Goal: Transaction & Acquisition: Book appointment/travel/reservation

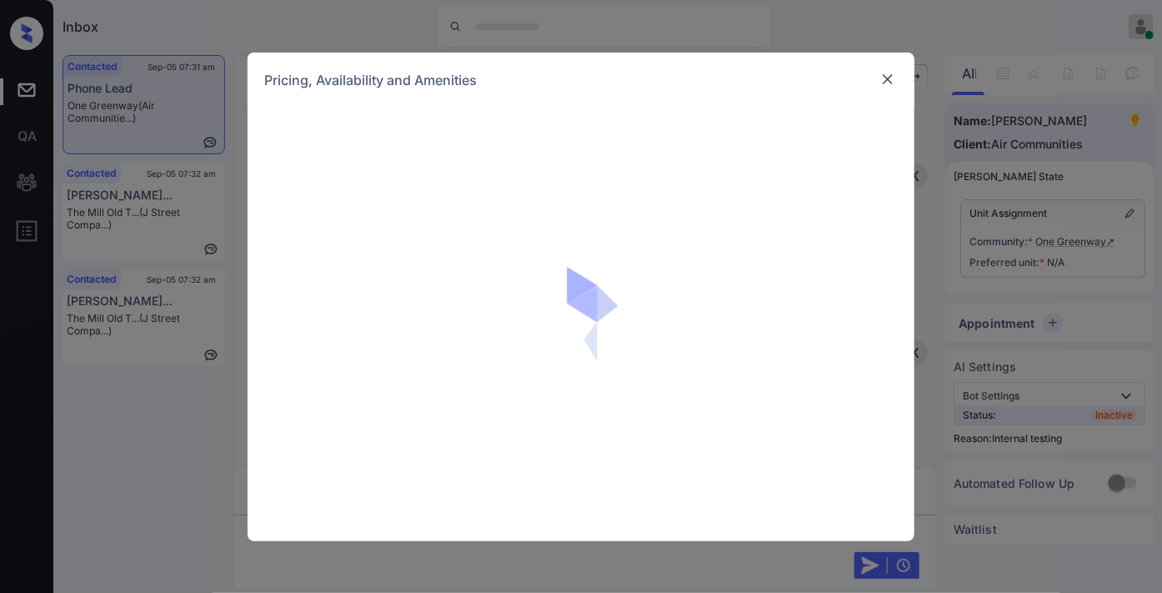
scroll to position [4338, 0]
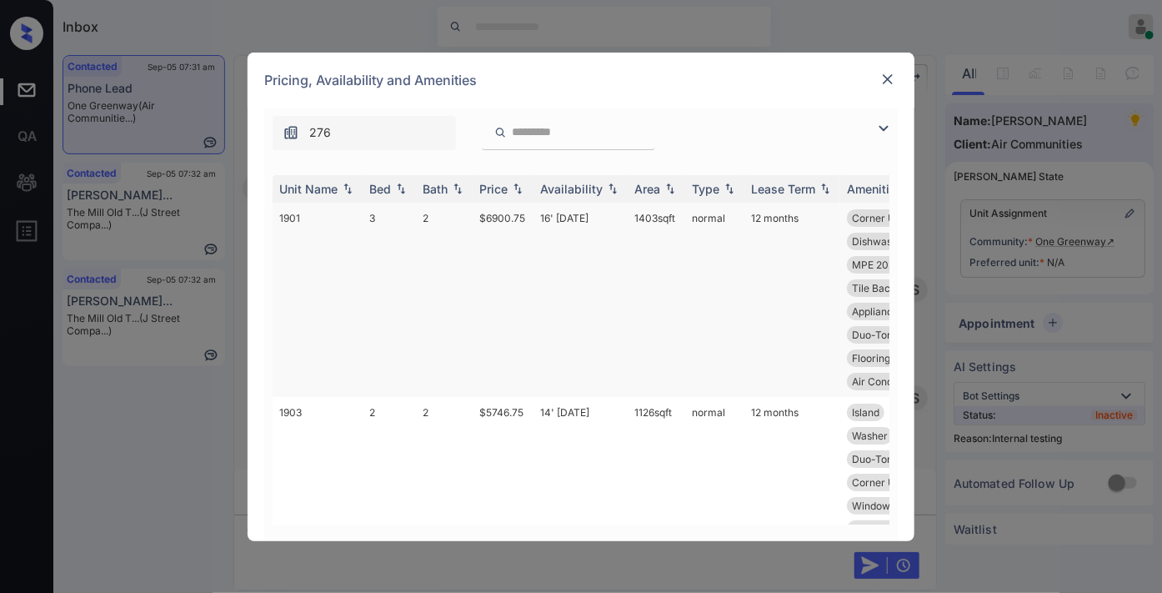
click at [488, 222] on td "$6900.75" at bounding box center [503, 300] width 61 height 194
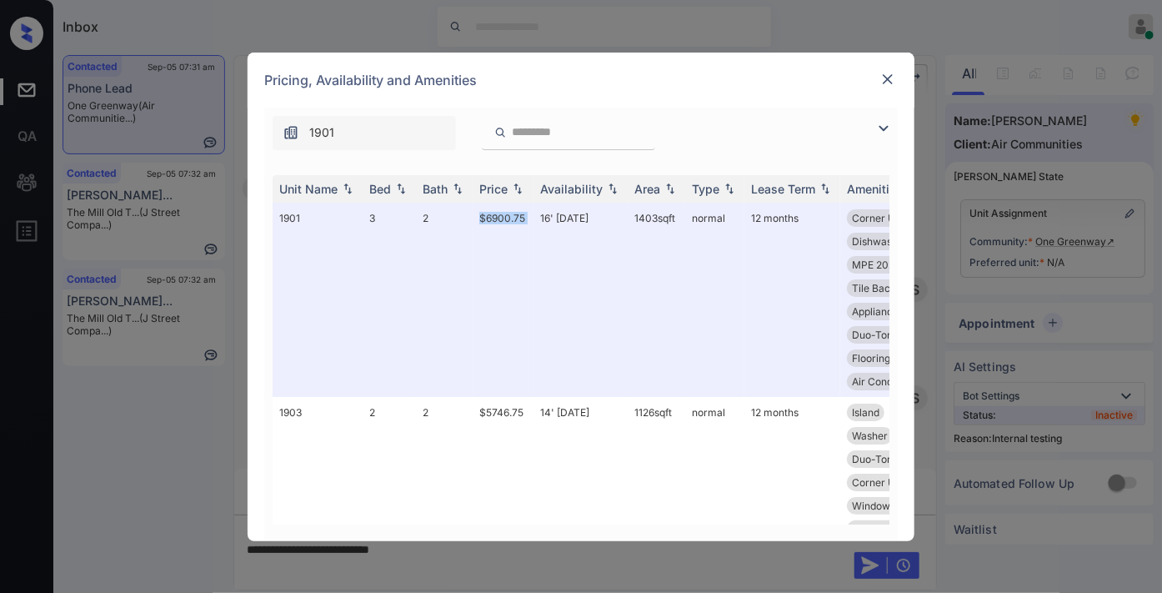
click at [893, 73] on img at bounding box center [888, 79] width 17 height 17
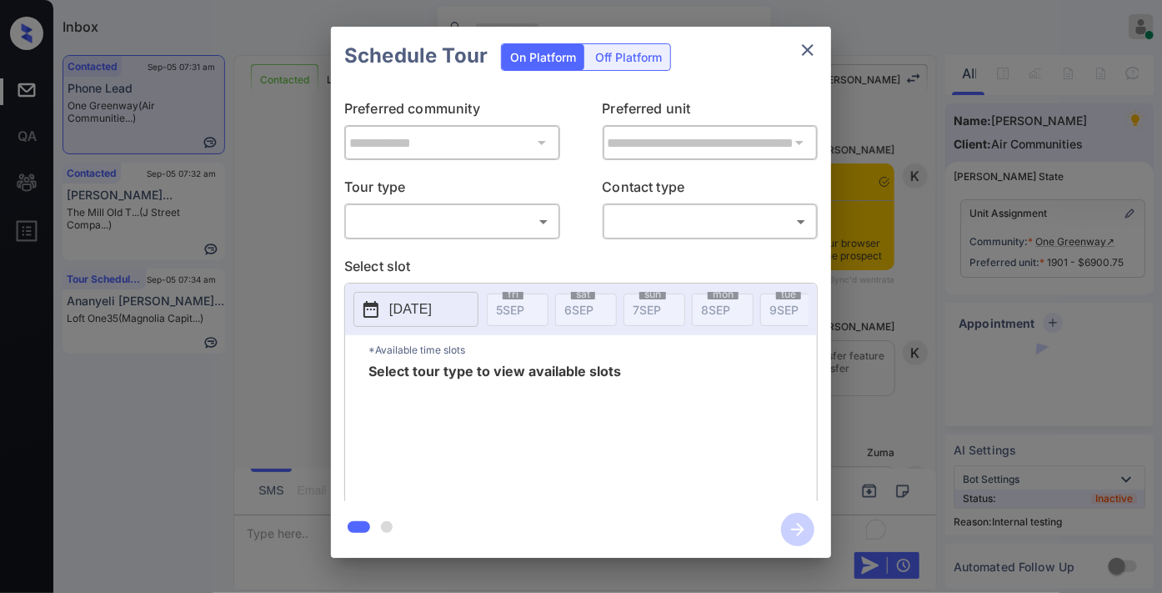
click at [493, 225] on body "Inbox Samantha Soliven Online Set yourself offline Set yourself on break Profil…" at bounding box center [581, 296] width 1162 height 593
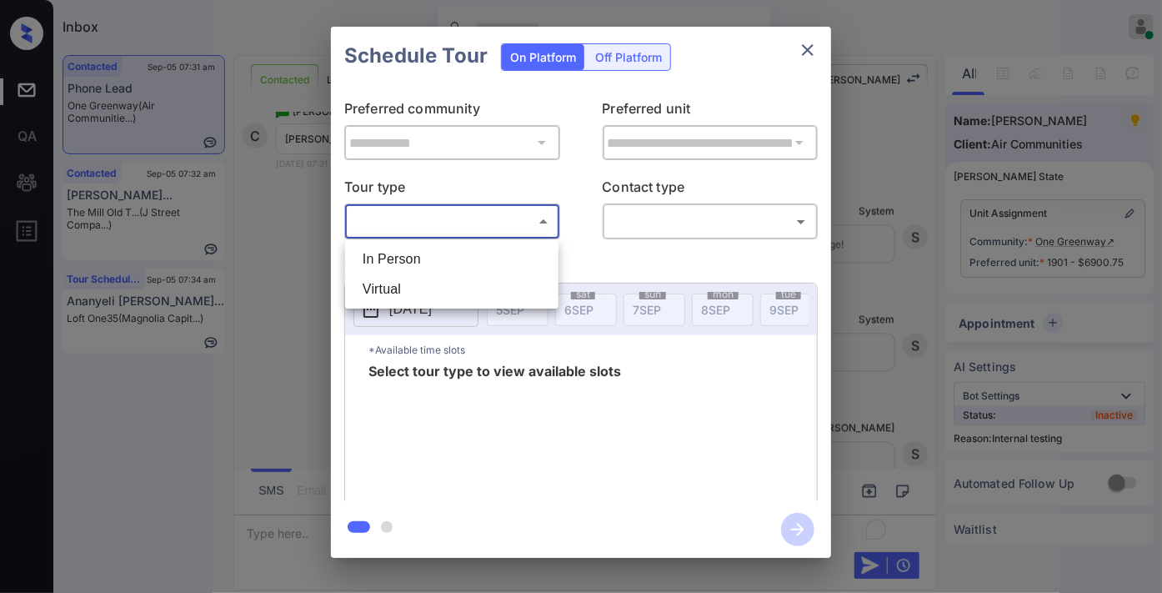
click at [460, 263] on li "In Person" at bounding box center [451, 259] width 205 height 30
type input "********"
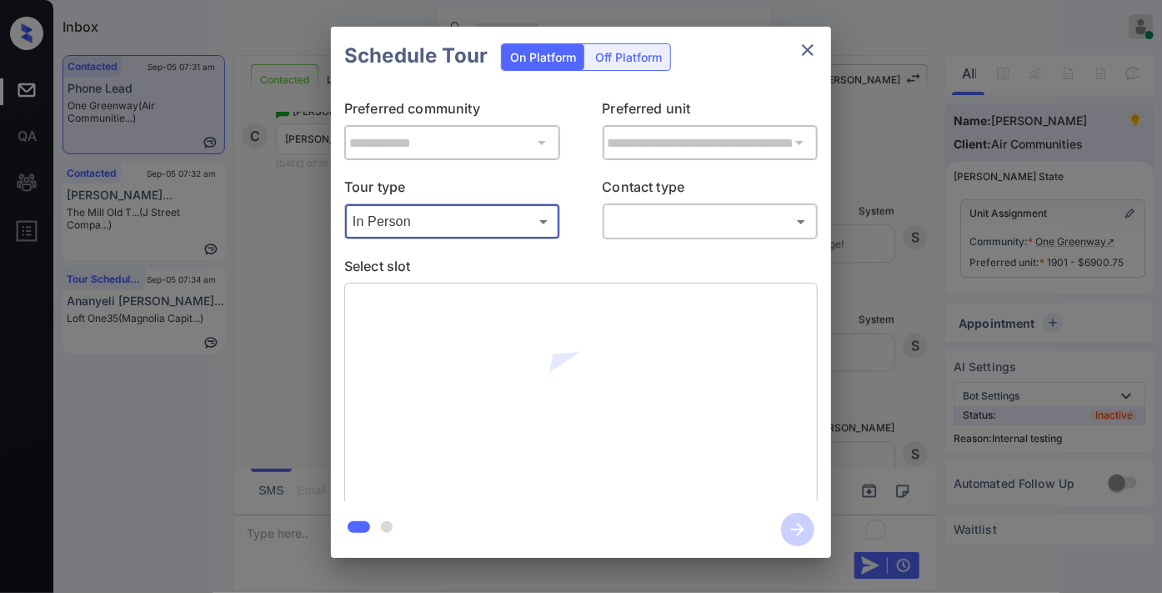
click at [730, 223] on body "Inbox Samantha Soliven Online Set yourself offline Set yourself on break Profil…" at bounding box center [581, 296] width 1162 height 593
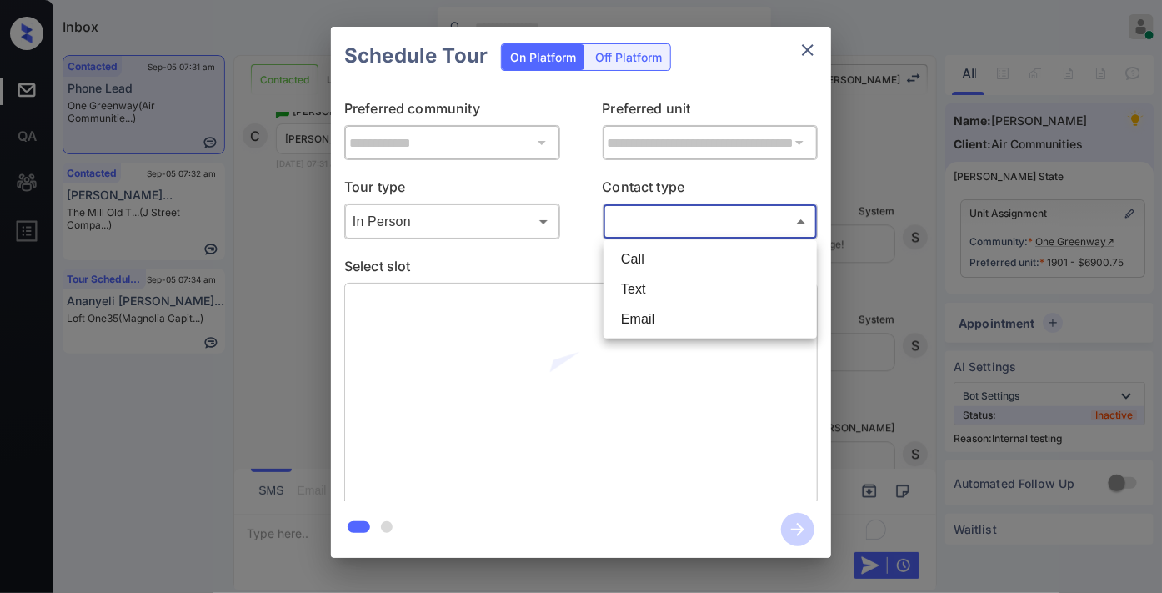
click at [705, 287] on li "Text" at bounding box center [710, 289] width 205 height 30
type input "****"
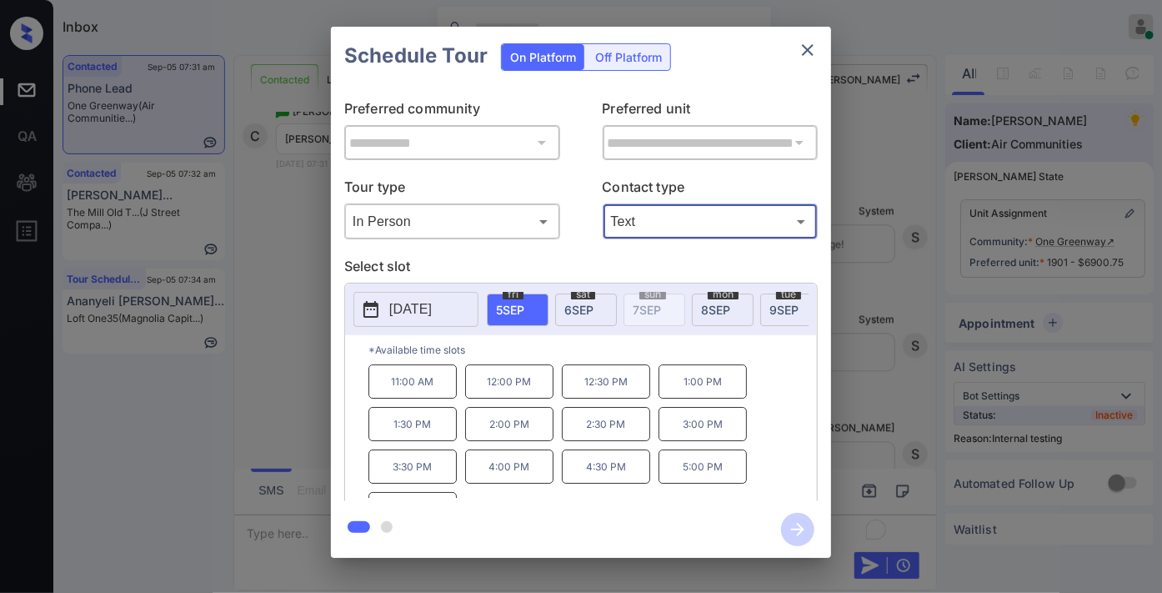
click at [588, 309] on span "6 SEP" at bounding box center [578, 310] width 29 height 14
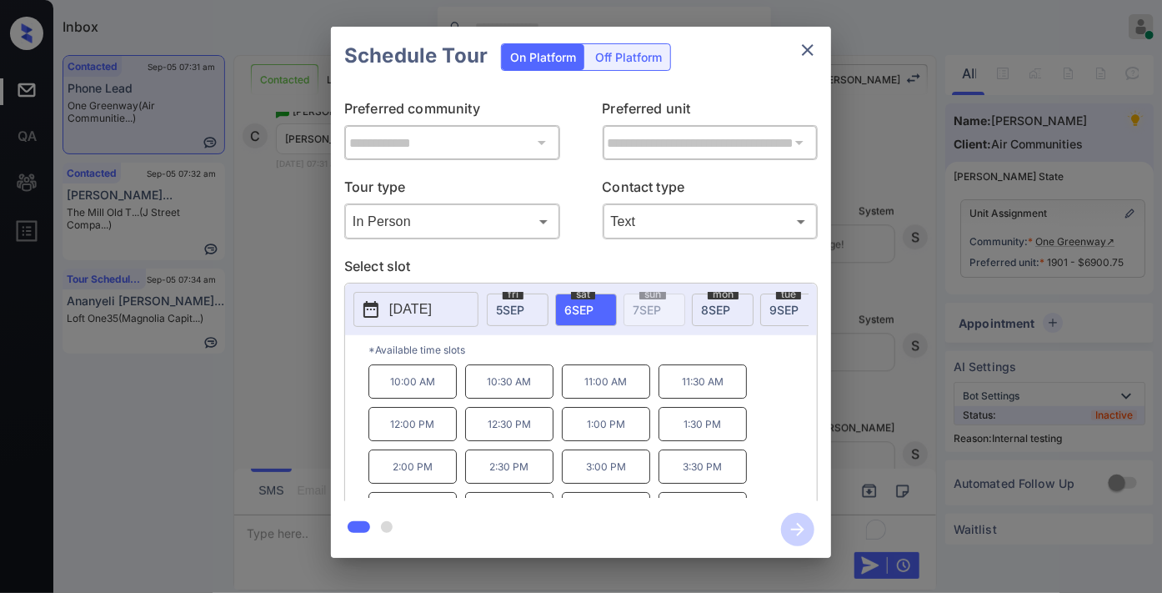
click at [504, 313] on span "5 SEP" at bounding box center [510, 310] width 28 height 14
click at [531, 396] on p "12:00 PM" at bounding box center [509, 381] width 88 height 34
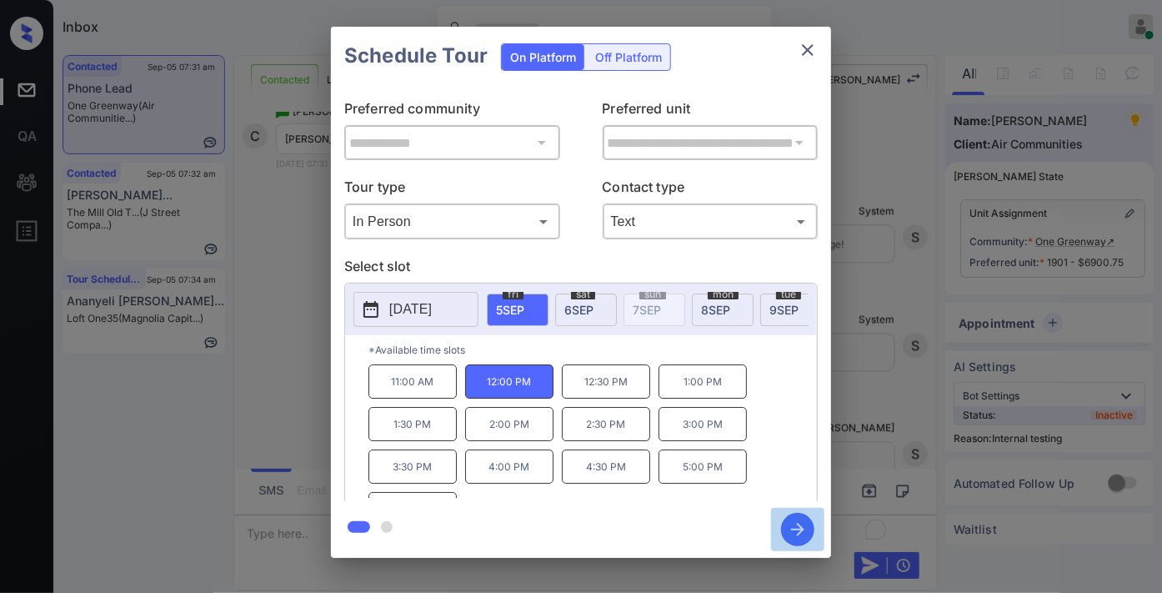
drag, startPoint x: 799, startPoint y: 526, endPoint x: 806, endPoint y: 468, distance: 58.8
click at [799, 526] on icon "button" at bounding box center [797, 529] width 13 height 13
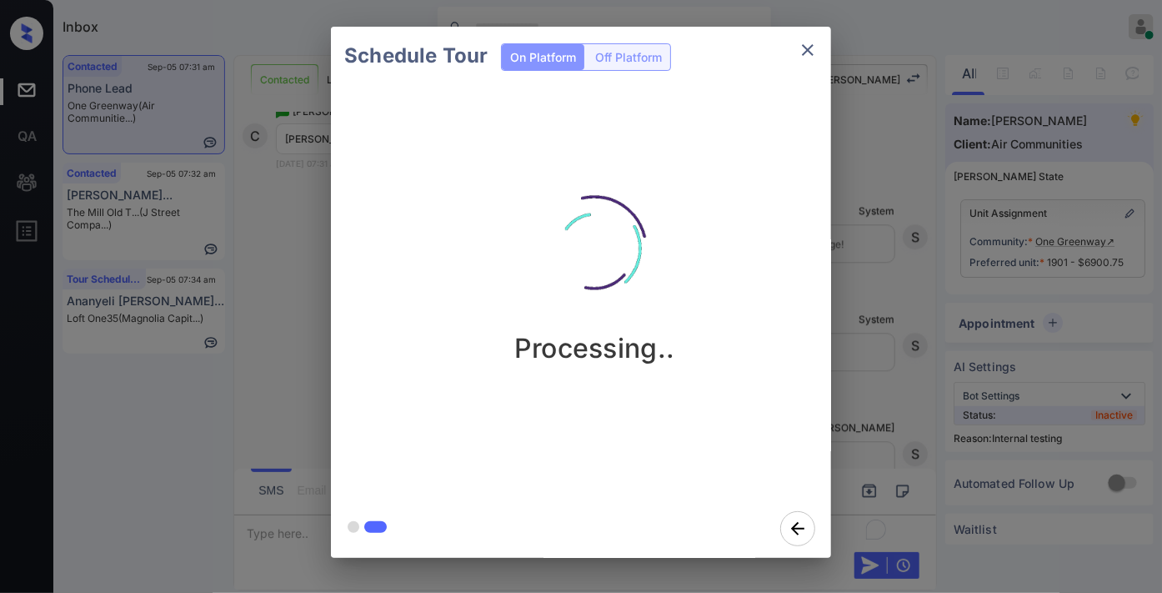
click at [832, 168] on div "Schedule Tour On Platform Off Platform Processing.." at bounding box center [581, 292] width 1162 height 585
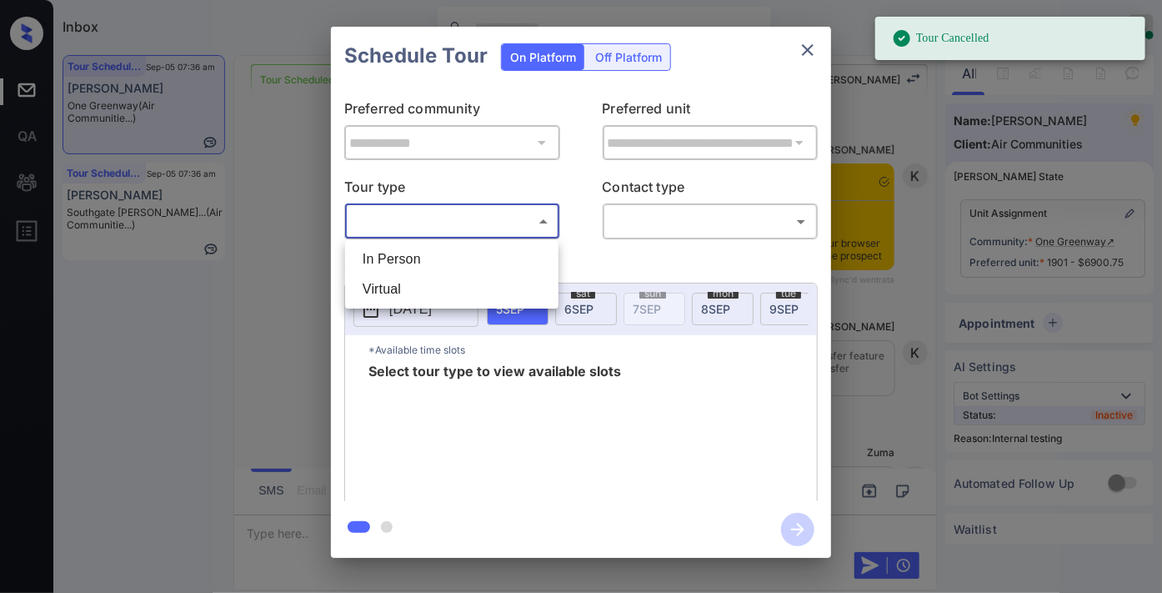
scroll to position [6077, 0]
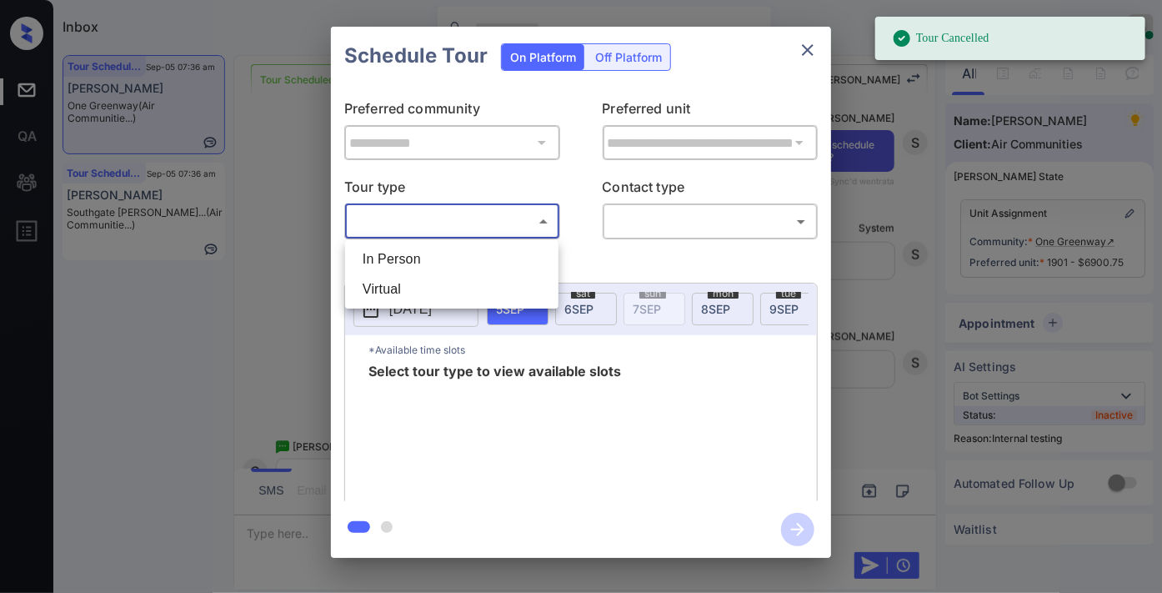
click at [463, 288] on li "Virtual" at bounding box center [451, 289] width 205 height 30
type input "*******"
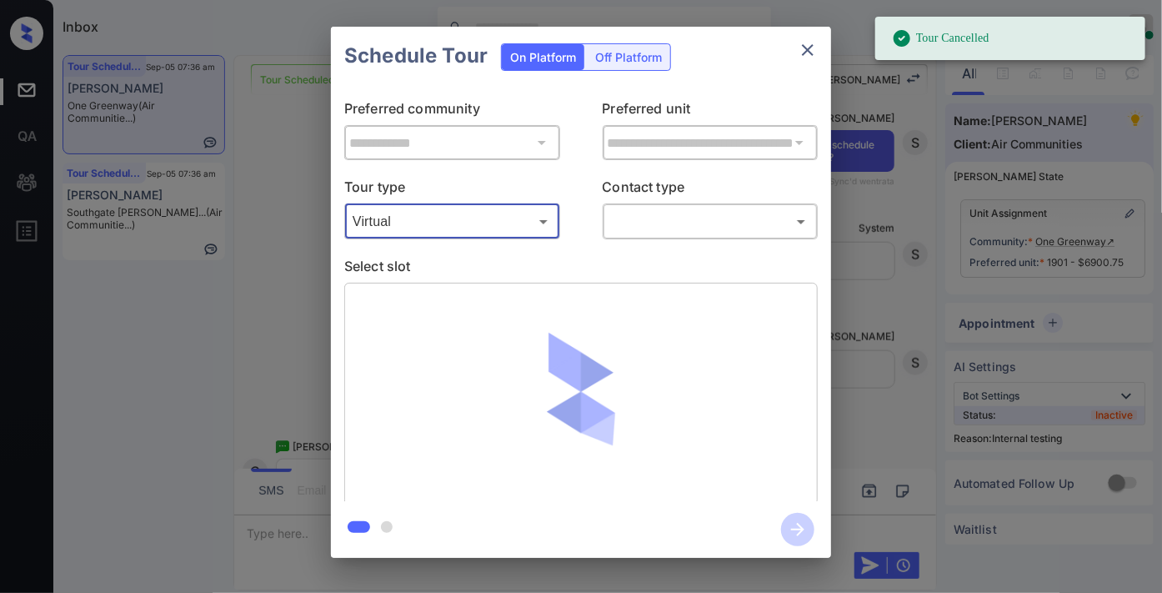
click at [645, 215] on body "Tour Cancelled Inbox Samantha Soliven Online Set yourself offline Set yourself …" at bounding box center [581, 296] width 1162 height 593
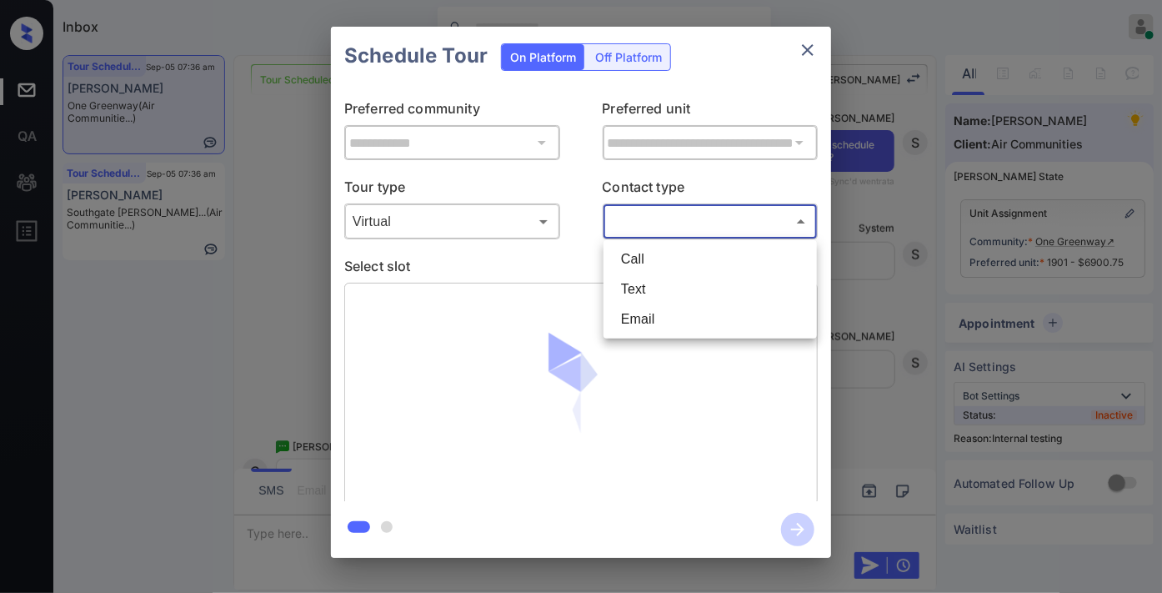
click at [665, 276] on li "Text" at bounding box center [710, 289] width 205 height 30
type input "****"
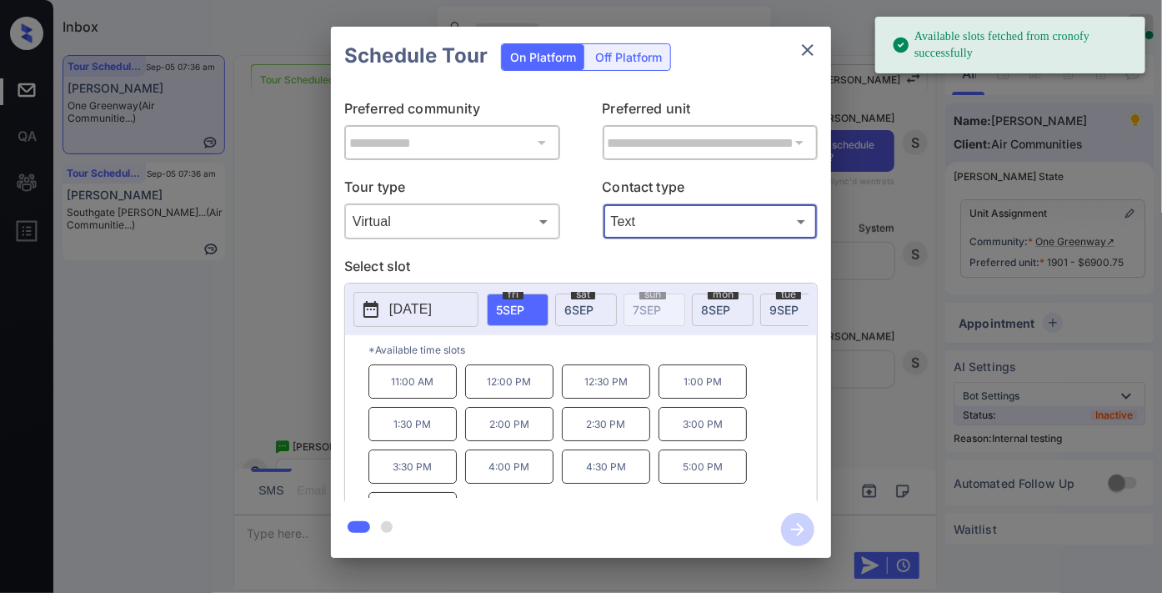
click at [540, 394] on p "12:00 PM" at bounding box center [509, 381] width 88 height 34
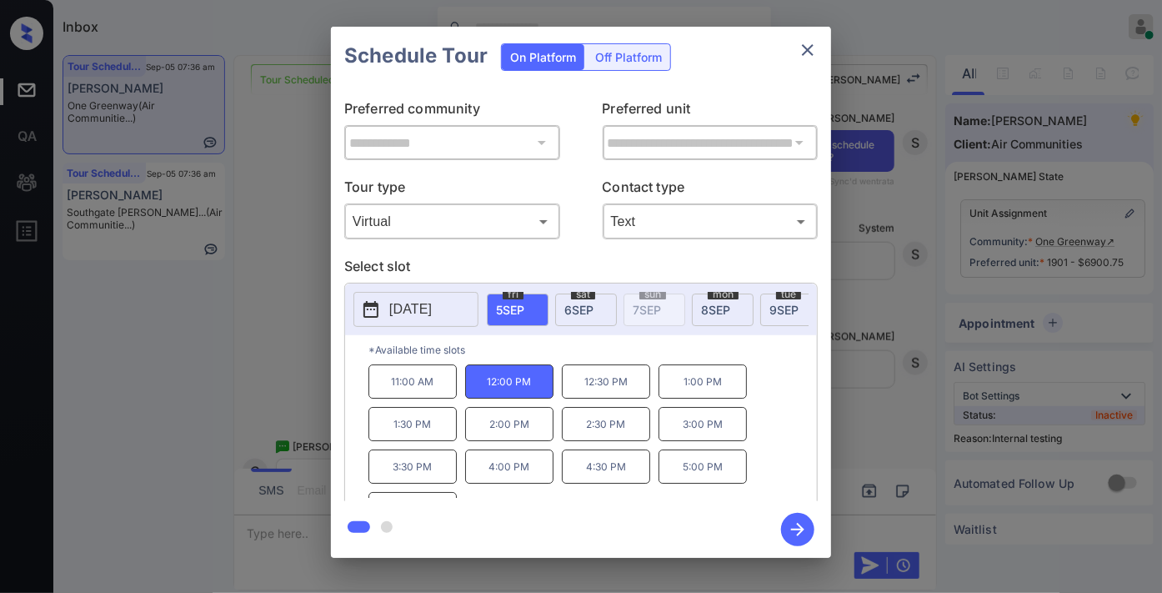
click at [798, 534] on icon "button" at bounding box center [797, 529] width 13 height 13
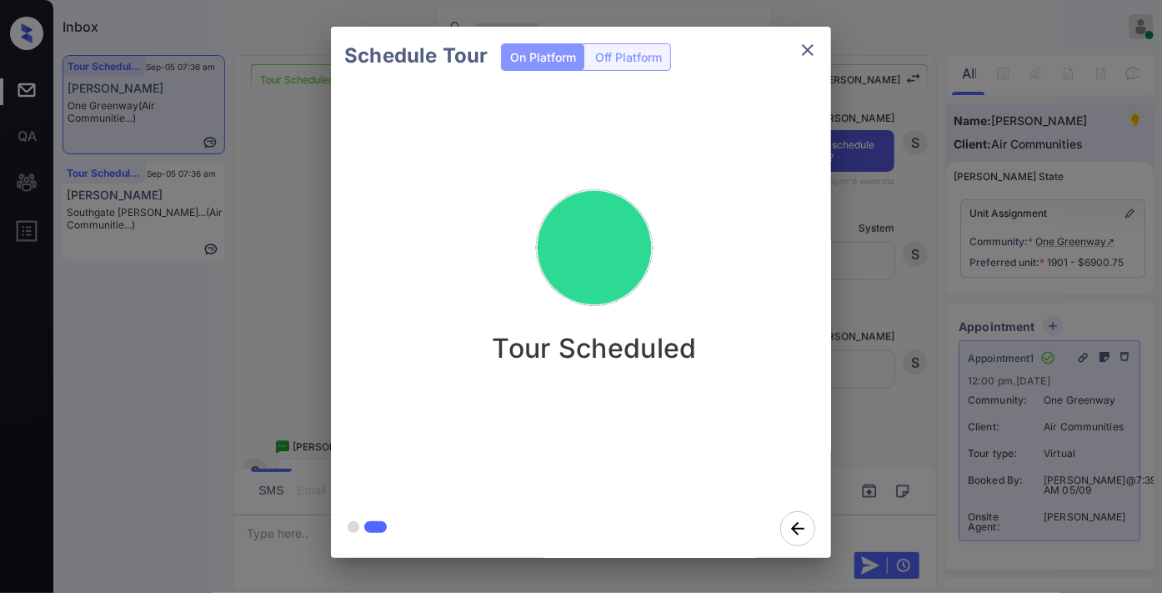
click at [814, 38] on button "close" at bounding box center [807, 49] width 33 height 33
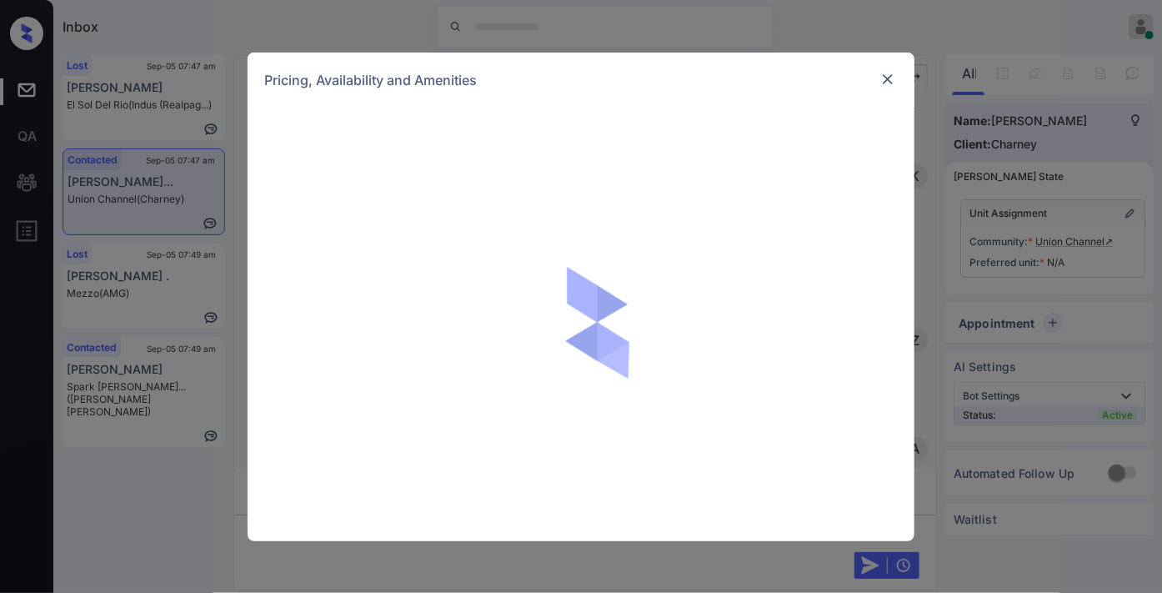
scroll to position [2360, 0]
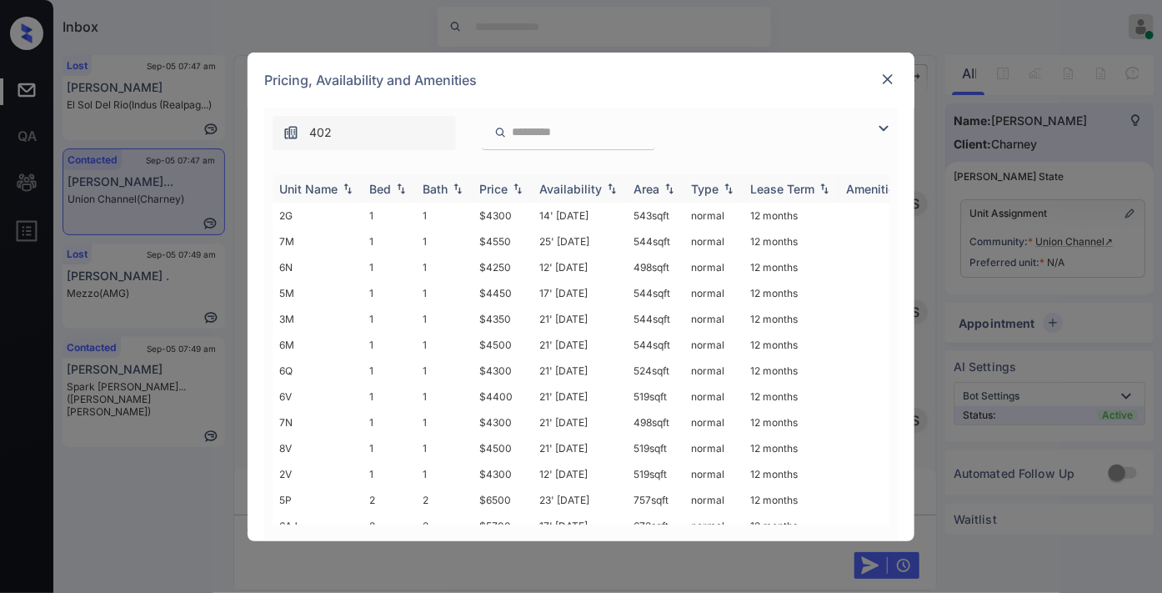
click at [479, 186] on th "Price" at bounding box center [503, 189] width 60 height 28
click at [504, 197] on th "Price" at bounding box center [503, 189] width 60 height 28
drag, startPoint x: 518, startPoint y: 210, endPoint x: 475, endPoint y: 204, distance: 42.9
click at [475, 204] on td "$4250" at bounding box center [503, 216] width 60 height 26
copy td "$4250"
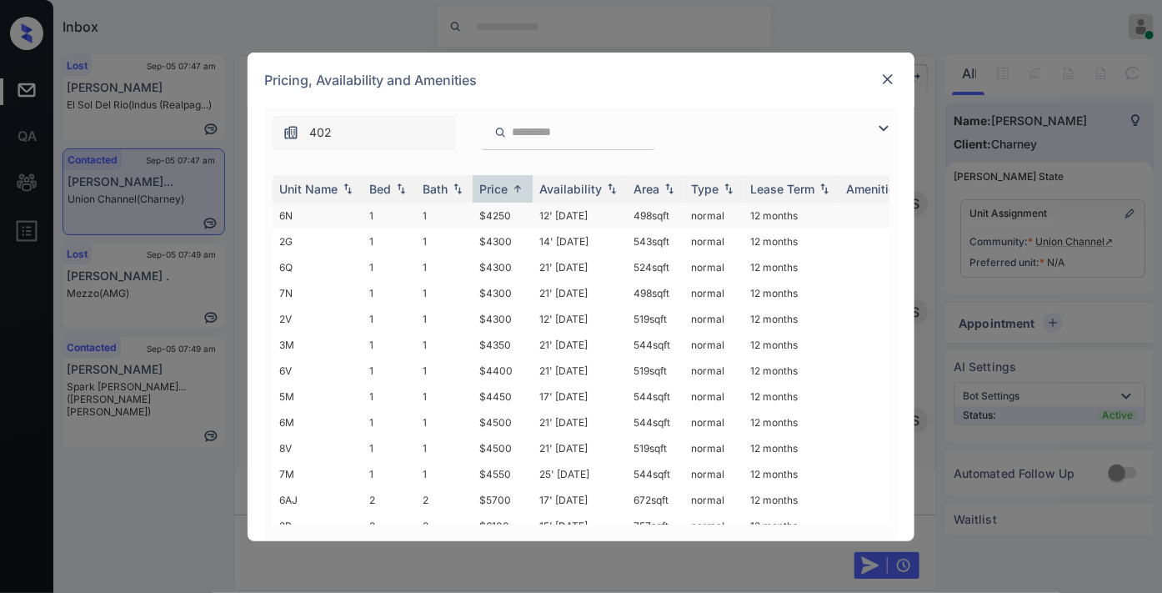
click at [550, 211] on td "12' Aug 25" at bounding box center [580, 216] width 94 height 26
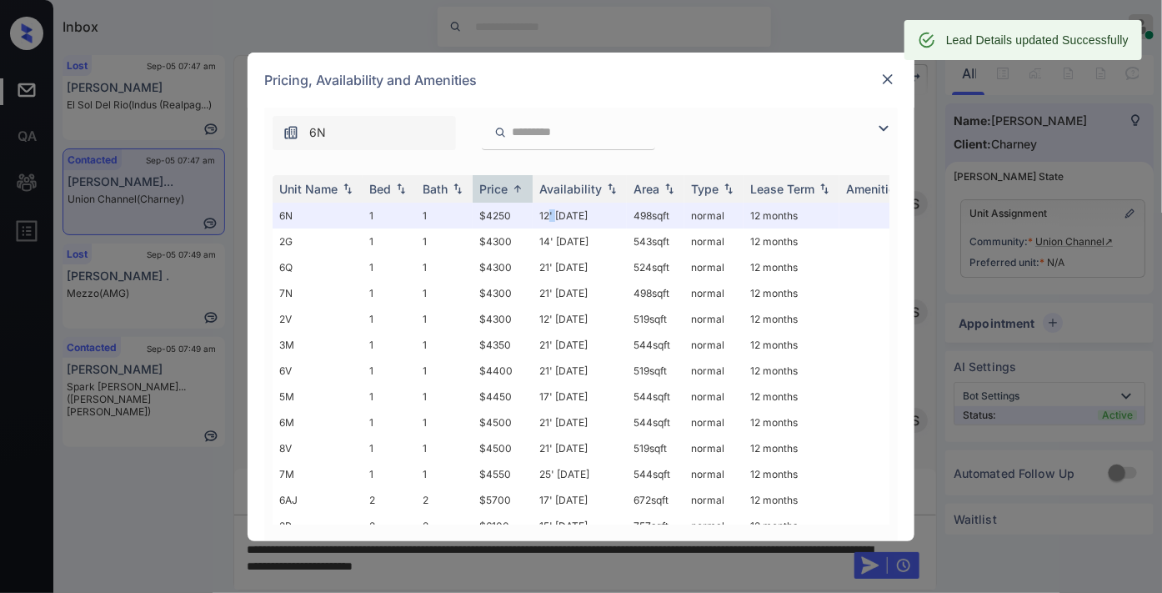
click at [882, 72] on img at bounding box center [888, 79] width 17 height 17
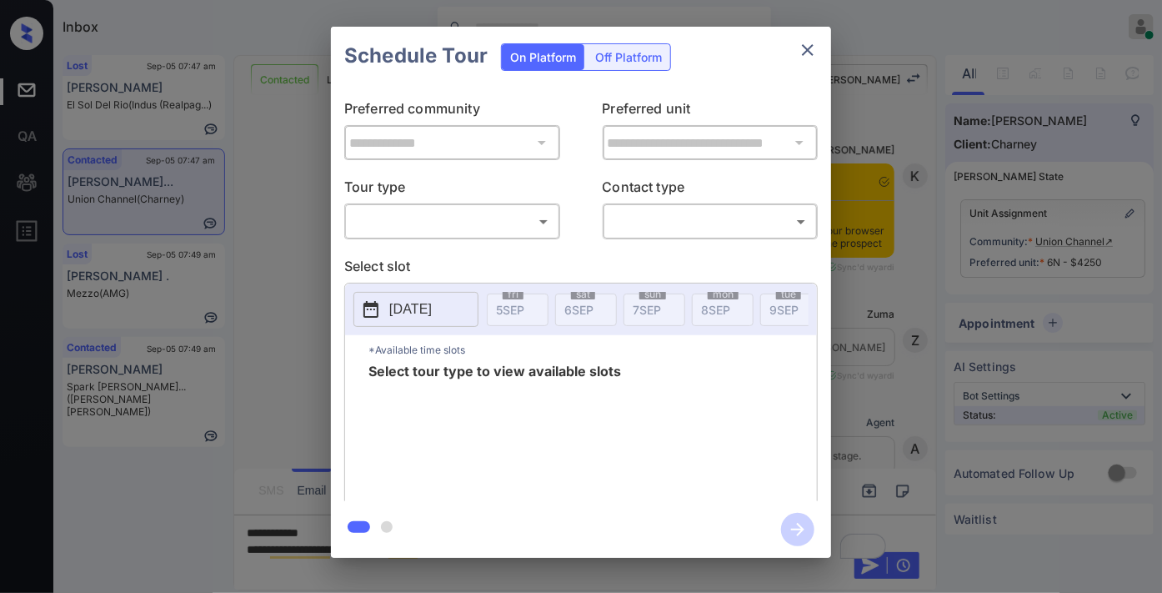
scroll to position [986, 0]
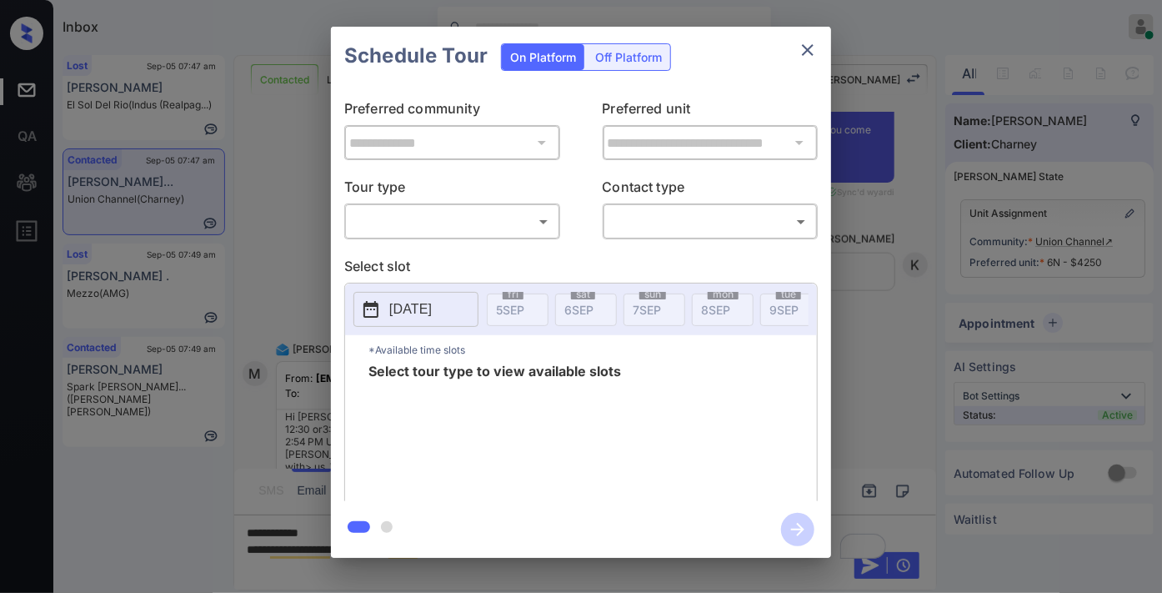
click at [473, 222] on body "Inbox [PERSON_NAME] Online Set yourself offline Set yourself on break Profile S…" at bounding box center [581, 296] width 1162 height 593
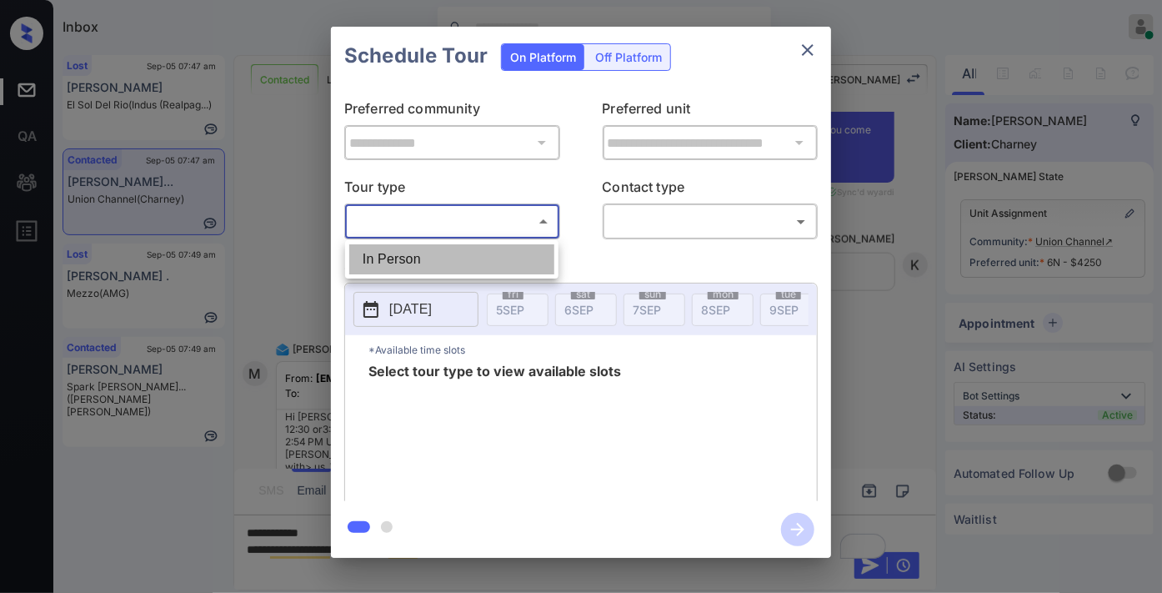
click at [464, 257] on li "In Person" at bounding box center [451, 259] width 205 height 30
type input "********"
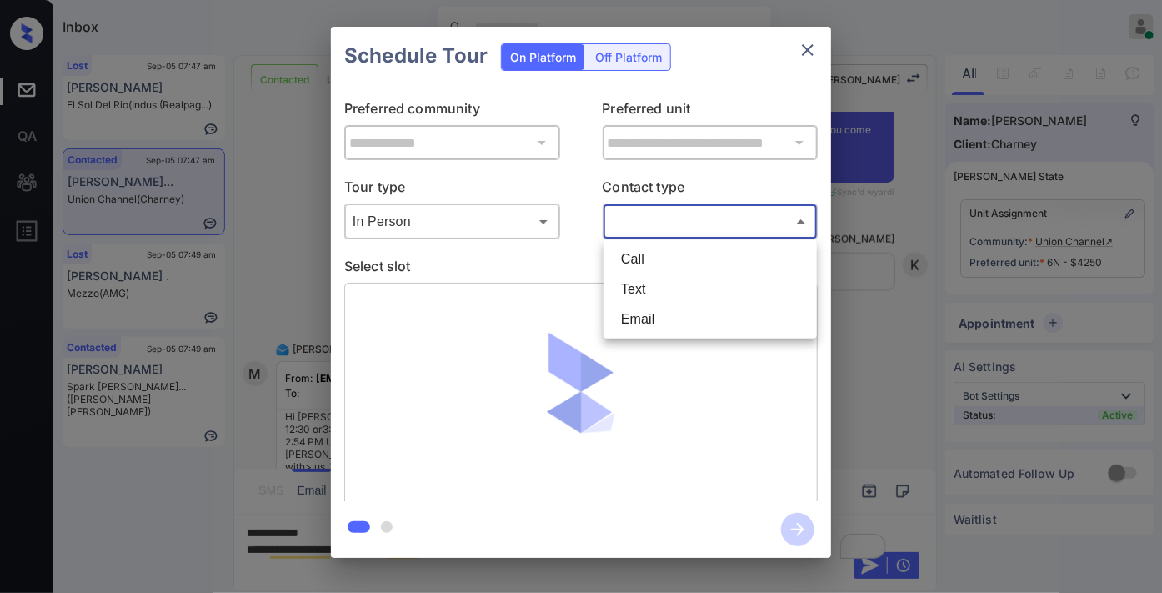
click at [643, 215] on body "Inbox [PERSON_NAME] Online Set yourself offline Set yourself on break Profile S…" at bounding box center [581, 296] width 1162 height 593
click at [656, 311] on li "Email" at bounding box center [710, 319] width 205 height 30
type input "*****"
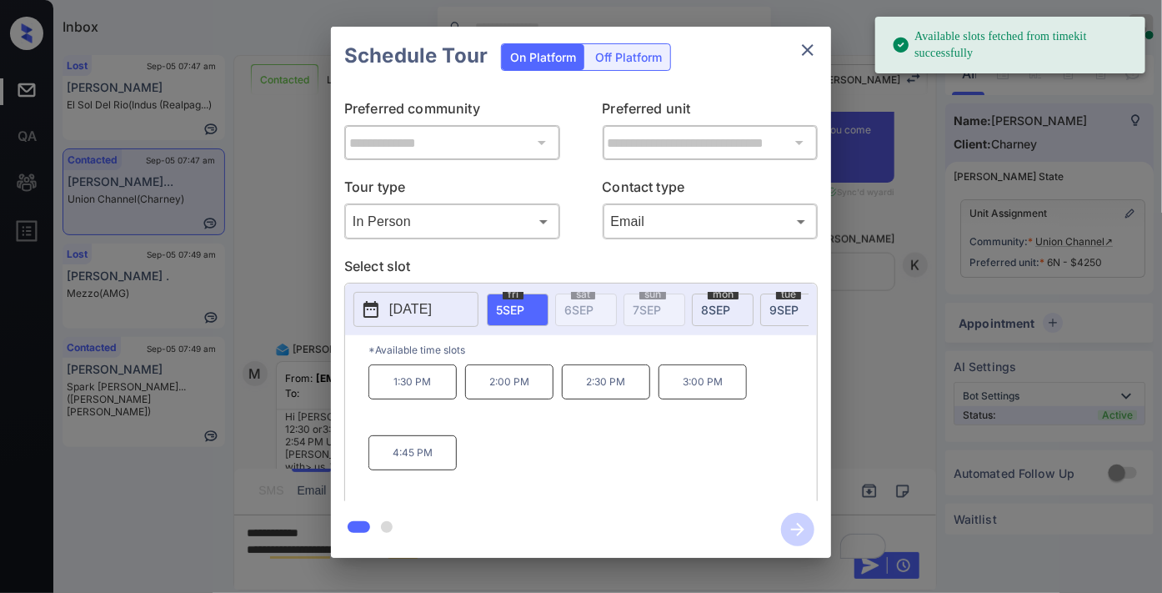
click at [423, 318] on p "[DATE]" at bounding box center [410, 309] width 43 height 20
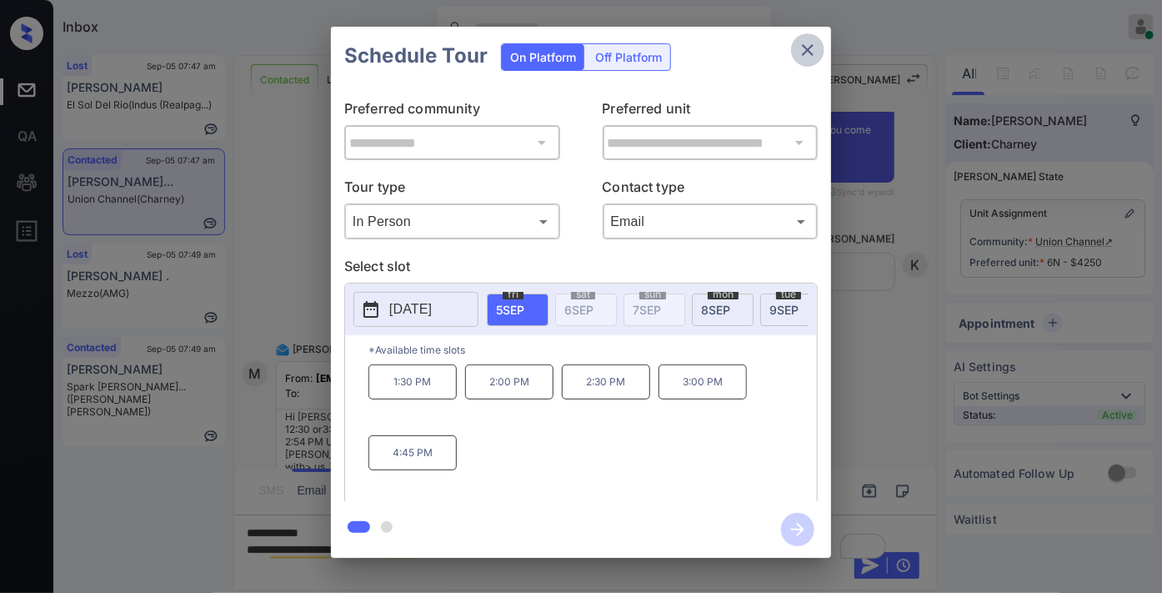
click at [812, 43] on icon "close" at bounding box center [808, 50] width 20 height 20
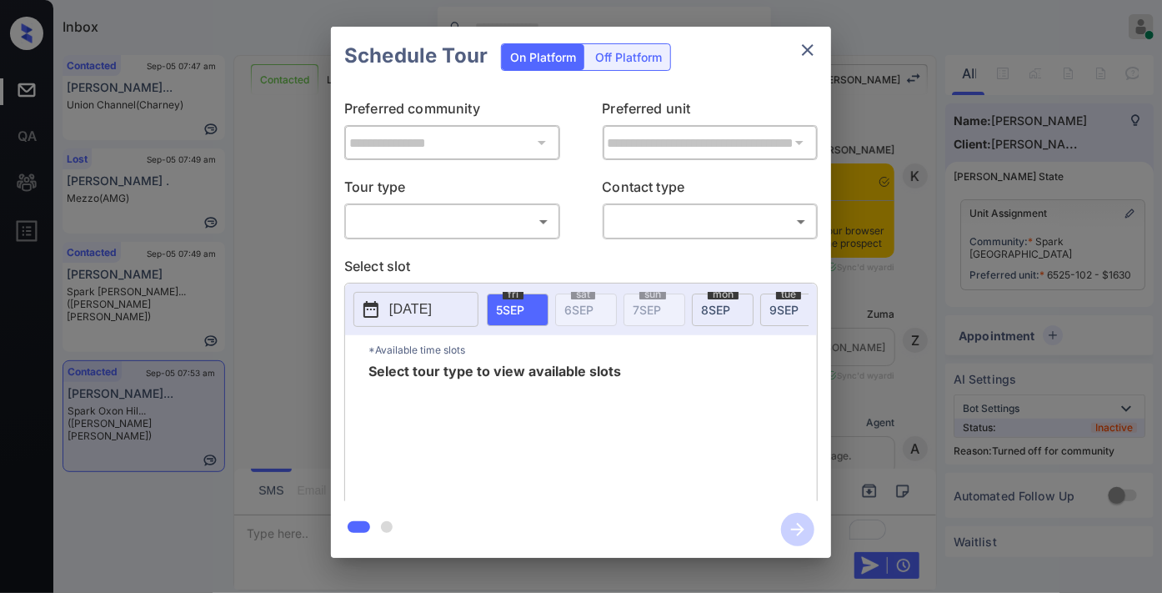
click at [414, 225] on body "Inbox [PERSON_NAME] Online Set yourself offline Set yourself on break Profile S…" at bounding box center [581, 296] width 1162 height 593
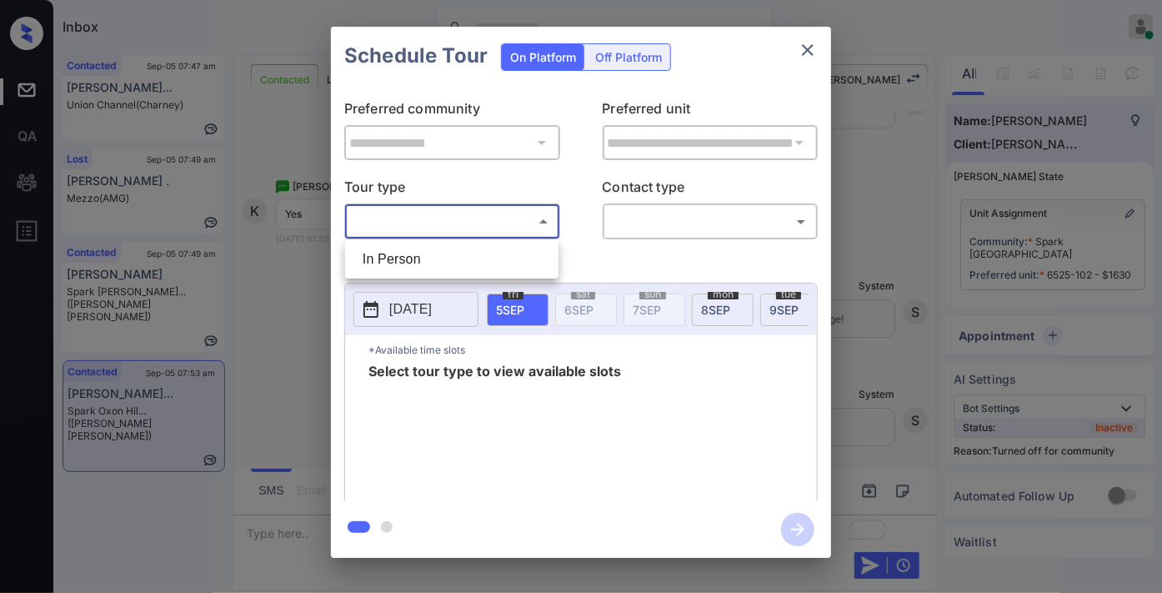
click at [417, 258] on li "In Person" at bounding box center [451, 259] width 205 height 30
type input "********"
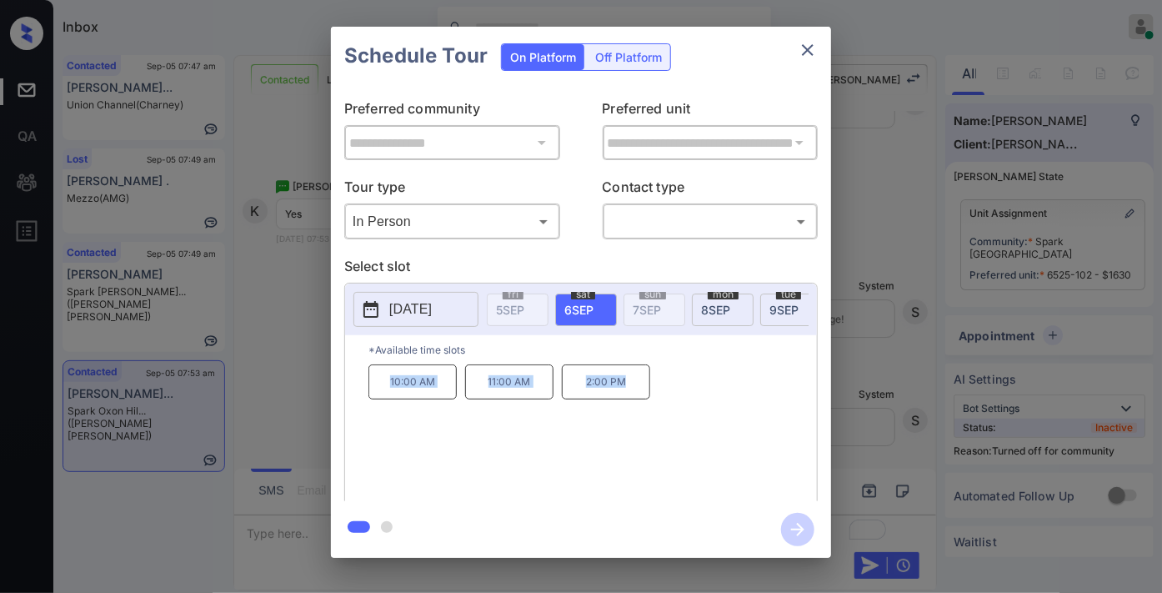
drag, startPoint x: 373, startPoint y: 394, endPoint x: 644, endPoint y: 390, distance: 271.0
click at [644, 390] on div "10:00 AM 11:00 AM 2:00 PM" at bounding box center [593, 430] width 449 height 133
copy div "10:00 AM 11:00 AM 2:00 PM"
click at [814, 53] on icon "close" at bounding box center [808, 50] width 20 height 20
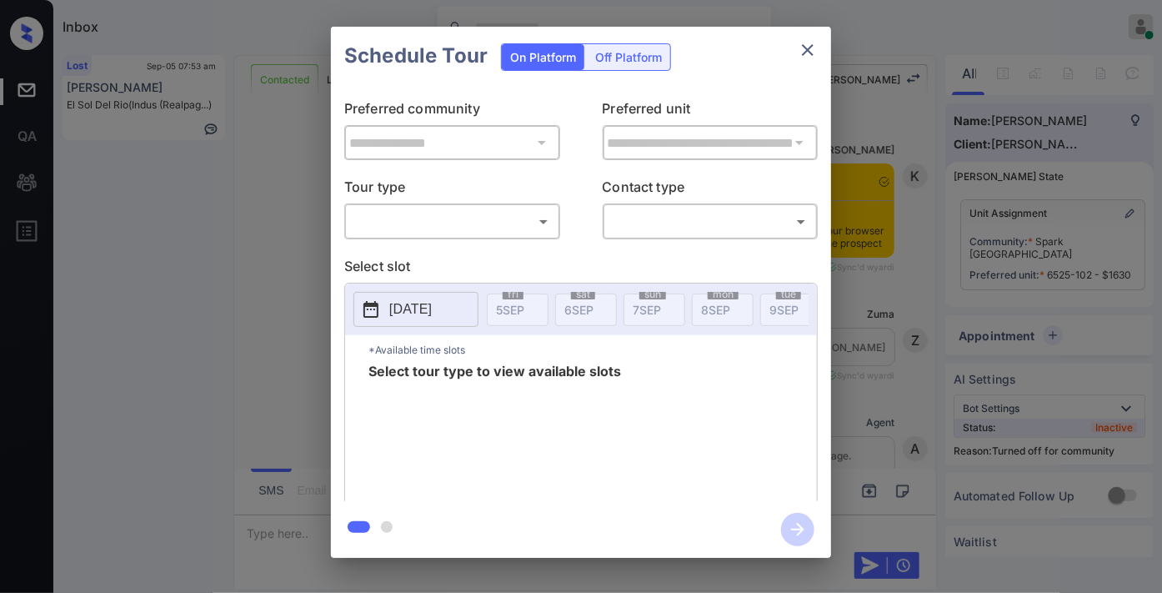
click at [517, 229] on body "Inbox Samantha Soliven Online Set yourself offline Set yourself on break Profil…" at bounding box center [581, 296] width 1162 height 593
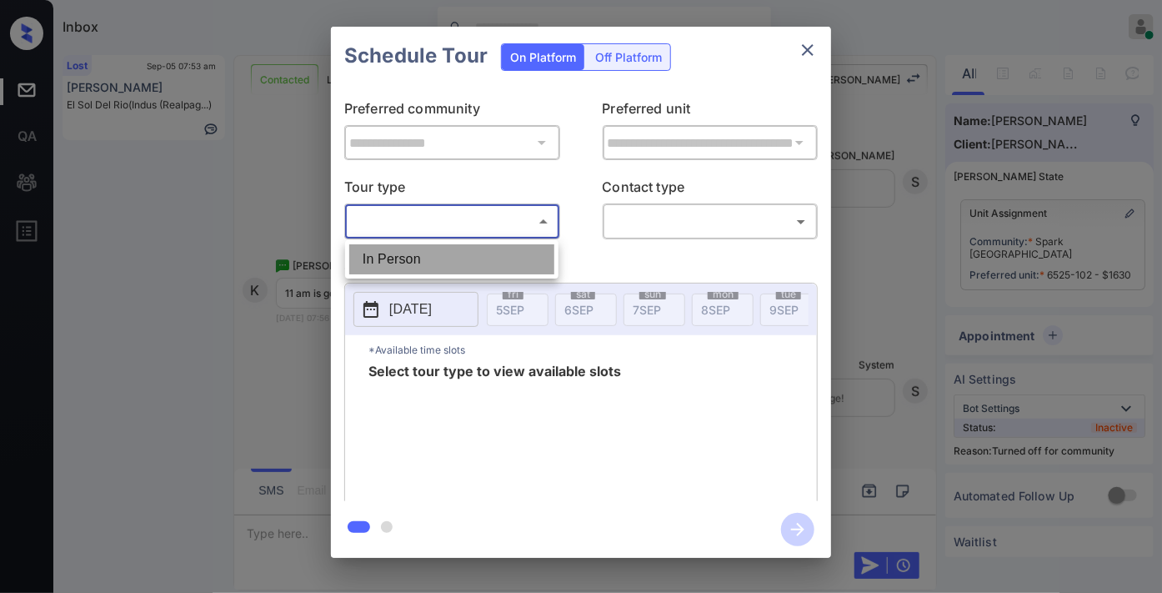
click at [495, 260] on li "In Person" at bounding box center [451, 259] width 205 height 30
type input "********"
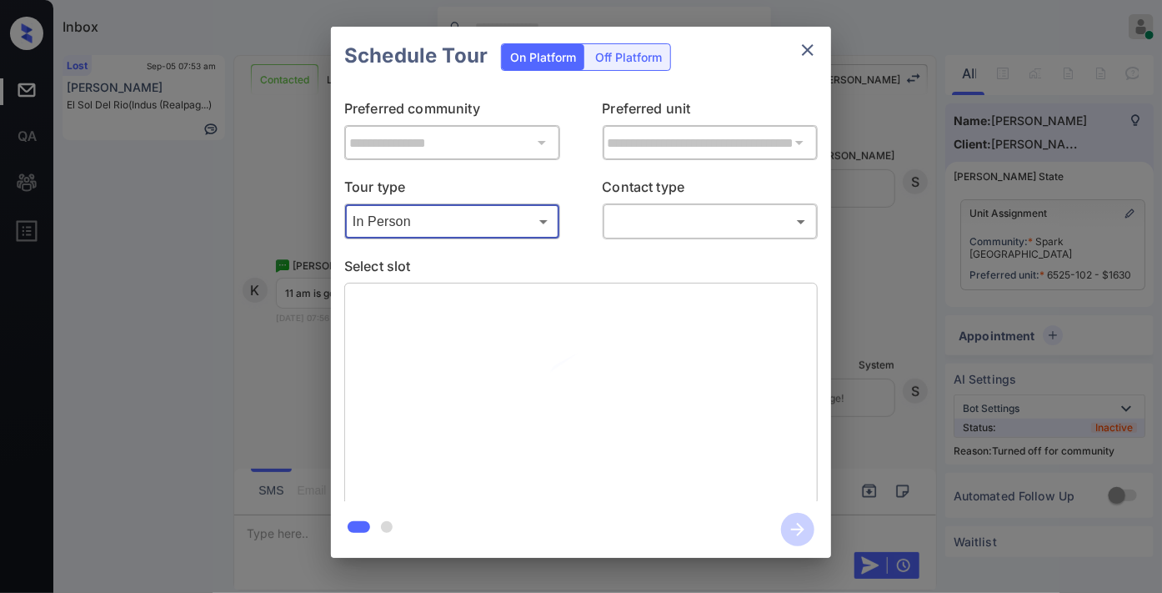
click at [645, 212] on body "Inbox Samantha Soliven Online Set yourself offline Set yourself on break Profil…" at bounding box center [581, 296] width 1162 height 593
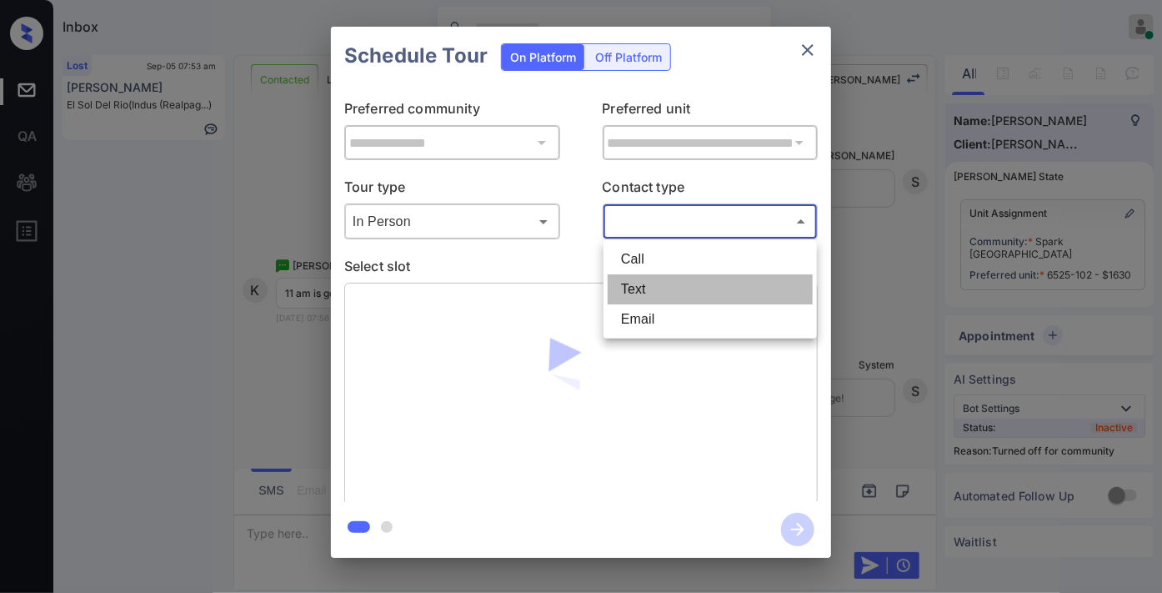
click at [670, 282] on li "Text" at bounding box center [710, 289] width 205 height 30
type input "****"
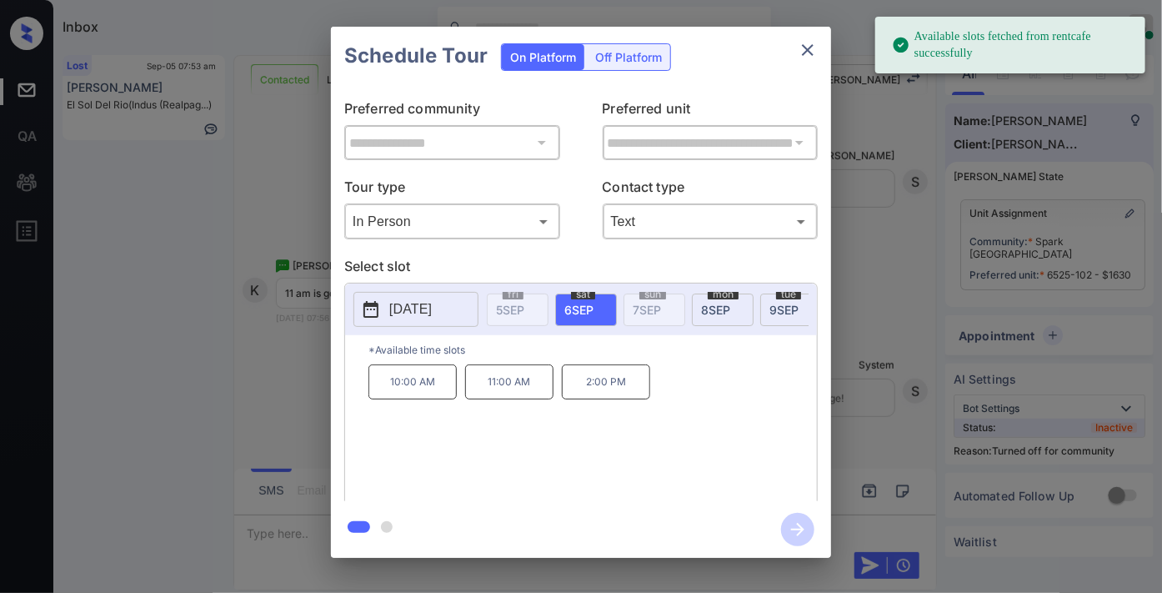
click at [518, 381] on p "11:00 AM" at bounding box center [509, 381] width 88 height 35
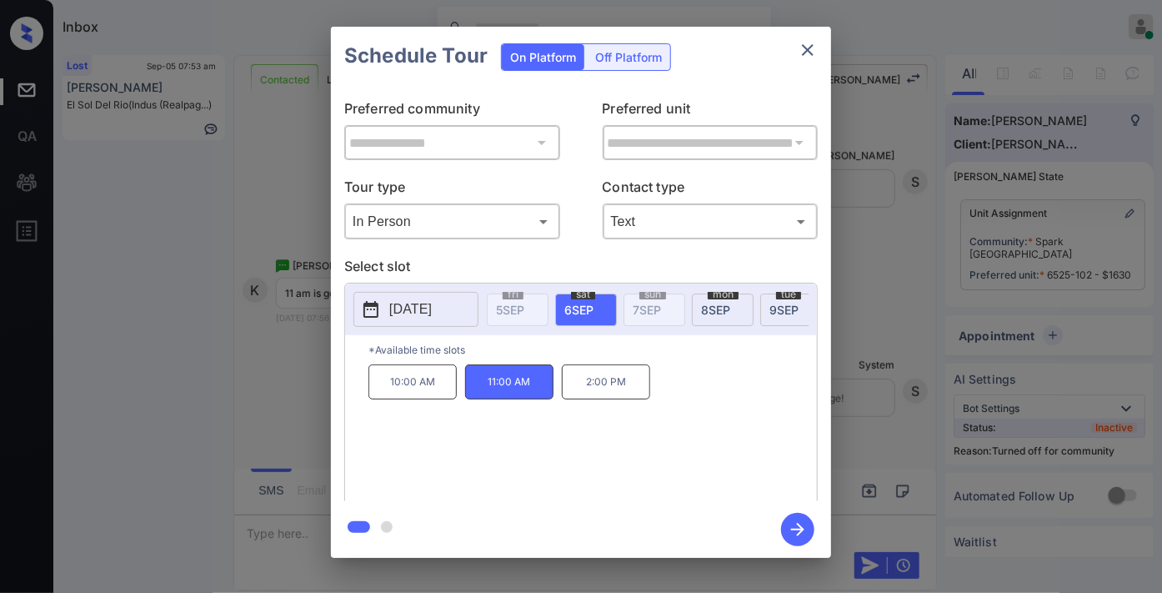
click at [801, 528] on icon "button" at bounding box center [797, 529] width 13 height 13
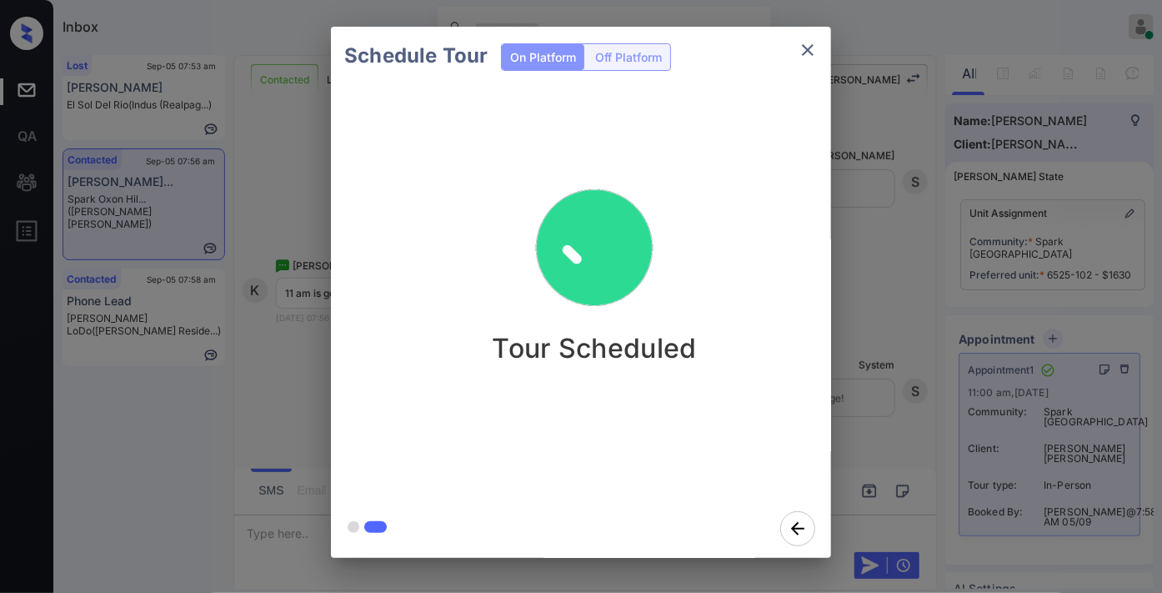
click at [798, 53] on icon "close" at bounding box center [808, 50] width 20 height 20
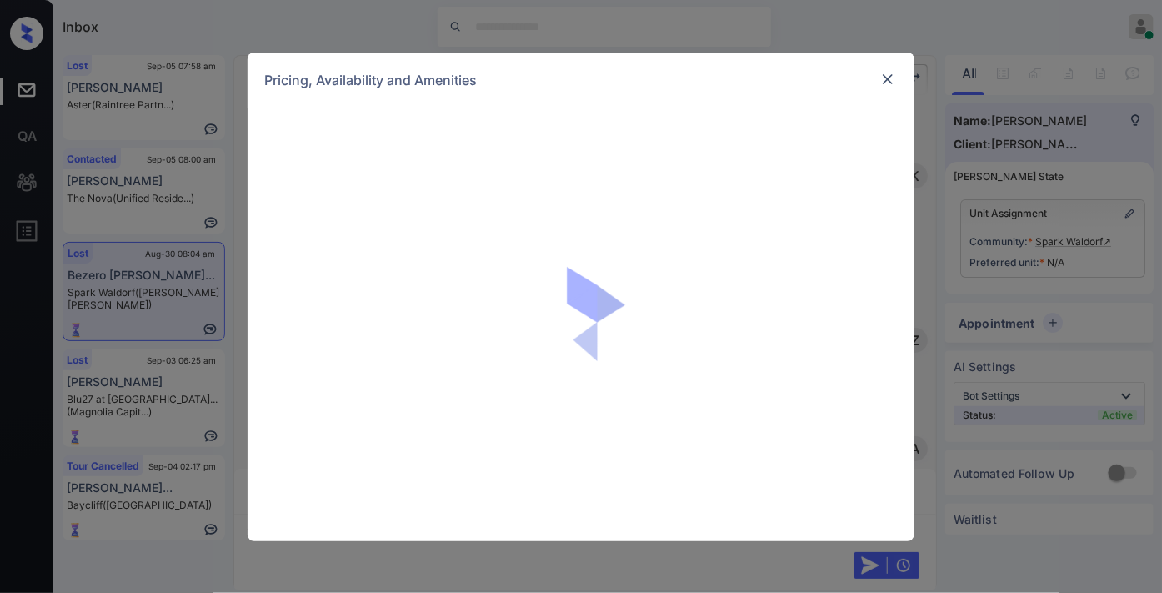
scroll to position [6579, 0]
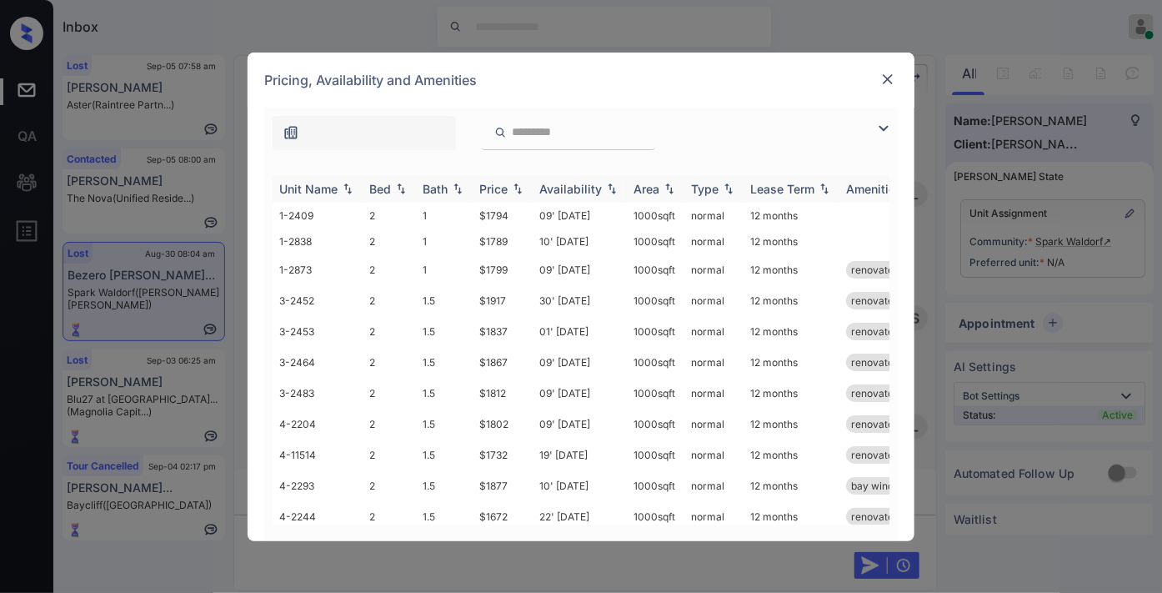
click at [373, 192] on div "Bed" at bounding box center [380, 189] width 22 height 14
click at [395, 193] on img at bounding box center [401, 189] width 17 height 13
click at [888, 78] on img at bounding box center [888, 79] width 17 height 17
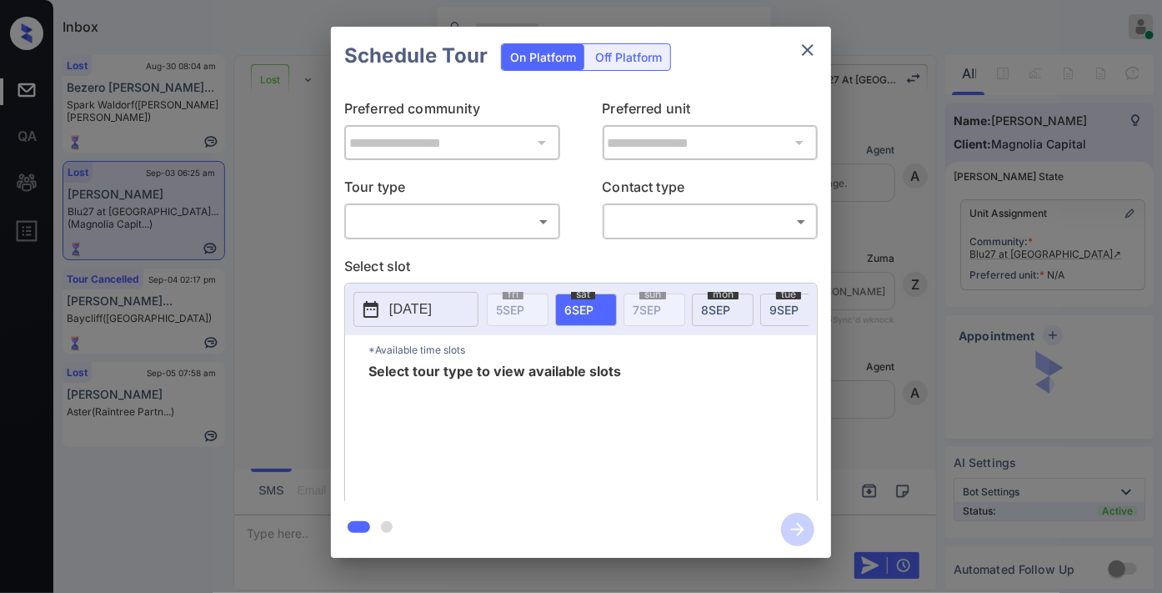
scroll to position [3600, 0]
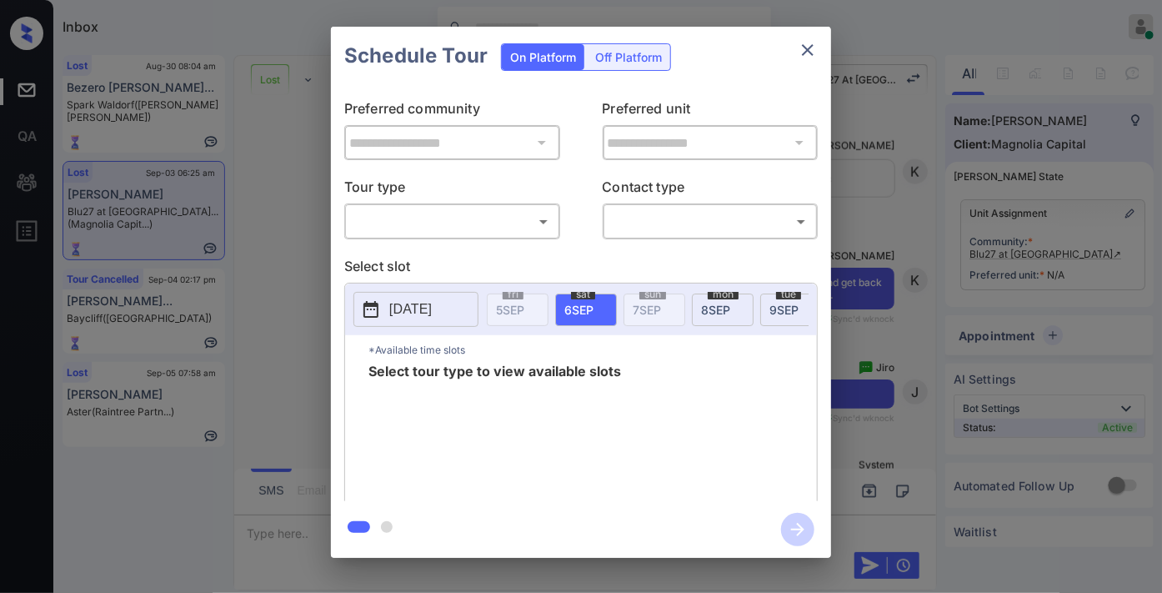
click at [437, 197] on p "Tour type" at bounding box center [452, 190] width 216 height 27
click at [446, 222] on body "Inbox Samantha Soliven Online Set yourself offline Set yourself on break Profil…" at bounding box center [581, 296] width 1162 height 593
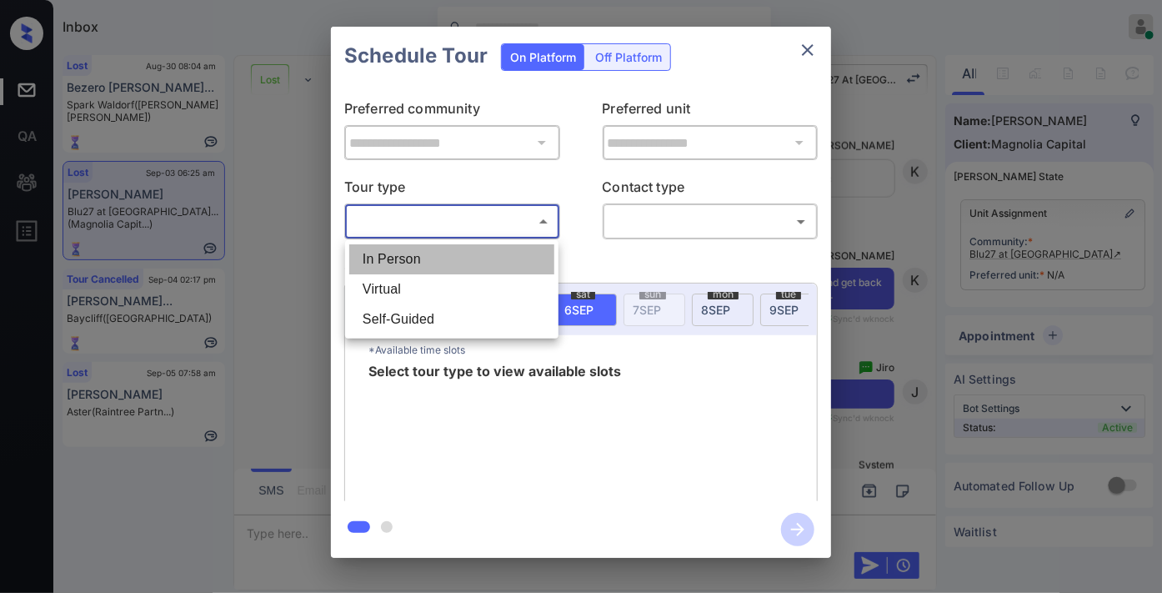
click at [450, 251] on li "In Person" at bounding box center [451, 259] width 205 height 30
type input "********"
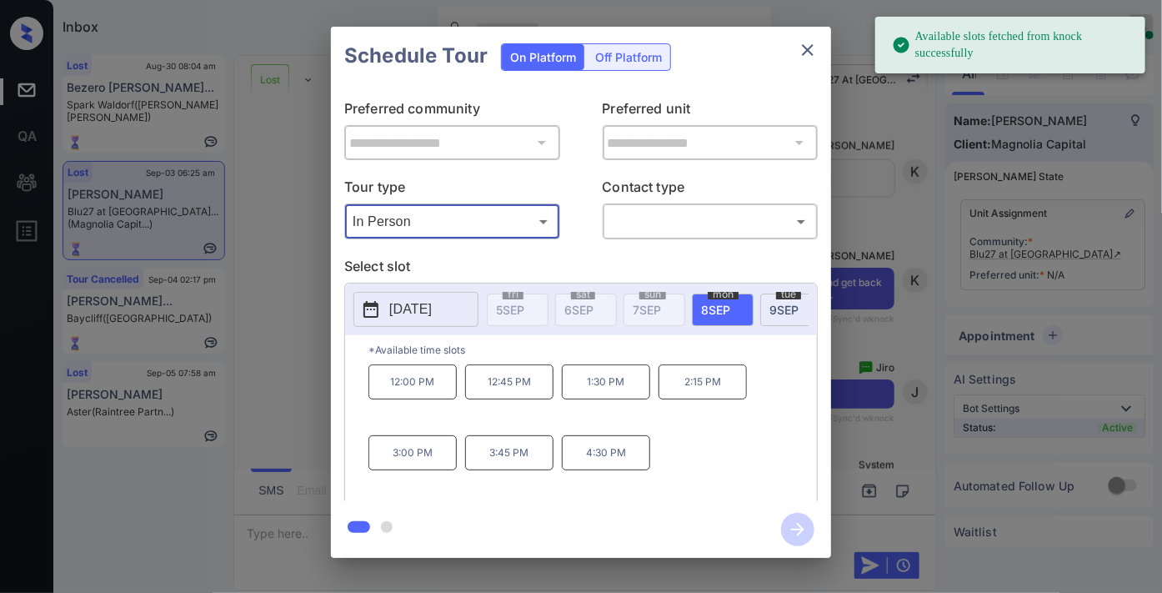
click at [402, 321] on button "2025-09-08" at bounding box center [416, 309] width 125 height 35
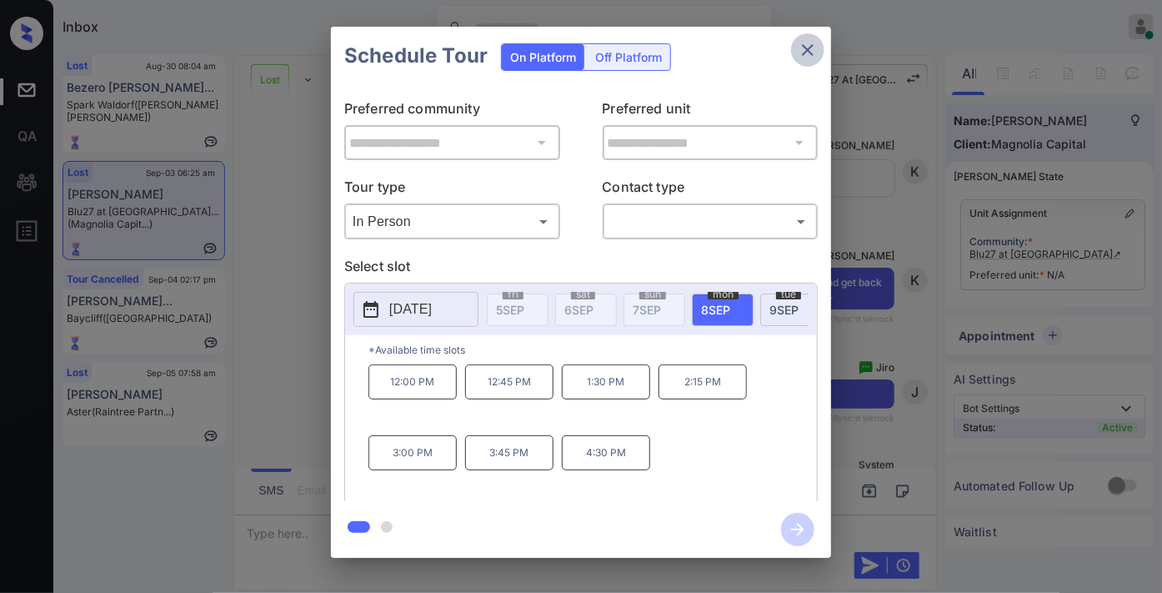
click at [804, 51] on icon "close" at bounding box center [808, 50] width 20 height 20
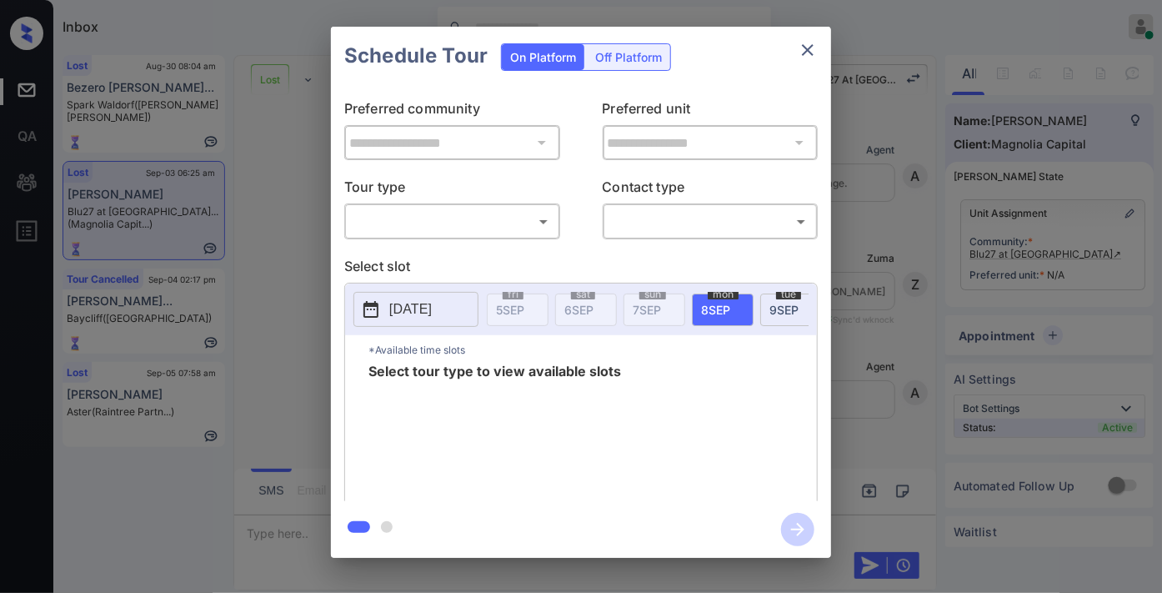
scroll to position [4248, 0]
click at [521, 222] on body "Inbox Samantha Soliven Online Set yourself offline Set yourself on break Profil…" at bounding box center [581, 296] width 1162 height 593
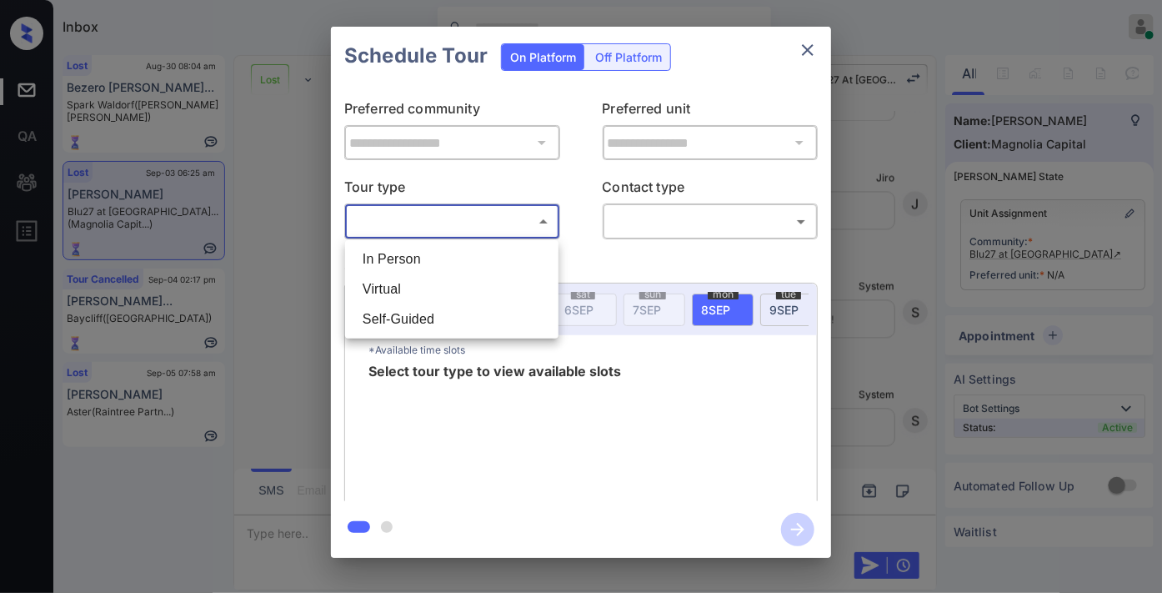
click at [493, 265] on li "In Person" at bounding box center [451, 259] width 205 height 30
type input "********"
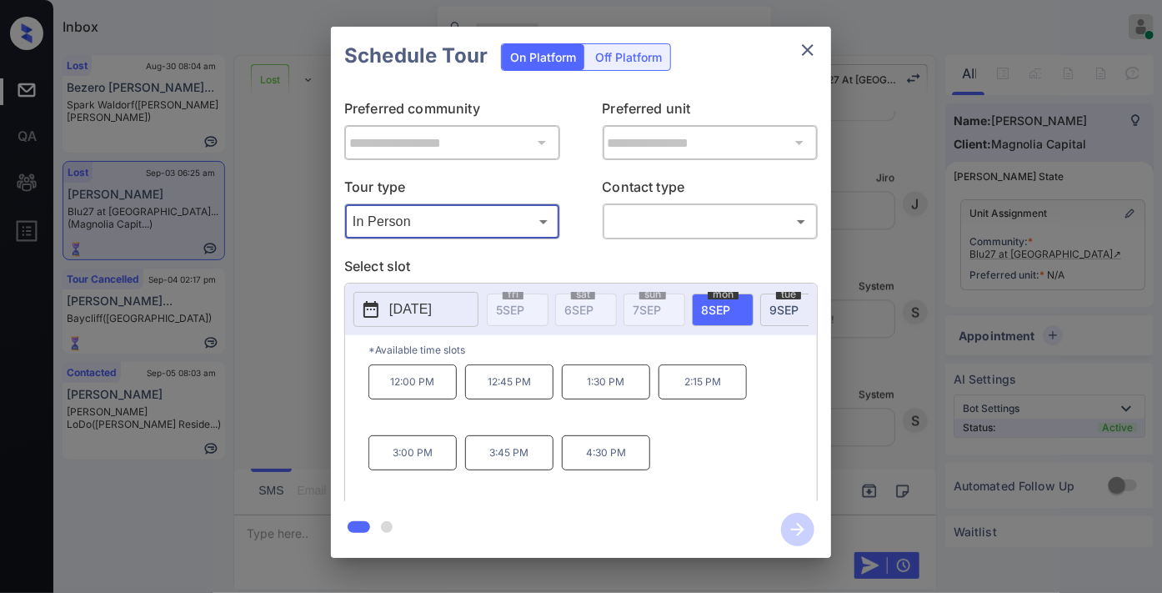
click at [427, 313] on p "2025-09-08" at bounding box center [410, 309] width 43 height 20
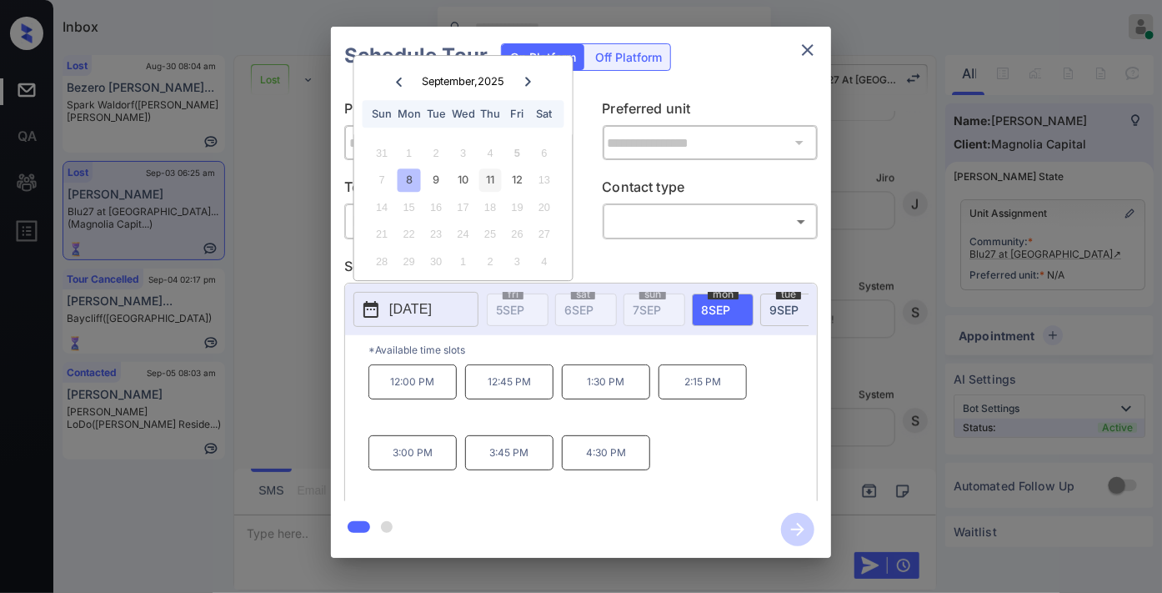
click at [494, 181] on div "11" at bounding box center [490, 180] width 23 height 23
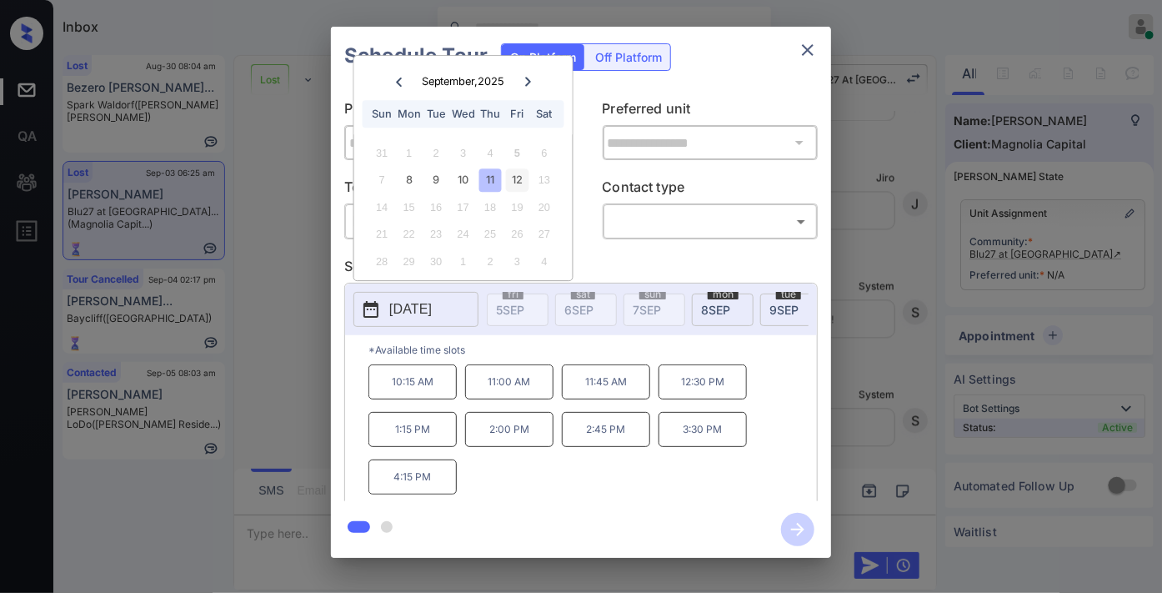
click at [517, 184] on div "12" at bounding box center [517, 180] width 23 height 23
click at [486, 178] on div "11" at bounding box center [490, 180] width 23 height 23
click at [805, 53] on icon "close" at bounding box center [808, 50] width 12 height 12
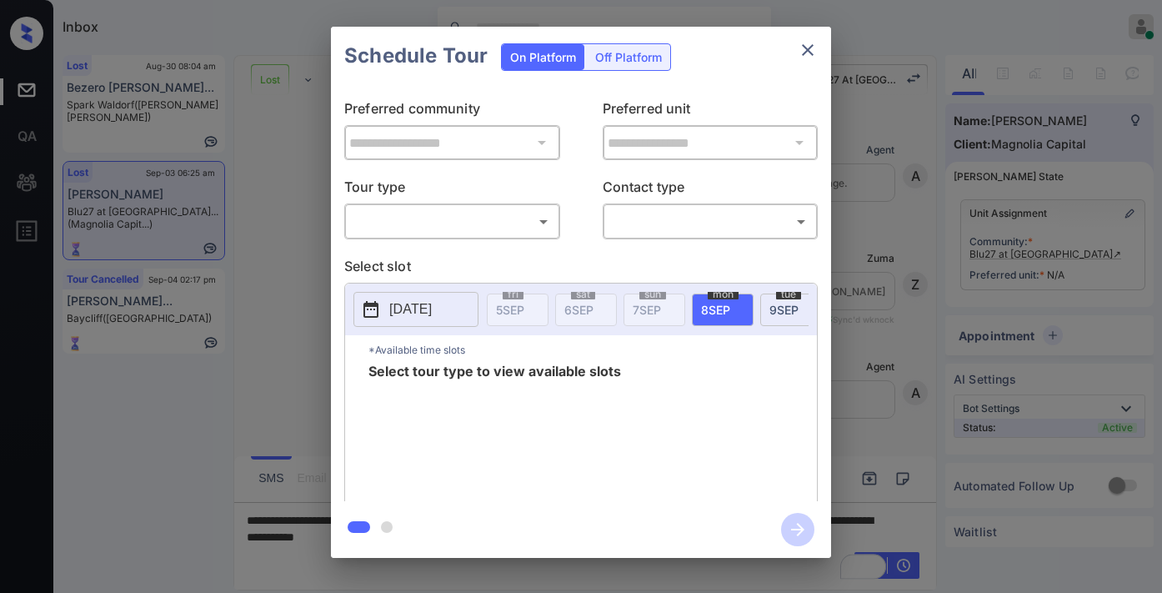
click at [524, 225] on body "Inbox [PERSON_NAME] Online Set yourself offline Set yourself on break Profile S…" at bounding box center [581, 296] width 1162 height 593
type input "********"
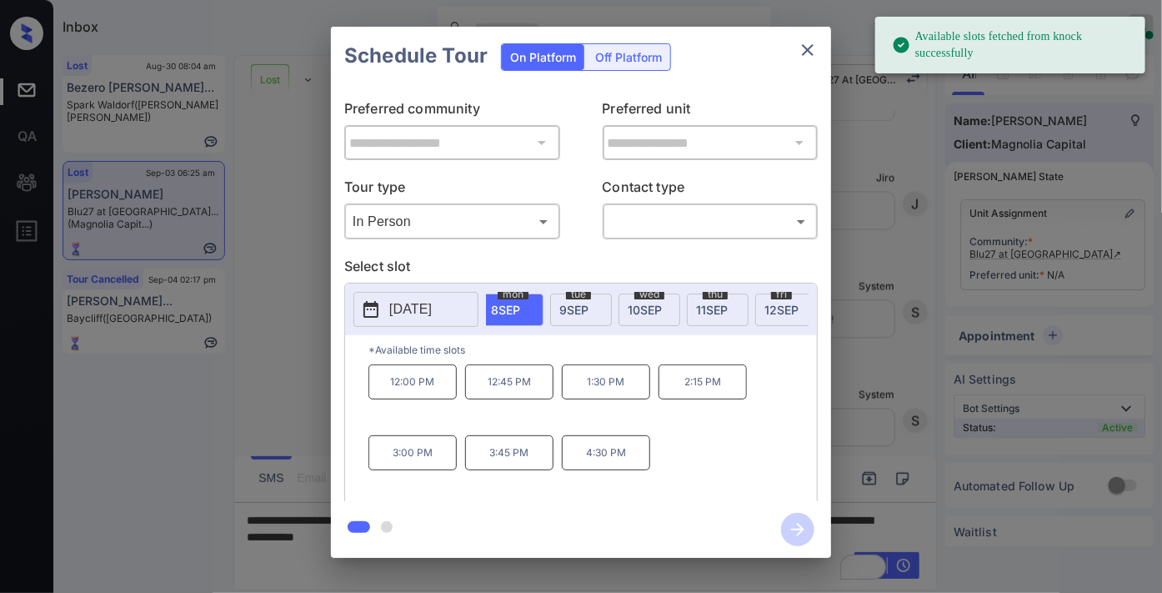
scroll to position [0, 309]
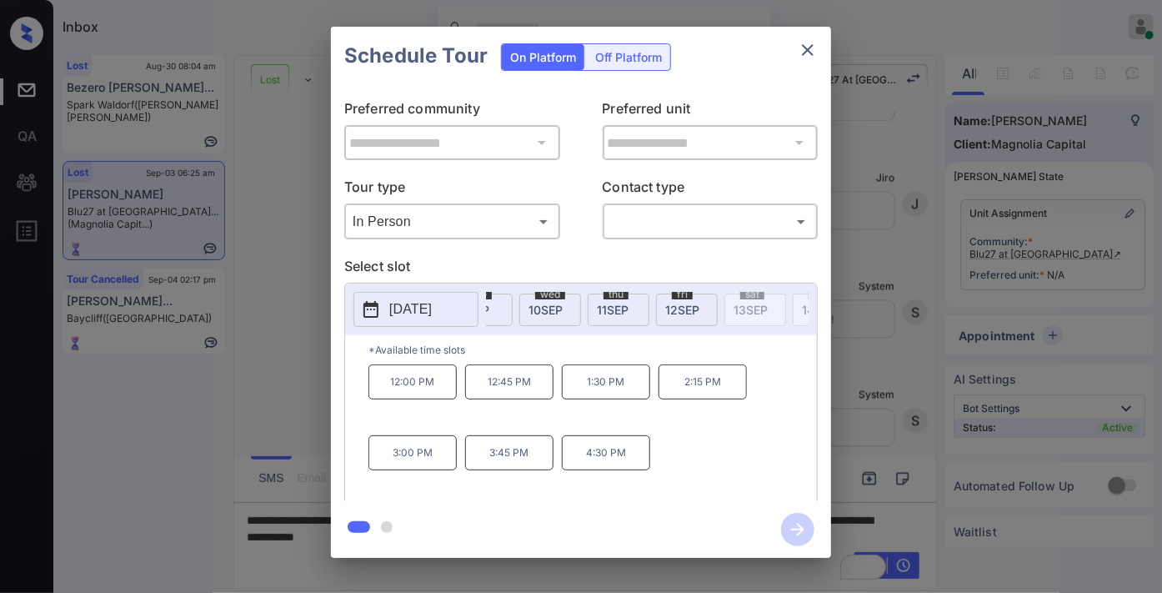
click at [680, 306] on span "12 SEP" at bounding box center [682, 310] width 34 height 14
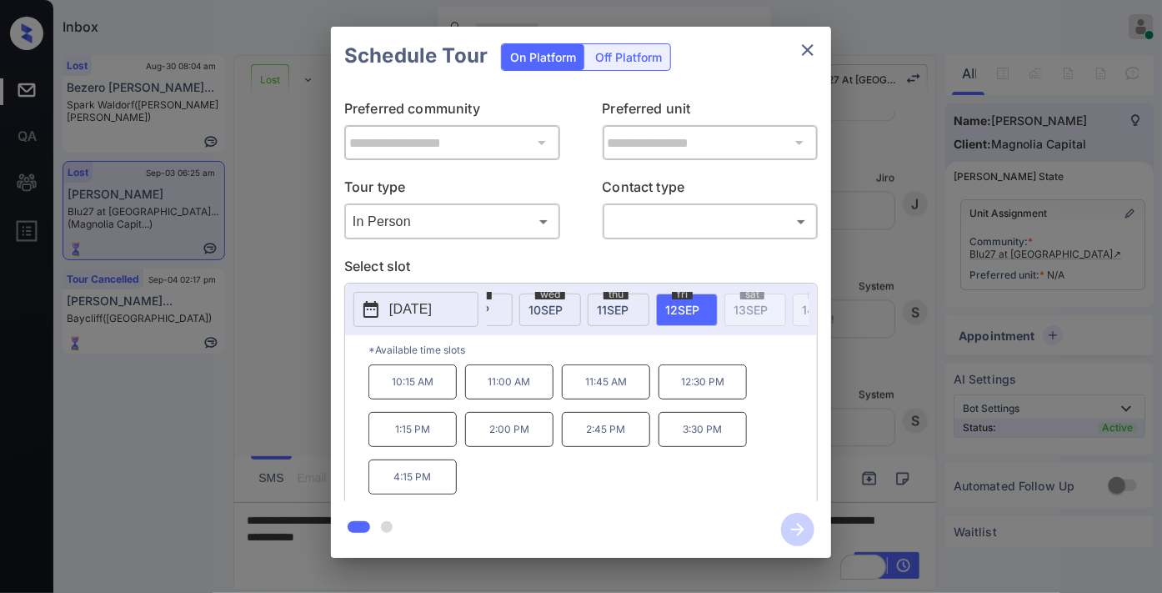
click at [622, 304] on span "11 SEP" at bounding box center [613, 310] width 32 height 14
drag, startPoint x: 440, startPoint y: 488, endPoint x: 381, endPoint y: 488, distance: 59.2
click at [381, 488] on p "4:15 PM" at bounding box center [413, 476] width 88 height 35
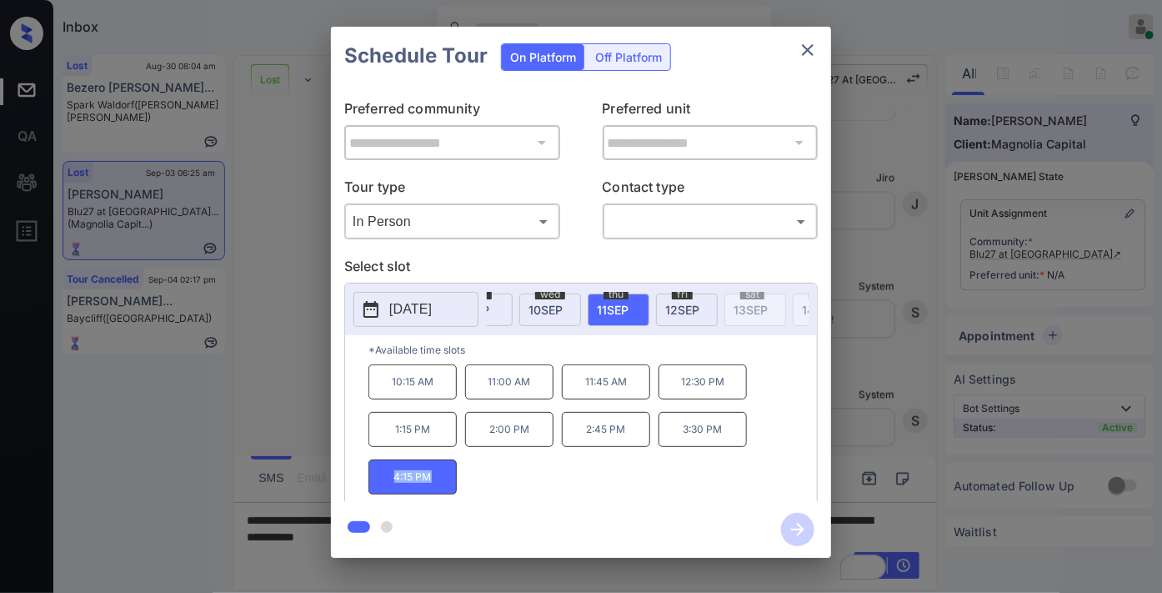
copy p "4:15 PM"
click at [809, 53] on icon "close" at bounding box center [808, 50] width 20 height 20
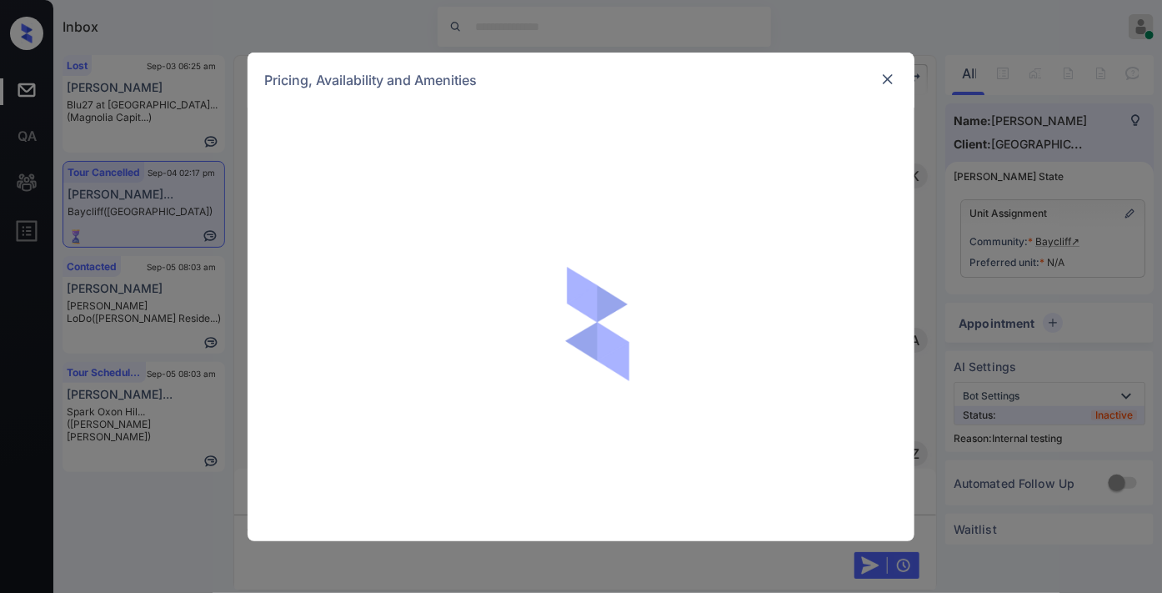
scroll to position [2654, 0]
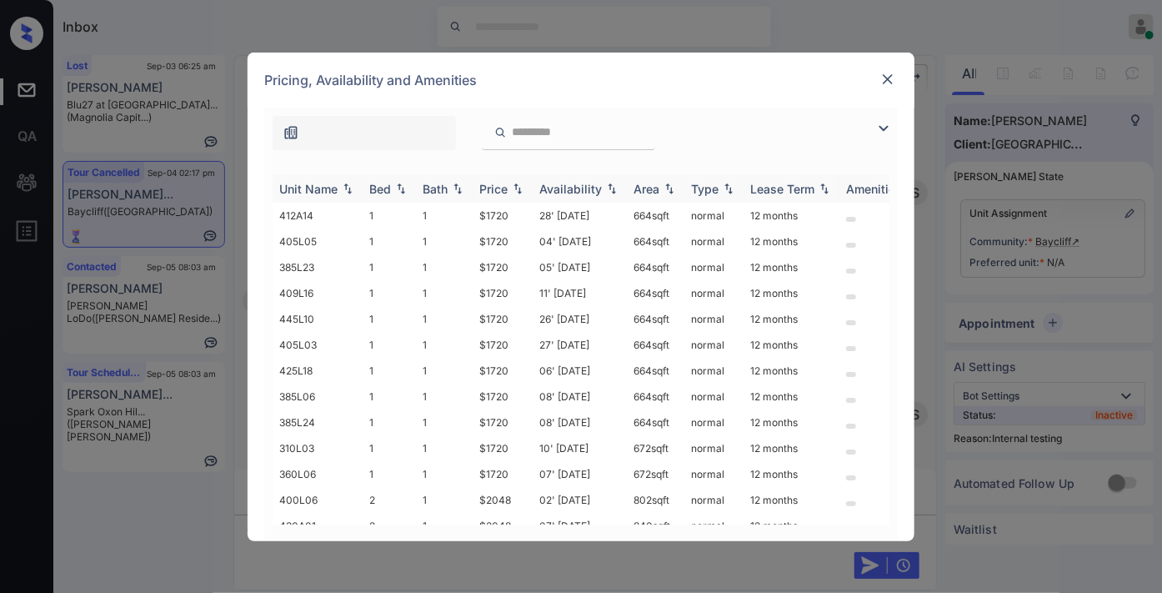
click at [509, 189] on div "Price" at bounding box center [502, 189] width 47 height 14
click at [522, 213] on td "$1720" at bounding box center [503, 216] width 60 height 26
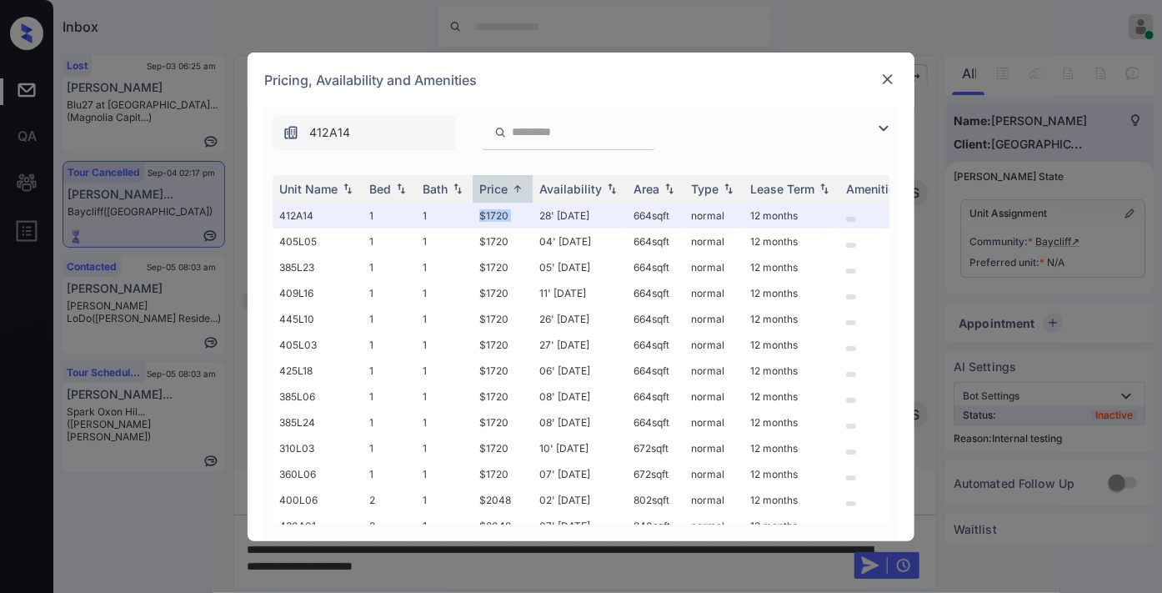
click at [889, 75] on img at bounding box center [888, 79] width 17 height 17
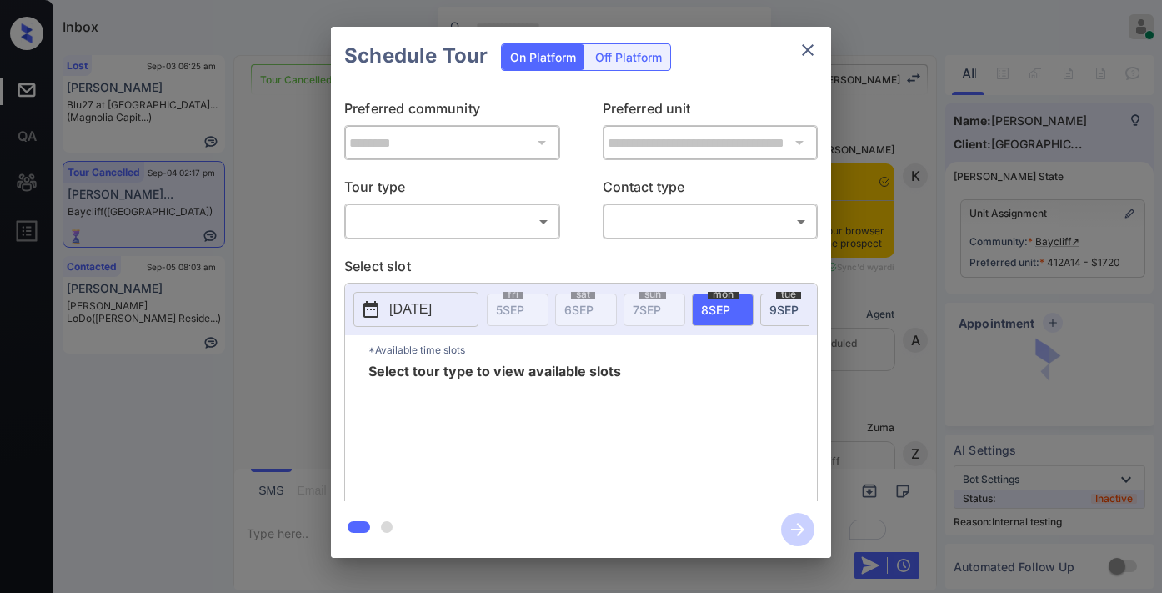
click at [529, 219] on body "Inbox [PERSON_NAME] Online Set yourself offline Set yourself on break Profile S…" at bounding box center [581, 296] width 1162 height 593
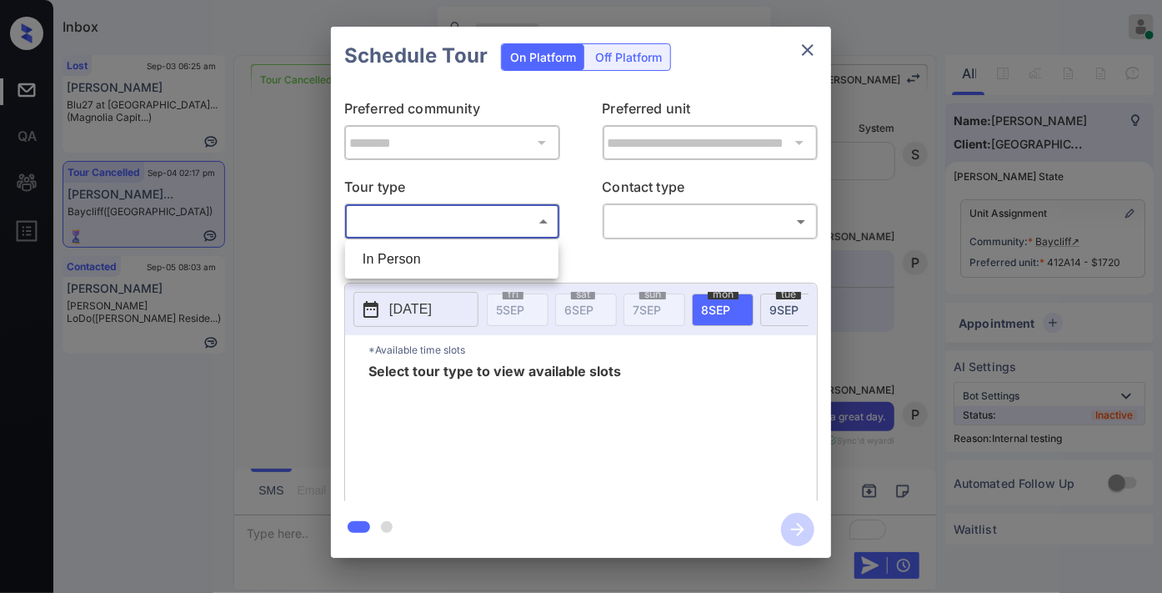
click at [519, 253] on li "In Person" at bounding box center [451, 259] width 205 height 30
type input "********"
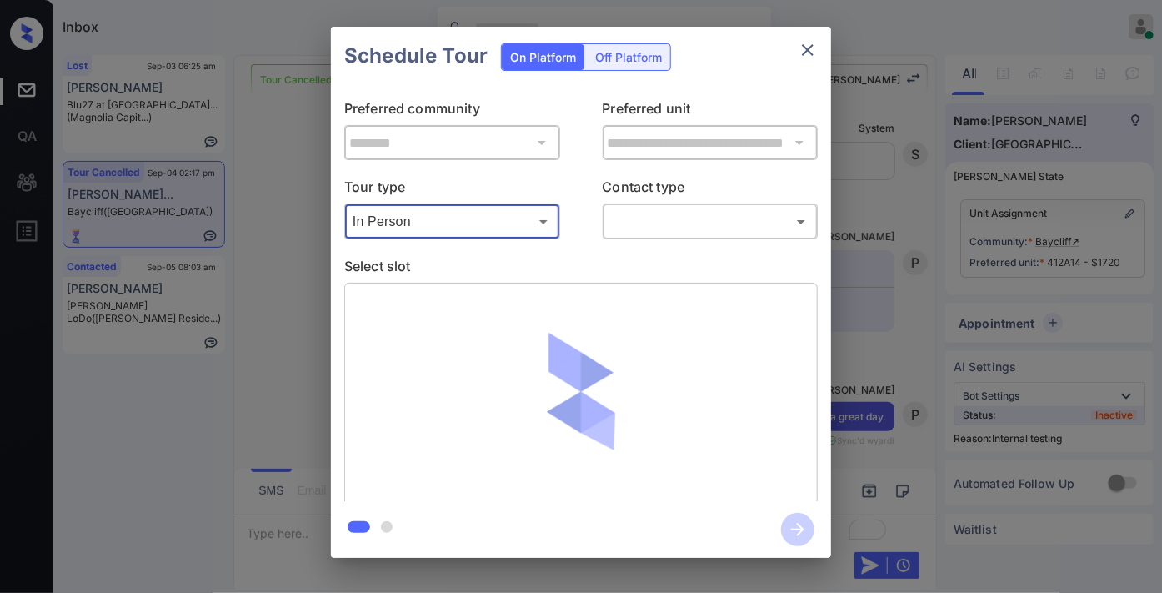
click at [707, 211] on body "Inbox Samantha Soliven Online Set yourself offline Set yourself on break Profil…" at bounding box center [581, 296] width 1162 height 593
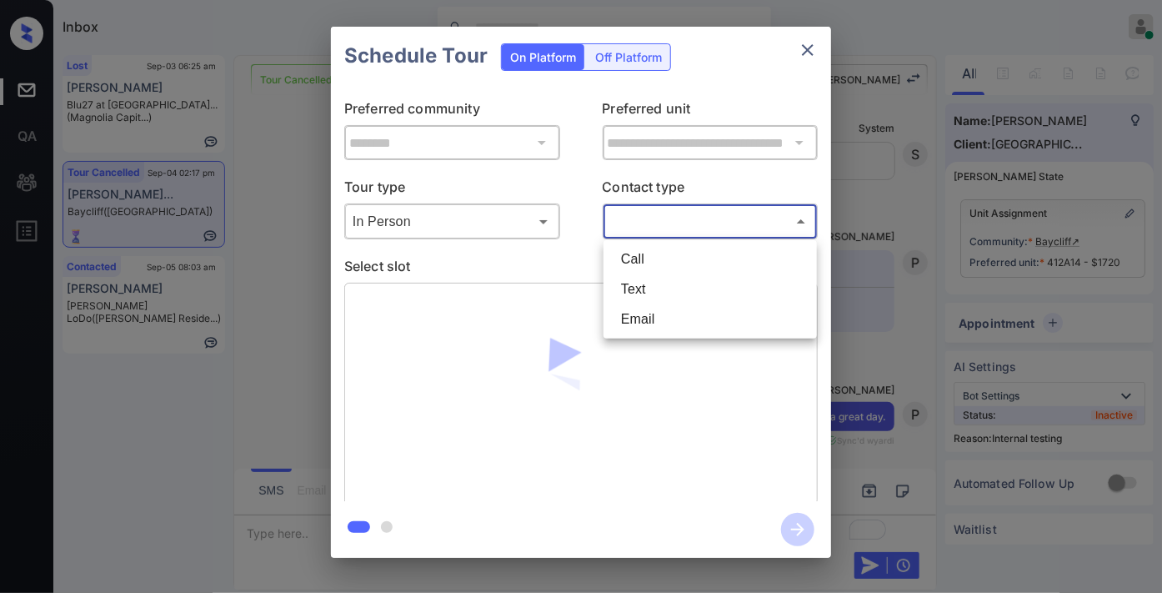
click at [700, 286] on li "Text" at bounding box center [710, 289] width 205 height 30
type input "****"
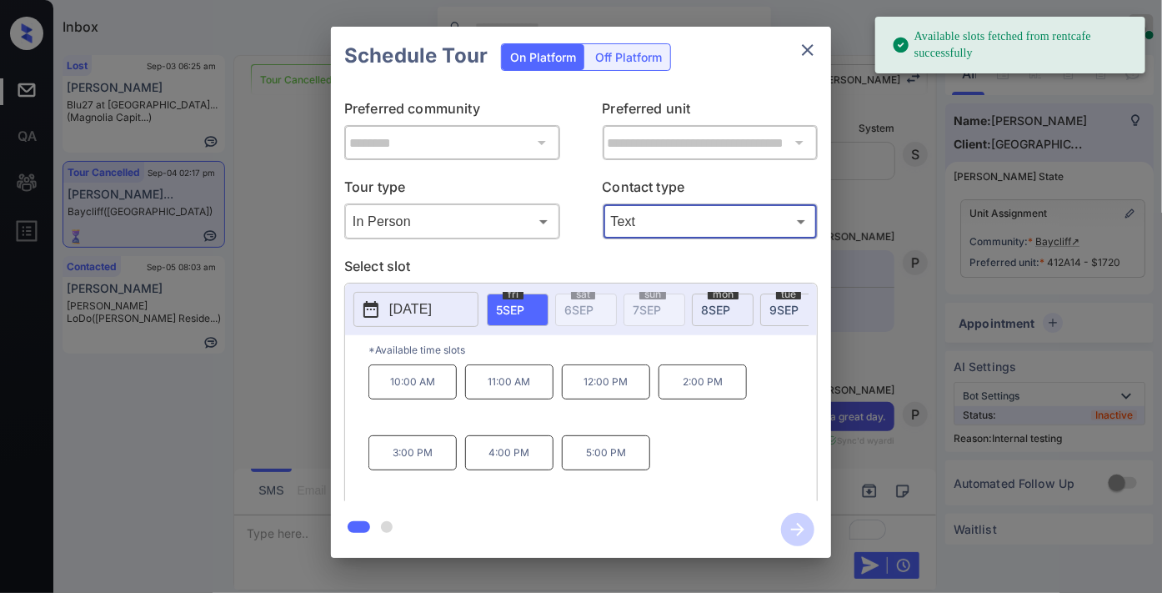
click at [605, 470] on p "5:00 PM" at bounding box center [606, 452] width 88 height 35
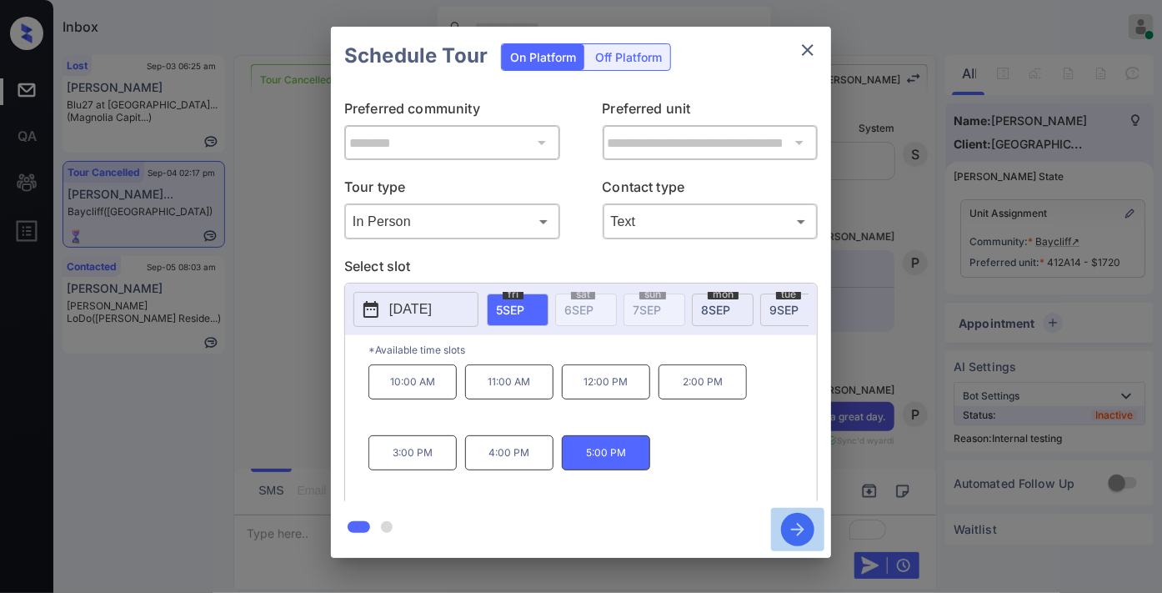
click at [805, 525] on icon "button" at bounding box center [797, 529] width 33 height 33
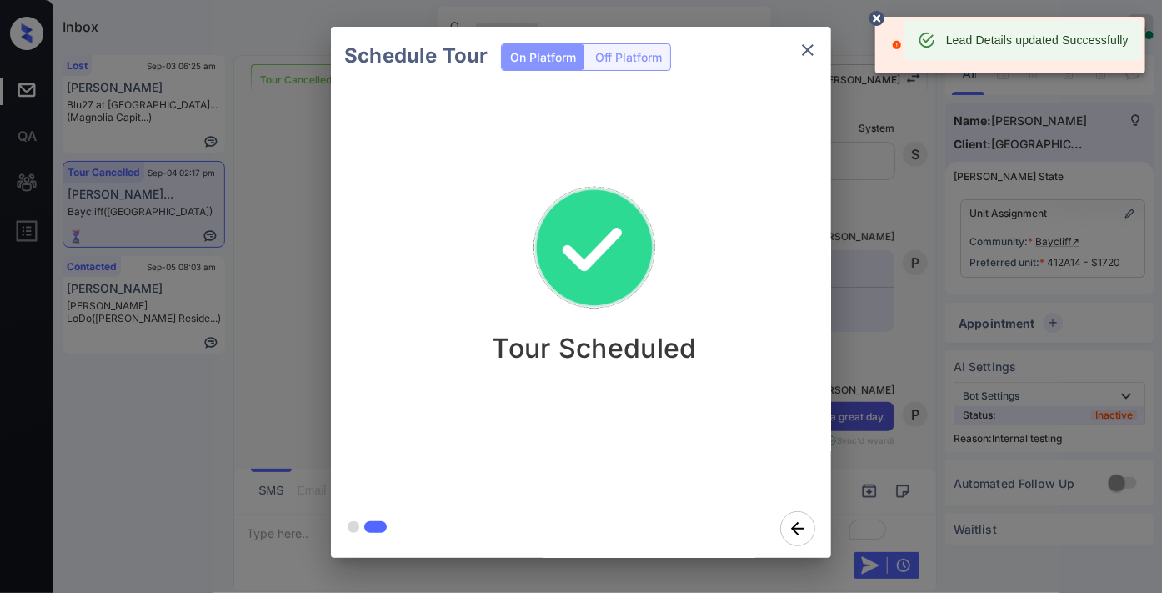
click at [531, 239] on img at bounding box center [594, 248] width 167 height 167
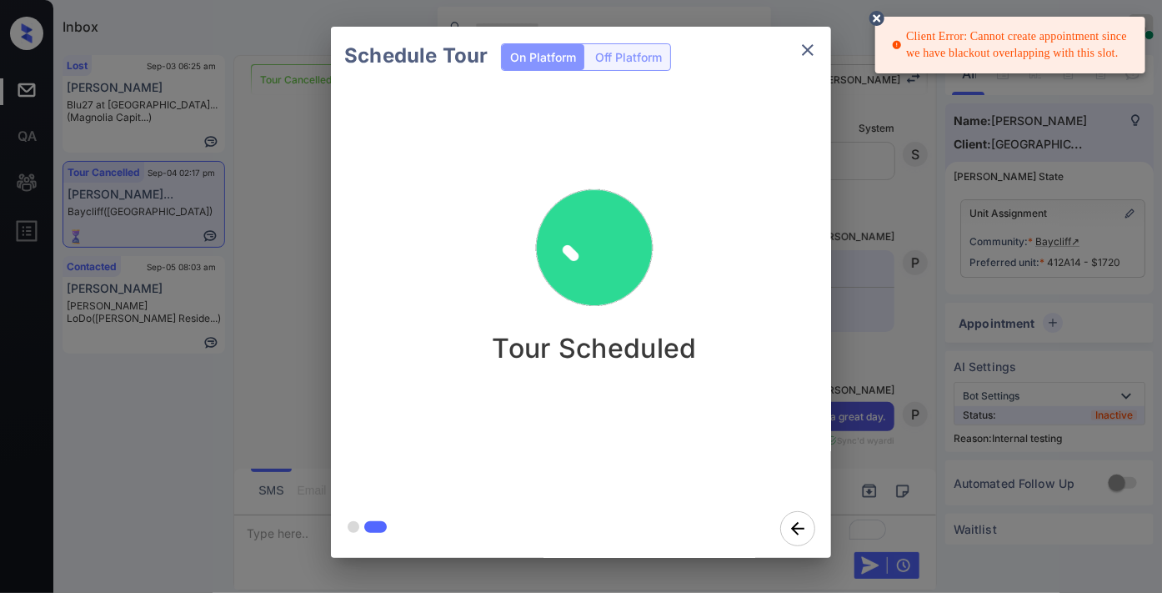
click at [881, 17] on icon at bounding box center [877, 18] width 15 height 15
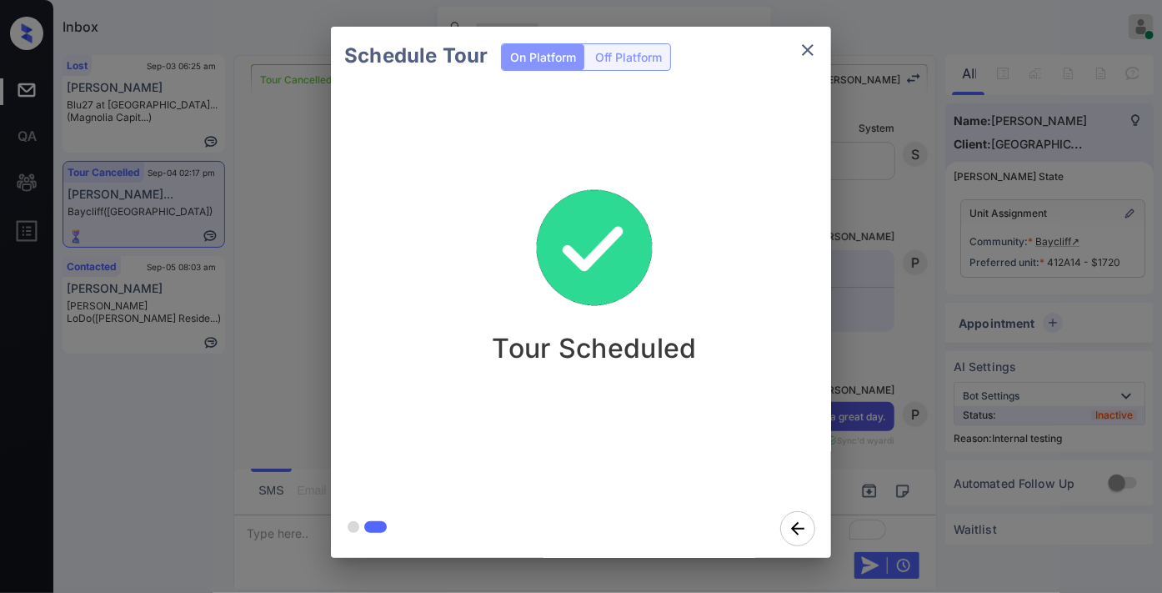
click at [815, 57] on icon "close" at bounding box center [808, 50] width 20 height 20
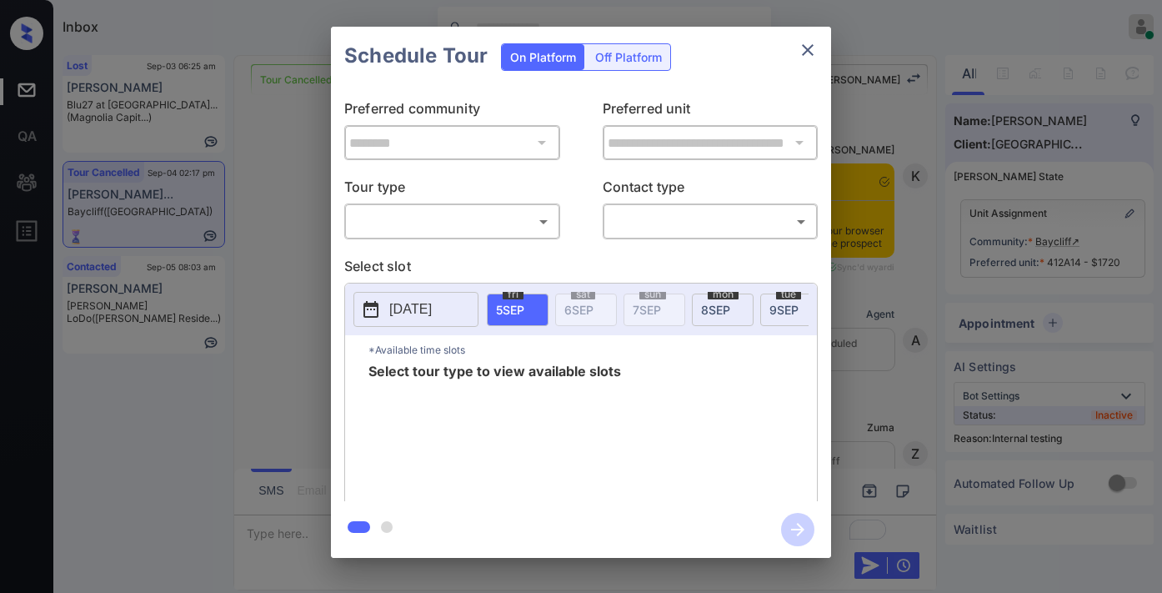
click at [501, 217] on body "Inbox [PERSON_NAME] Online Set yourself offline Set yourself on break Profile S…" at bounding box center [581, 296] width 1162 height 593
type input "********"
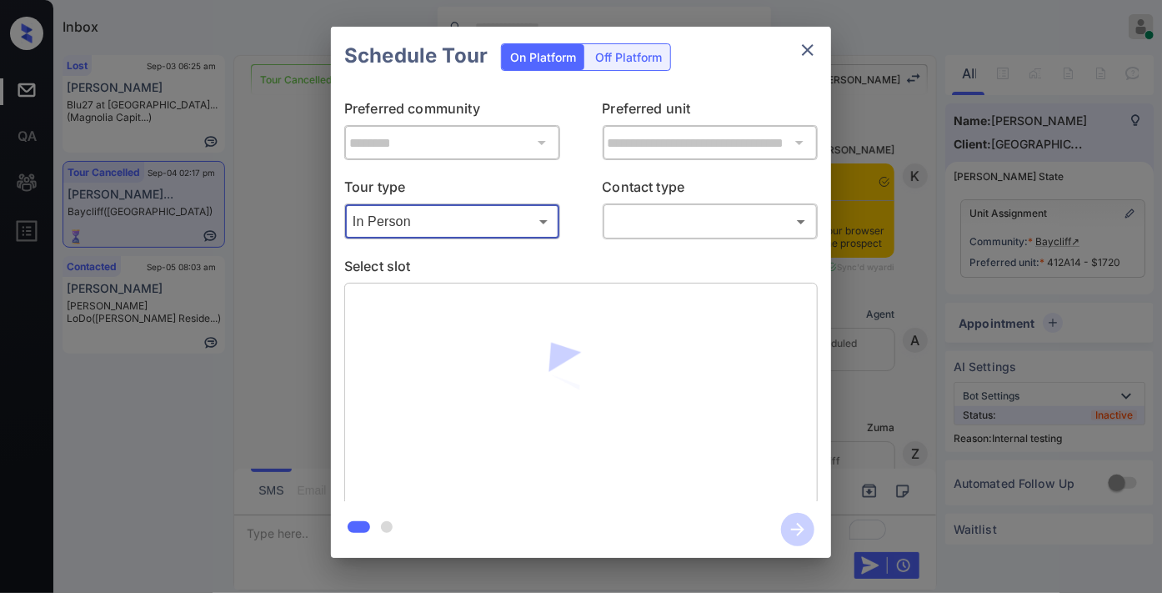
scroll to position [9297, 0]
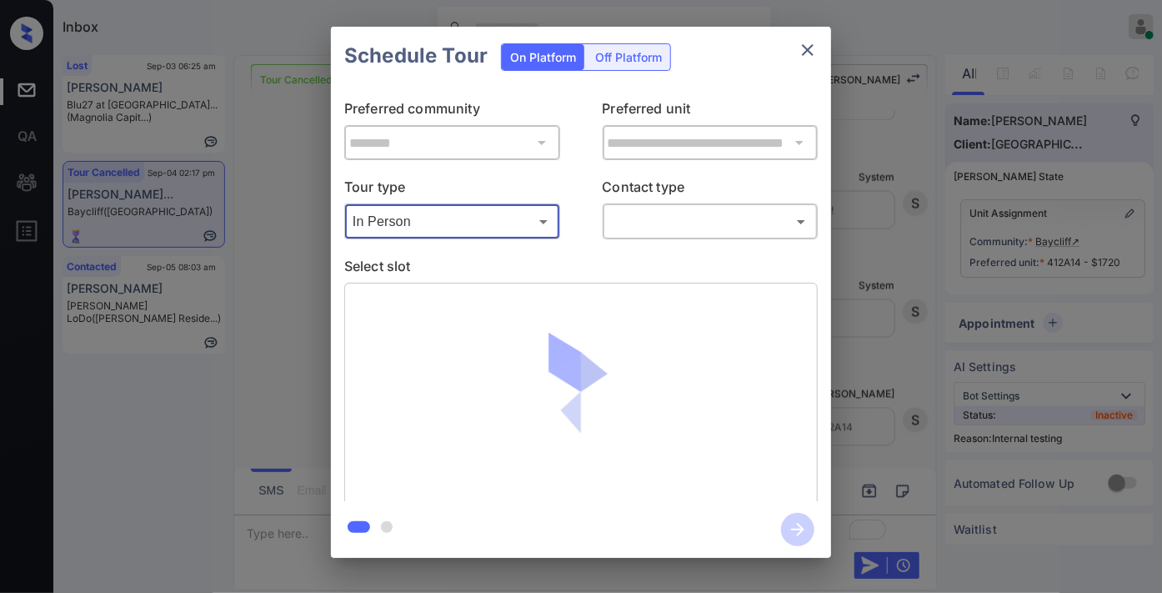
click at [680, 223] on body "Inbox [PERSON_NAME] Online Set yourself offline Set yourself on break Profile S…" at bounding box center [581, 296] width 1162 height 593
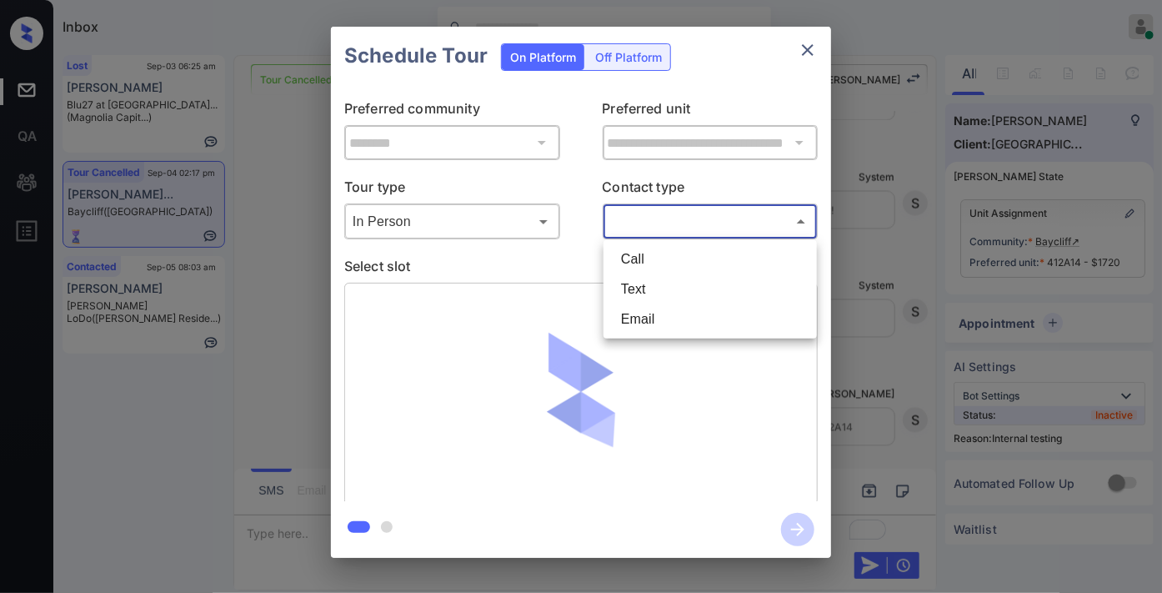
click at [669, 294] on li "Text" at bounding box center [710, 289] width 205 height 30
type input "****"
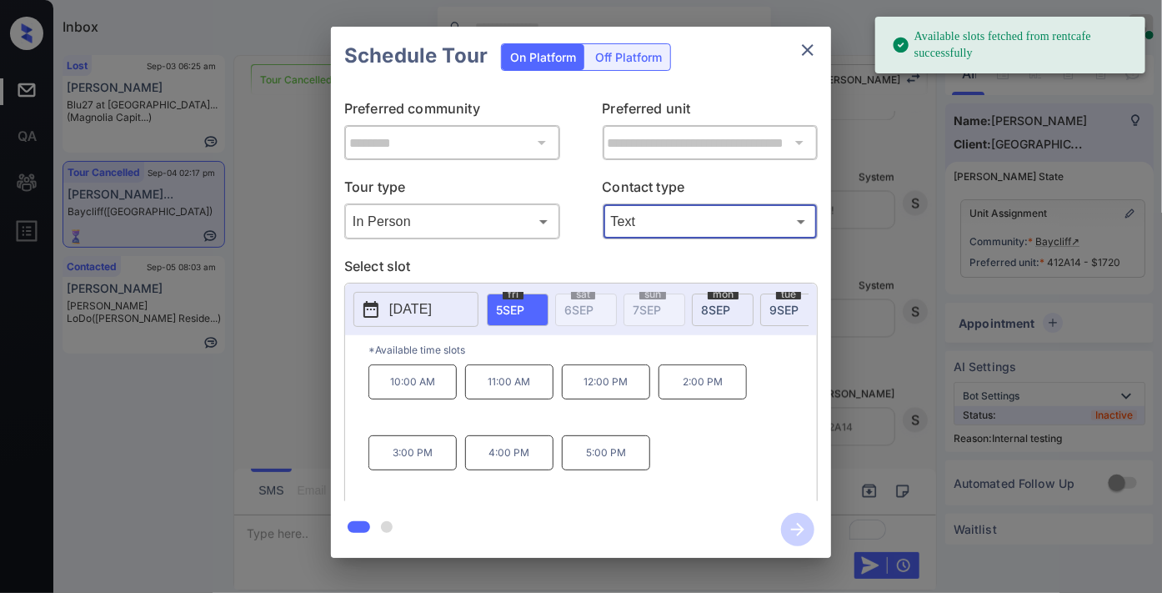
click at [431, 469] on p "3:00 PM" at bounding box center [413, 452] width 88 height 35
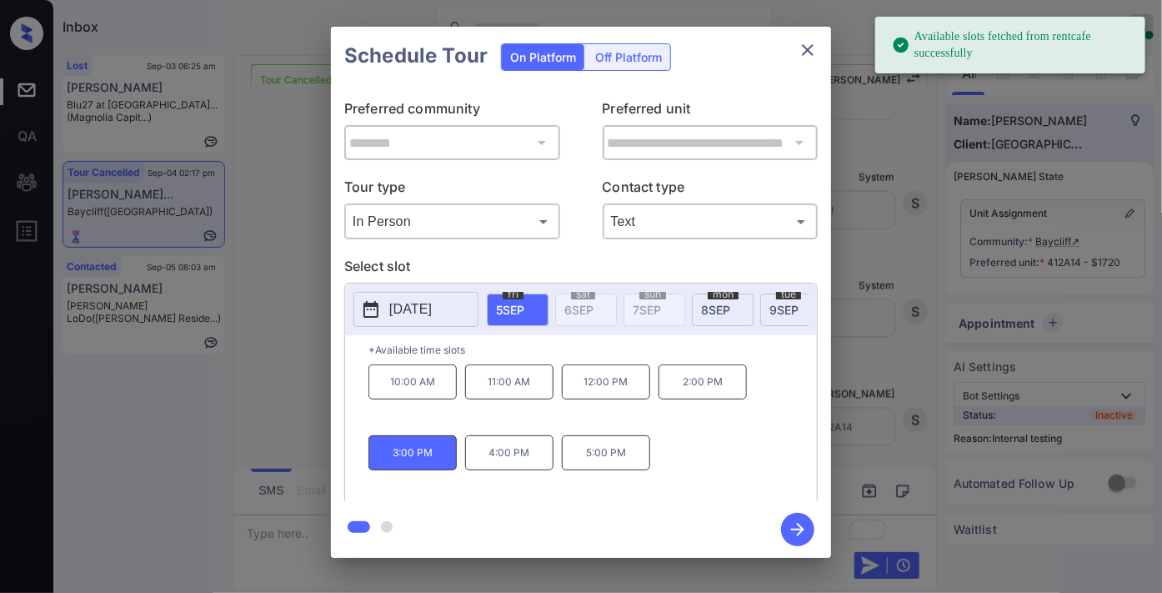
click at [805, 525] on icon "button" at bounding box center [797, 529] width 33 height 33
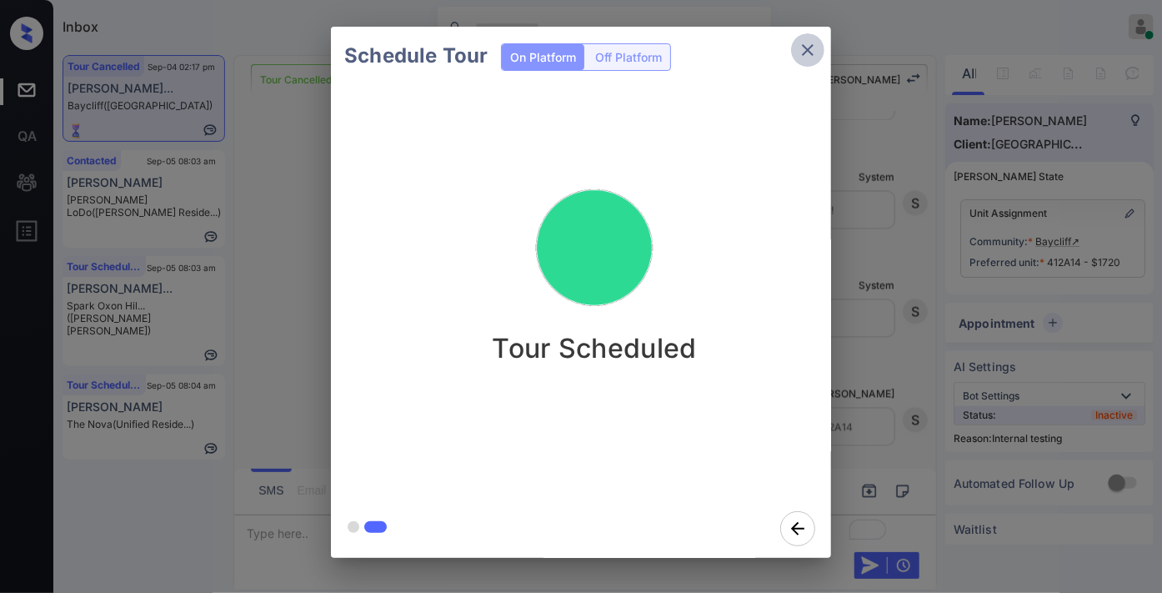
click at [805, 45] on icon "close" at bounding box center [808, 50] width 20 height 20
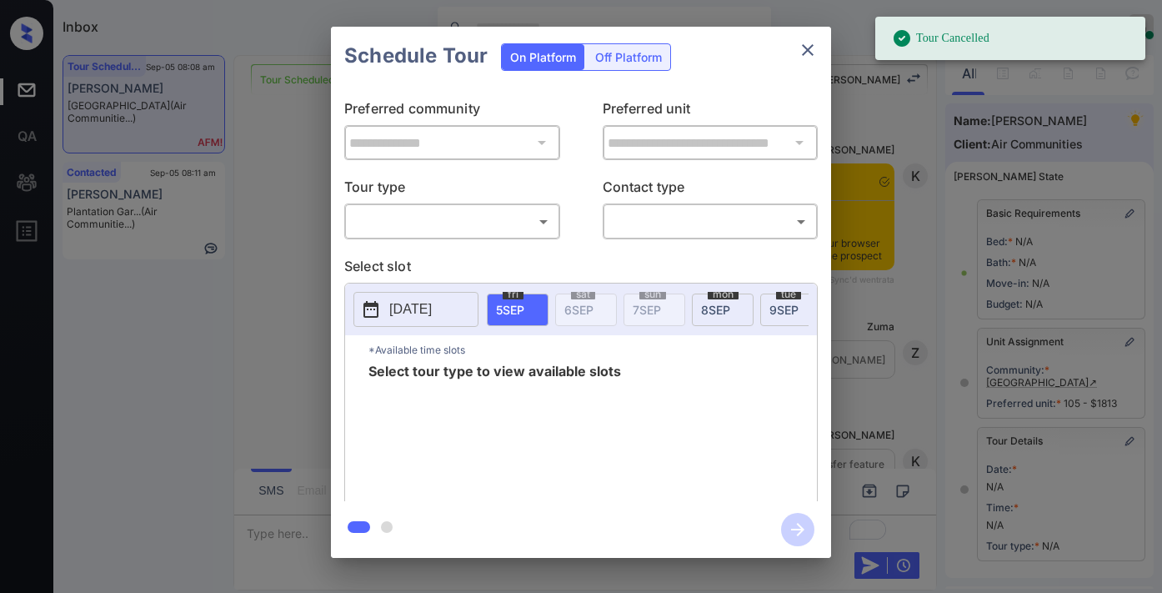
click at [521, 226] on body "Tour Cancelled Inbox [PERSON_NAME] Online Set yourself offline Set yourself on …" at bounding box center [581, 296] width 1162 height 593
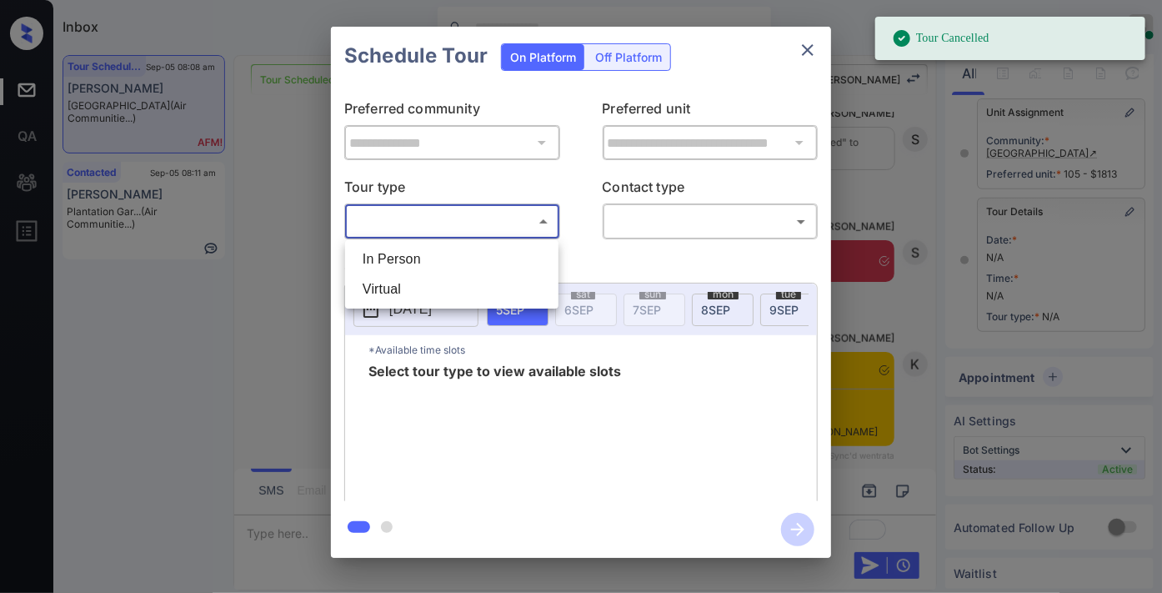
click at [503, 257] on li "In Person" at bounding box center [451, 259] width 205 height 30
type input "********"
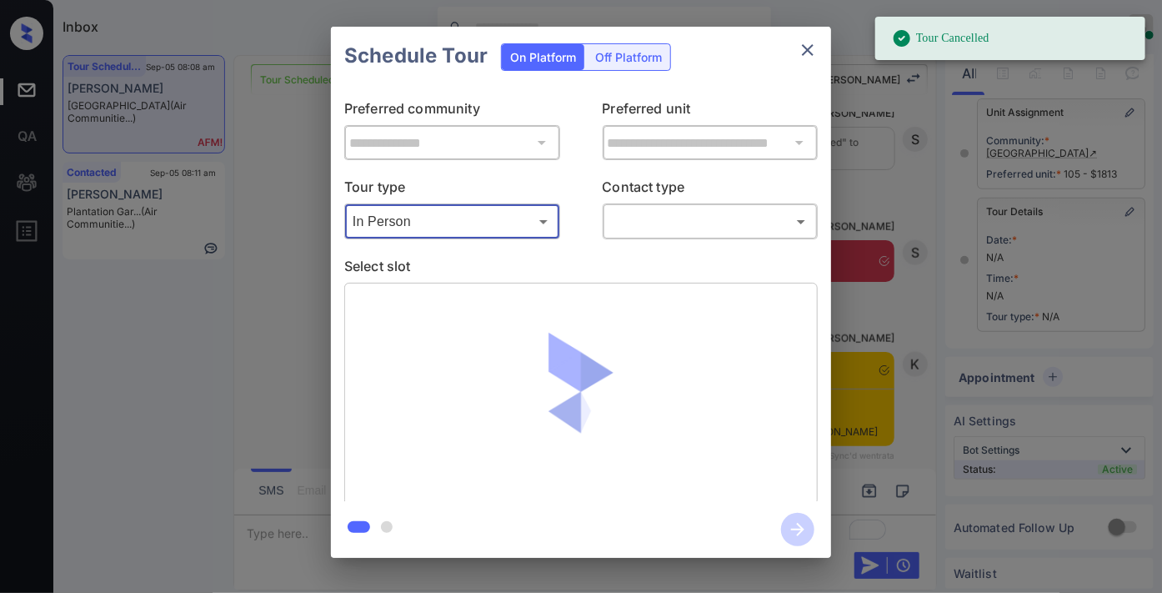
click at [686, 228] on body "Tour Cancelled Inbox [PERSON_NAME] Online Set yourself offline Set yourself on …" at bounding box center [581, 296] width 1162 height 593
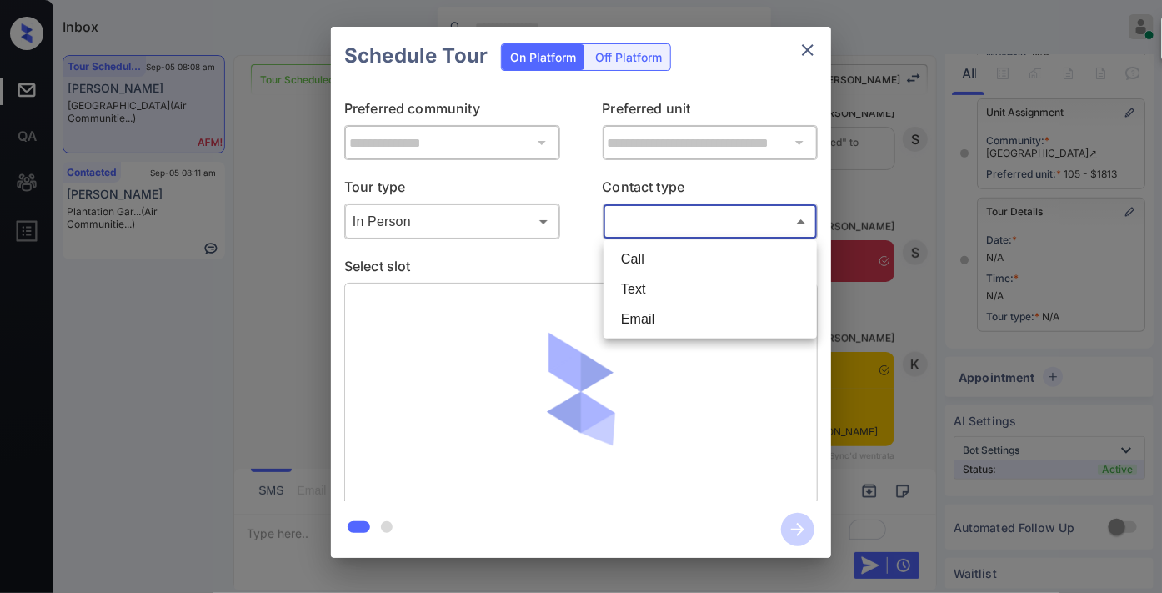
click at [673, 292] on li "Text" at bounding box center [710, 289] width 205 height 30
type input "****"
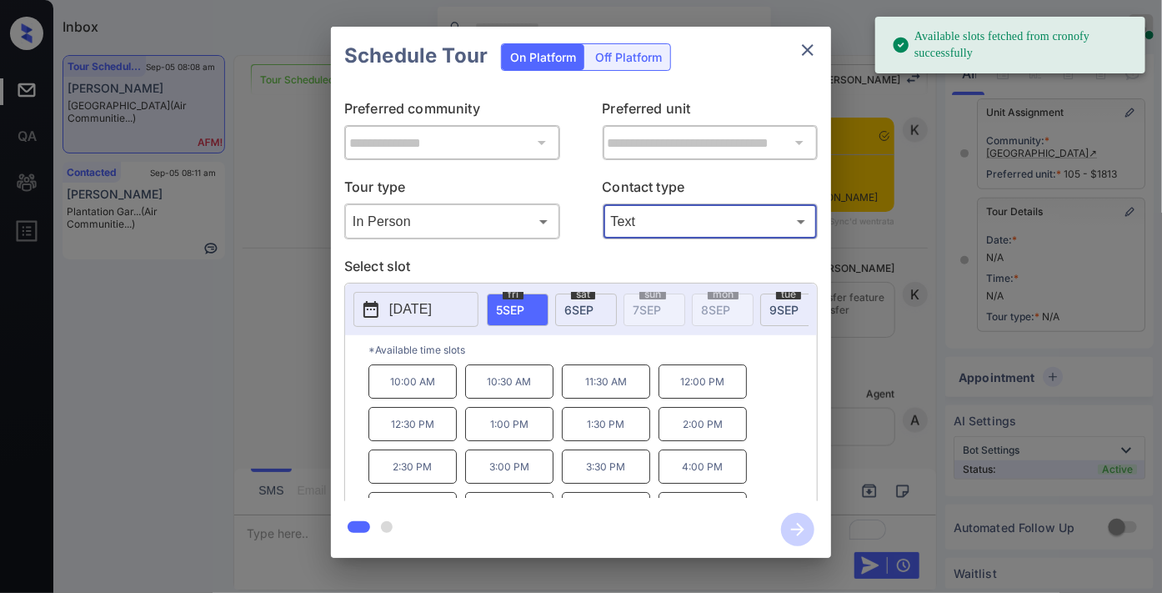
scroll to position [71, 0]
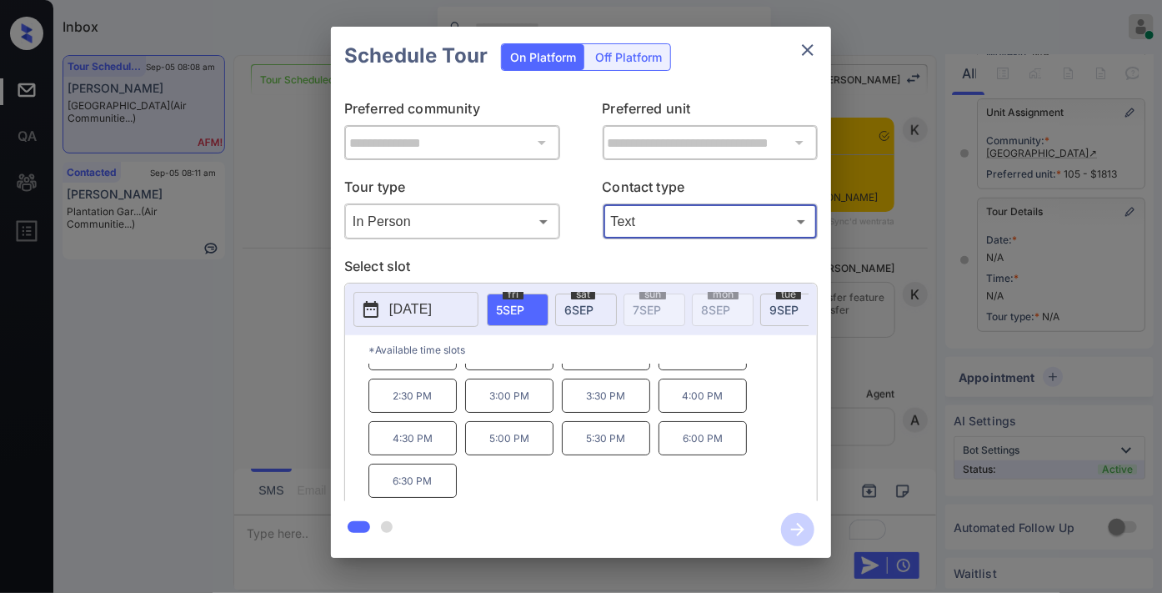
click at [621, 403] on p "3:30 PM" at bounding box center [606, 396] width 88 height 34
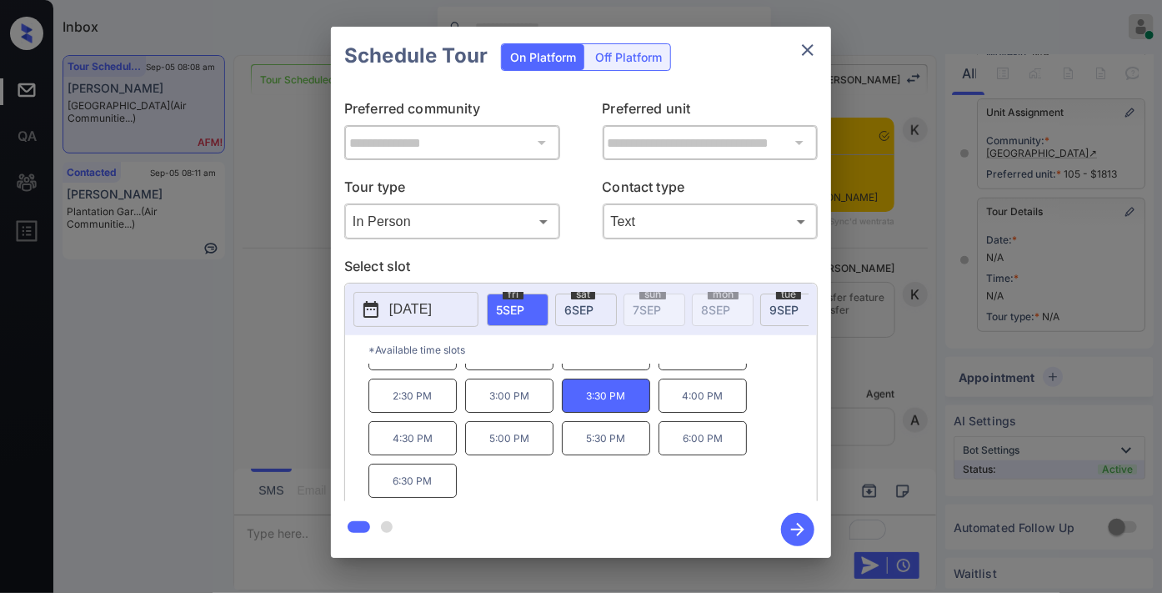
click at [709, 413] on p "4:00 PM" at bounding box center [703, 396] width 88 height 34
click at [799, 524] on icon "button" at bounding box center [797, 529] width 13 height 13
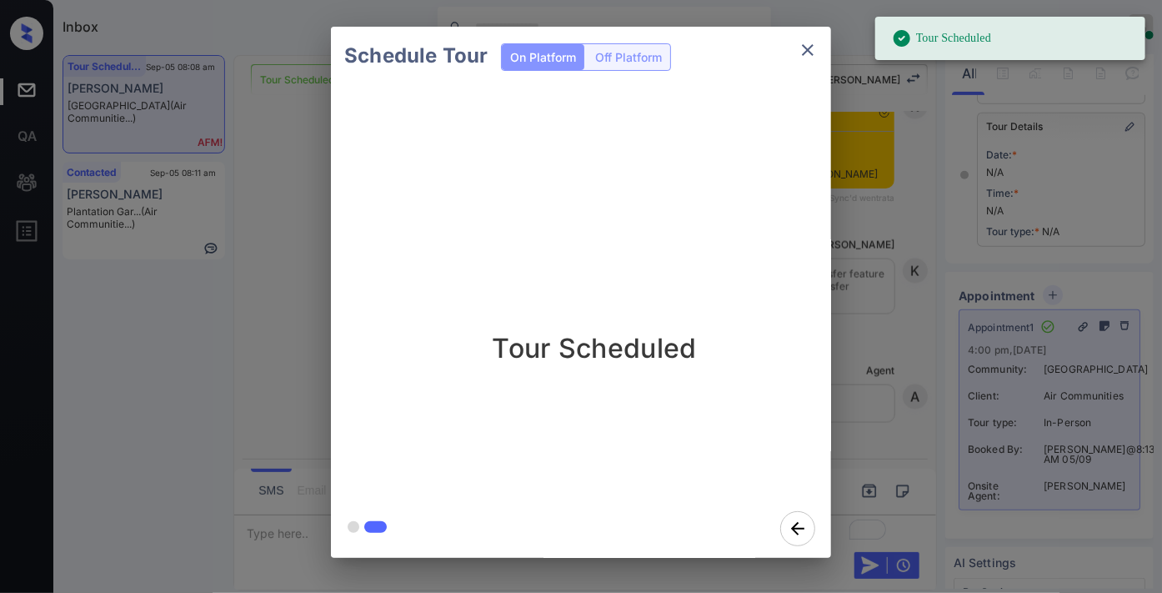
scroll to position [479, 0]
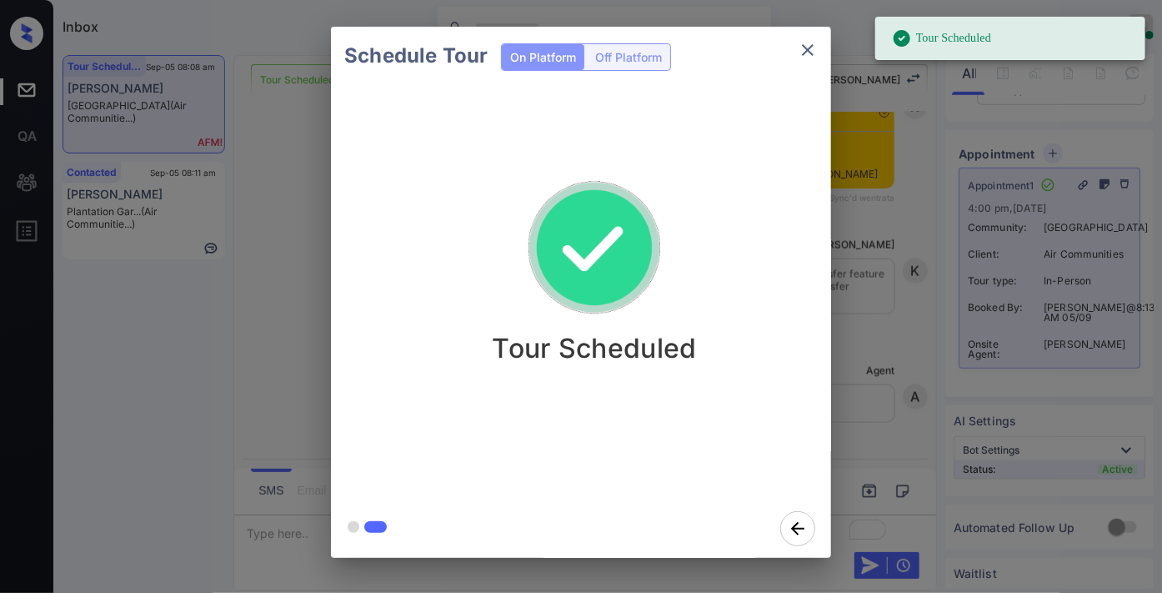
click at [680, 162] on div "Tour Scheduled" at bounding box center [594, 292] width 527 height 414
click at [805, 56] on icon "close" at bounding box center [808, 50] width 20 height 20
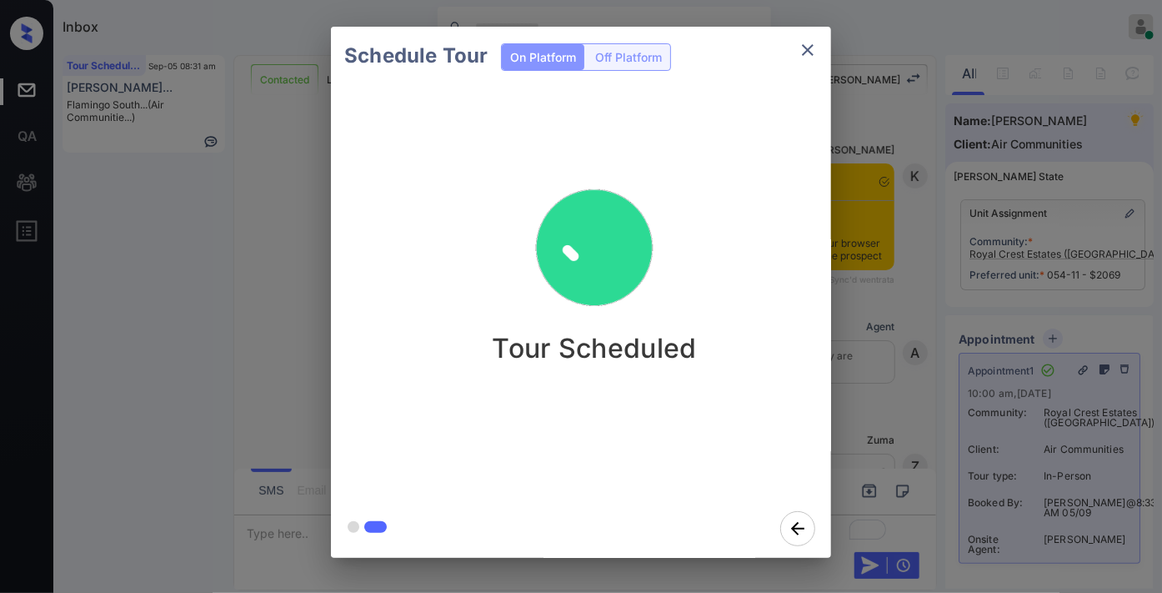
scroll to position [861, 0]
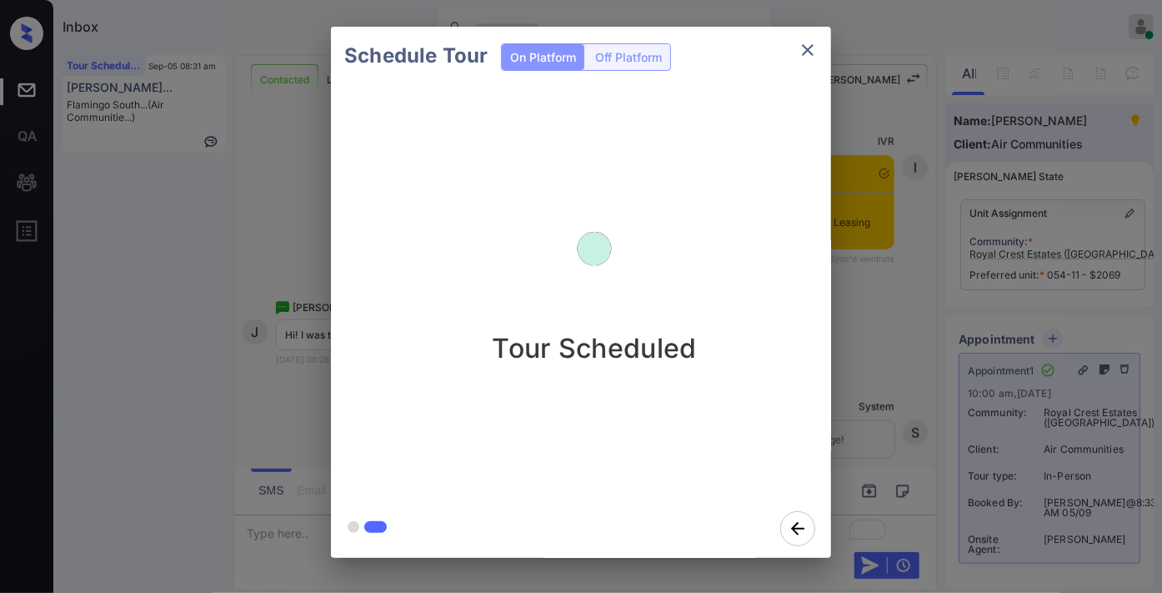
click at [652, 162] on div "Tour Scheduled" at bounding box center [594, 292] width 527 height 414
click at [796, 43] on button "close" at bounding box center [807, 49] width 33 height 33
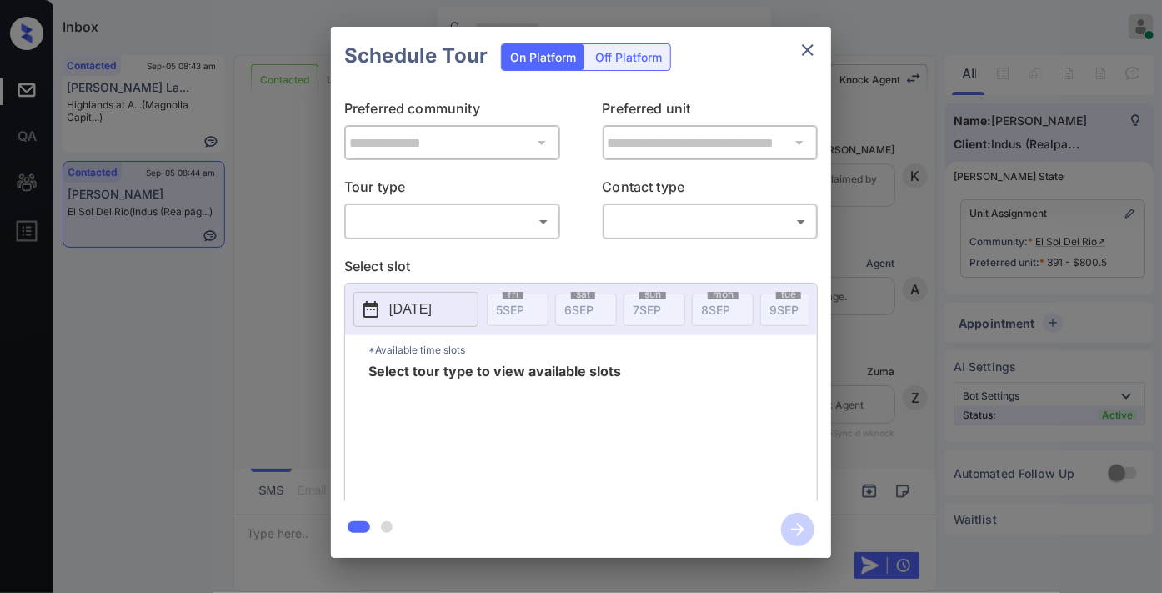
scroll to position [2882, 0]
click at [500, 240] on div "**********" at bounding box center [581, 293] width 500 height 416
click at [497, 232] on body "Inbox Samantha Soliven Online Set yourself offline Set yourself on break Profil…" at bounding box center [581, 296] width 1162 height 593
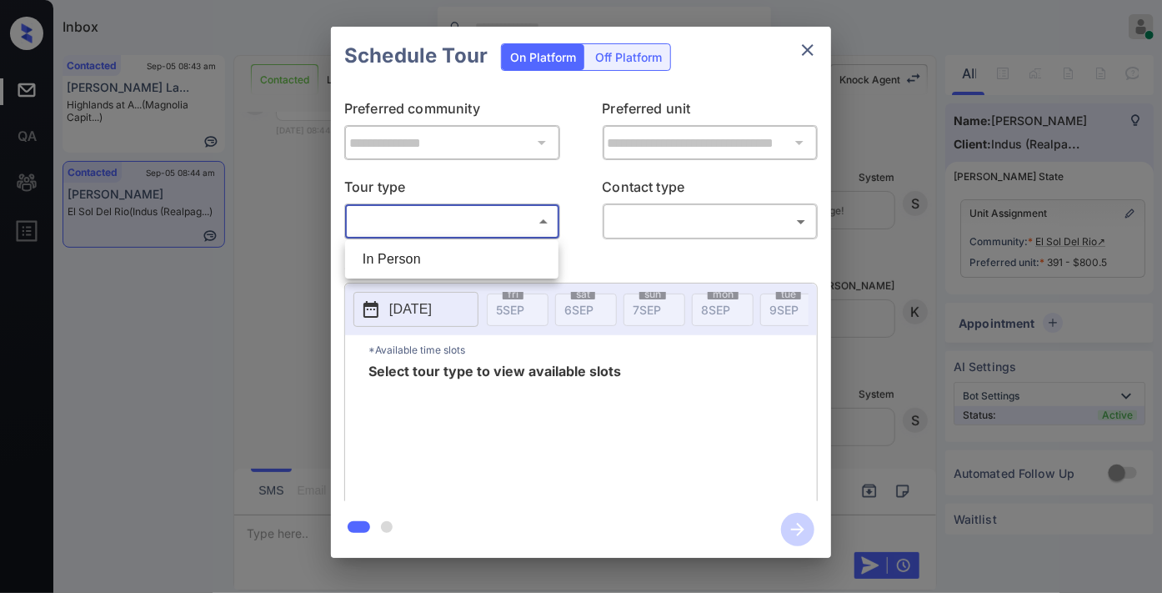
click at [809, 50] on div at bounding box center [581, 296] width 1162 height 593
click at [809, 50] on icon "close" at bounding box center [808, 50] width 12 height 12
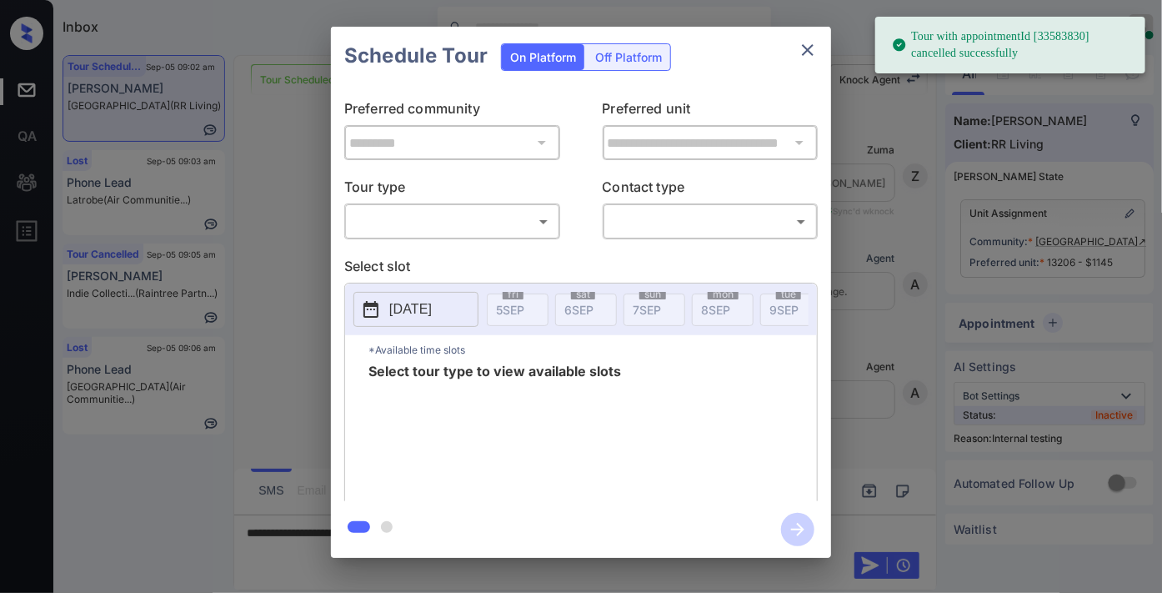
scroll to position [9475, 0]
click at [522, 214] on body "Tour with appointmentId [33583830] cancelled successfully Inbox Samantha Solive…" at bounding box center [581, 296] width 1162 height 593
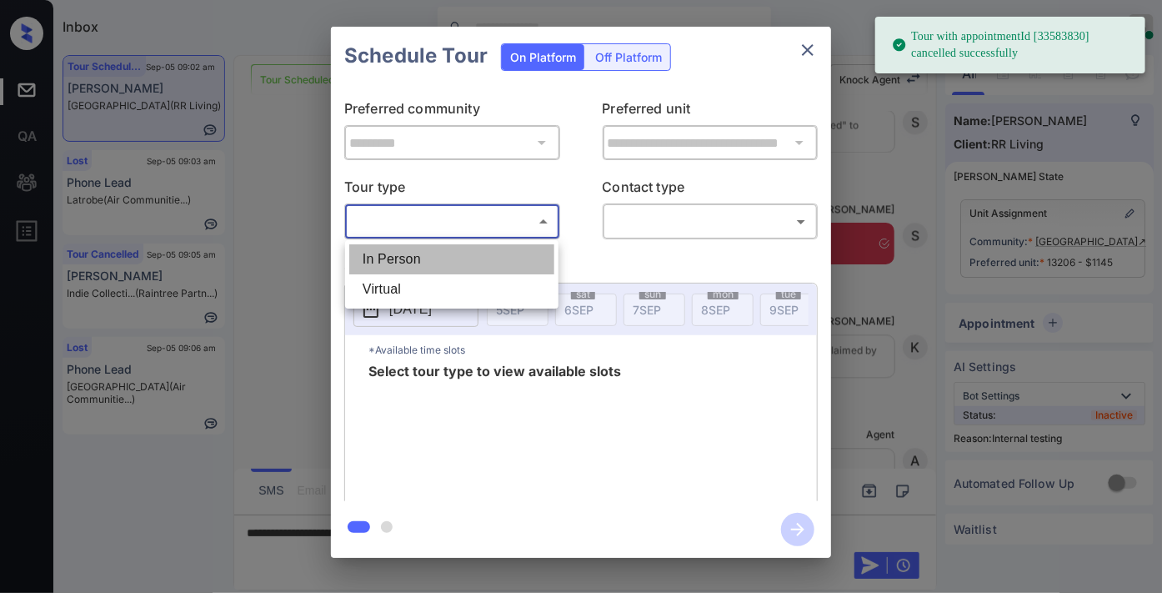
click at [473, 255] on li "In Person" at bounding box center [451, 259] width 205 height 30
type input "********"
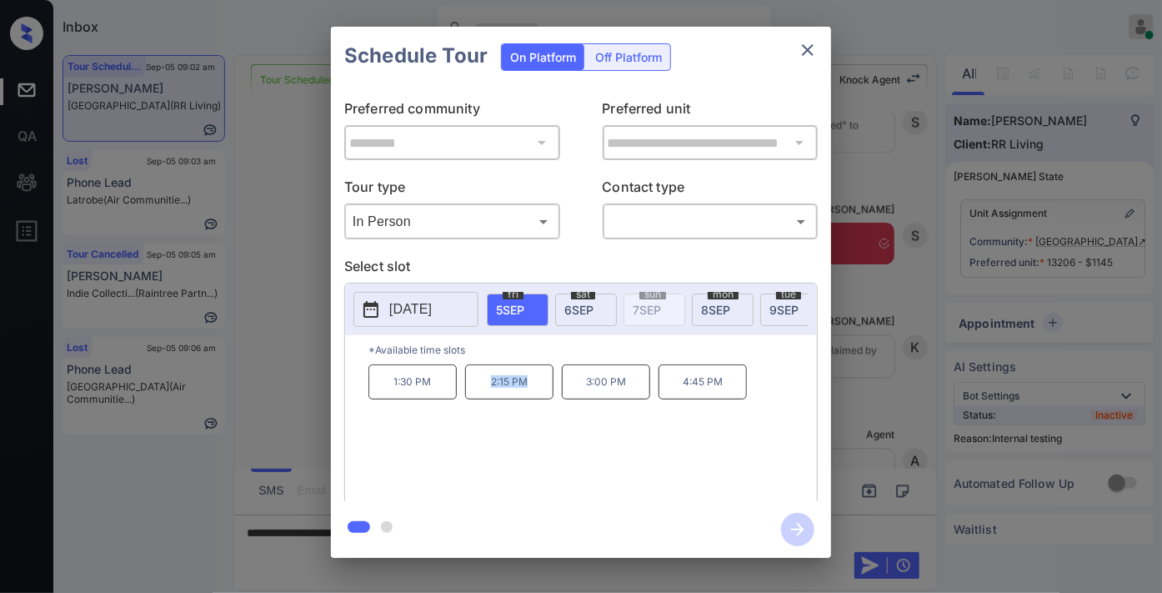
drag, startPoint x: 540, startPoint y: 388, endPoint x: 479, endPoint y: 388, distance: 60.9
click at [479, 388] on p "2:15 PM" at bounding box center [509, 381] width 88 height 35
copy p "2:15 PM"
click at [804, 45] on icon "close" at bounding box center [808, 50] width 12 height 12
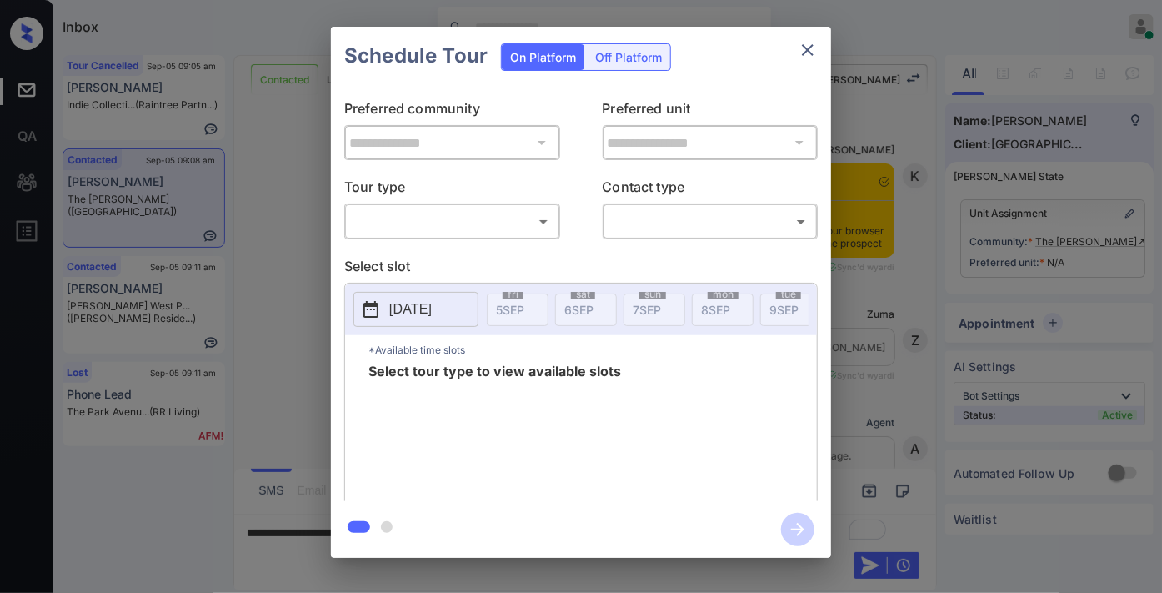
scroll to position [2869, 0]
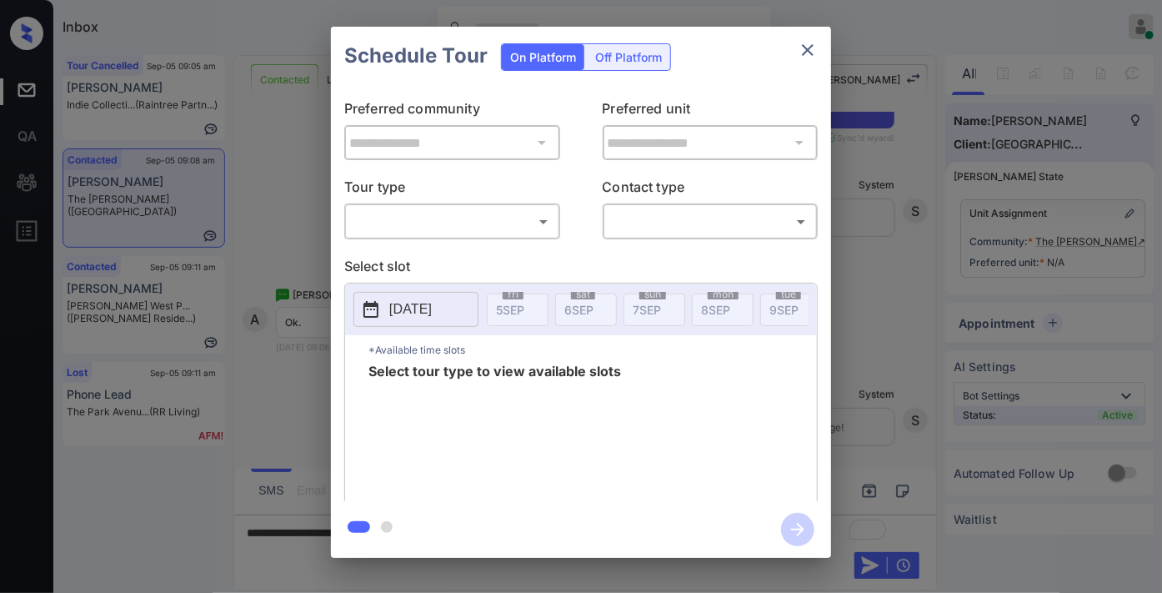
click at [503, 219] on body "Inbox [PERSON_NAME] Online Set yourself offline Set yourself on break Profile S…" at bounding box center [581, 296] width 1162 height 593
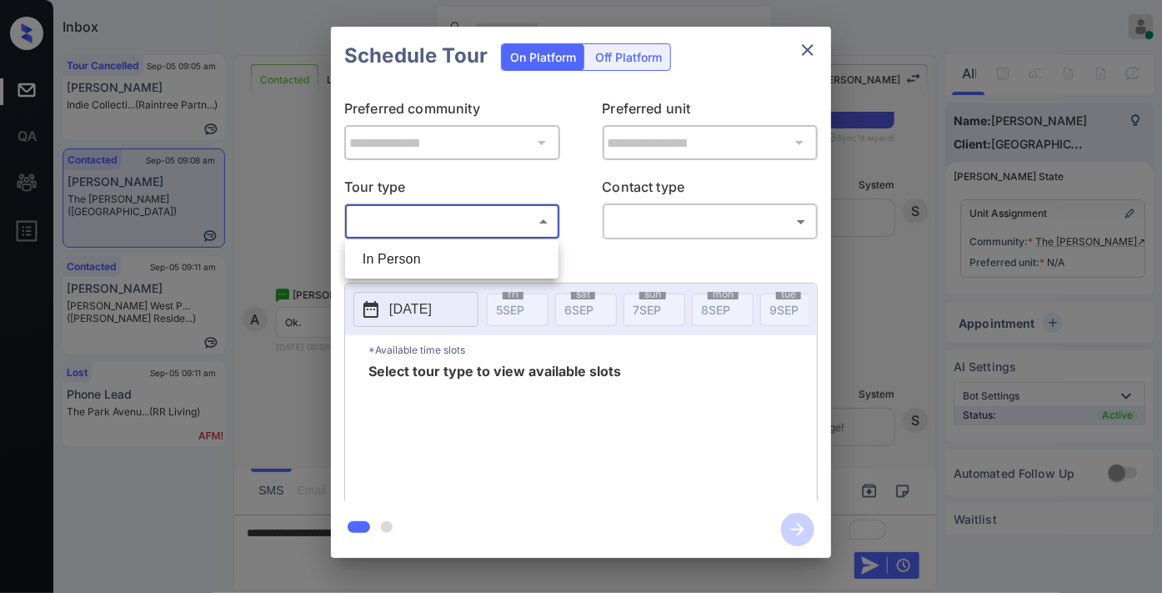
click at [488, 260] on li "In Person" at bounding box center [451, 259] width 205 height 30
type input "********"
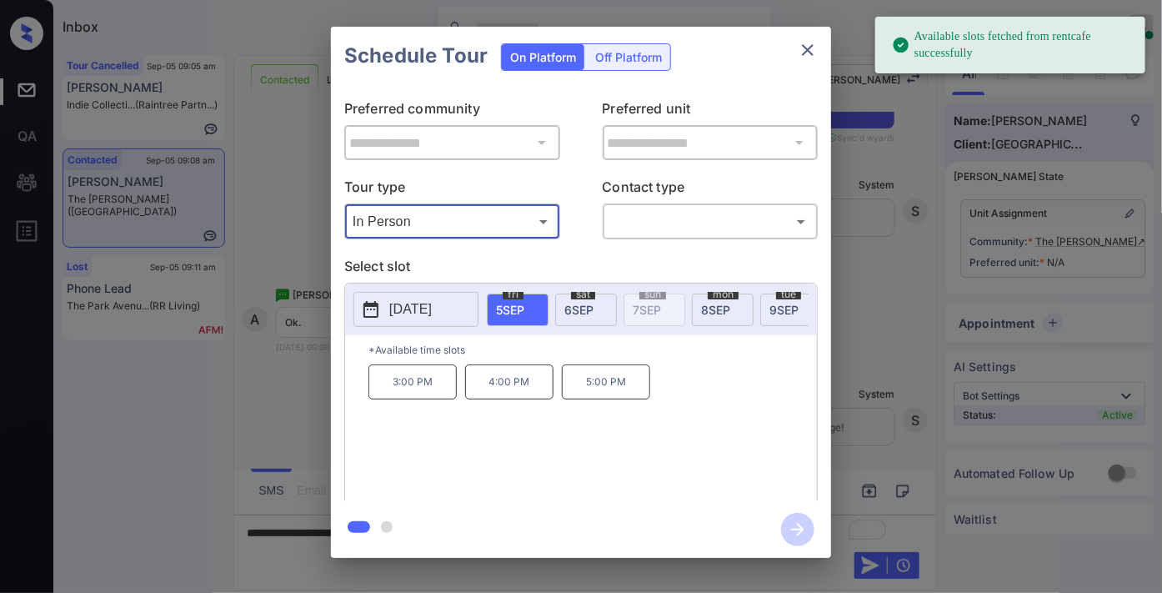
click at [795, 48] on button "close" at bounding box center [807, 49] width 33 height 33
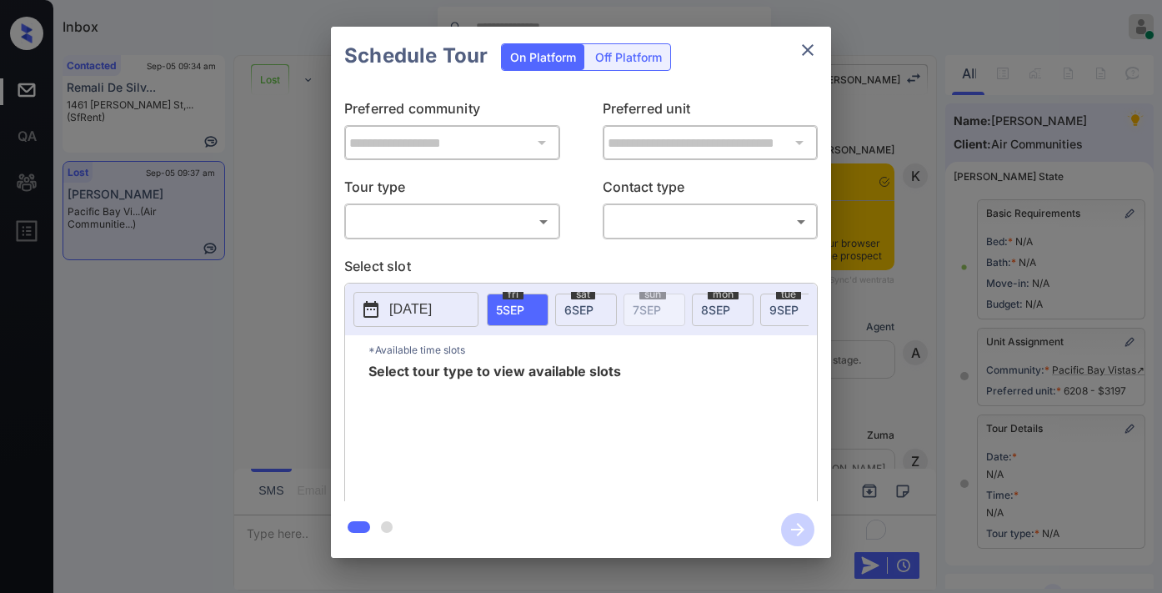
click at [440, 222] on body "Inbox [PERSON_NAME] Online Set yourself offline Set yourself on break Profile S…" at bounding box center [581, 296] width 1162 height 593
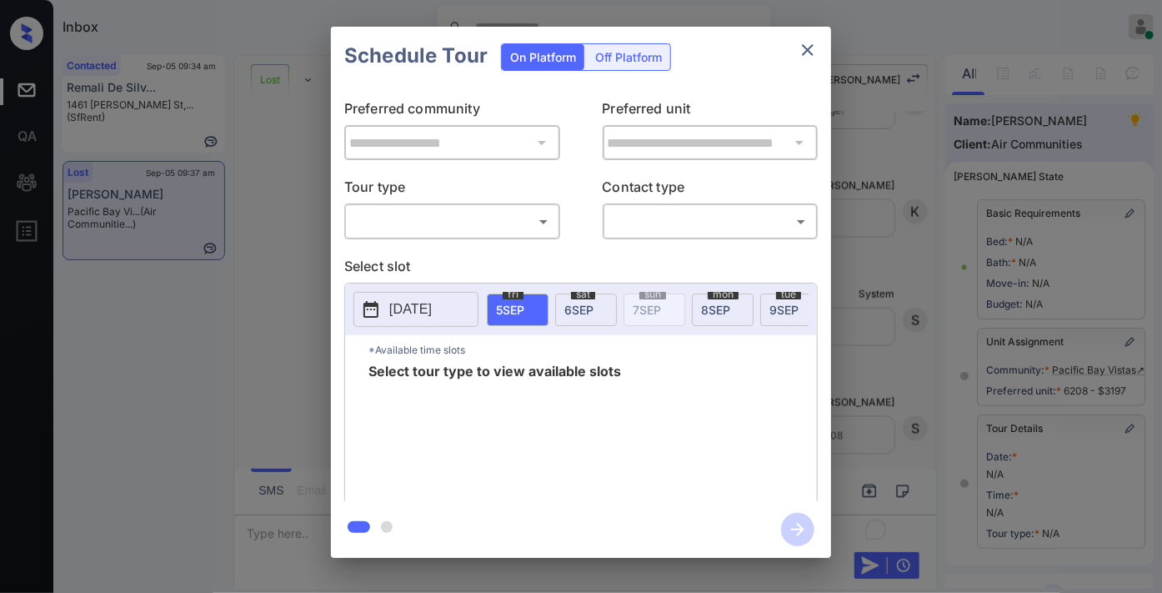
scroll to position [244, 0]
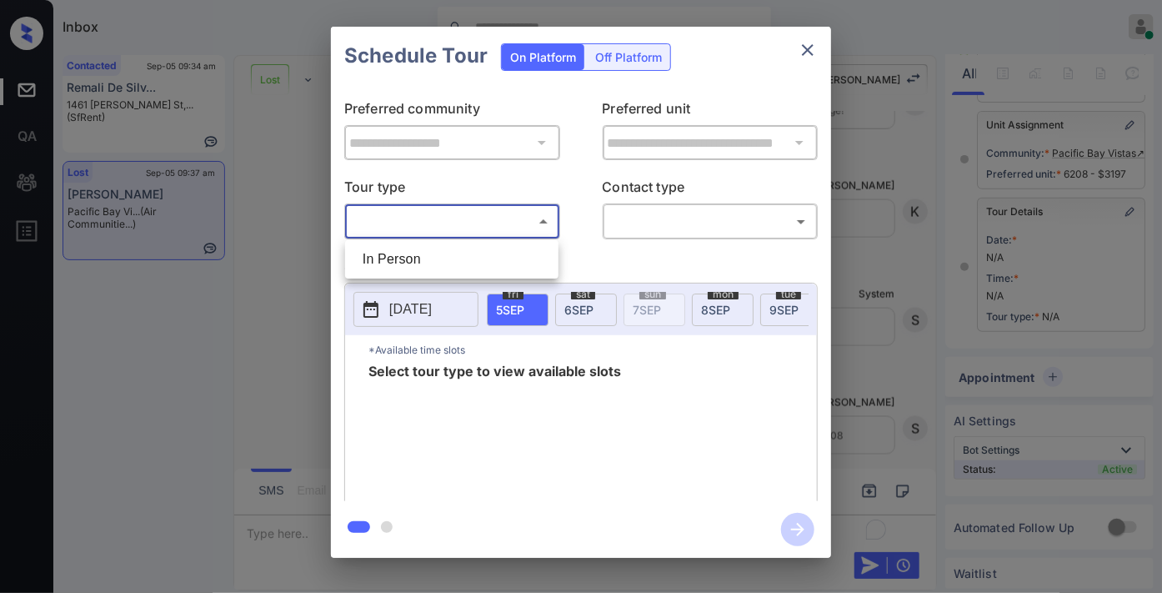
click at [454, 254] on li "In Person" at bounding box center [451, 259] width 205 height 30
type input "********"
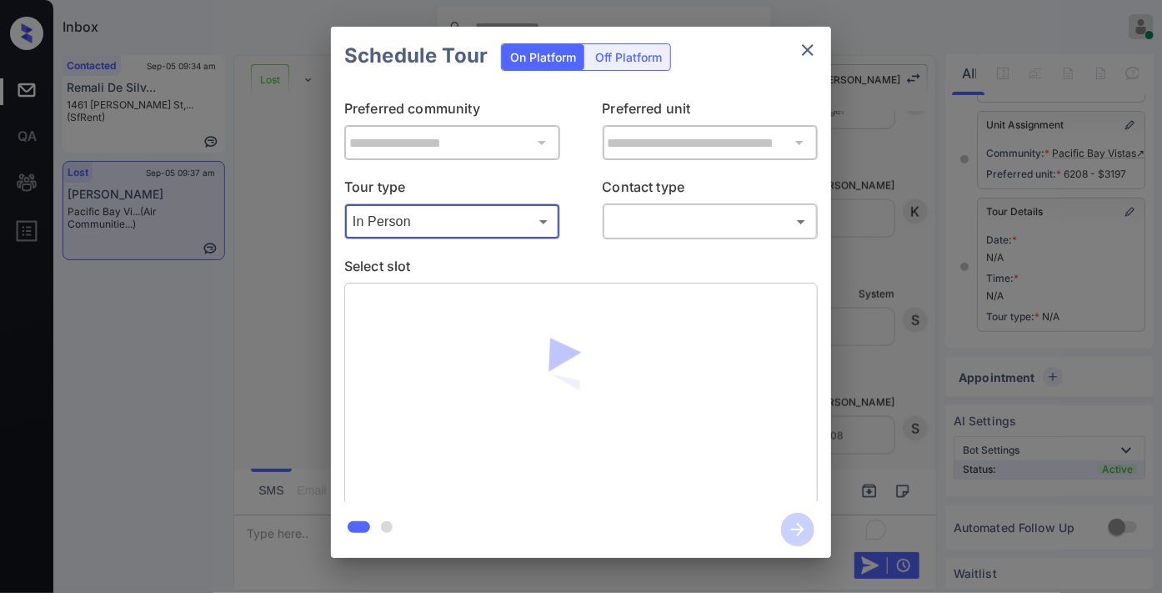
click at [647, 223] on body "Inbox Samantha Soliven Online Set yourself offline Set yourself on break Profil…" at bounding box center [581, 296] width 1162 height 593
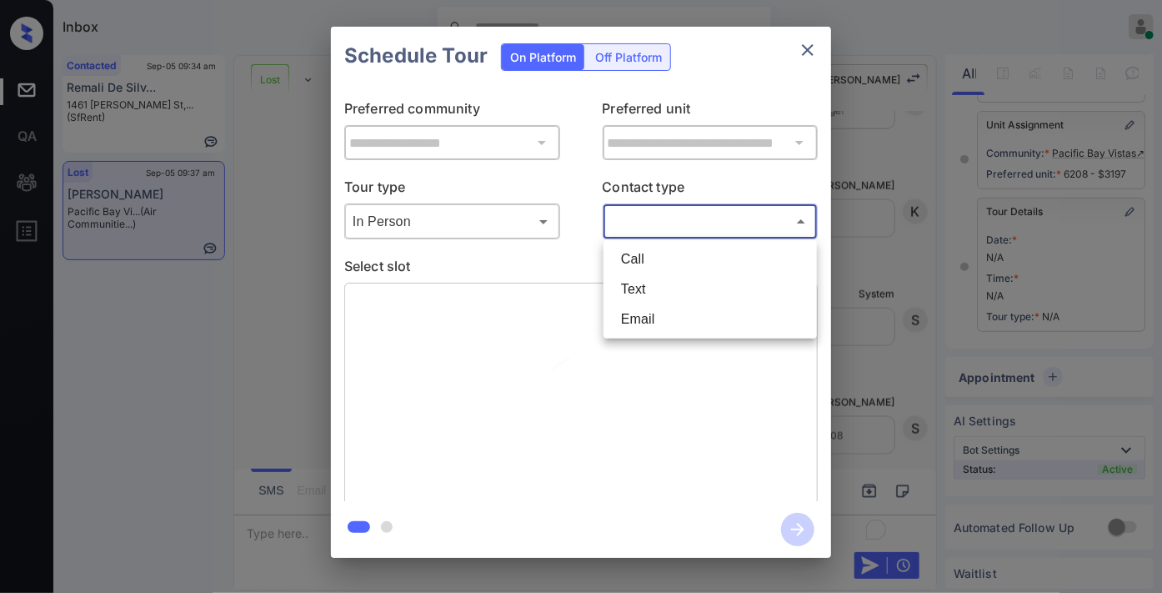
click at [676, 293] on li "Text" at bounding box center [710, 289] width 205 height 30
type input "****"
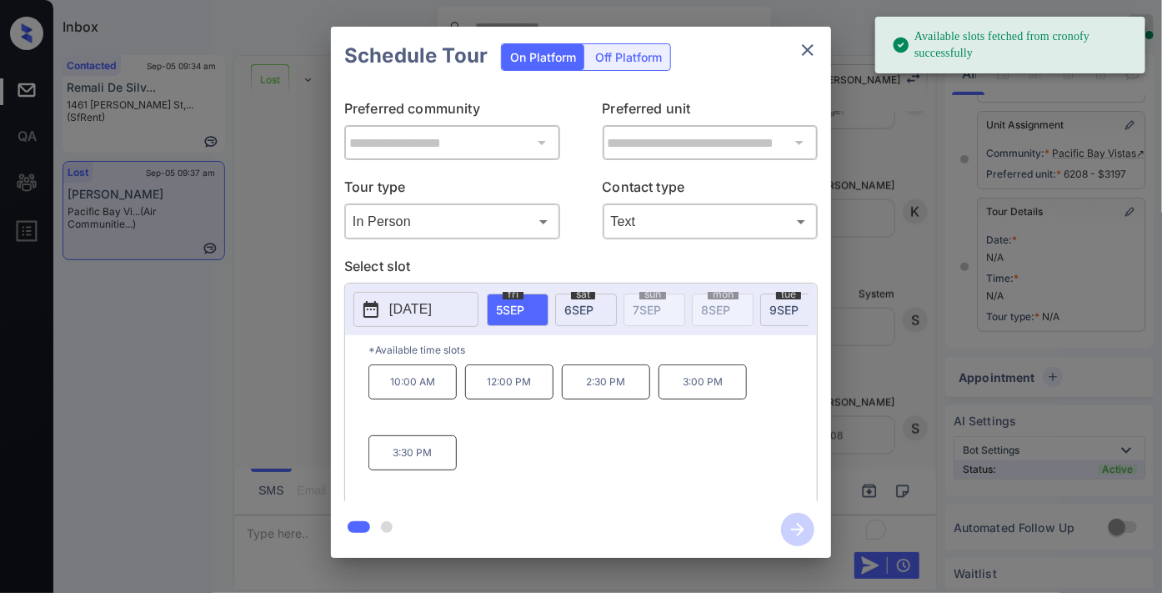
click at [432, 314] on p "2025-09-05" at bounding box center [410, 309] width 43 height 20
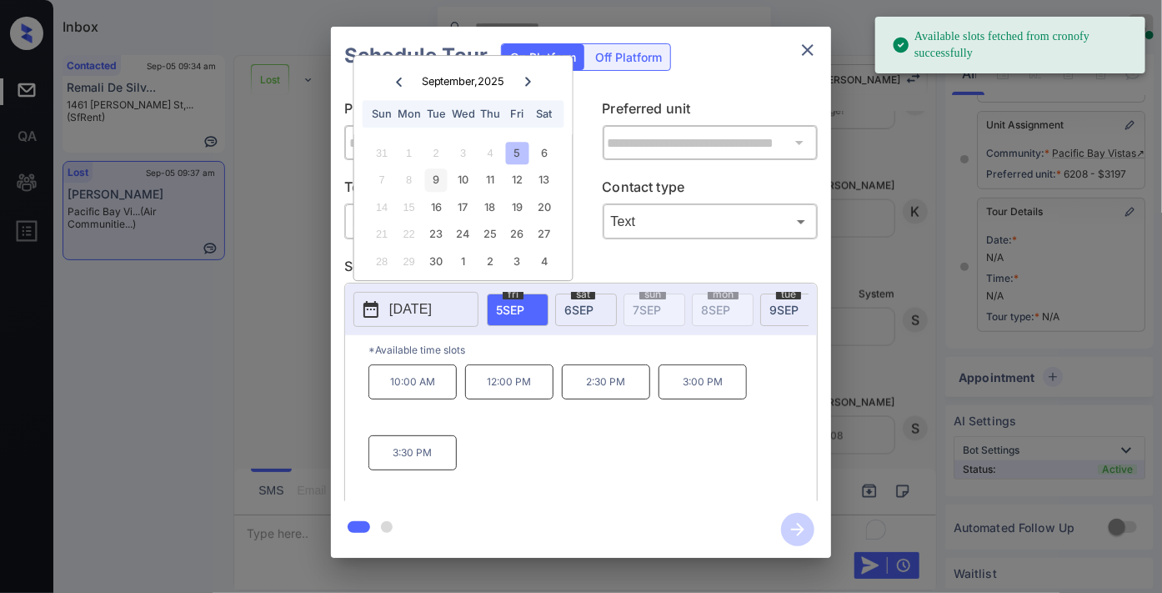
click at [439, 183] on div "9" at bounding box center [436, 180] width 23 height 23
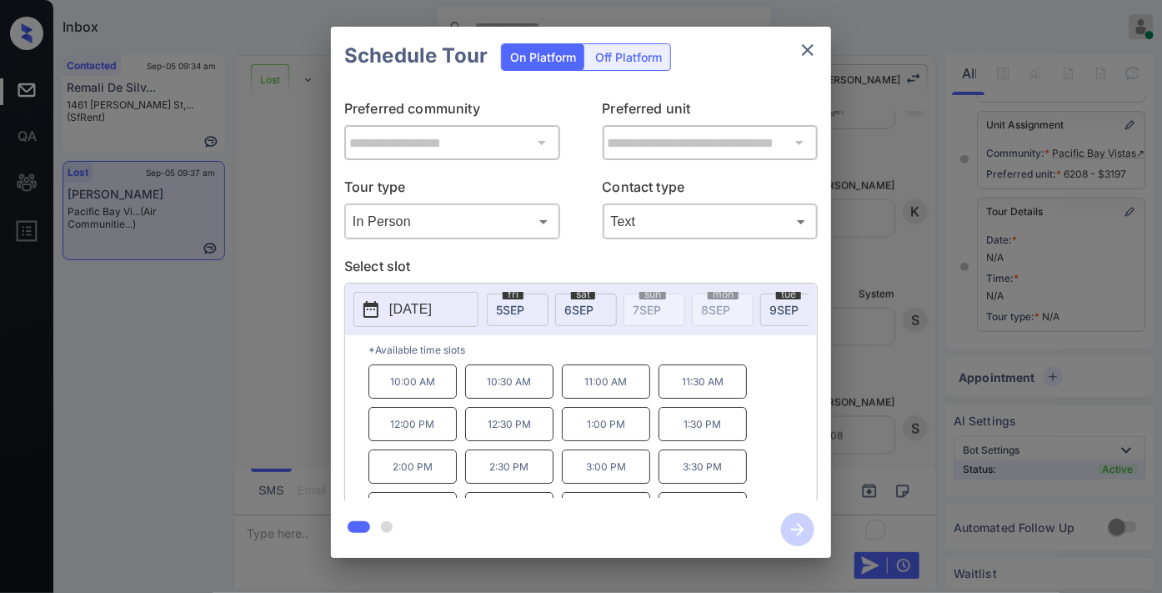
click at [603, 394] on p "11:00 AM" at bounding box center [606, 381] width 88 height 34
click at [800, 535] on icon "button" at bounding box center [797, 529] width 33 height 33
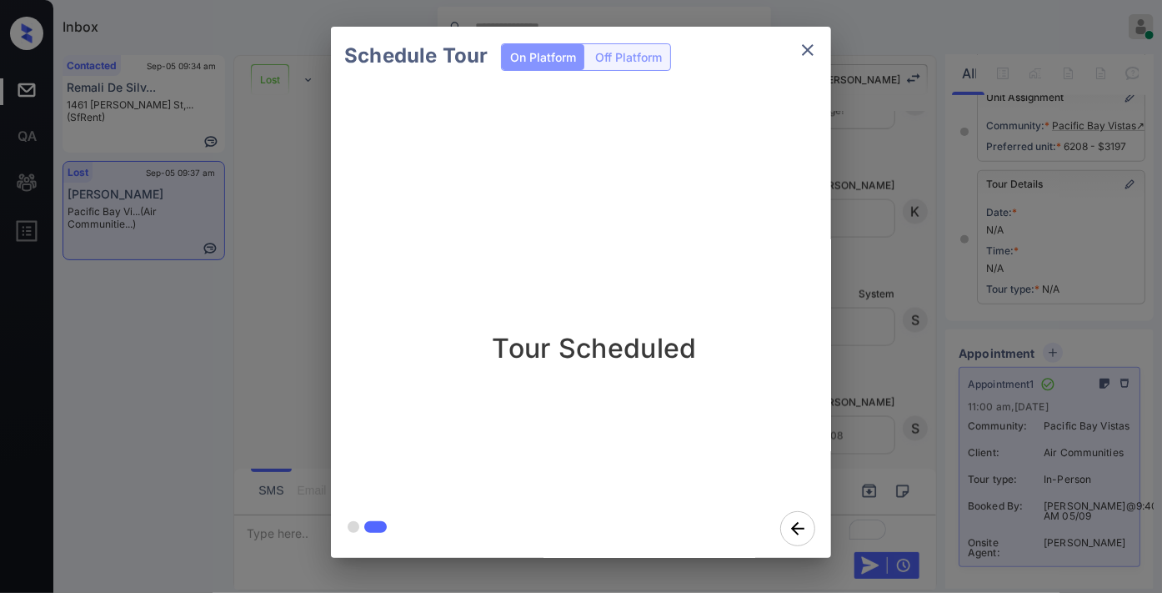
click at [805, 53] on icon "close" at bounding box center [808, 50] width 12 height 12
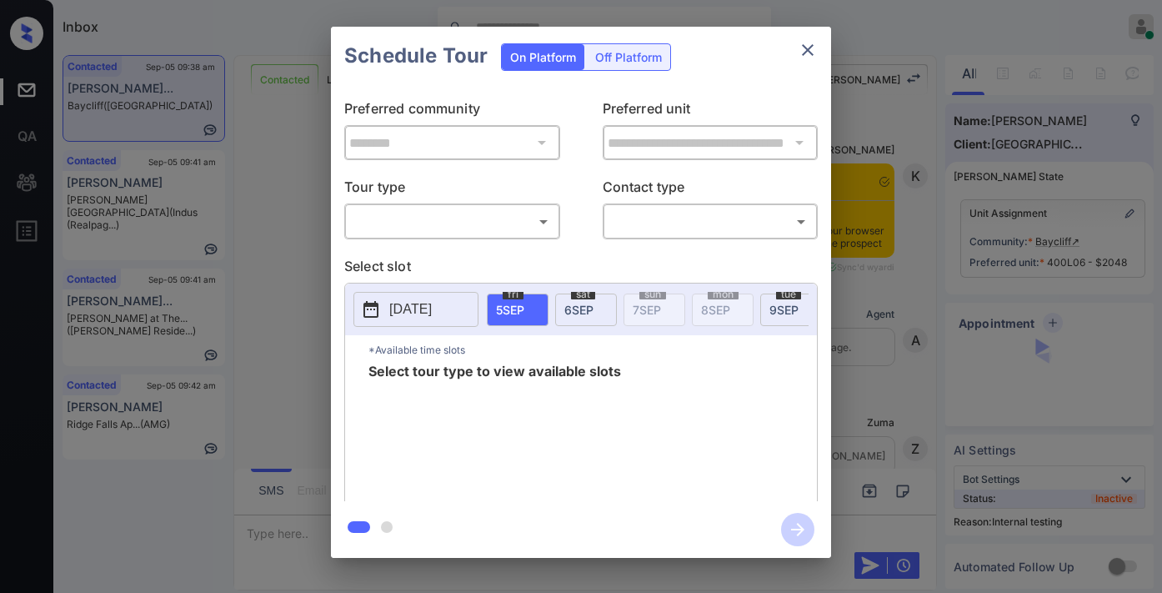
click at [471, 211] on body "Inbox Samantha Soliven Online Set yourself offline Set yourself on break Profil…" at bounding box center [581, 296] width 1162 height 593
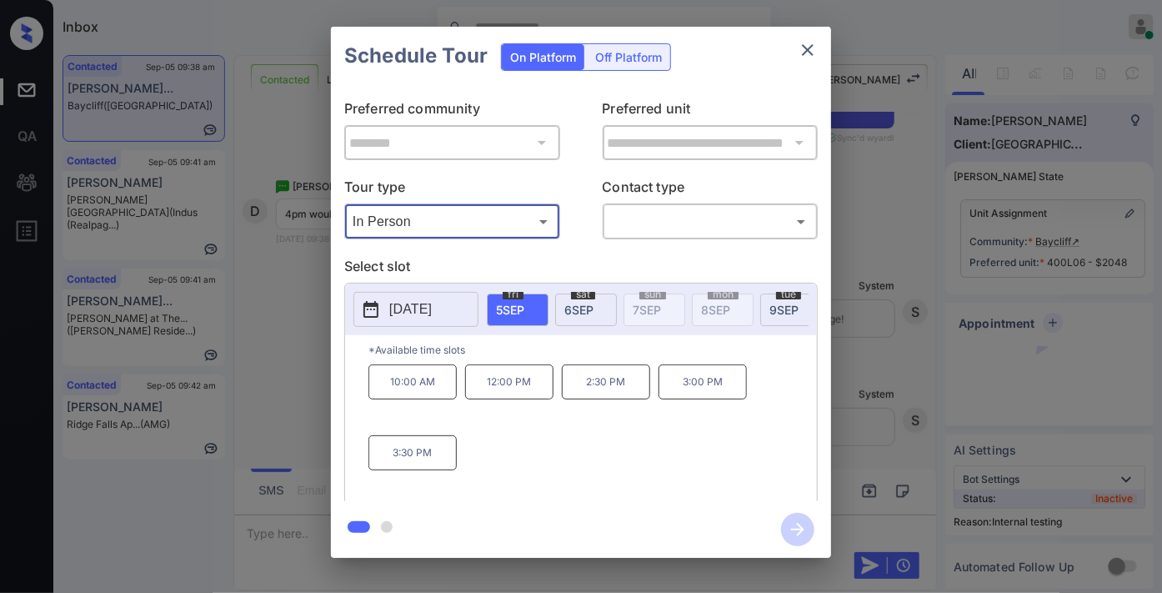
type input "********"
click at [642, 225] on div at bounding box center [581, 296] width 1162 height 593
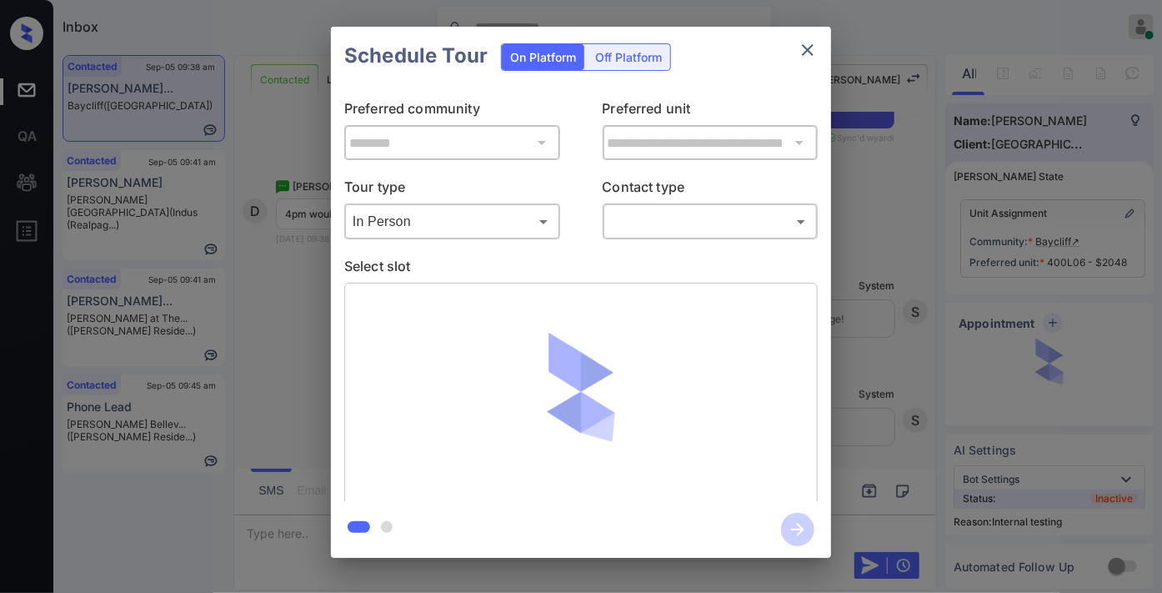
click at [893, 255] on div "**********" at bounding box center [581, 292] width 1162 height 585
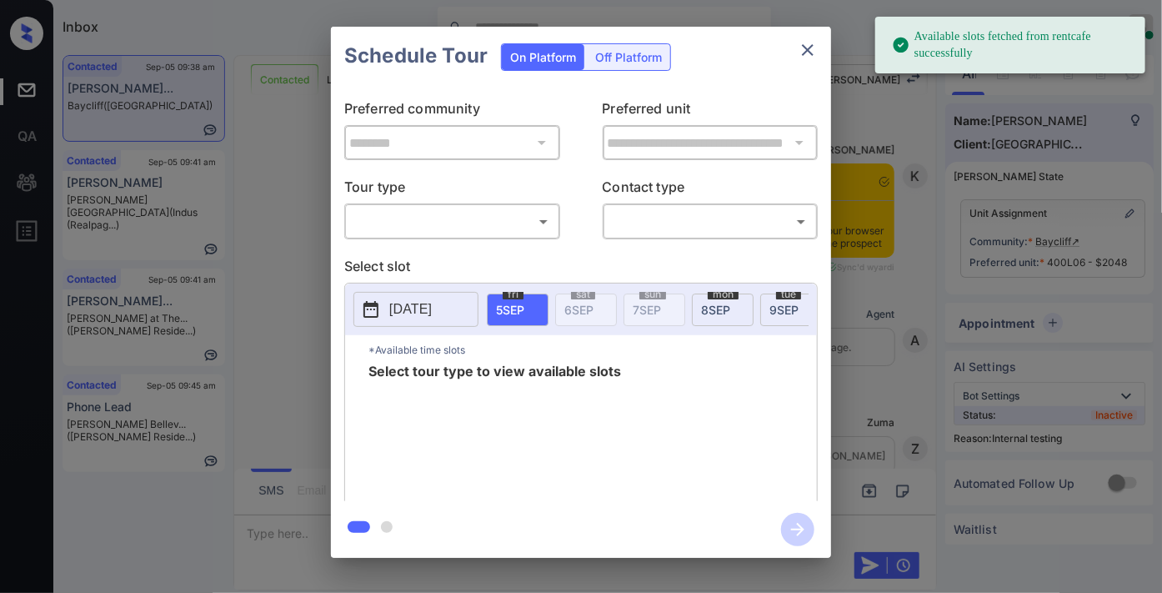
scroll to position [2832, 0]
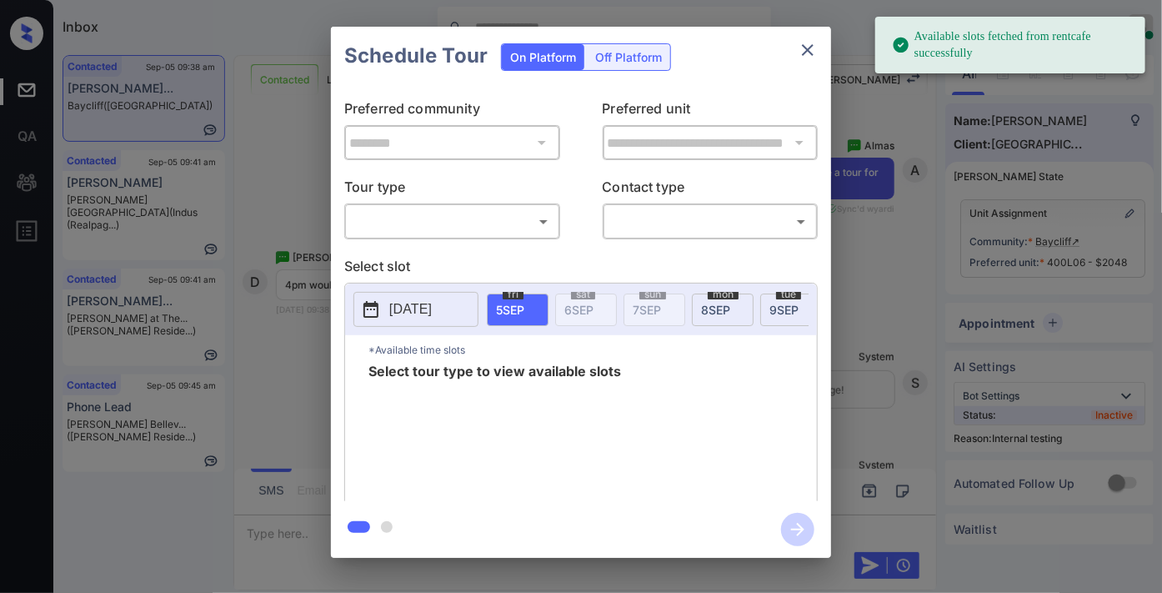
click at [521, 213] on body "Available slots fetched from rentcafe successfully Inbox Samantha Soliven Onlin…" at bounding box center [581, 296] width 1162 height 593
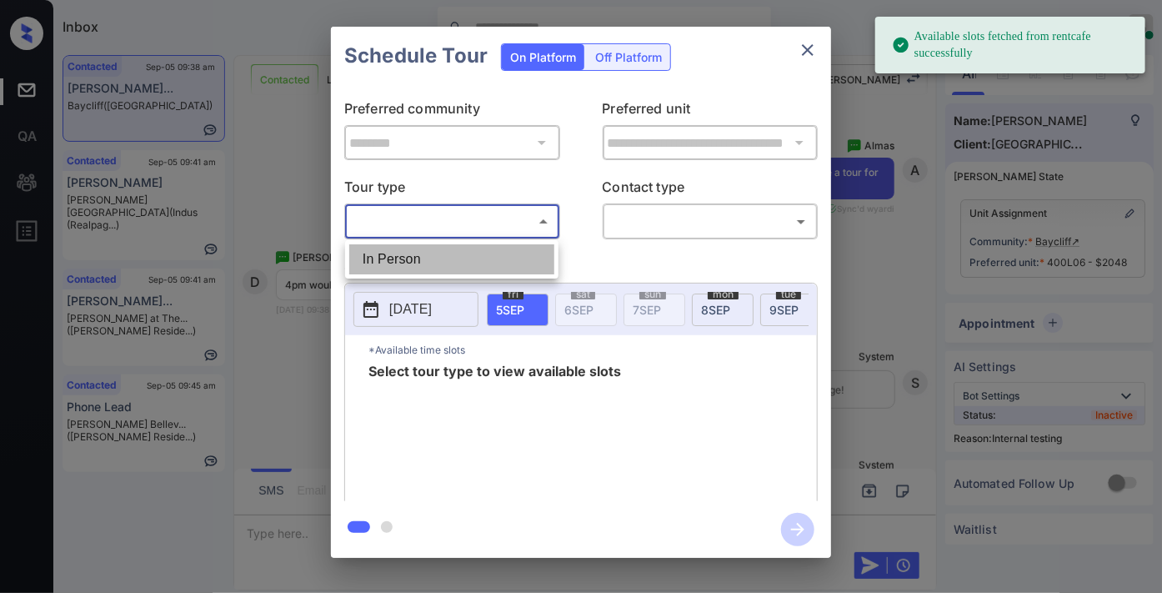
click at [513, 244] on li "In Person" at bounding box center [451, 259] width 205 height 30
type input "********"
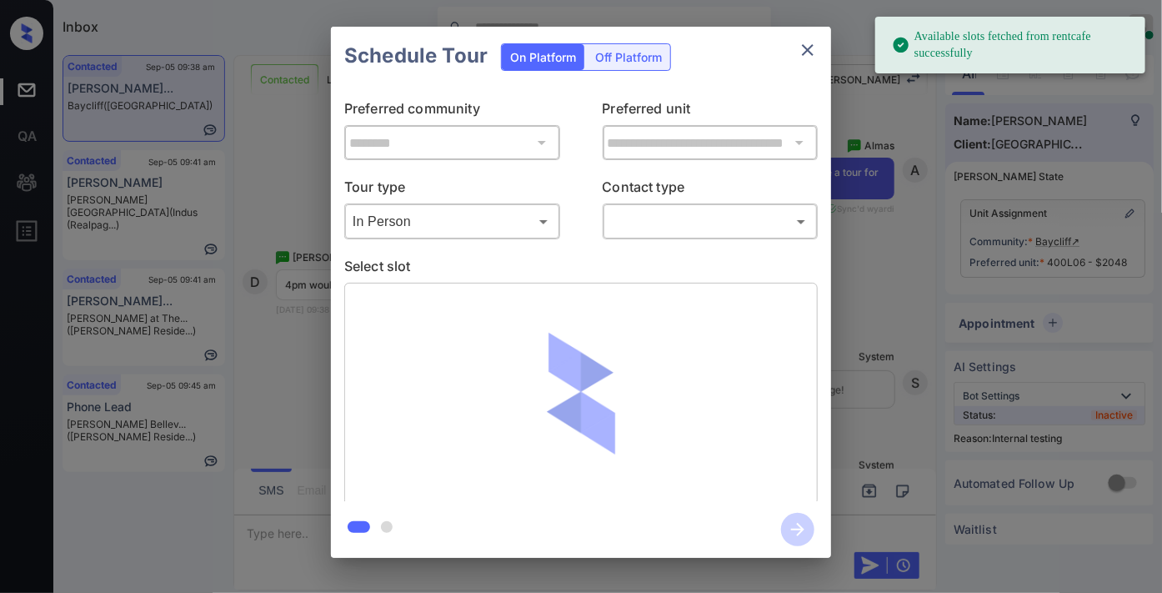
click at [665, 213] on body "Available slots fetched from rentcafe successfully Inbox Samantha Soliven Onlin…" at bounding box center [581, 296] width 1162 height 593
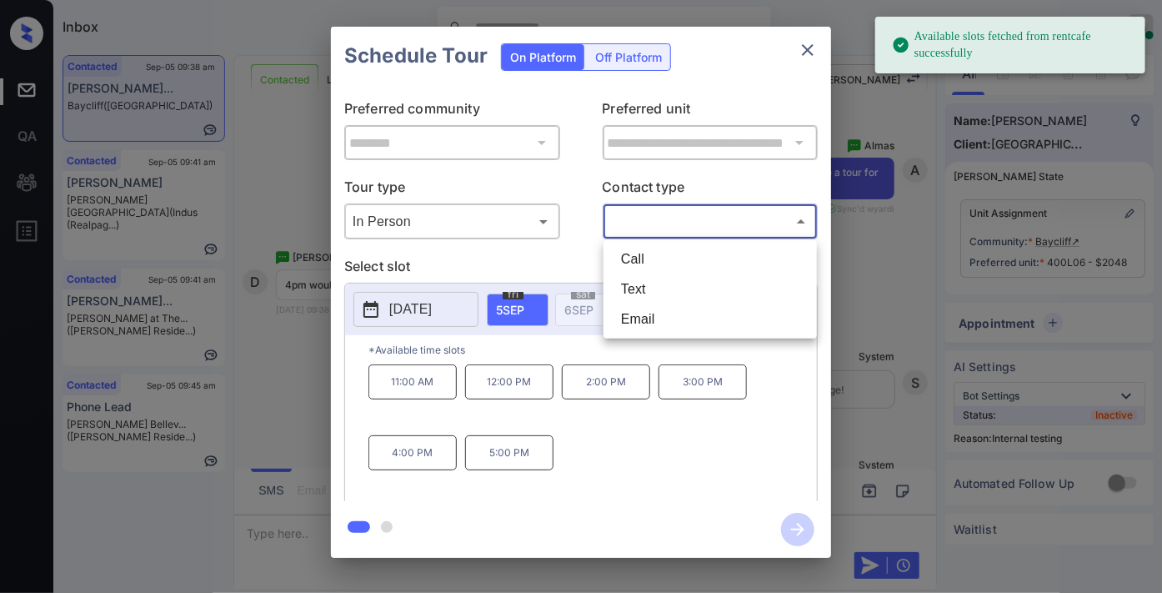
click at [672, 294] on li "Text" at bounding box center [710, 289] width 205 height 30
type input "****"
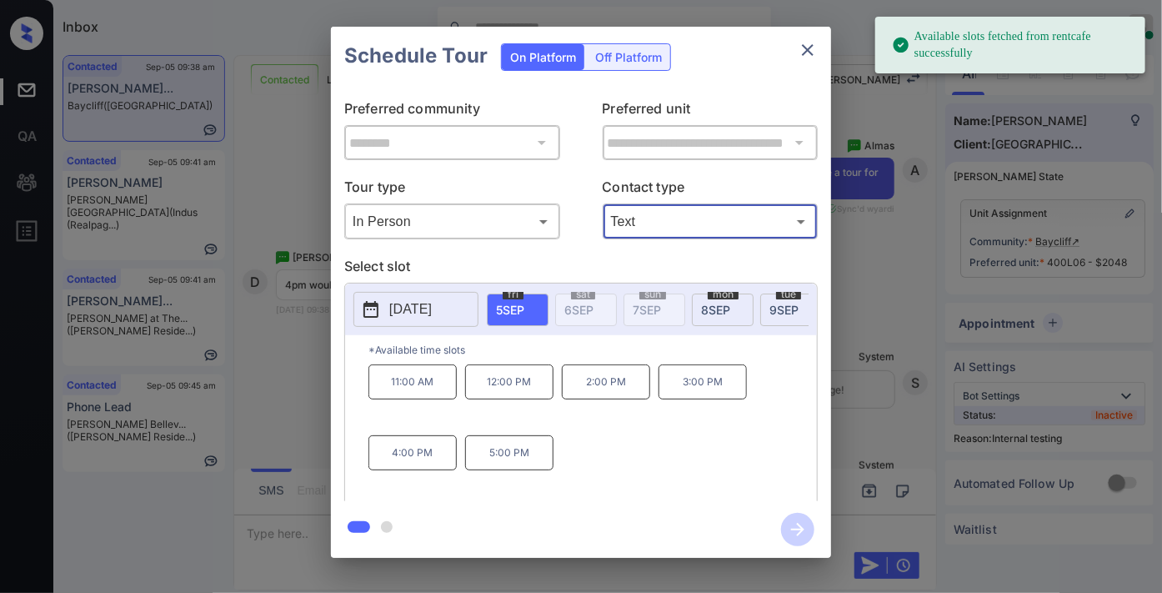
click at [418, 468] on p "4:00 PM" at bounding box center [413, 452] width 88 height 35
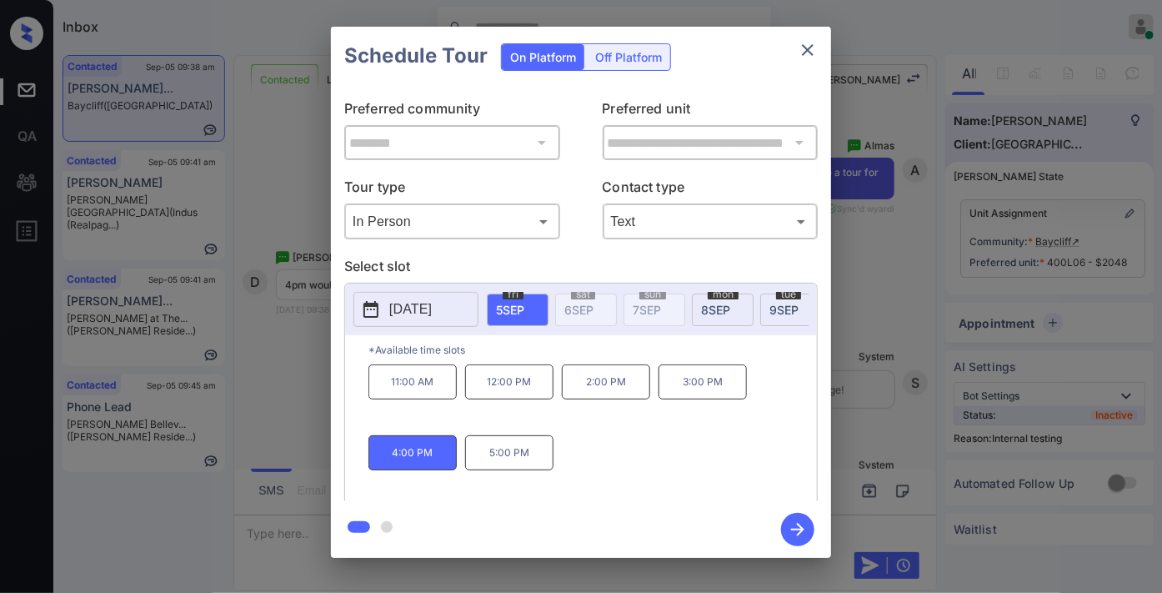
drag, startPoint x: 801, startPoint y: 523, endPoint x: 685, endPoint y: 592, distance: 135.7
click at [804, 526] on icon "button" at bounding box center [797, 529] width 33 height 33
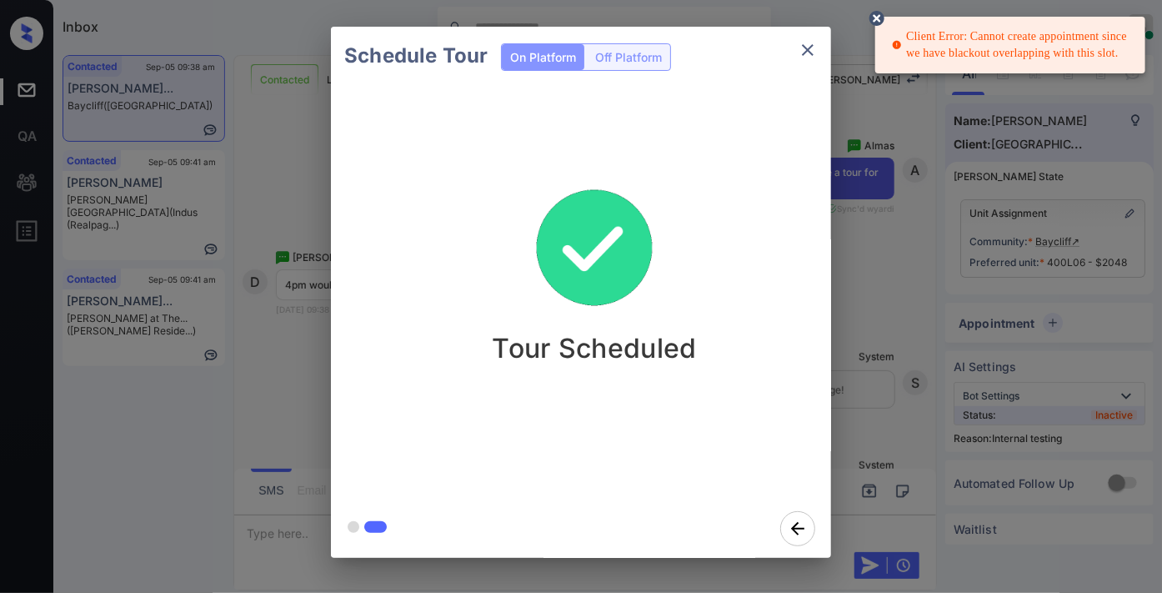
click at [911, 50] on div "Client Error: Cannot create appointment since we have blackout overlapping with…" at bounding box center [1012, 45] width 240 height 47
click at [1096, 38] on div "Client Error: Cannot create appointment since we have blackout overlapping with…" at bounding box center [1012, 45] width 240 height 47
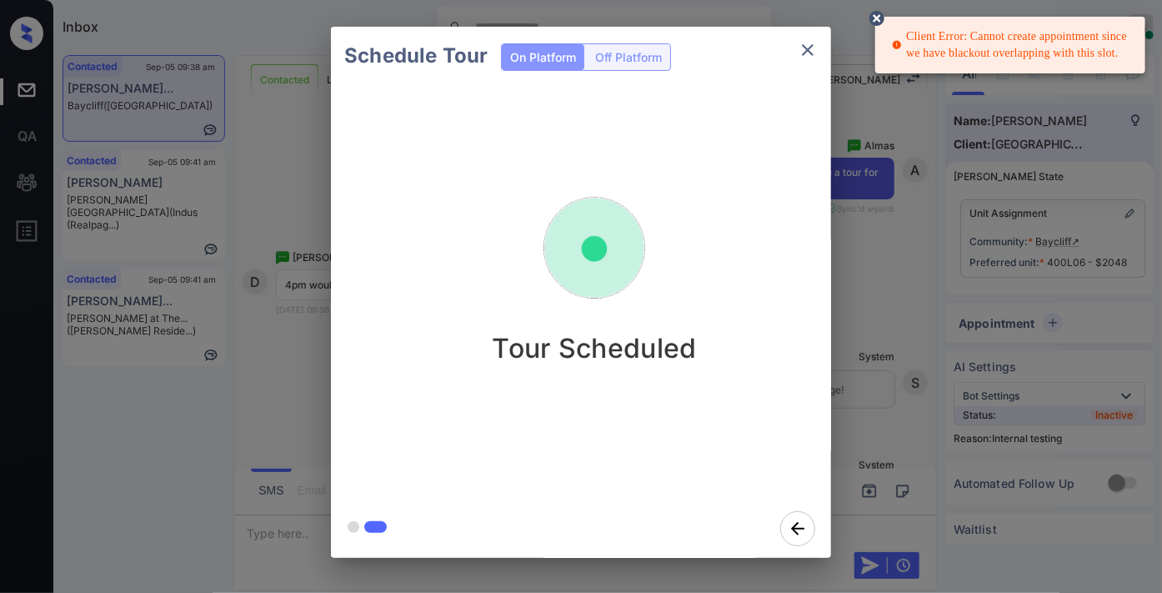
click at [1113, 35] on div "Client Error: Cannot create appointment since we have blackout overlapping with…" at bounding box center [1012, 45] width 240 height 47
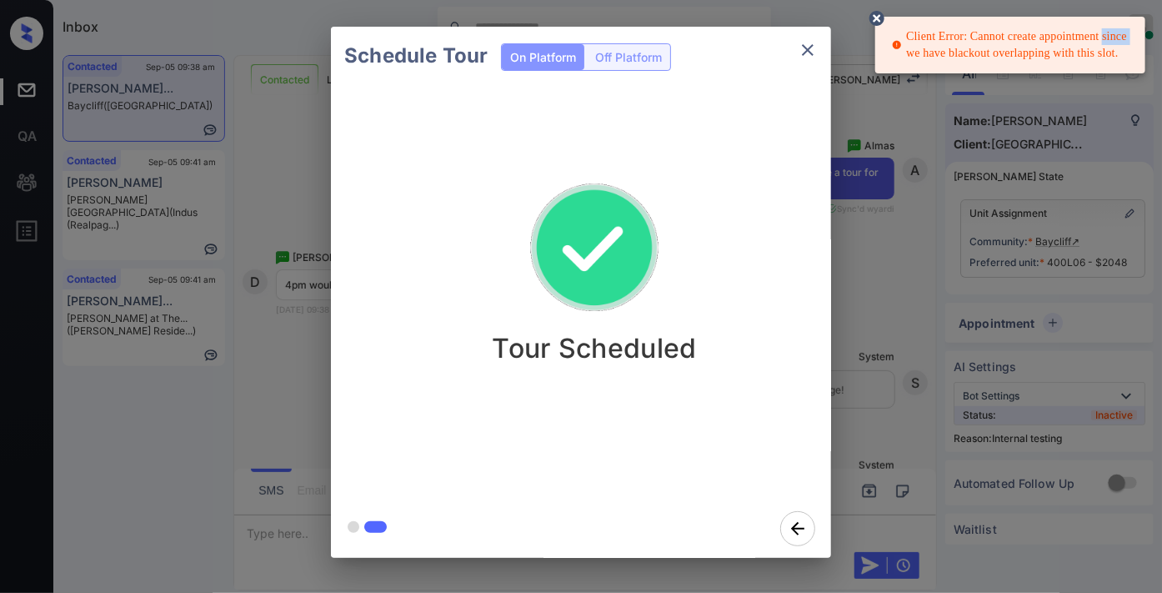
drag, startPoint x: 1113, startPoint y: 35, endPoint x: 1114, endPoint y: 57, distance: 21.7
click at [1114, 57] on div "Client Error: Cannot create appointment since we have blackout overlapping with…" at bounding box center [1012, 45] width 240 height 47
click at [1091, 44] on div "Client Error: Cannot create appointment since we have blackout overlapping with…" at bounding box center [1012, 45] width 240 height 47
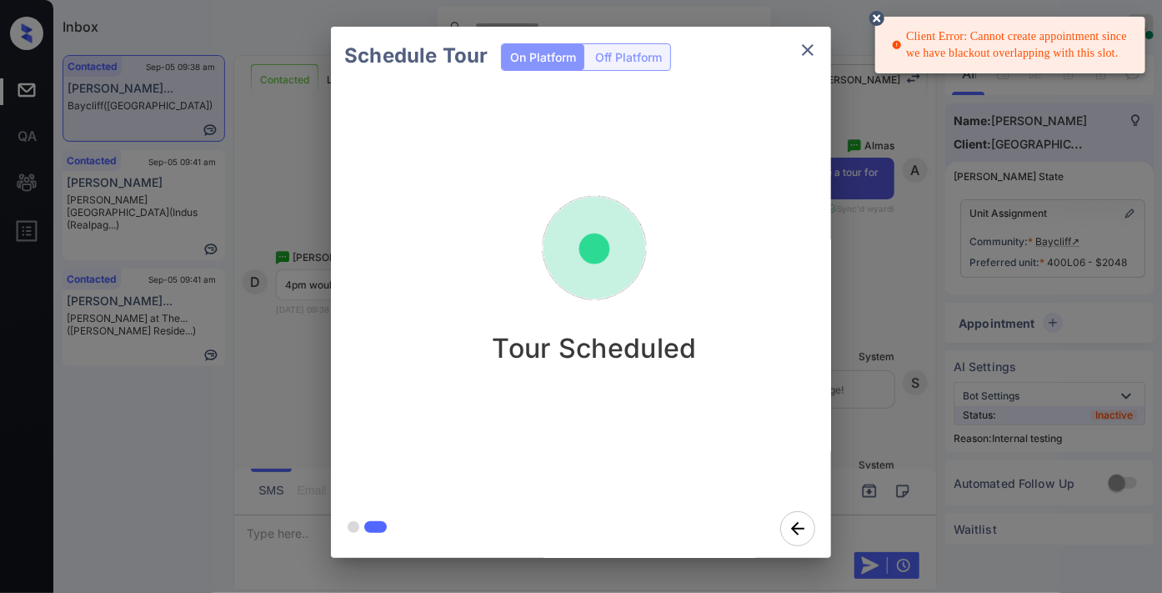
drag, startPoint x: 1118, startPoint y: 53, endPoint x: 1106, endPoint y: 35, distance: 21.7
click at [1099, 23] on div "Client Error: Cannot create appointment since we have blackout overlapping with…" at bounding box center [1012, 45] width 240 height 47
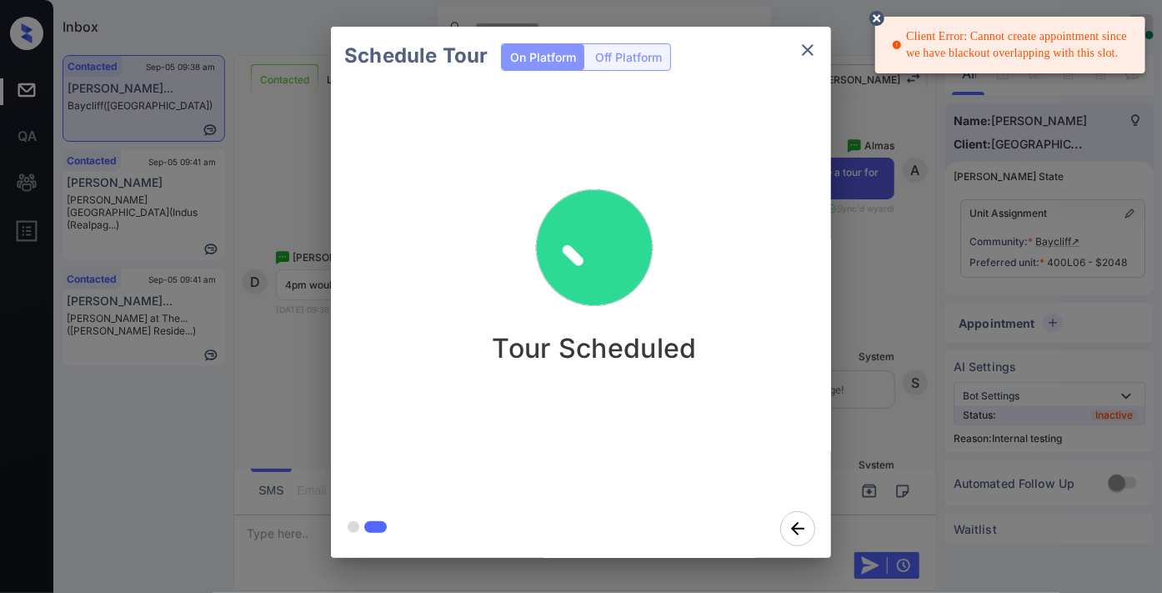
click at [1106, 35] on div "Client Error: Cannot create appointment since we have blackout overlapping with…" at bounding box center [1012, 45] width 240 height 47
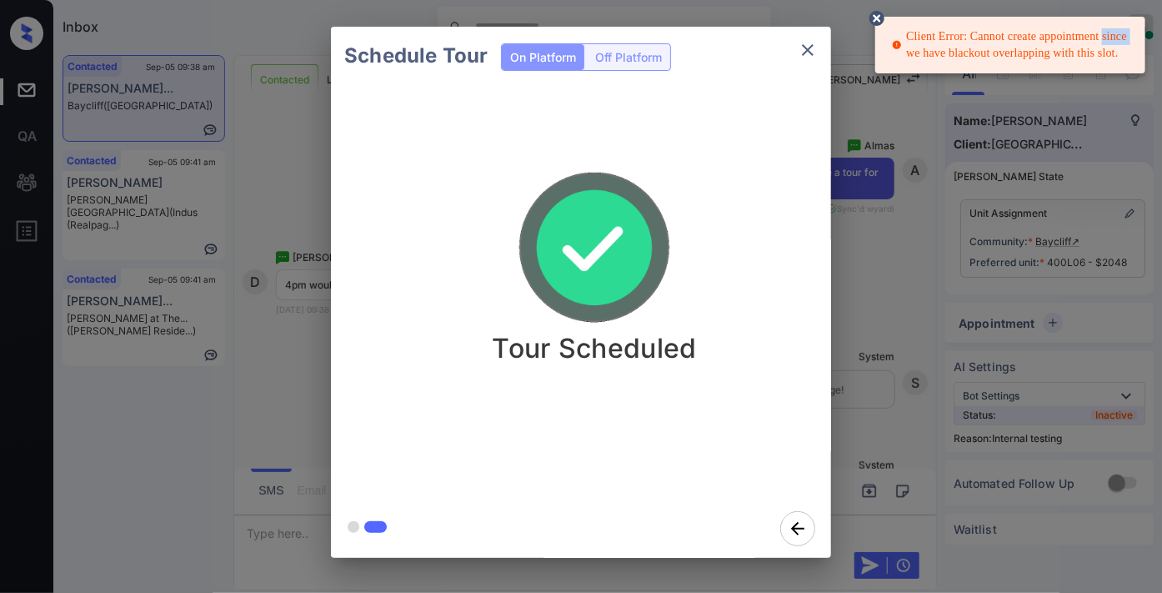
drag, startPoint x: 1106, startPoint y: 35, endPoint x: 1099, endPoint y: 55, distance: 21.4
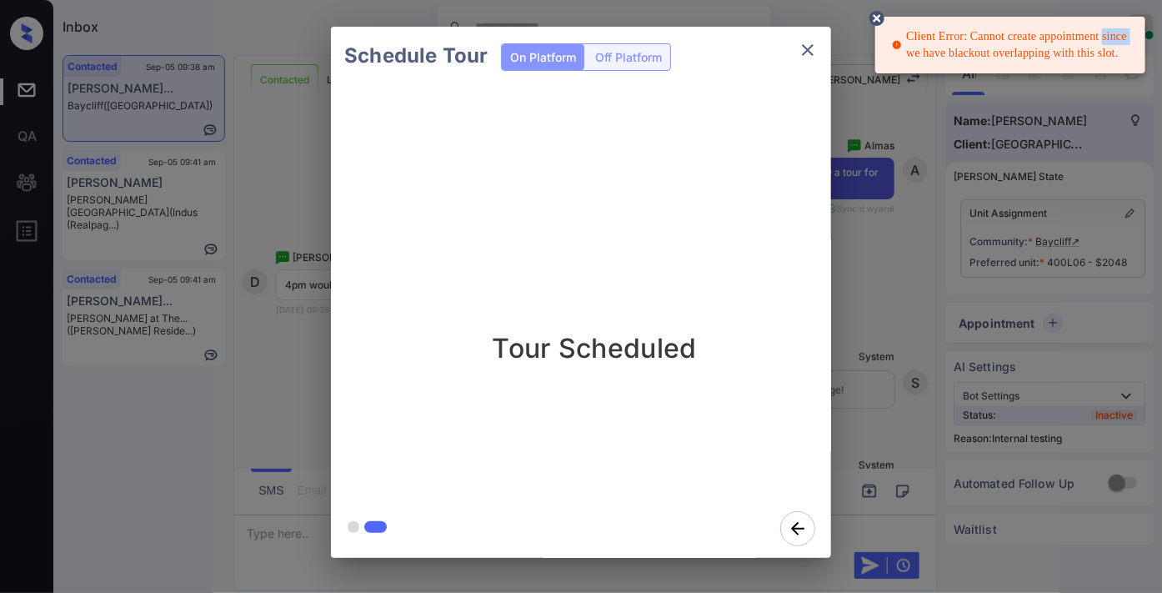
click at [1099, 55] on div "Client Error: Cannot create appointment since we have blackout overlapping with…" at bounding box center [1012, 45] width 240 height 47
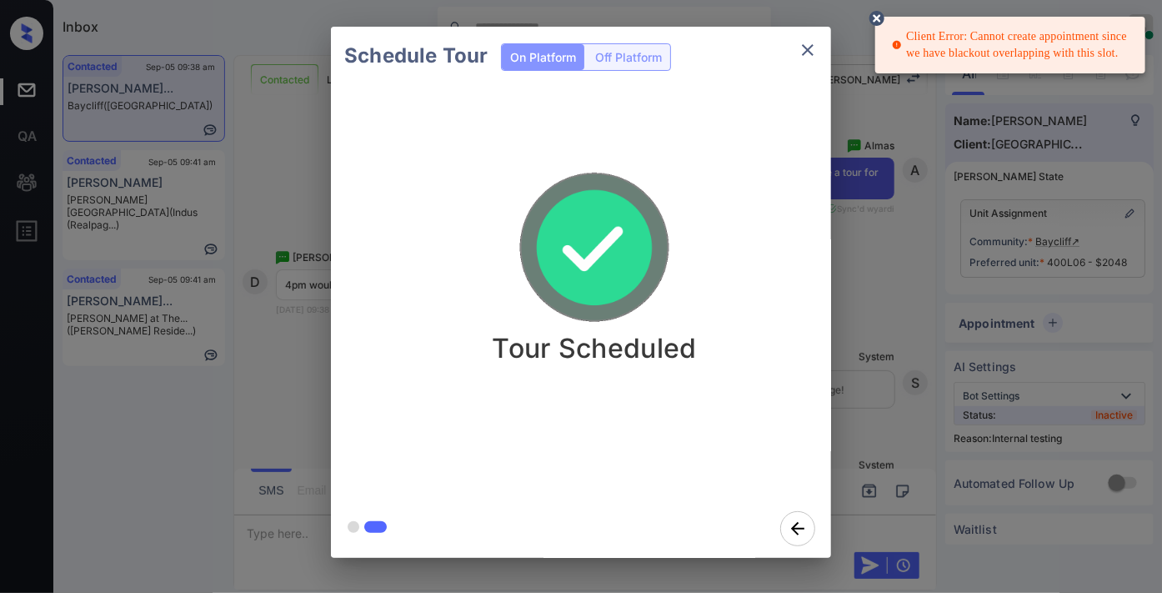
click at [1099, 55] on div "Client Error: Cannot create appointment since we have blackout overlapping with…" at bounding box center [1012, 45] width 240 height 47
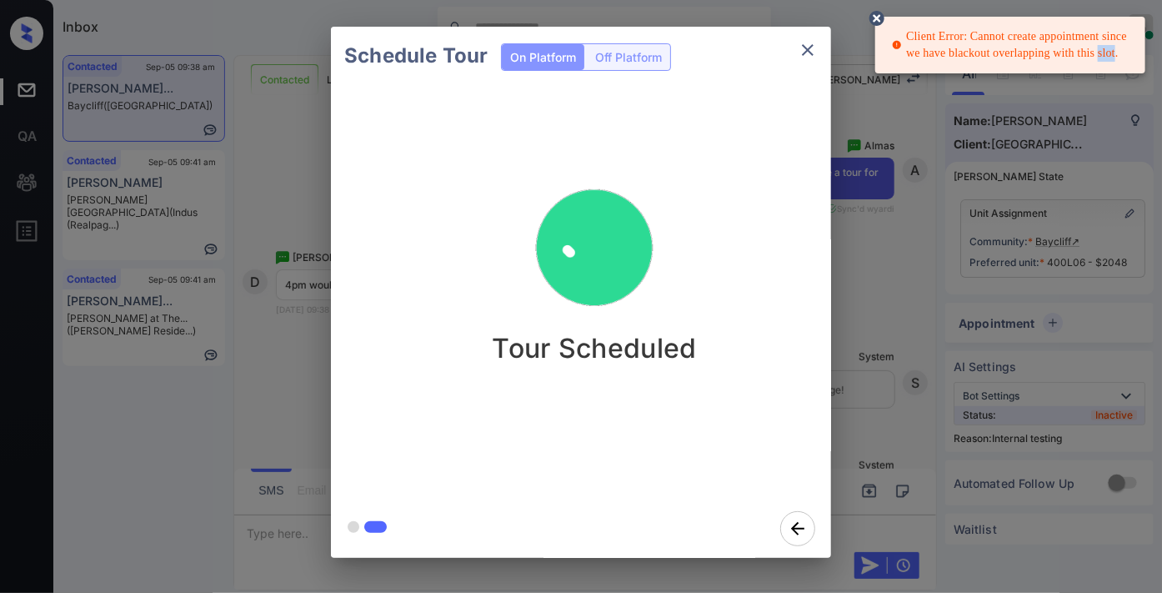
click at [1099, 55] on div "Client Error: Cannot create appointment since we have blackout overlapping with…" at bounding box center [1012, 45] width 240 height 47
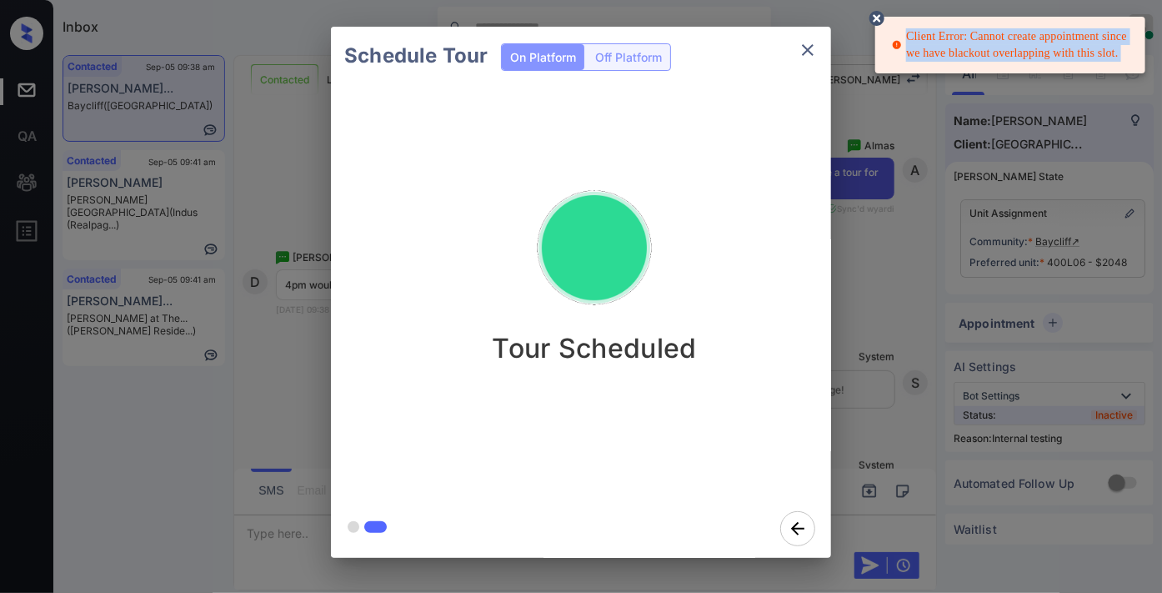
click at [1099, 55] on div "Client Error: Cannot create appointment since we have blackout overlapping with…" at bounding box center [1012, 45] width 240 height 47
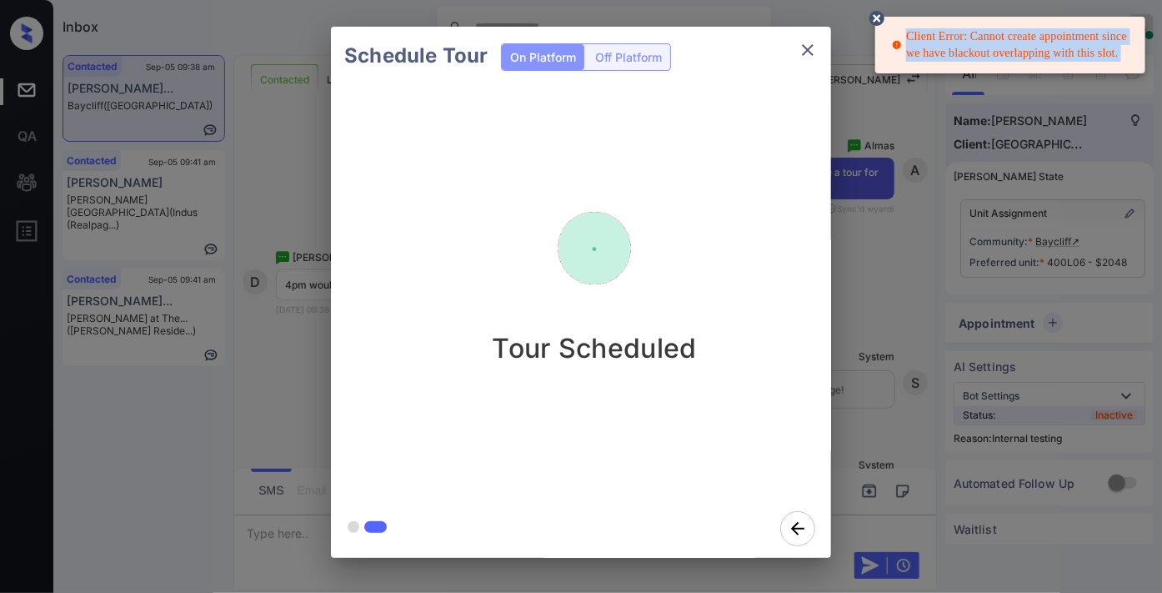
click at [1099, 55] on div "Client Error: Cannot create appointment since we have blackout overlapping with…" at bounding box center [1012, 45] width 240 height 47
copy div "Client Error: Cannot create appointment since we have blackout overlapping with…"
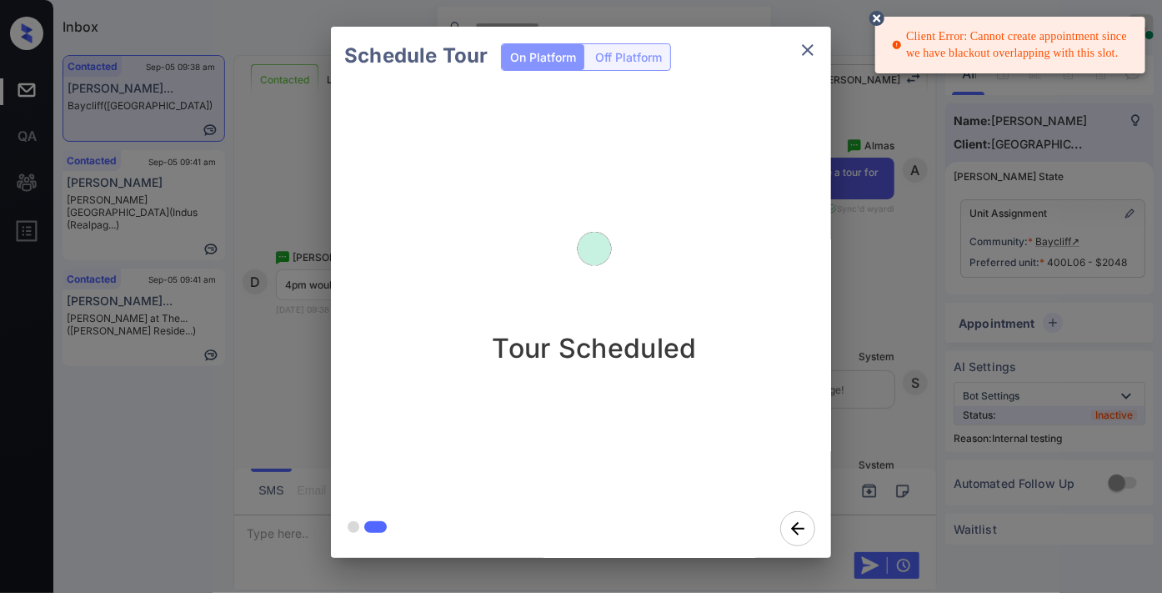
click at [670, 52] on div "Schedule Tour On Platform Off Platform" at bounding box center [581, 56] width 500 height 58
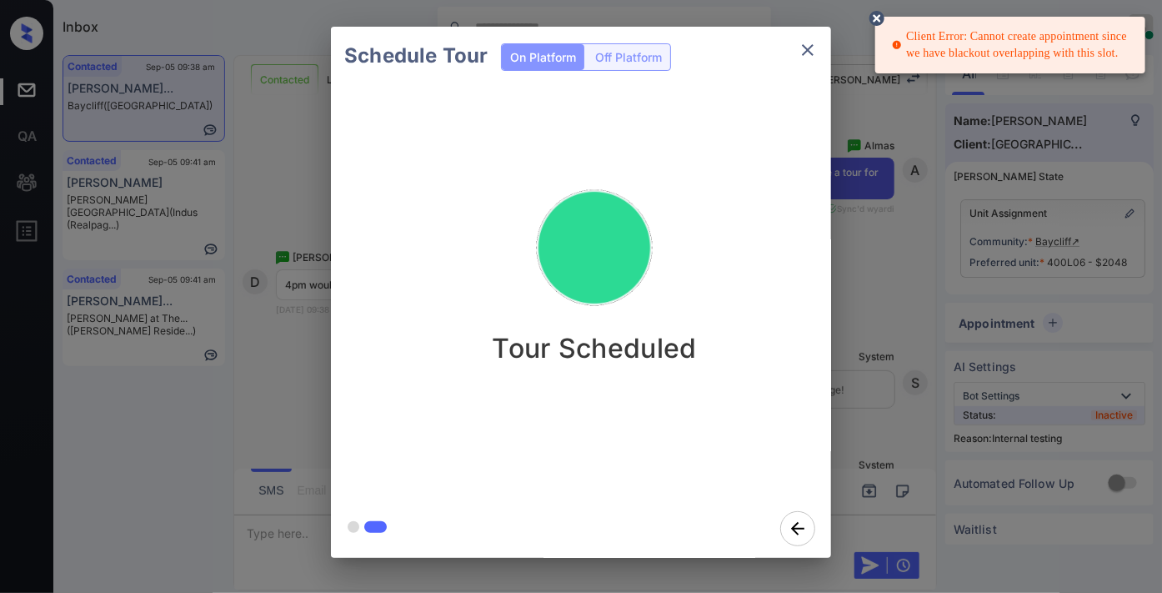
click at [807, 47] on icon "close" at bounding box center [808, 50] width 20 height 20
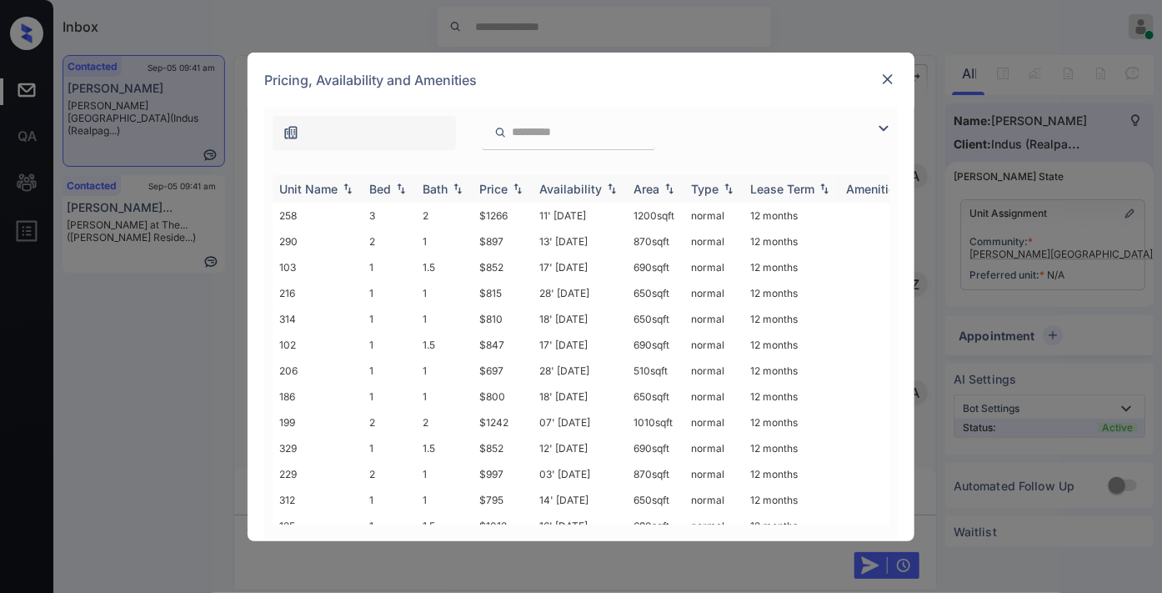
scroll to position [864, 0]
click at [498, 193] on div "Price" at bounding box center [493, 189] width 28 height 14
click at [881, 130] on img at bounding box center [884, 128] width 20 height 20
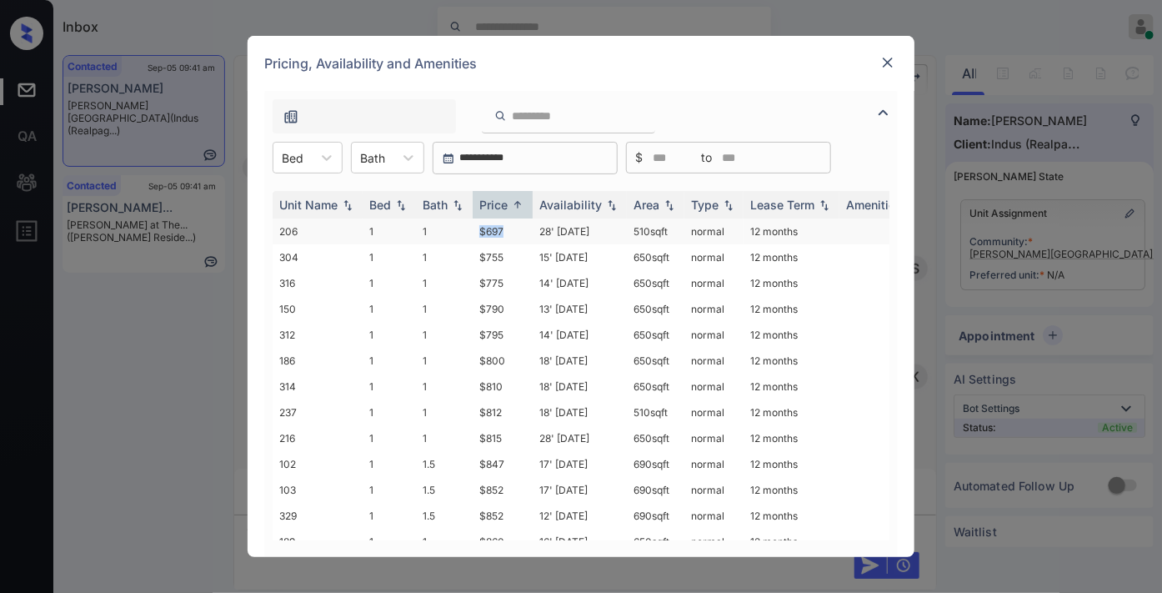
drag, startPoint x: 507, startPoint y: 229, endPoint x: 447, endPoint y: 229, distance: 60.0
click at [447, 229] on tr "206 1 1 $697 28' Aug 25 510 sqft normal 12 months" at bounding box center [708, 231] width 871 height 26
copy tr "$697"
click at [538, 227] on td "28' Aug 25" at bounding box center [580, 231] width 94 height 26
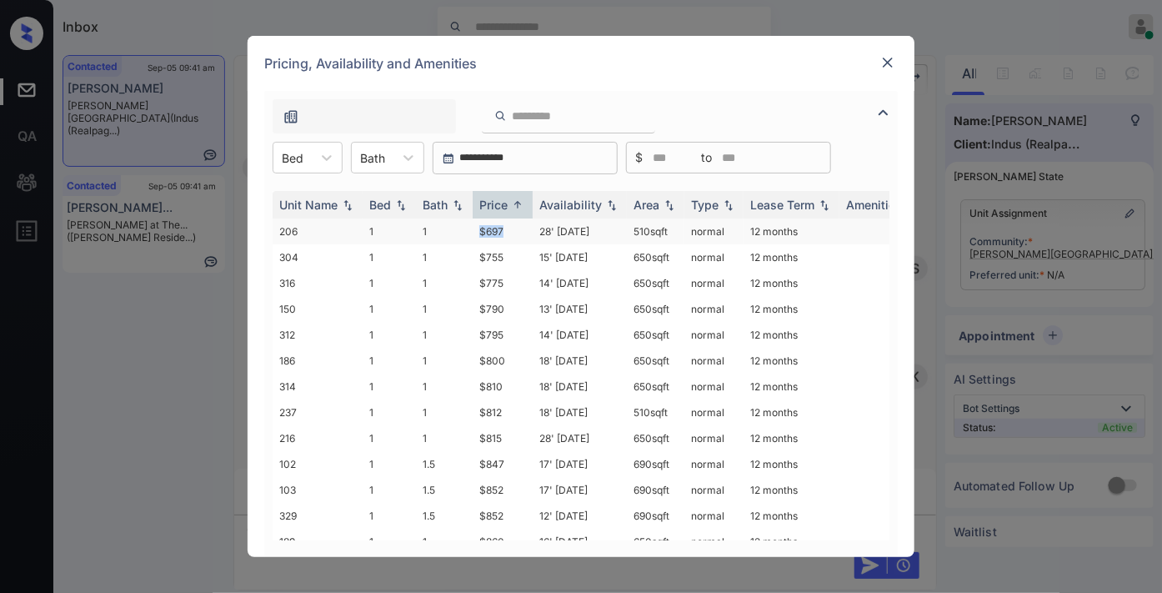
click at [538, 227] on td "28' Aug 25" at bounding box center [580, 231] width 94 height 26
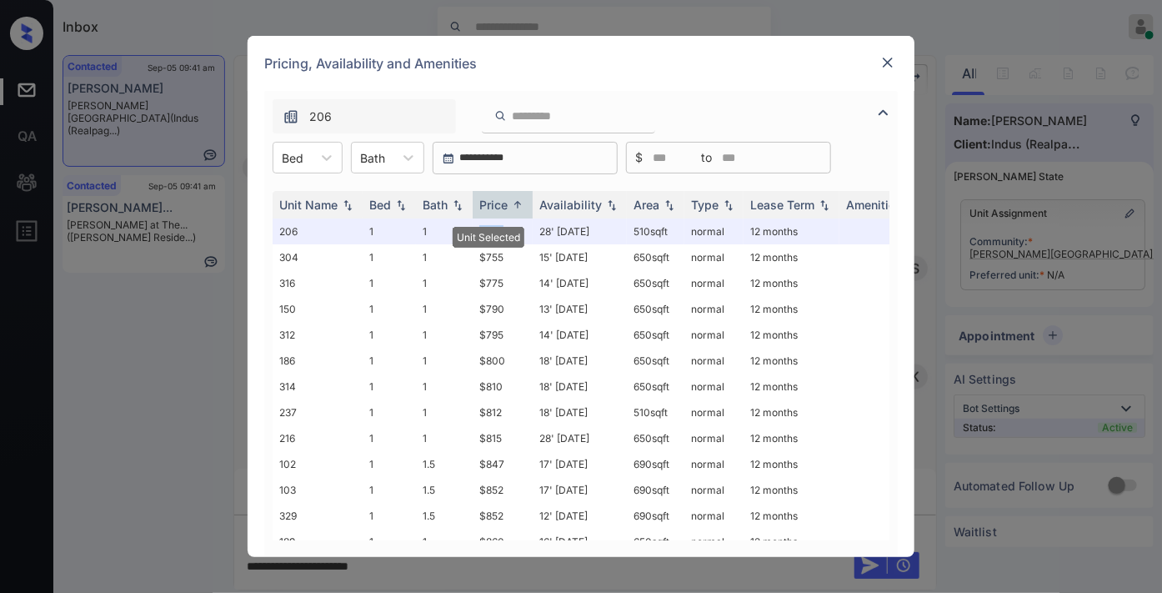
click at [894, 57] on img at bounding box center [888, 62] width 17 height 17
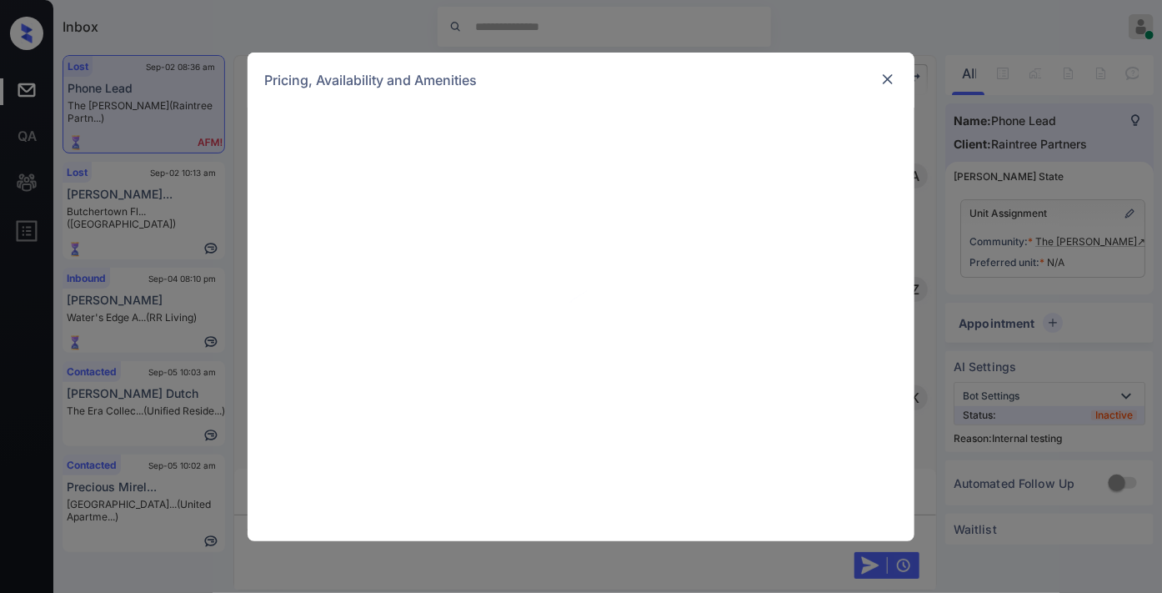
scroll to position [4391, 0]
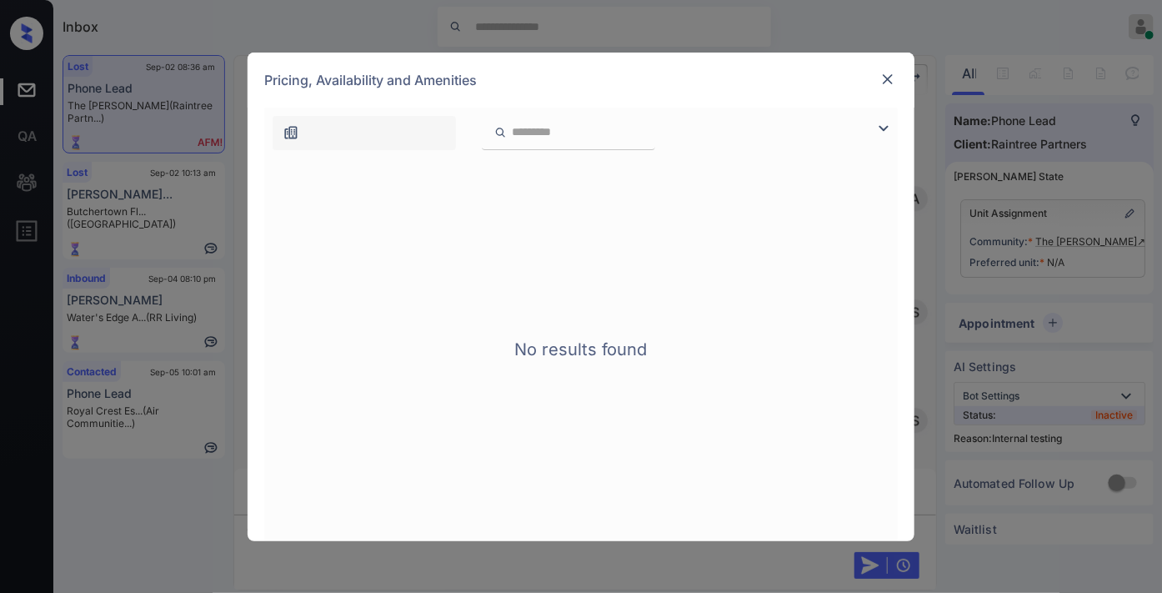
click at [888, 77] on img at bounding box center [888, 79] width 17 height 17
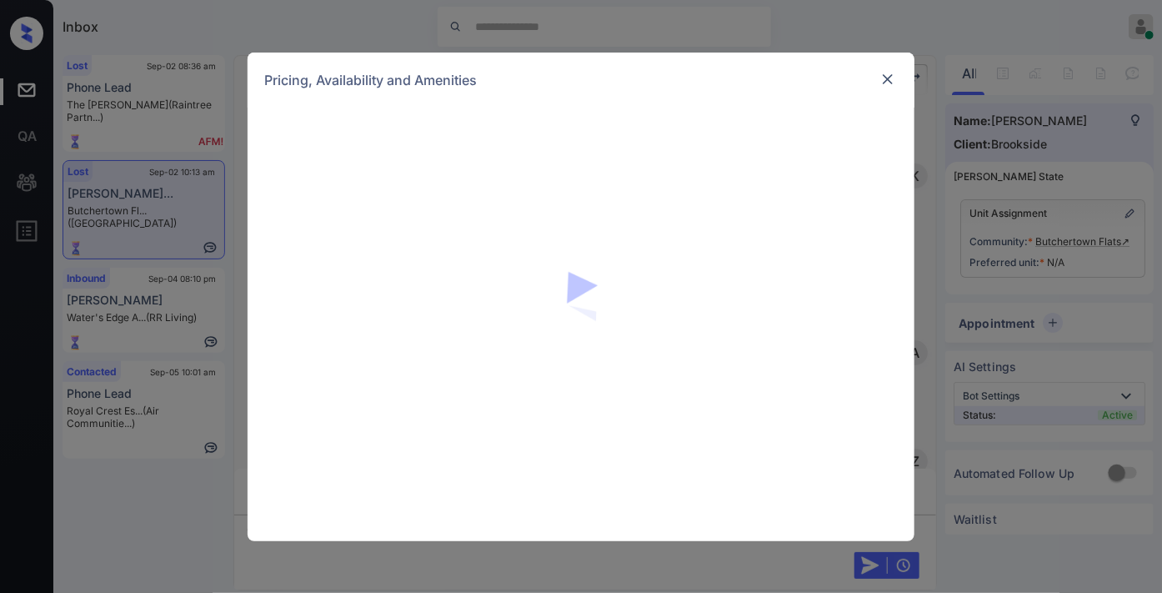
scroll to position [11768, 0]
click at [892, 73] on img at bounding box center [888, 79] width 17 height 17
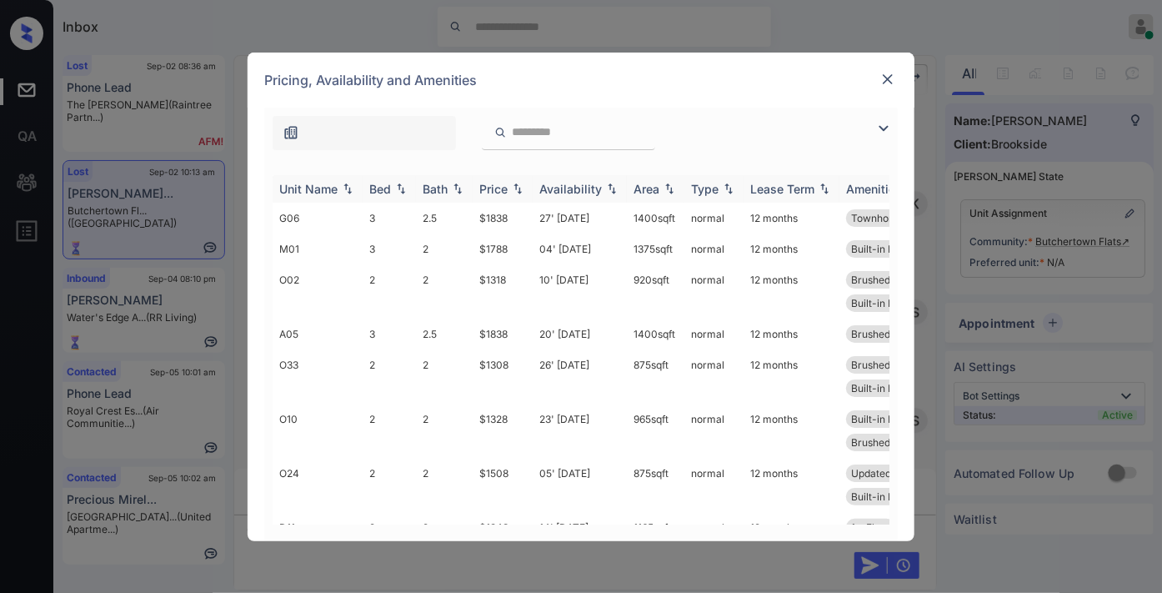
click at [489, 194] on div "Price" at bounding box center [493, 189] width 28 height 14
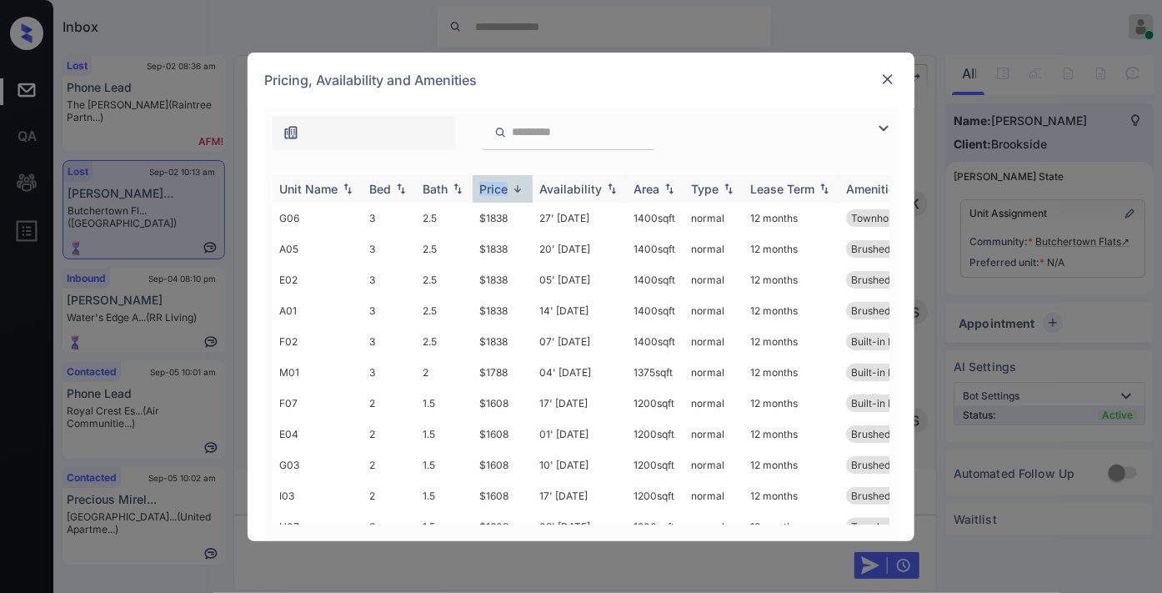
click at [489, 194] on div "Price" at bounding box center [493, 189] width 28 height 14
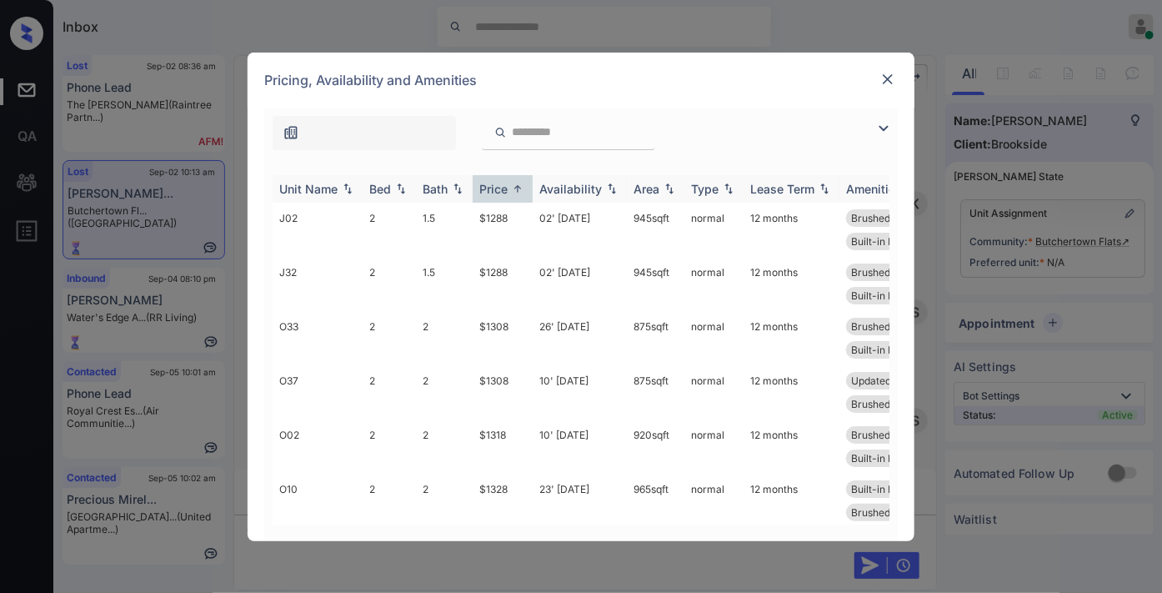
click at [338, 182] on div "Unit Name" at bounding box center [317, 189] width 77 height 14
click at [514, 183] on img at bounding box center [517, 189] width 17 height 12
click at [888, 133] on img at bounding box center [884, 128] width 20 height 20
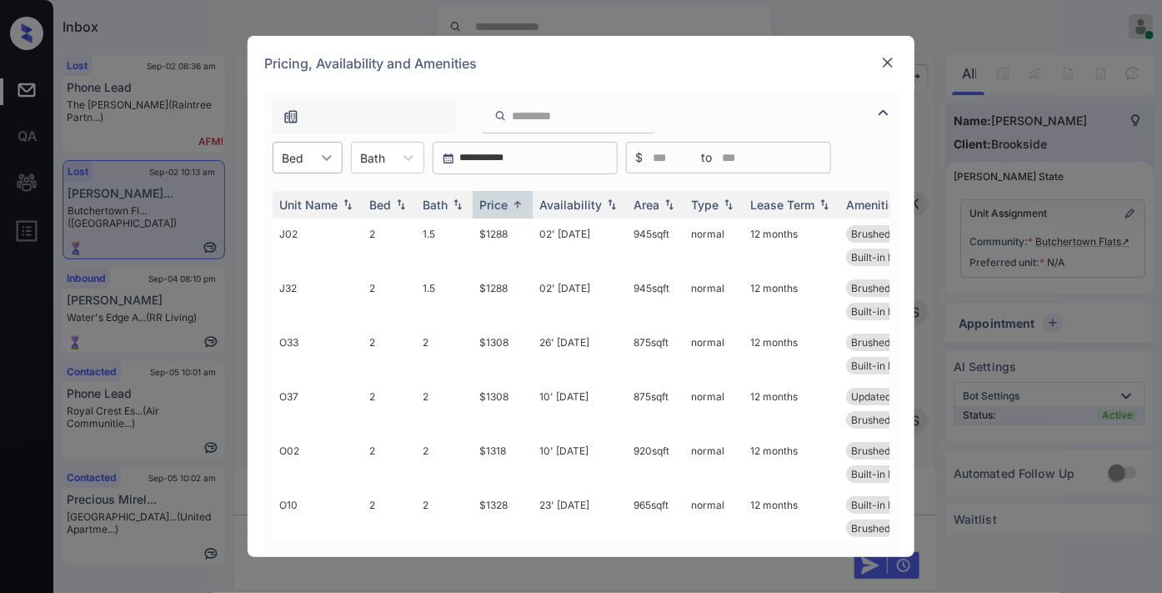
click at [319, 156] on icon at bounding box center [327, 157] width 17 height 17
click at [891, 51] on div "Pricing, Availability and Amenities" at bounding box center [581, 63] width 667 height 55
click at [891, 58] on img at bounding box center [888, 62] width 17 height 17
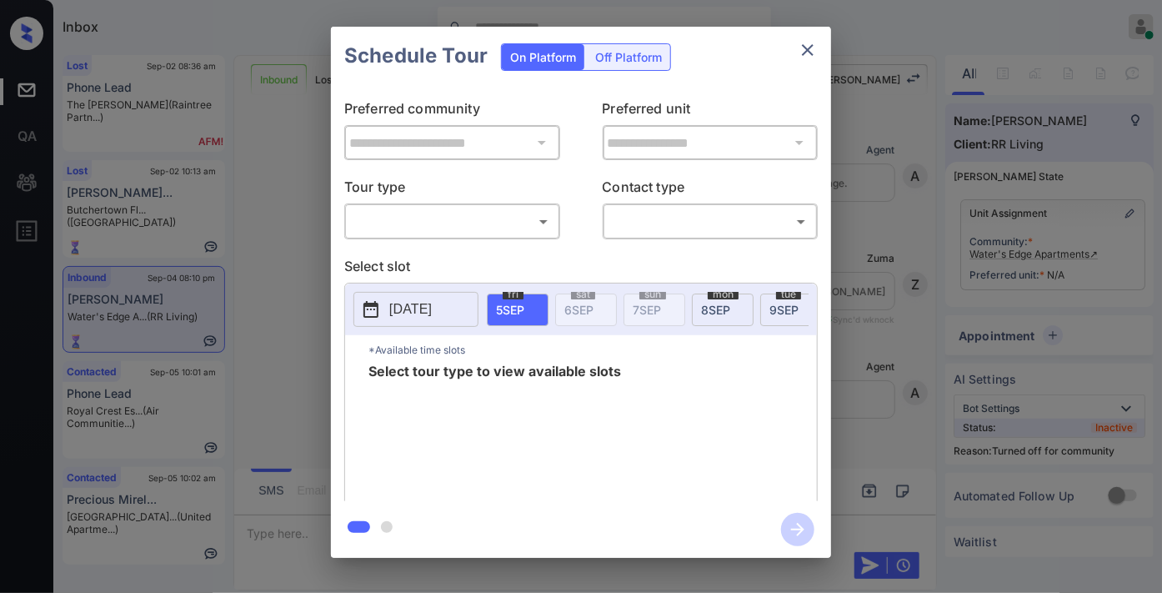
scroll to position [3259, 0]
click at [509, 219] on body "Inbox [PERSON_NAME] Online Set yourself offline Set yourself on break Profile S…" at bounding box center [581, 296] width 1162 height 593
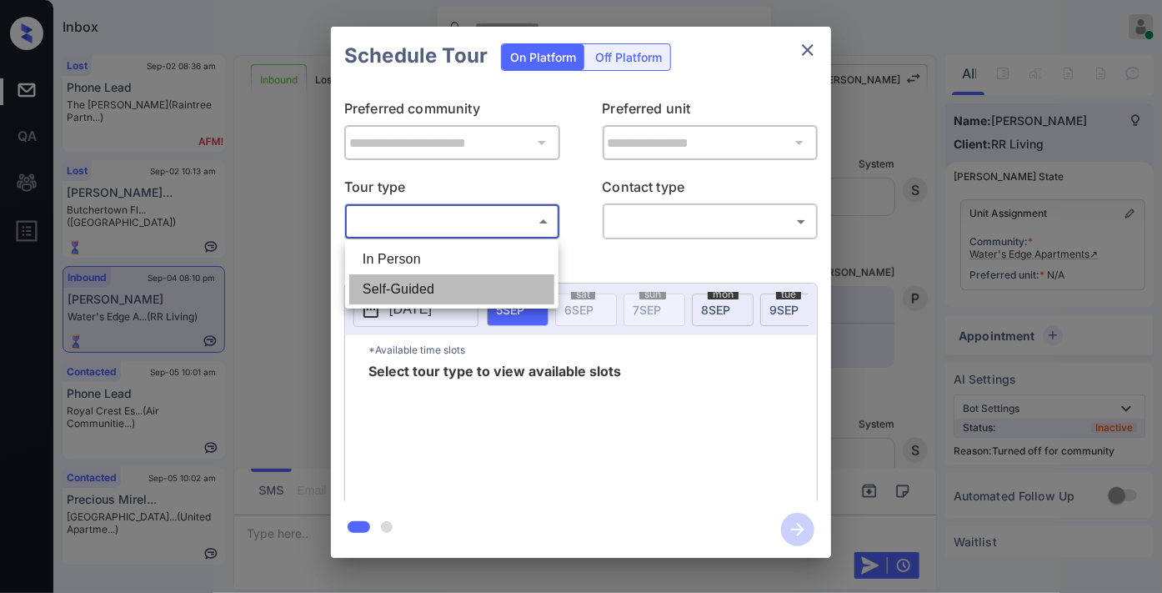
click at [481, 289] on li "Self-Guided" at bounding box center [451, 289] width 205 height 30
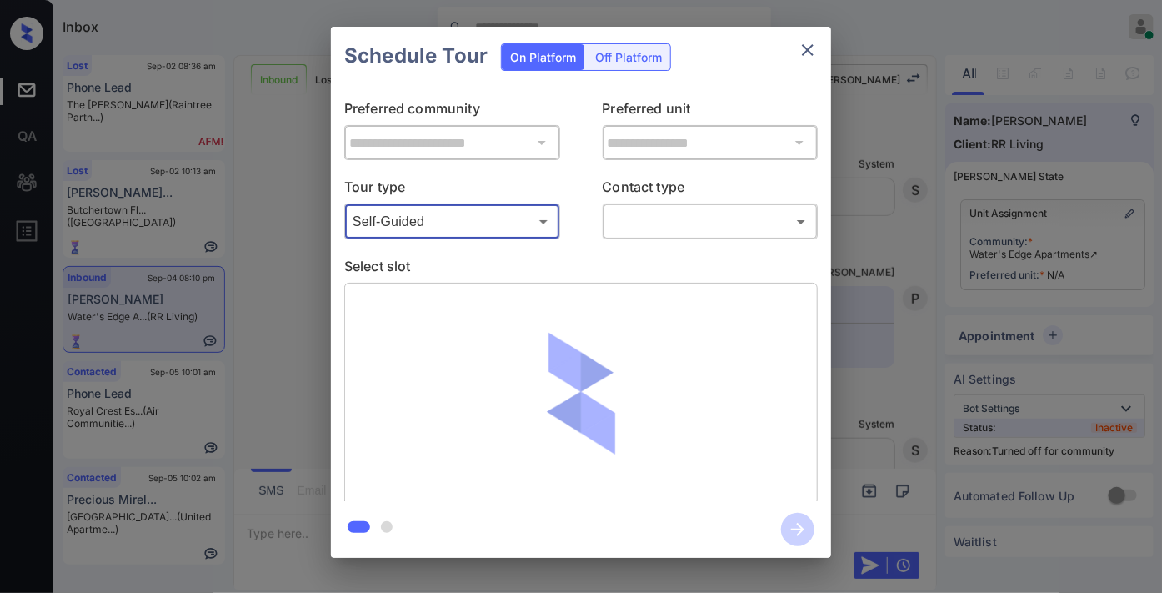
click at [487, 248] on div "**********" at bounding box center [581, 293] width 500 height 416
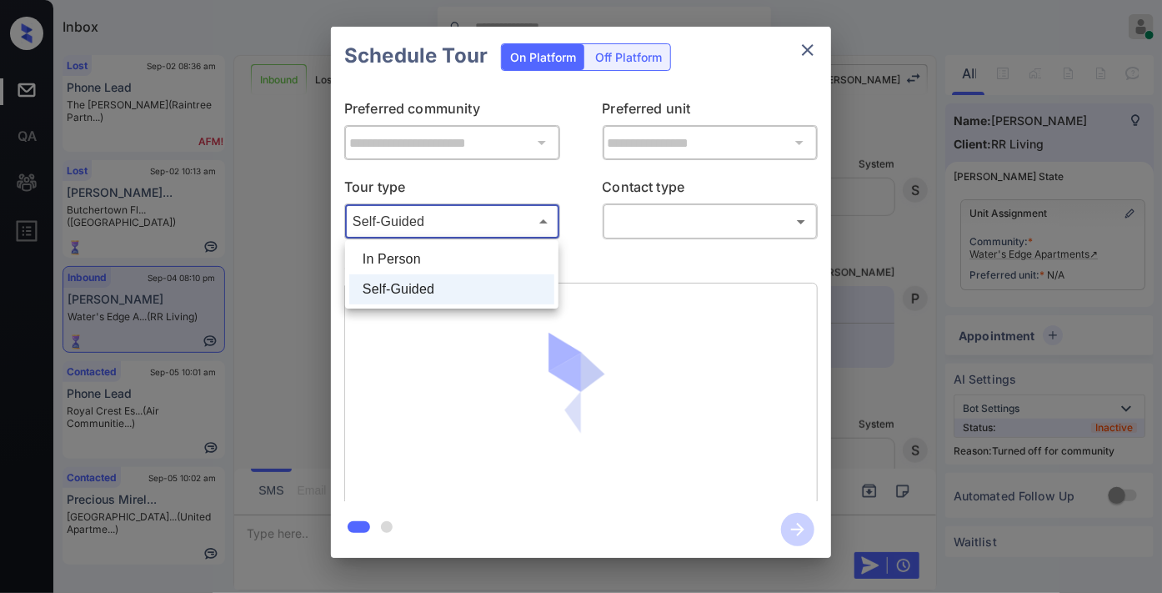
click at [487, 213] on body "Inbox Samantha Soliven Online Set yourself offline Set yourself on break Profil…" at bounding box center [581, 296] width 1162 height 593
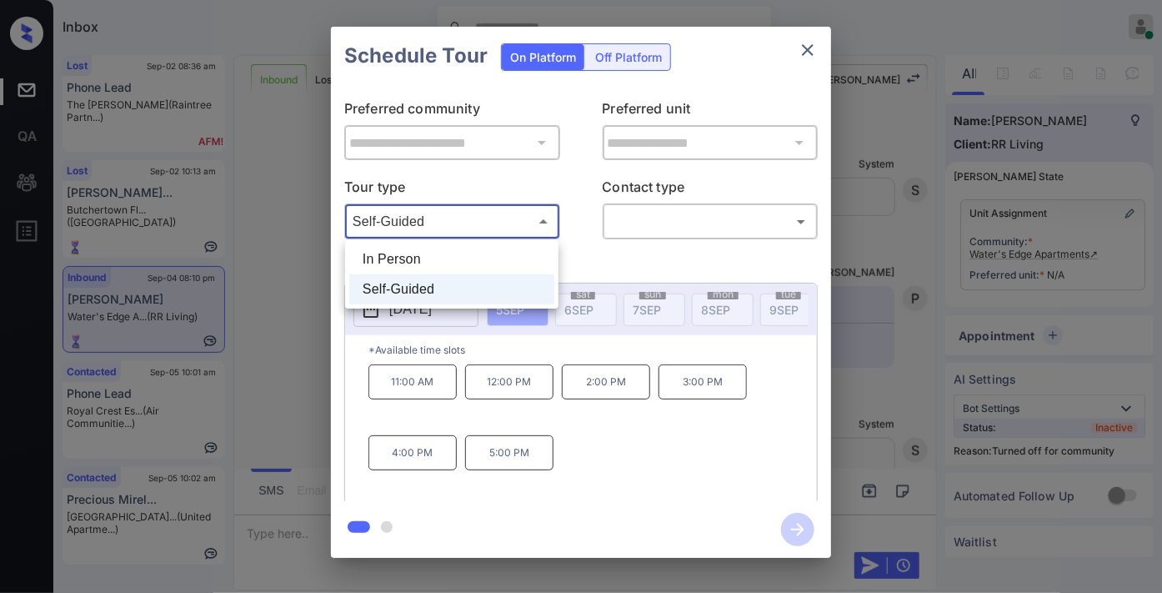
click at [487, 253] on li "In Person" at bounding box center [451, 259] width 205 height 30
type input "********"
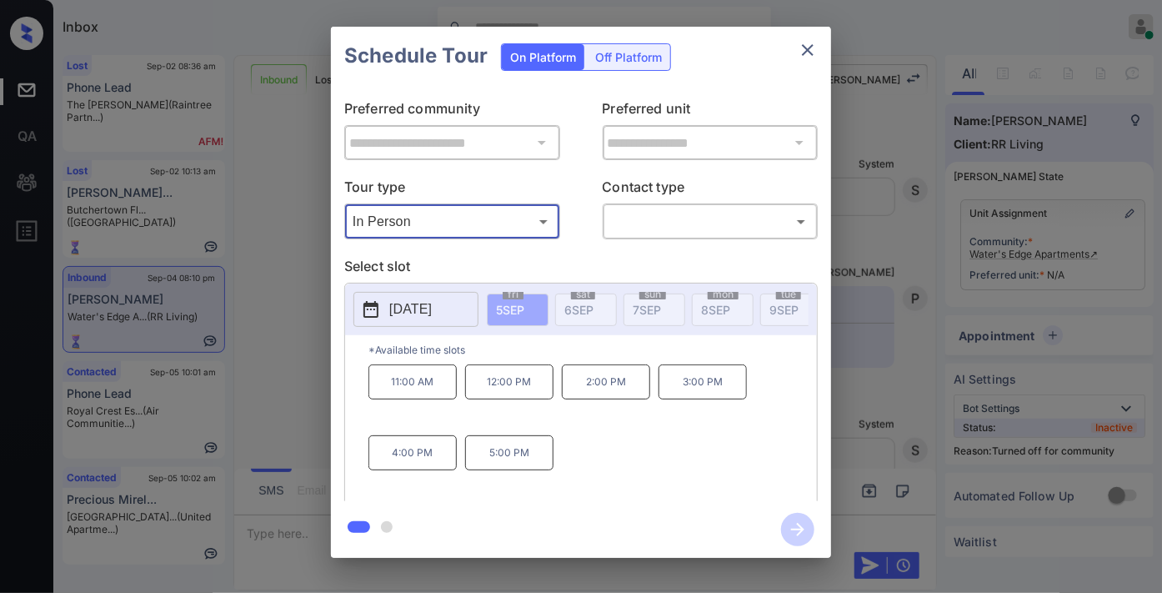
click at [411, 309] on p "[DATE]" at bounding box center [410, 309] width 43 height 20
click at [810, 57] on icon "close" at bounding box center [808, 50] width 20 height 20
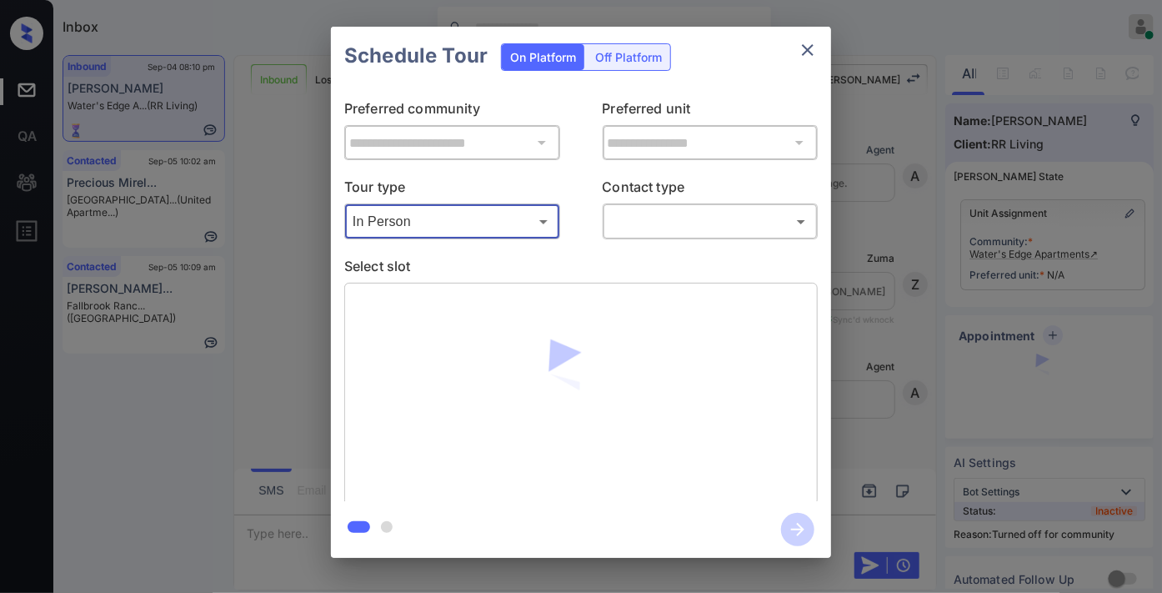
scroll to position [6409, 0]
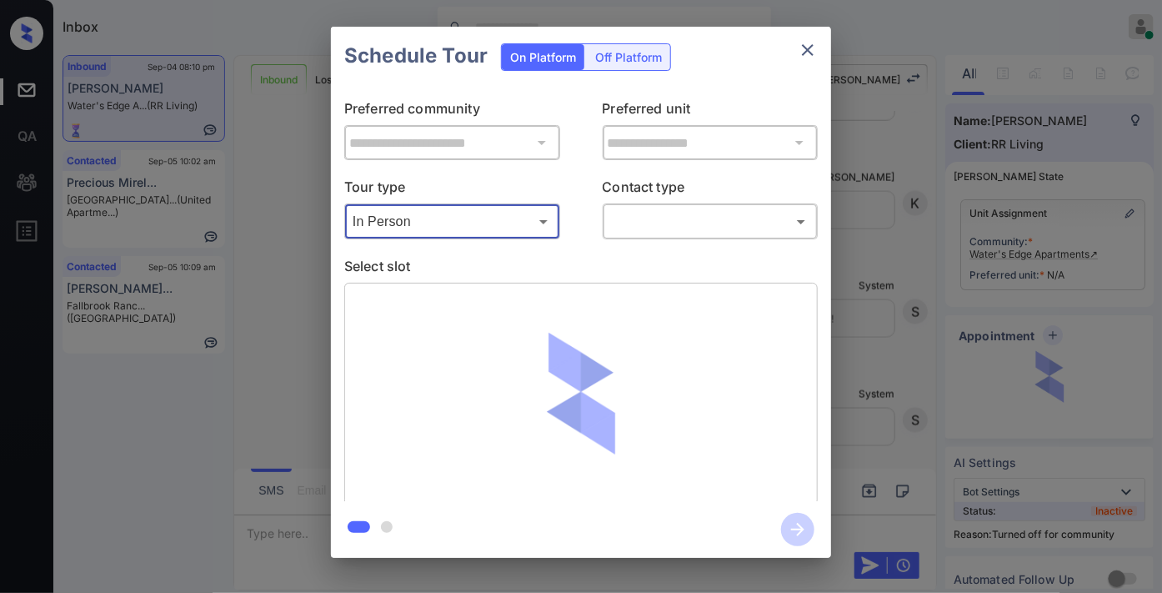
click at [1026, 173] on div "**********" at bounding box center [581, 292] width 1162 height 585
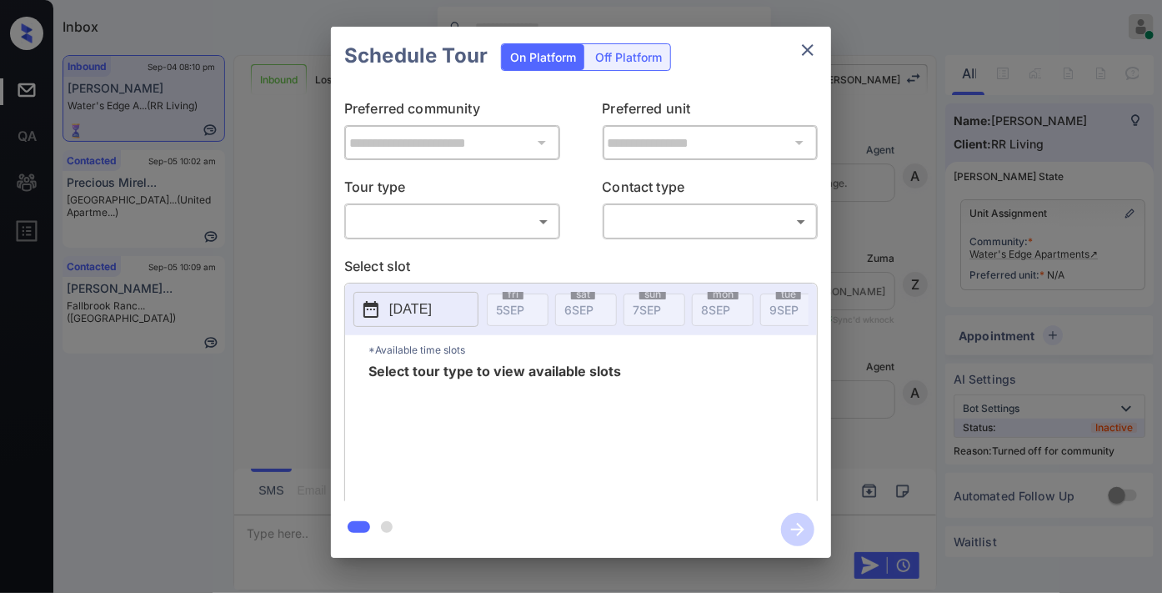
scroll to position [6409, 0]
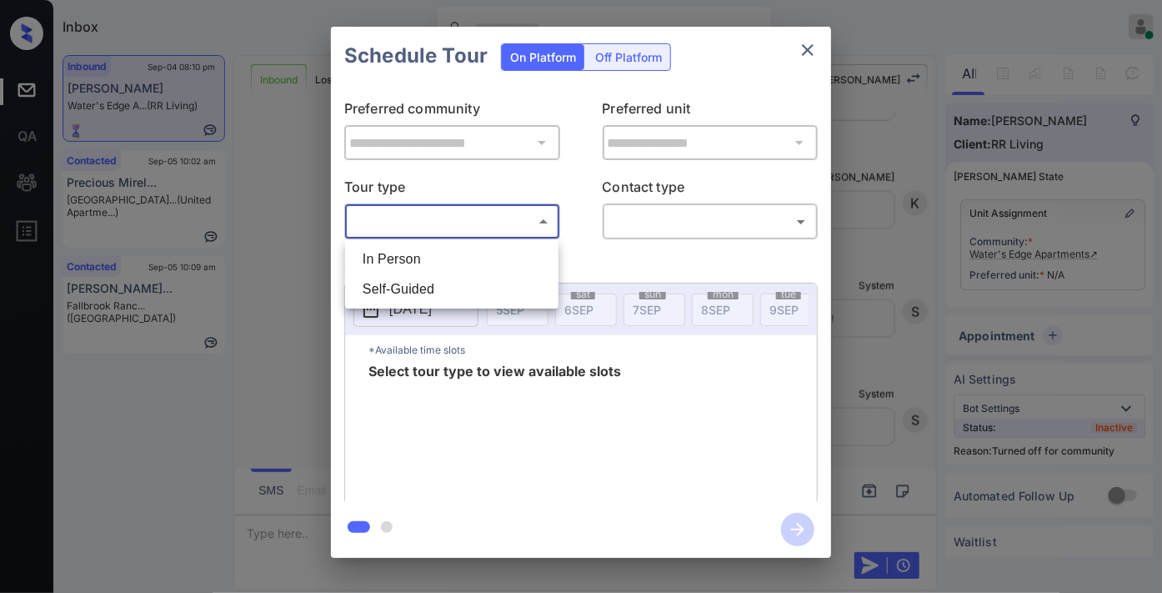
click at [517, 218] on body "Inbox [PERSON_NAME] Online Set yourself offline Set yourself on break Profile S…" at bounding box center [581, 296] width 1162 height 593
click at [485, 271] on li "In Person" at bounding box center [451, 259] width 205 height 30
type input "********"
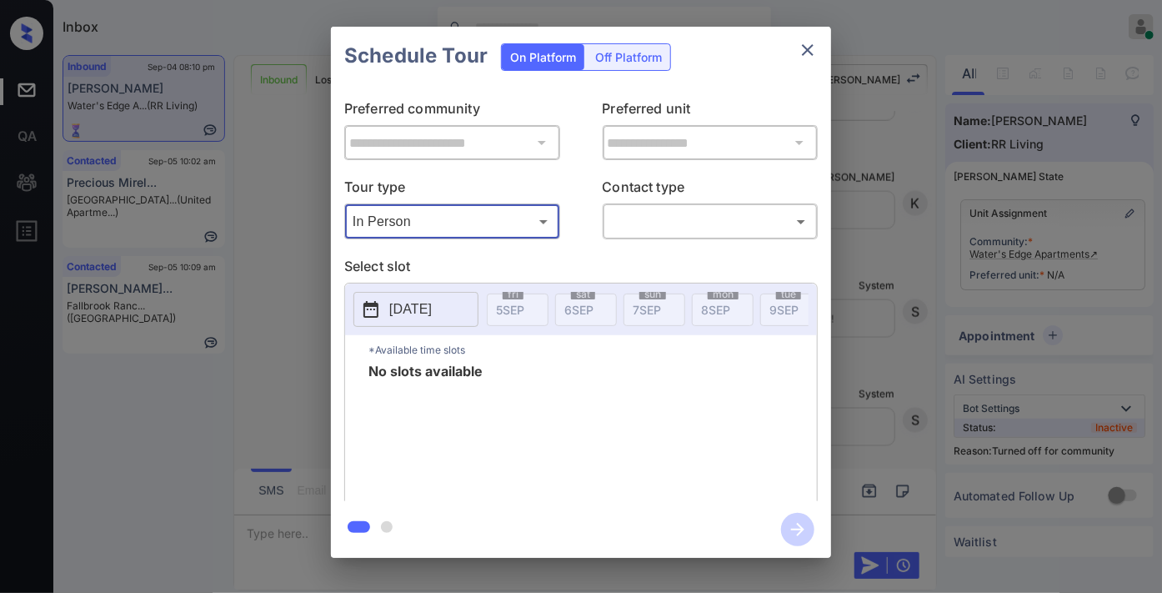
click at [805, 67] on div "Schedule Tour On Platform Off Platform" at bounding box center [581, 56] width 500 height 58
click at [807, 54] on icon "close" at bounding box center [808, 50] width 20 height 20
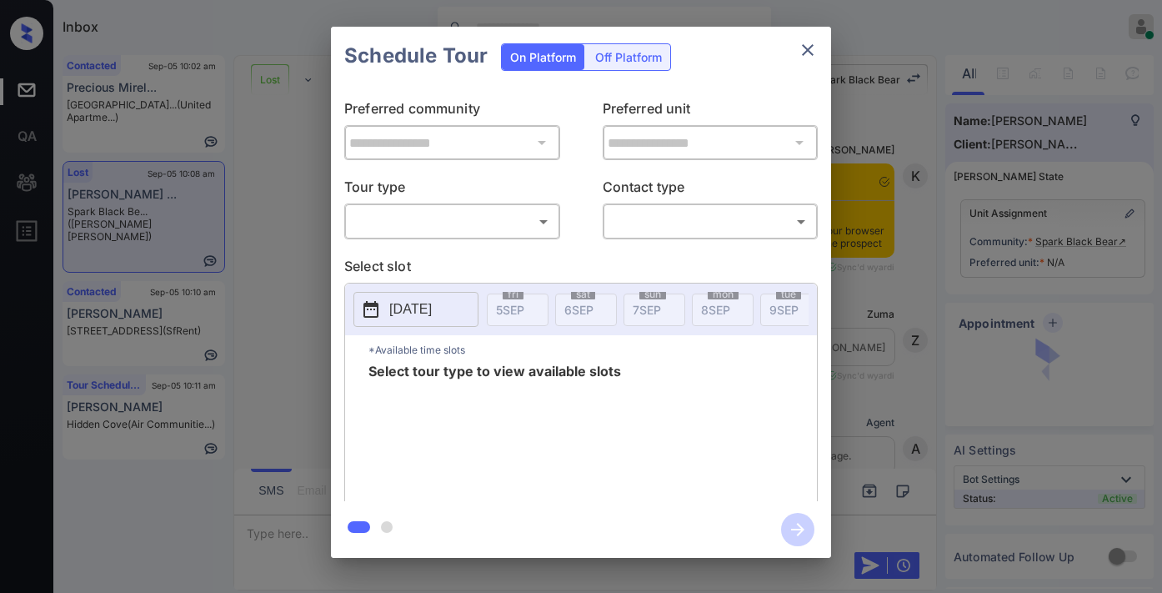
click at [487, 215] on body "Inbox Samantha Soliven Online Set yourself offline Set yourself on break Profil…" at bounding box center [581, 296] width 1162 height 593
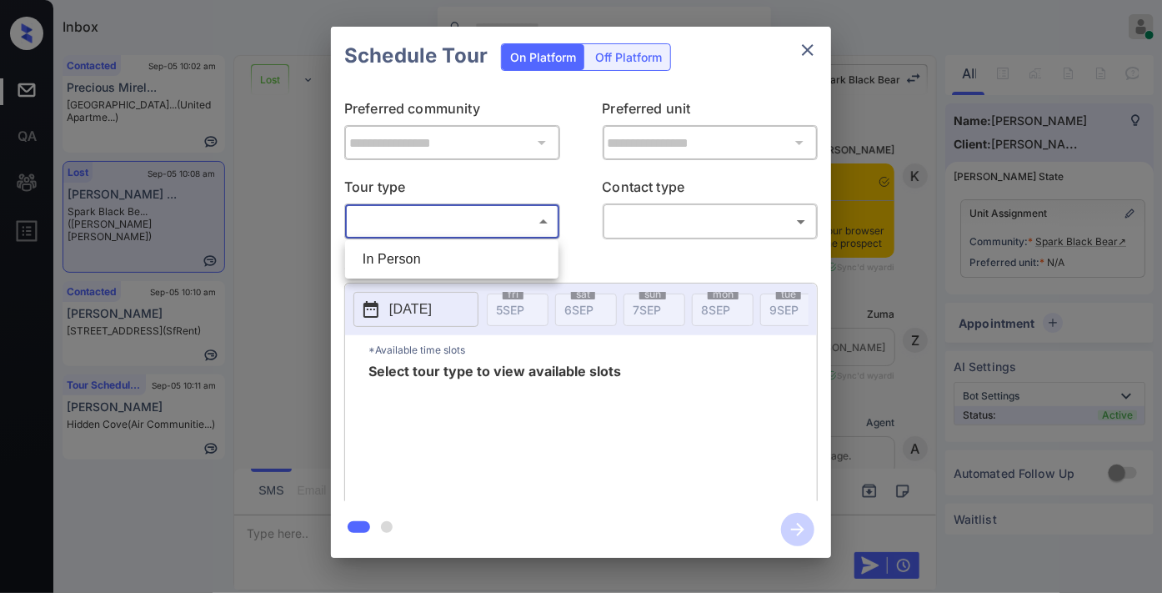
scroll to position [2938, 0]
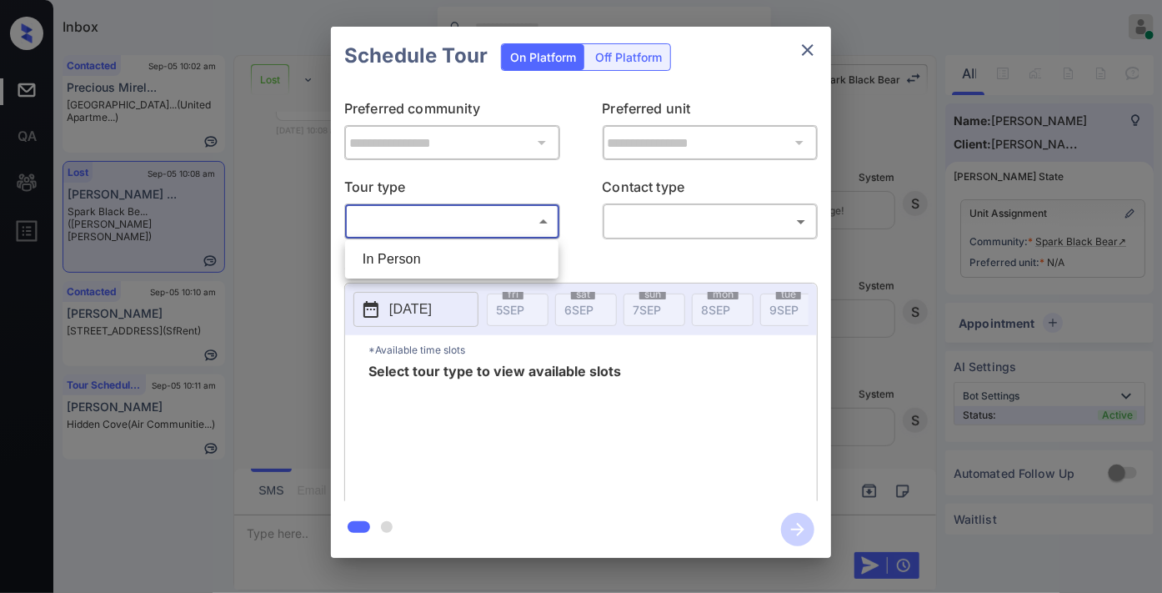
click at [505, 256] on li "In Person" at bounding box center [451, 259] width 205 height 30
type input "********"
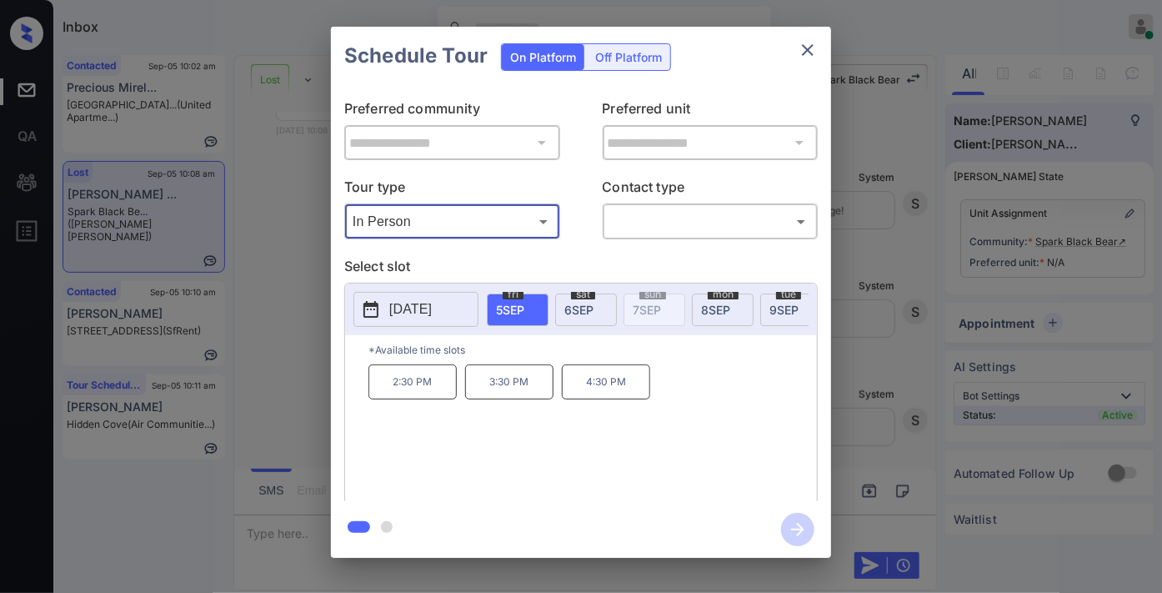
click at [412, 298] on button "[DATE]" at bounding box center [416, 309] width 125 height 35
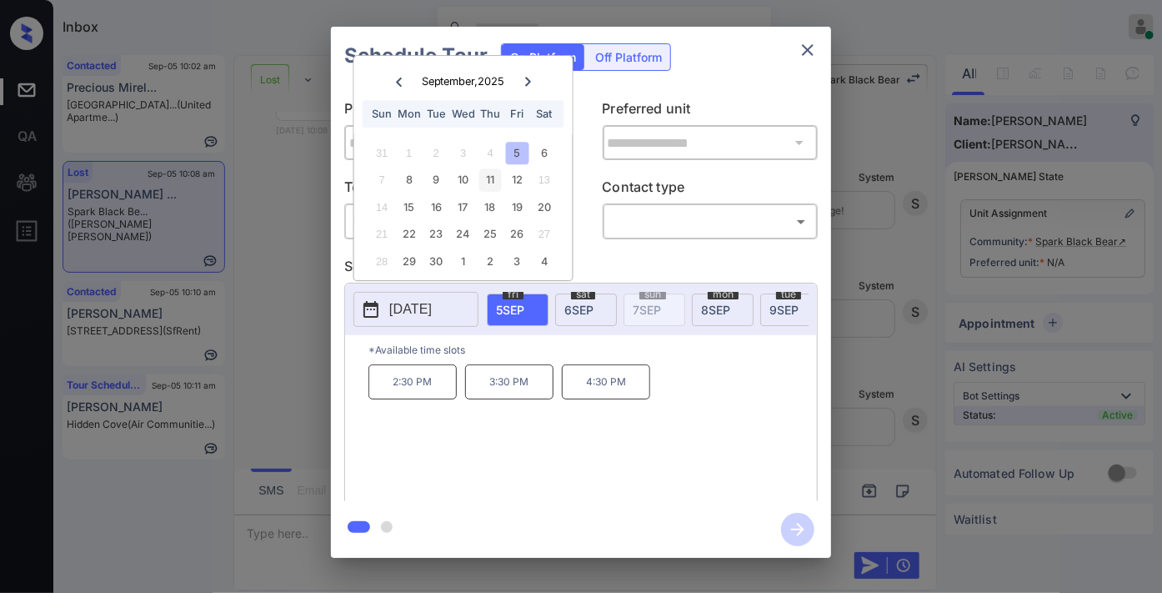
click at [489, 173] on div "11" at bounding box center [490, 180] width 23 height 23
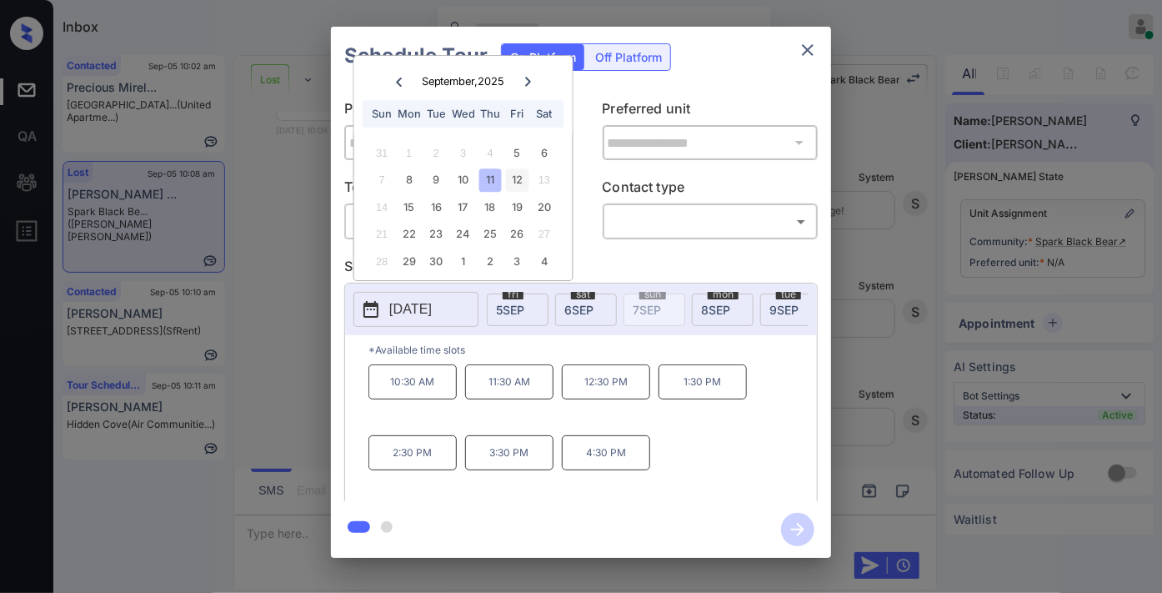
click at [521, 185] on div "12" at bounding box center [517, 180] width 23 height 23
click at [506, 182] on div "12" at bounding box center [517, 180] width 23 height 23
click at [486, 184] on div "11" at bounding box center [490, 180] width 23 height 23
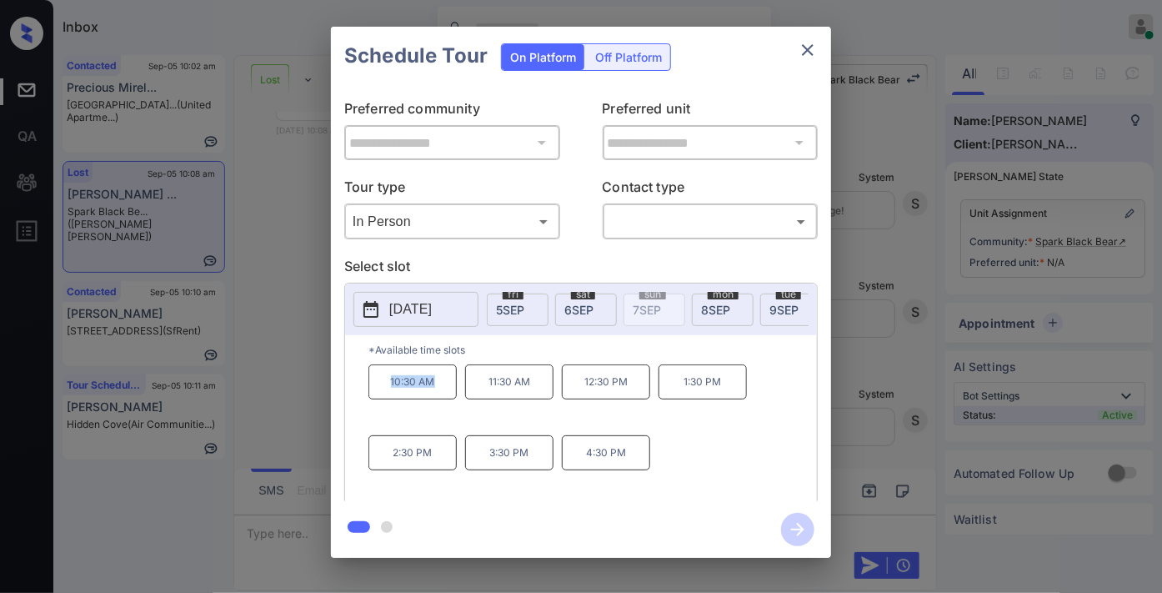
drag, startPoint x: 451, startPoint y: 385, endPoint x: 376, endPoint y: 387, distance: 75.1
click at [378, 387] on p "10:30 AM" at bounding box center [413, 381] width 88 height 35
copy p "10:30 AM"
click at [810, 53] on icon "close" at bounding box center [808, 50] width 20 height 20
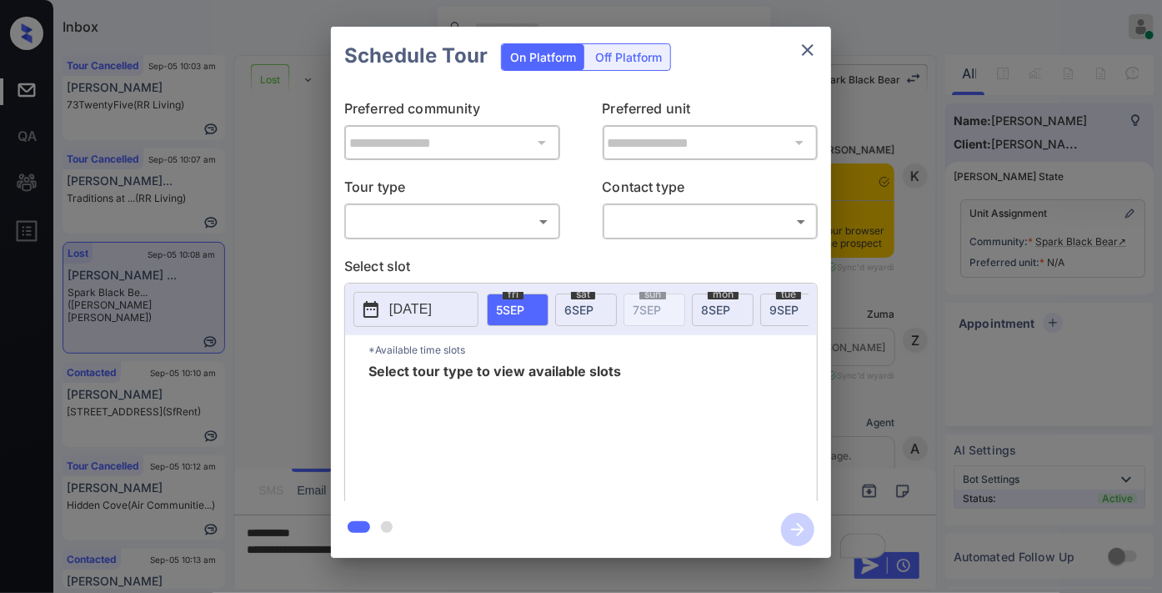
scroll to position [2938, 0]
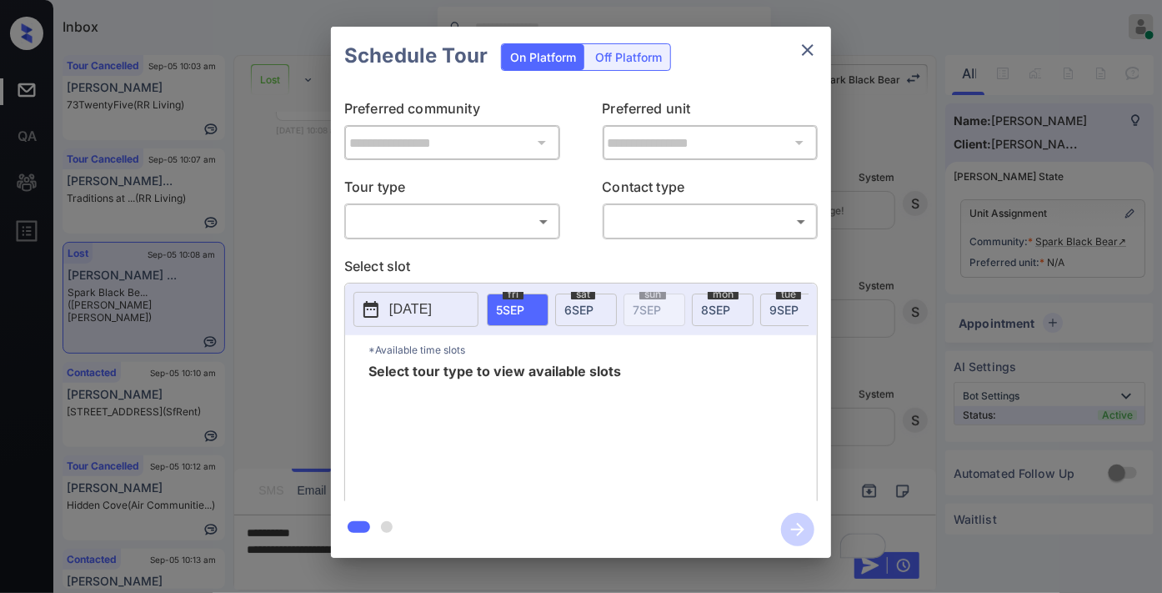
click at [519, 212] on body "Inbox [PERSON_NAME] Online Set yourself offline Set yourself on break Profile S…" at bounding box center [581, 296] width 1162 height 593
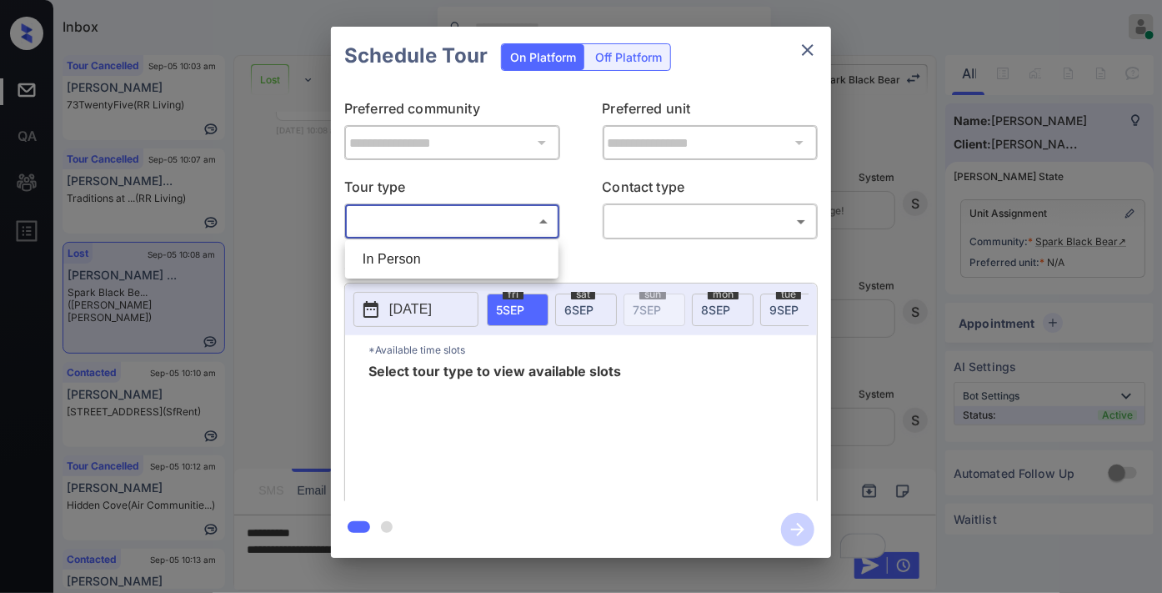
click at [512, 259] on li "In Person" at bounding box center [451, 259] width 205 height 30
type input "********"
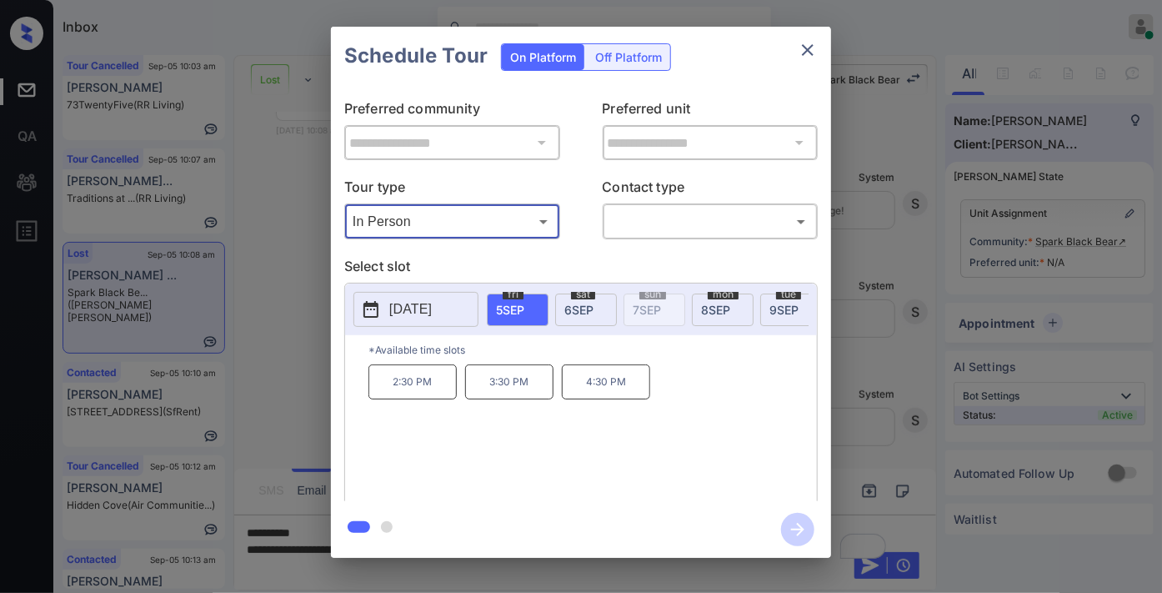
click at [462, 302] on button "[DATE]" at bounding box center [416, 309] width 125 height 35
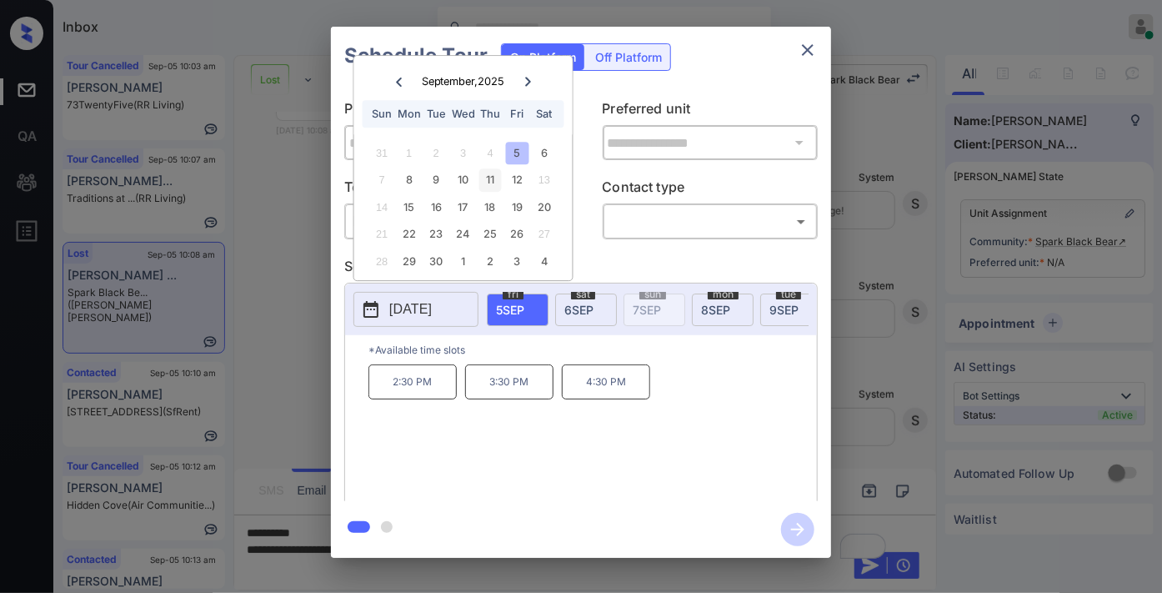
click at [489, 187] on div "11" at bounding box center [490, 180] width 23 height 23
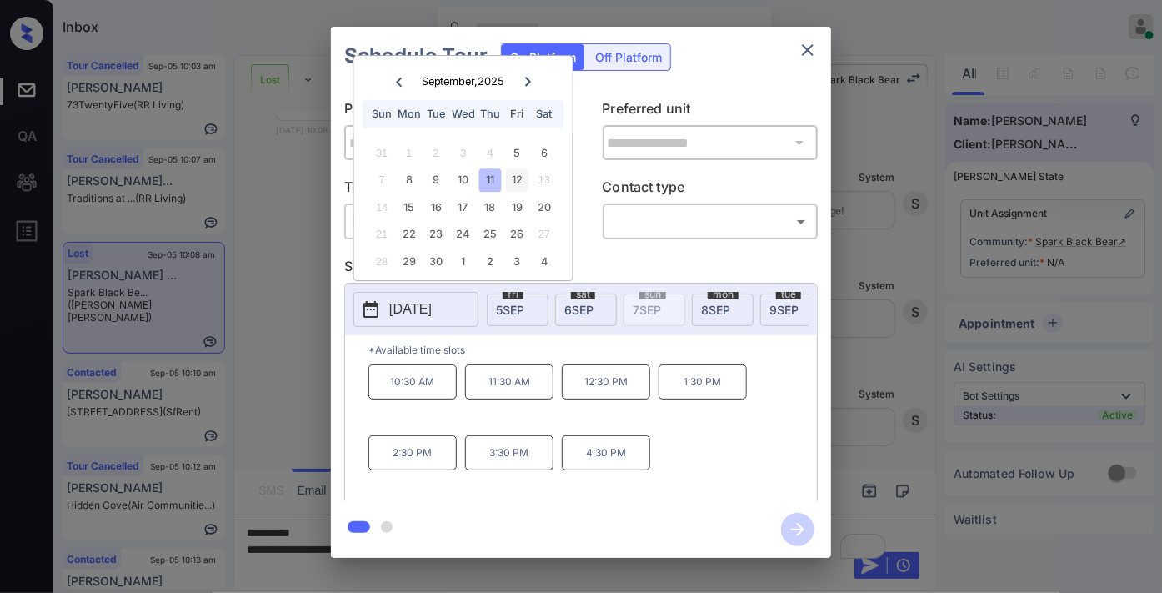
click at [519, 180] on div "12" at bounding box center [517, 180] width 23 height 23
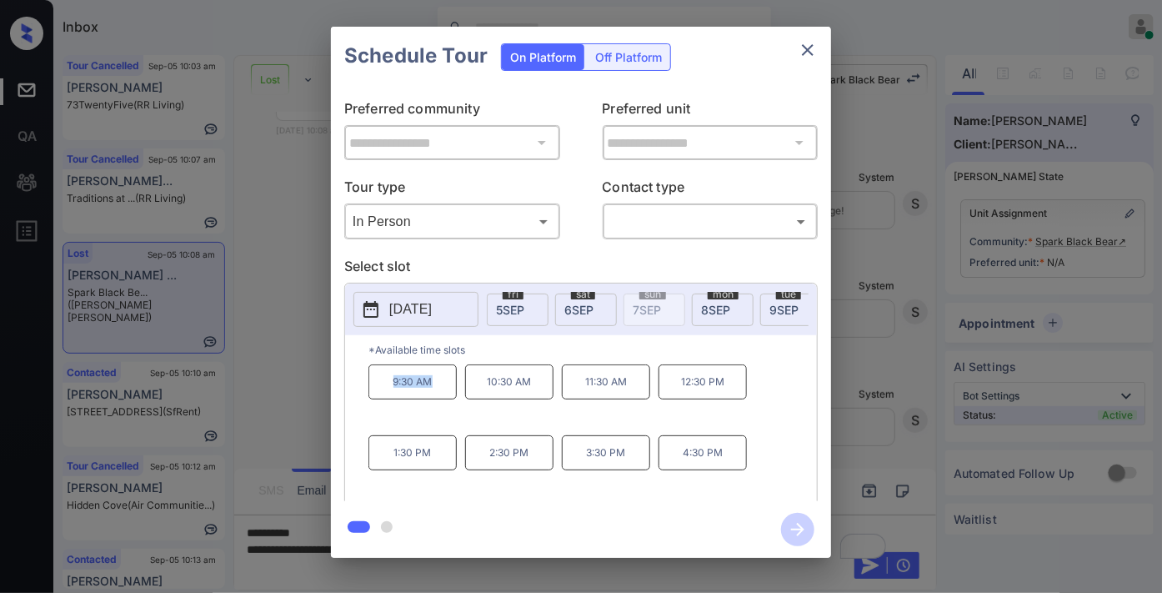
drag, startPoint x: 426, startPoint y: 393, endPoint x: 352, endPoint y: 386, distance: 74.5
click at [352, 386] on div "*Available time slots 9:30 AM 10:30 AM 11:30 AM 12:30 PM 1:30 PM 2:30 PM 3:30 P…" at bounding box center [581, 420] width 472 height 171
copy p "9:30 AM"
click at [805, 52] on icon "close" at bounding box center [808, 50] width 20 height 20
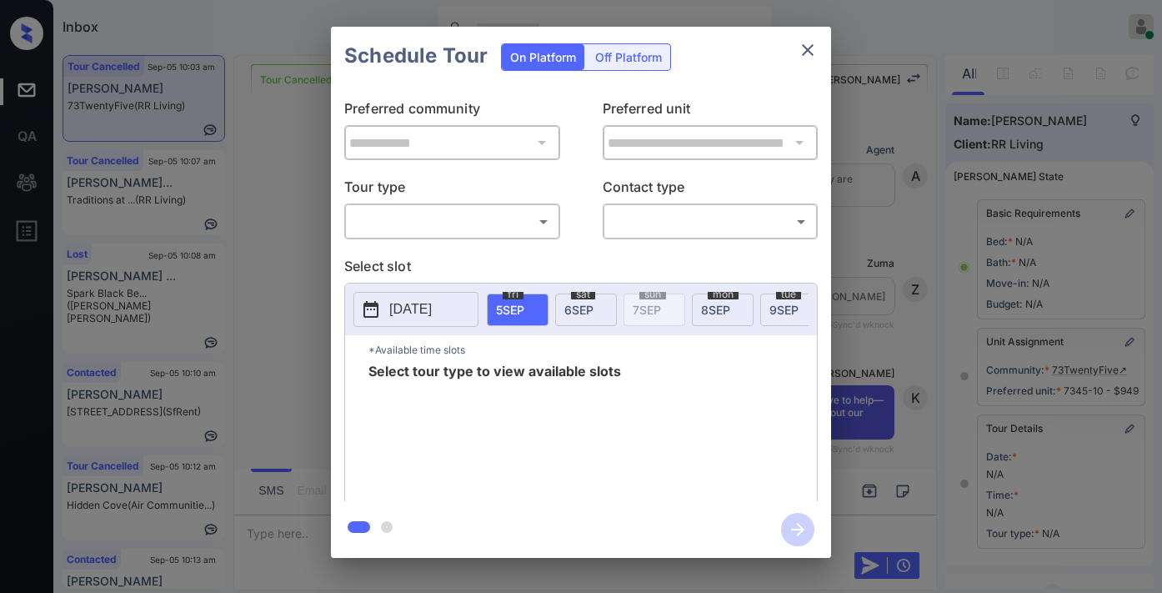
click at [454, 222] on body "Inbox [PERSON_NAME] Online Set yourself offline Set yourself on break Profile S…" at bounding box center [581, 296] width 1162 height 593
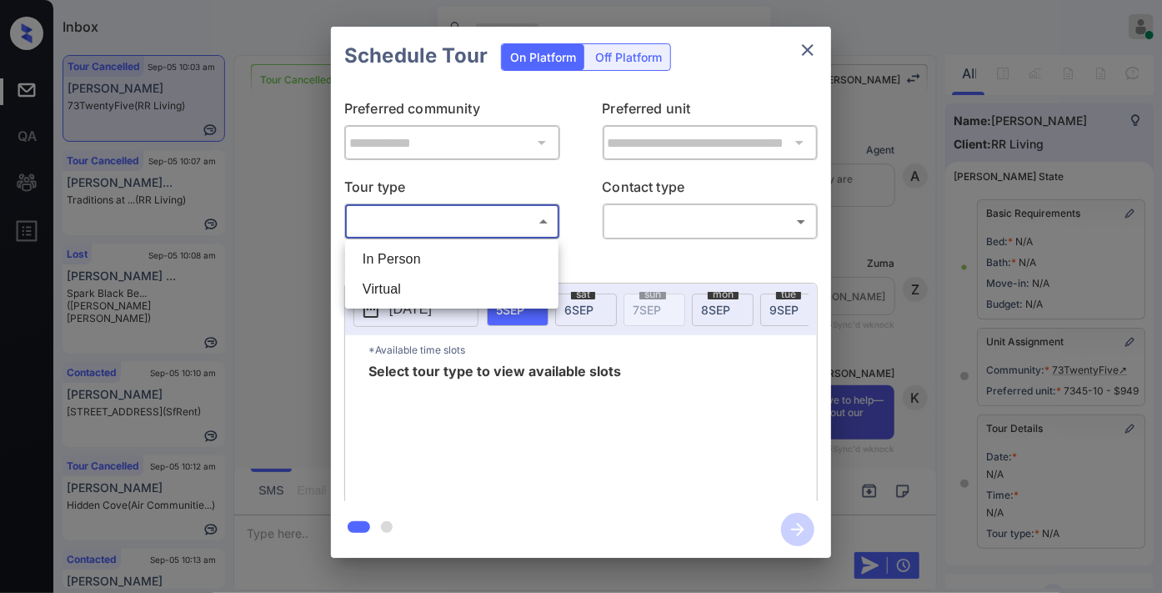
click at [457, 259] on li "In Person" at bounding box center [451, 259] width 205 height 30
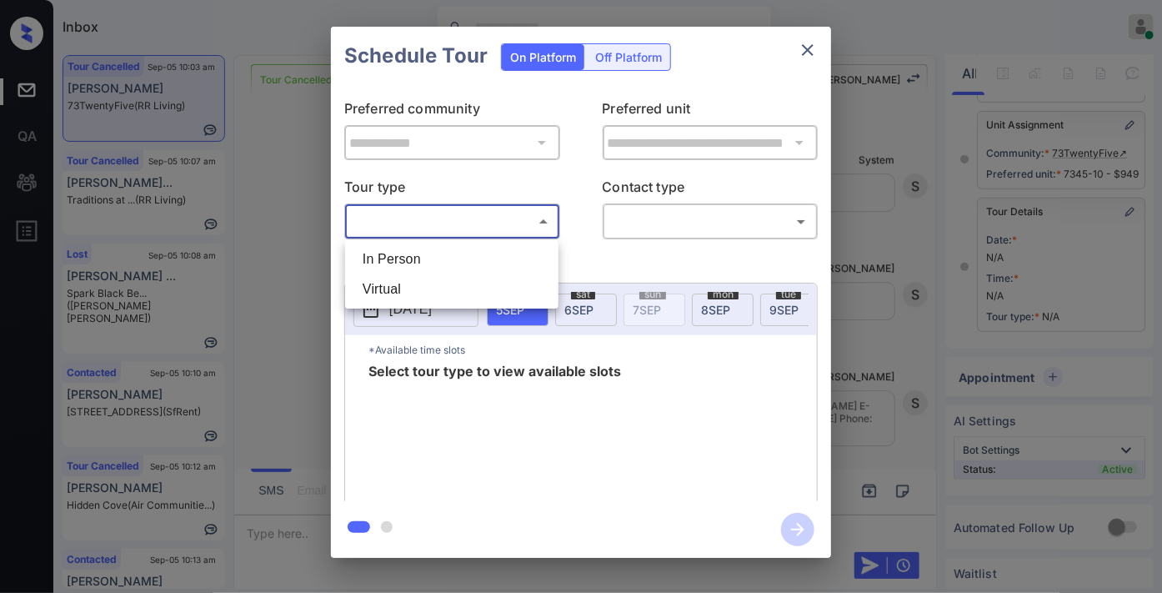
type input "********"
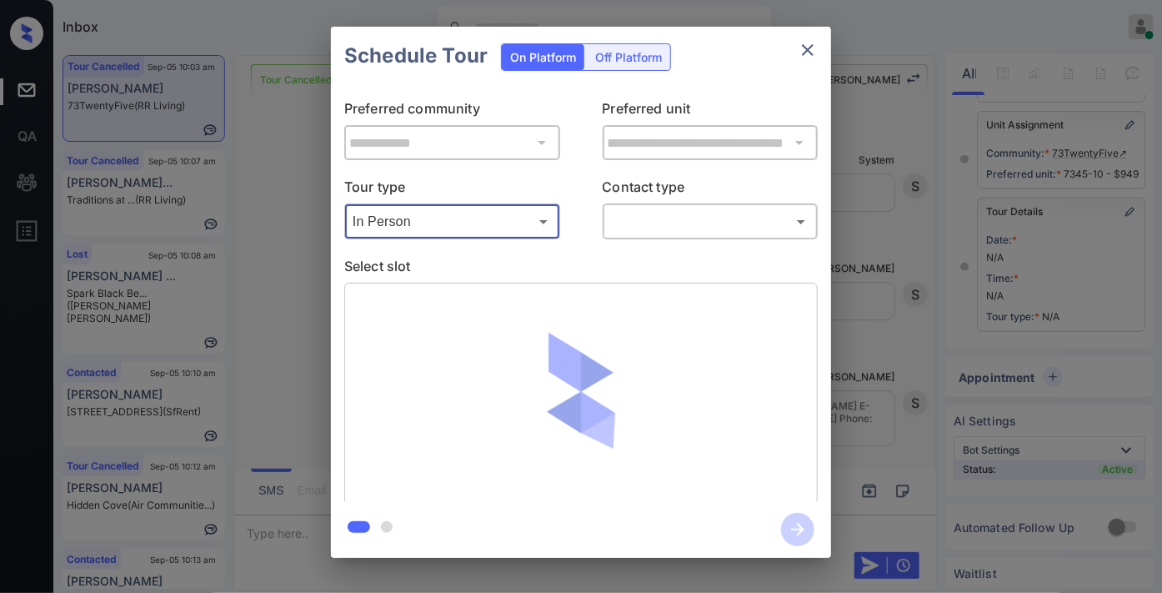
click at [682, 209] on div at bounding box center [581, 296] width 1162 height 593
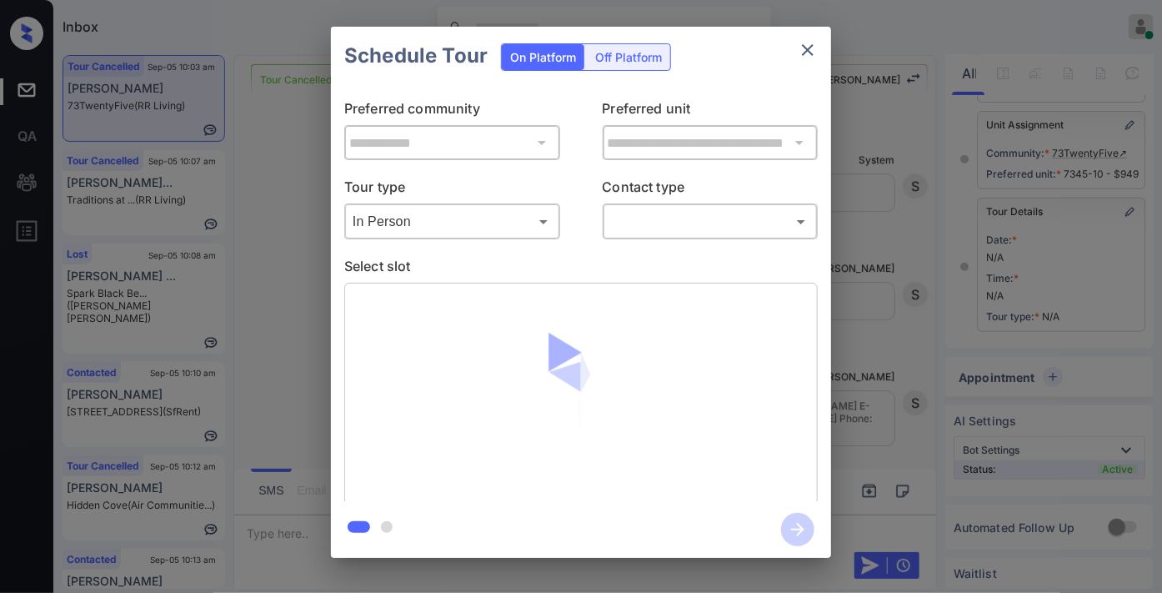
click at [694, 231] on body "Inbox Samantha Soliven Online Set yourself offline Set yourself on break Profil…" at bounding box center [581, 296] width 1162 height 593
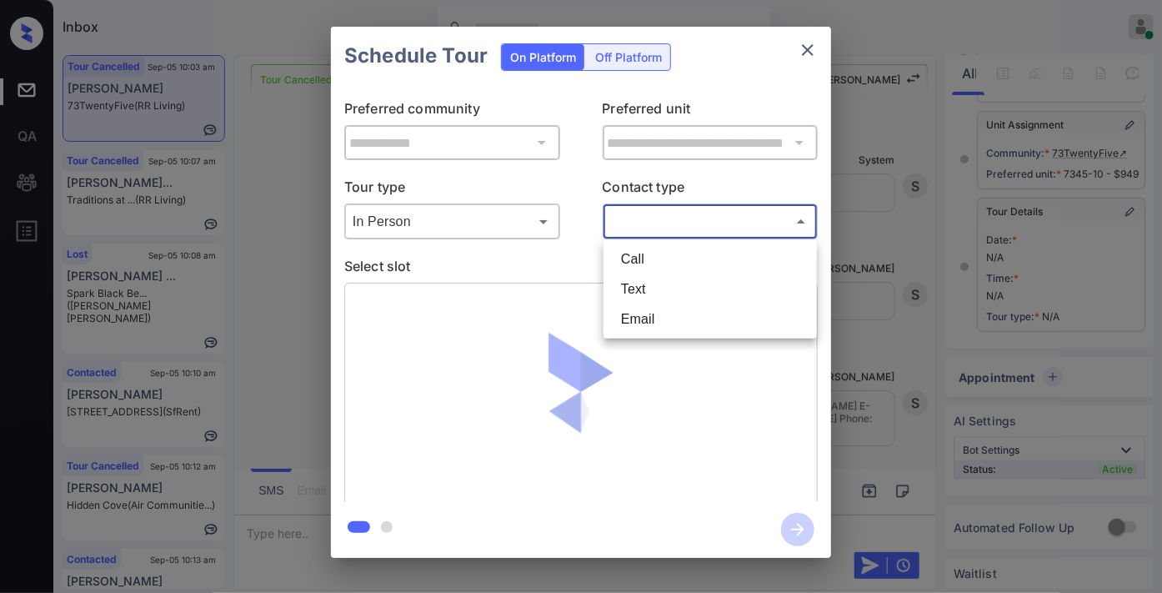
click at [677, 289] on li "Text" at bounding box center [710, 289] width 205 height 30
type input "****"
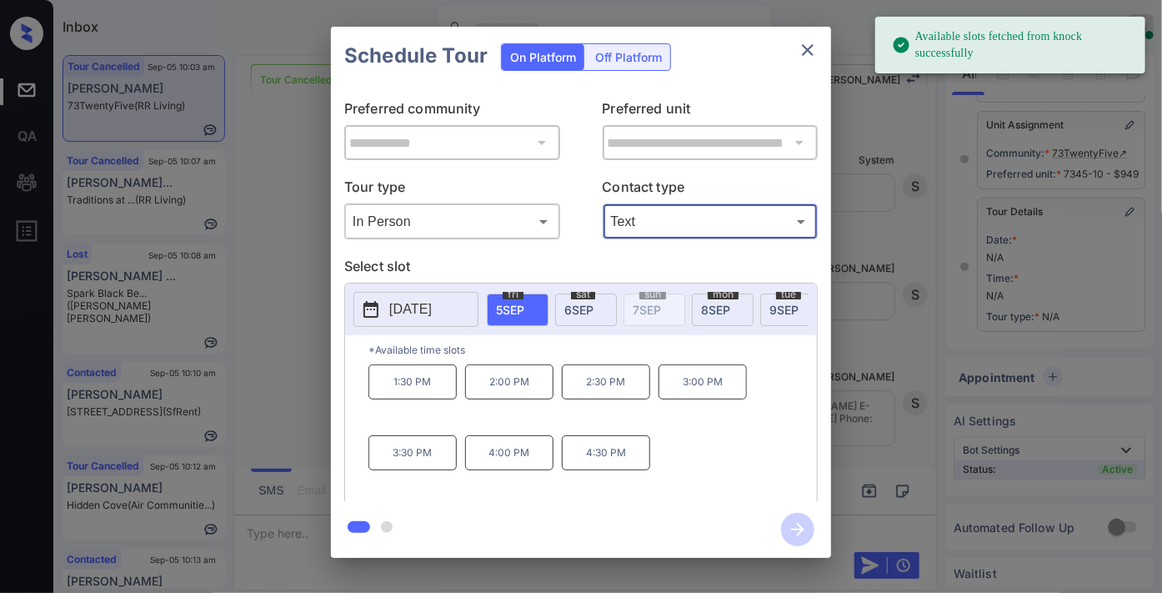
click at [585, 315] on div "sat 6 SEP" at bounding box center [586, 310] width 62 height 33
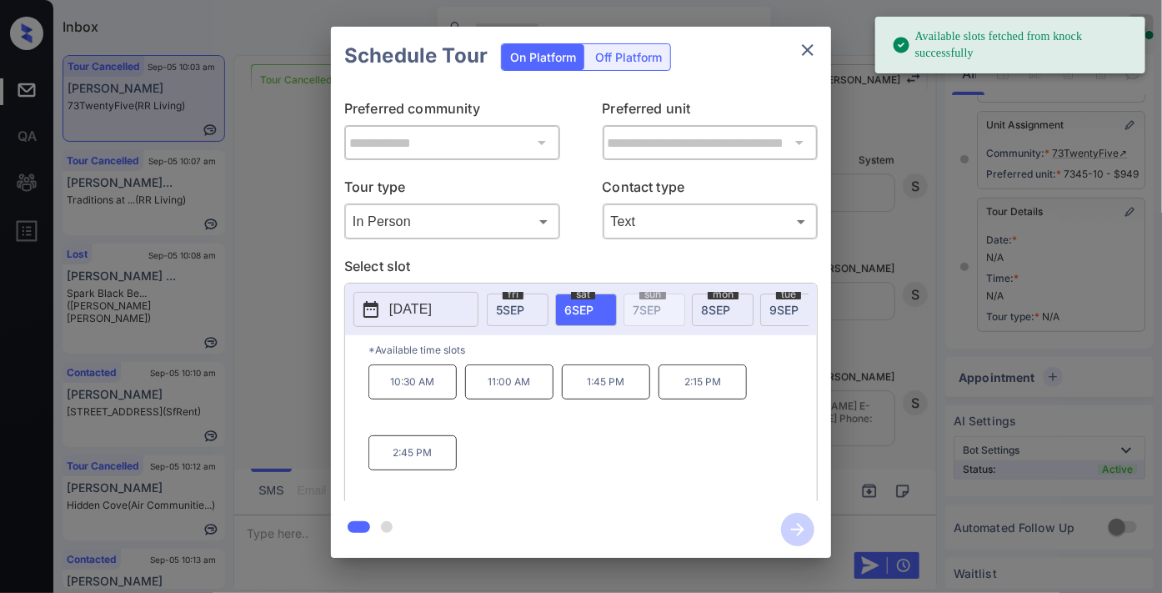
click at [409, 394] on p "10:30 AM" at bounding box center [413, 381] width 88 height 35
click at [798, 532] on icon "button" at bounding box center [797, 529] width 33 height 33
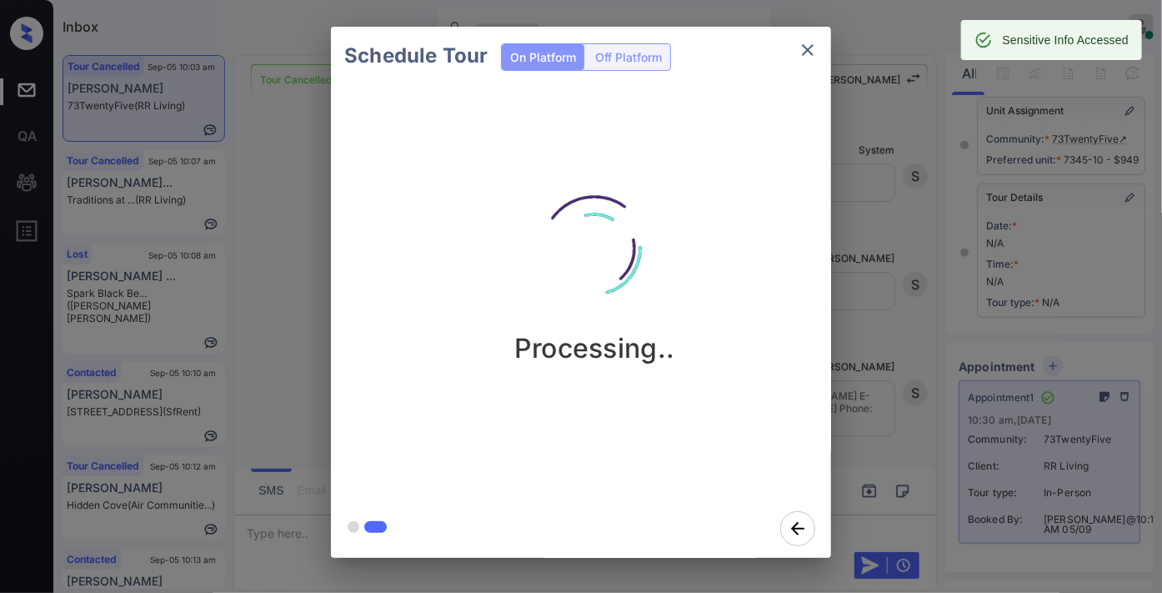
click at [813, 48] on icon "close" at bounding box center [808, 50] width 20 height 20
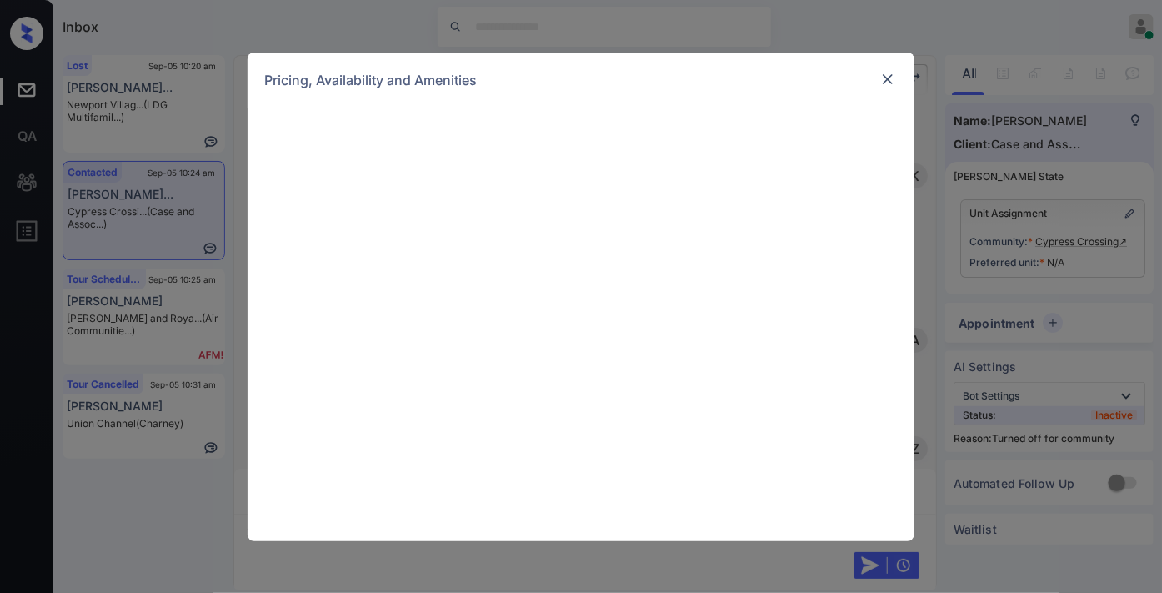
scroll to position [899, 0]
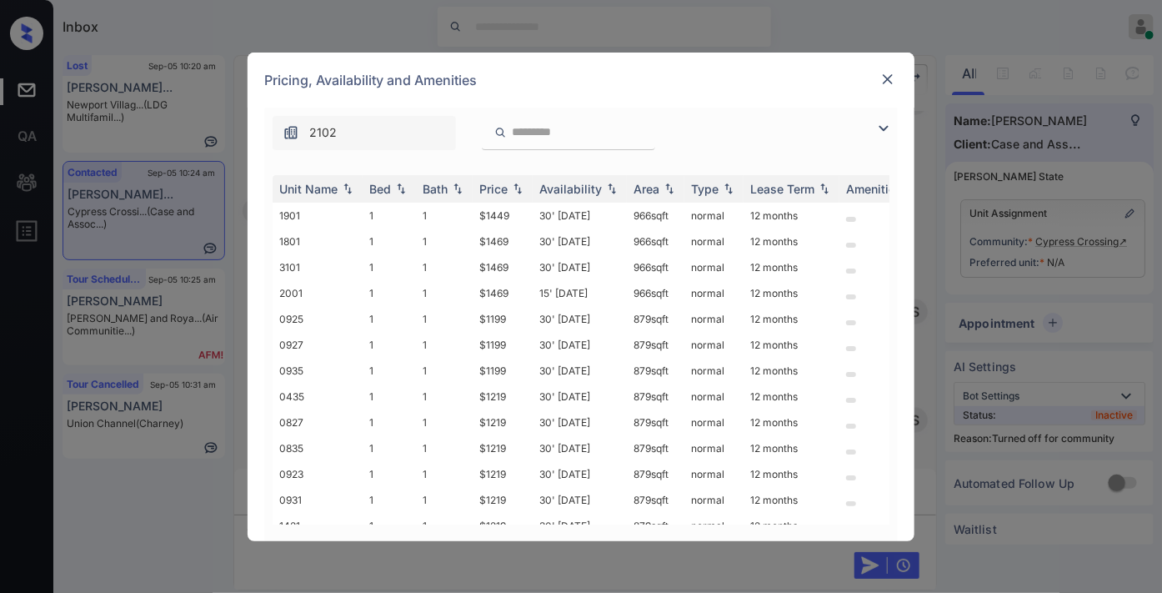
click at [887, 122] on img at bounding box center [884, 128] width 20 height 20
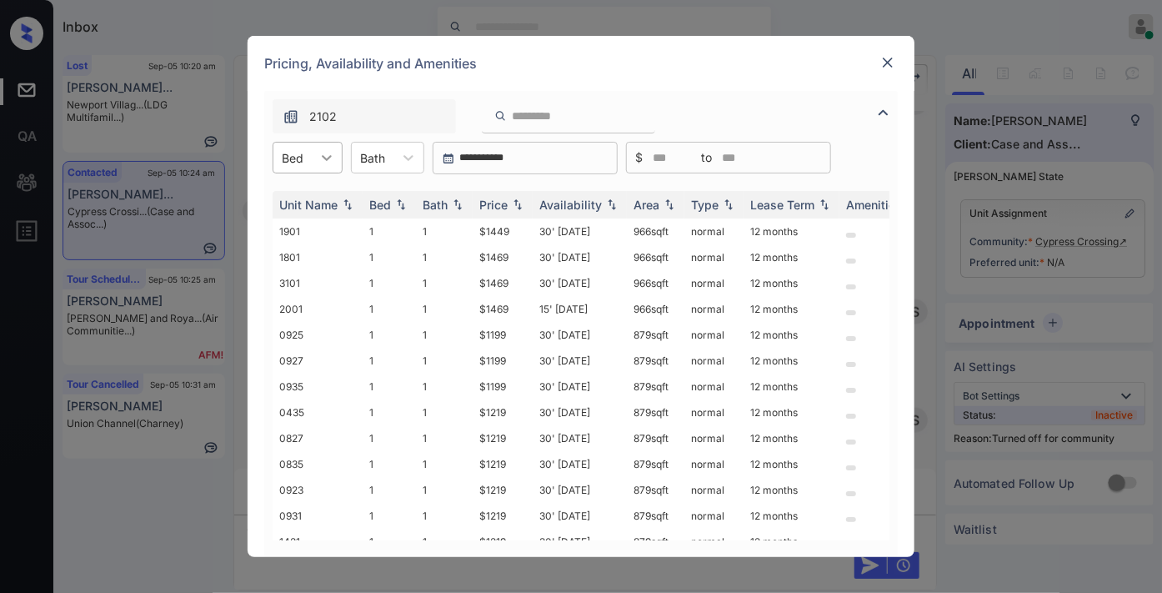
click at [315, 160] on div at bounding box center [327, 158] width 30 height 30
click at [797, 70] on div "Pricing, Availability and Amenities" at bounding box center [581, 63] width 667 height 55
click at [886, 54] on img at bounding box center [888, 62] width 17 height 17
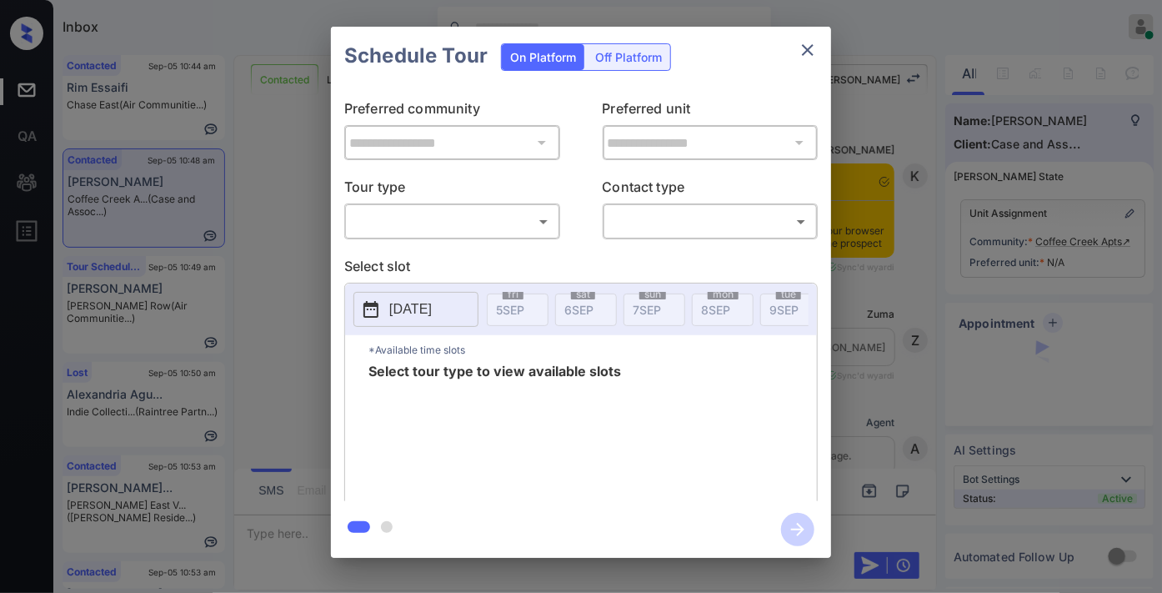
click at [510, 217] on body "Inbox Samantha Soliven Online Set yourself offline Set yourself on break Profil…" at bounding box center [581, 296] width 1162 height 593
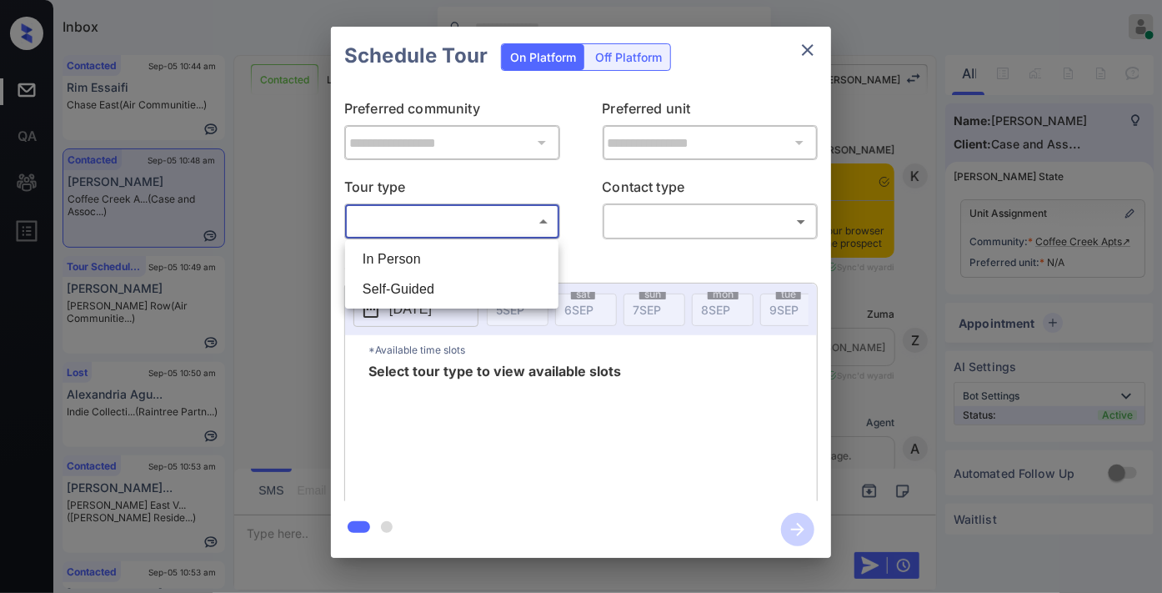
scroll to position [1256, 0]
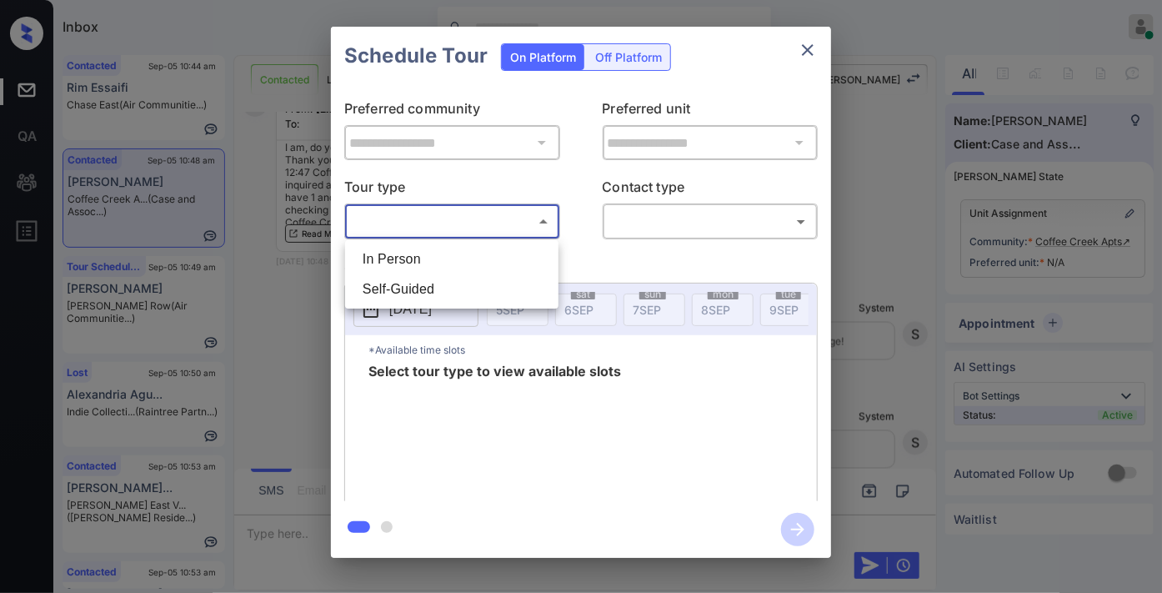
click at [464, 253] on li "In Person" at bounding box center [451, 259] width 205 height 30
type input "********"
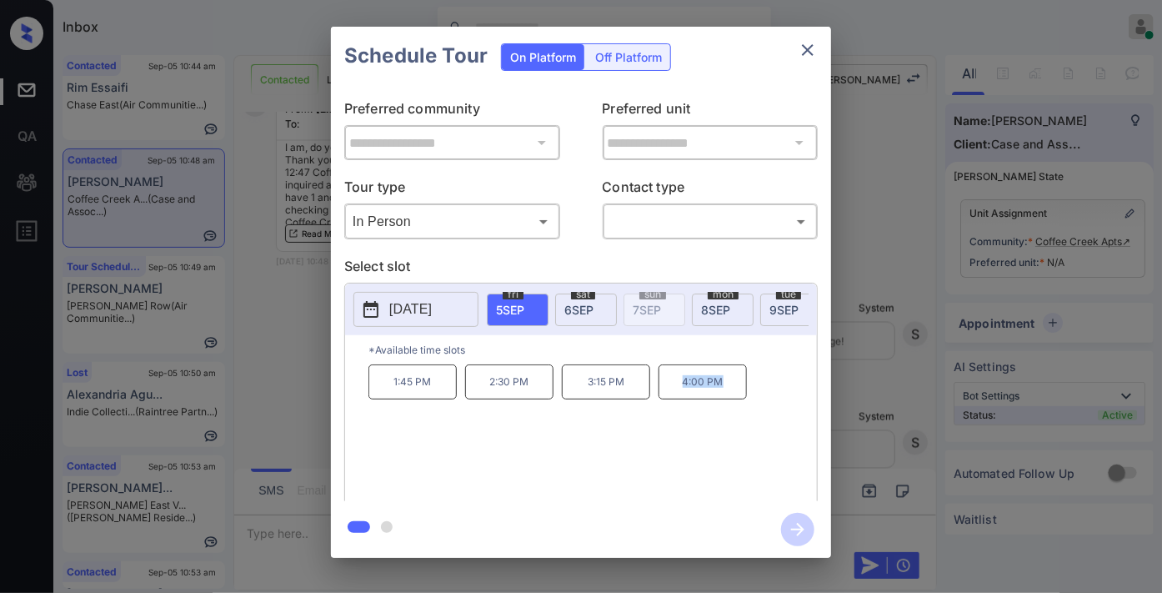
drag, startPoint x: 720, startPoint y: 389, endPoint x: 655, endPoint y: 389, distance: 65.0
click at [655, 389] on div "1:45 PM 2:30 PM 3:15 PM 4:00 PM" at bounding box center [593, 430] width 449 height 133
copy p "4:00 PM"
click at [818, 38] on button "close" at bounding box center [807, 49] width 33 height 33
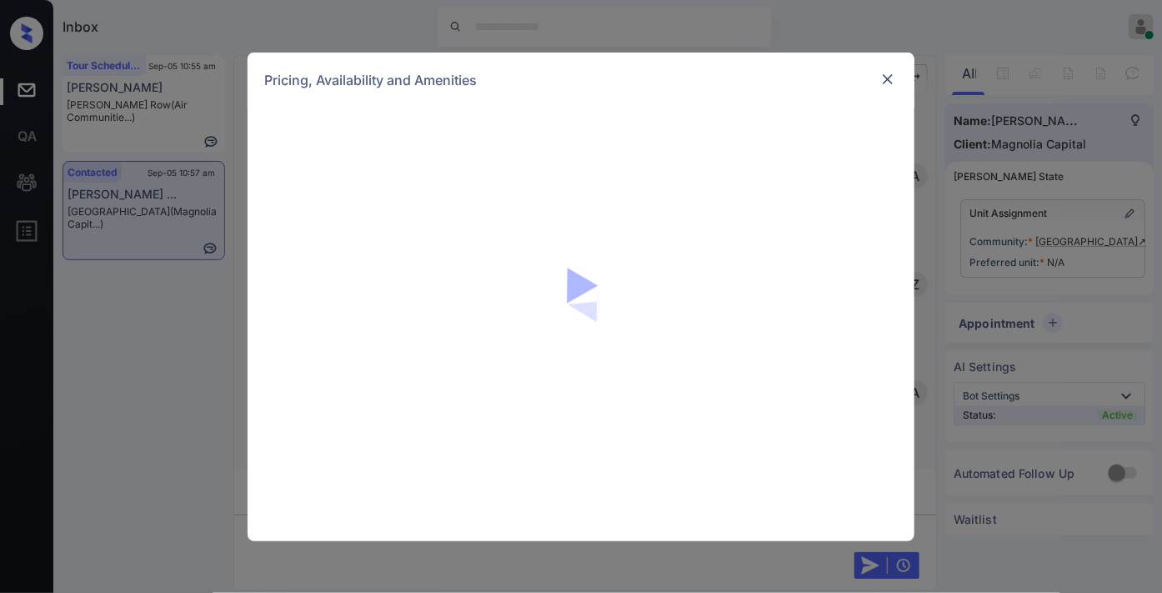
scroll to position [832, 0]
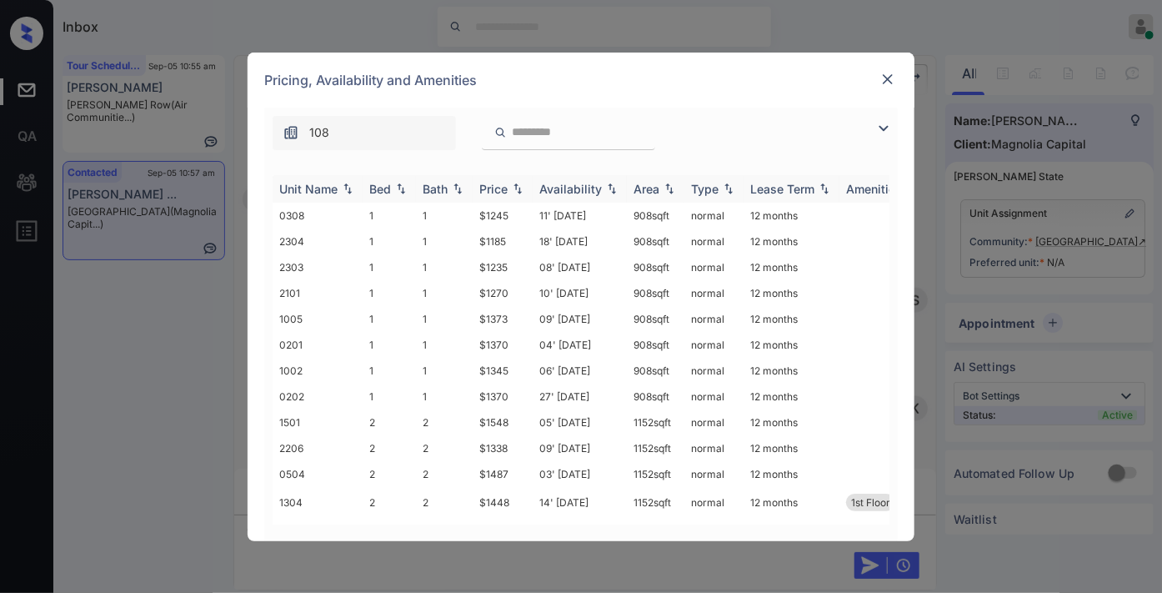
click at [509, 189] on div "Price" at bounding box center [502, 189] width 47 height 14
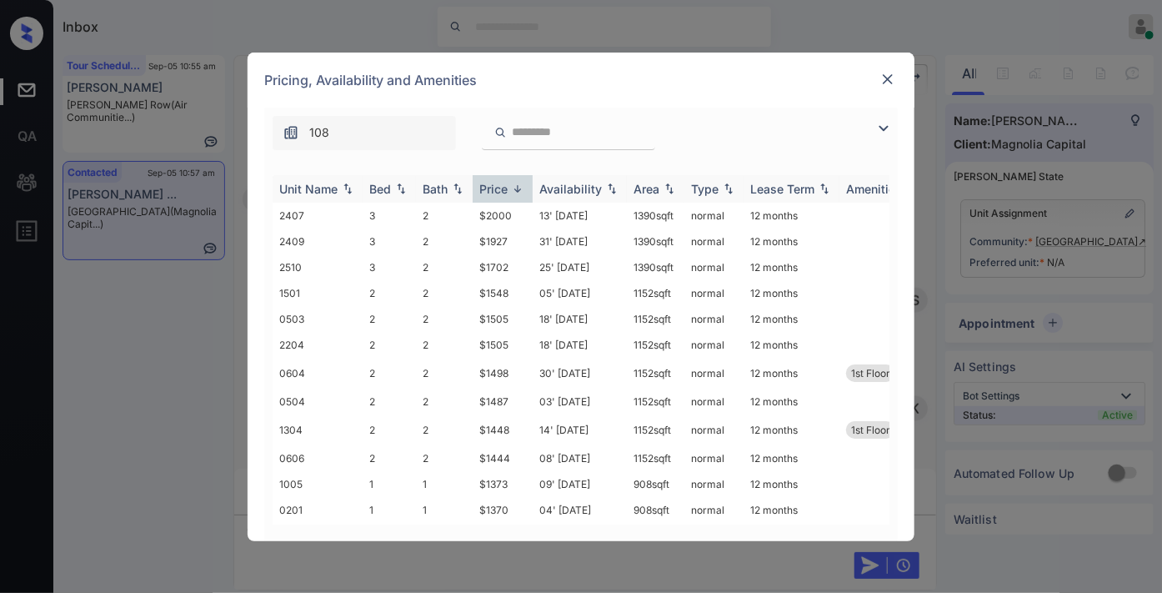
click at [509, 189] on div "Price" at bounding box center [502, 189] width 47 height 14
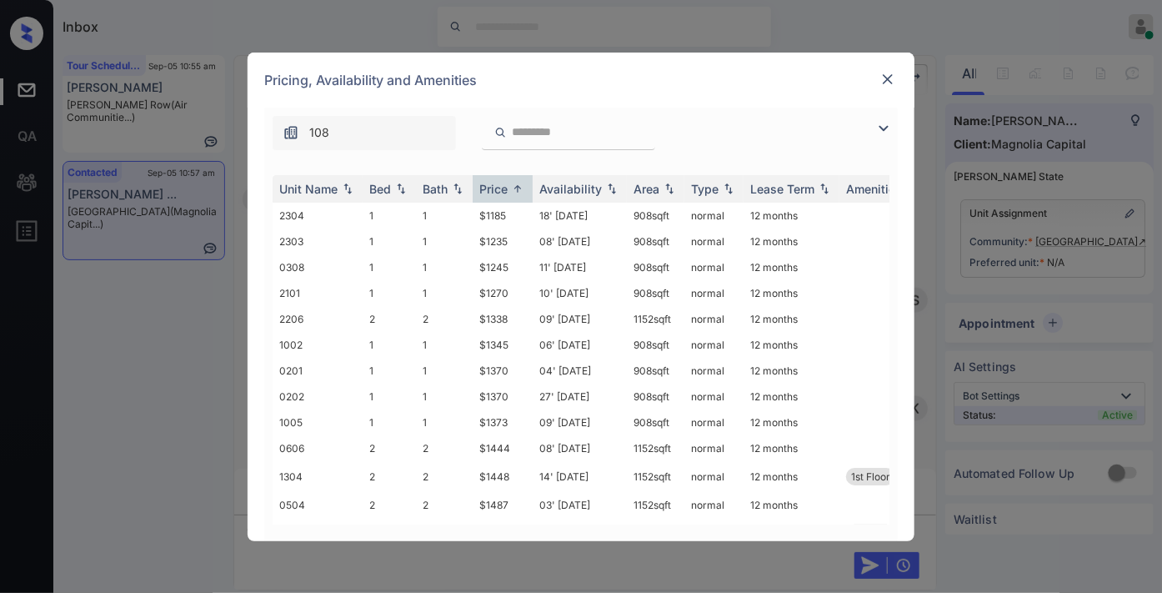
click at [885, 126] on img at bounding box center [884, 128] width 20 height 20
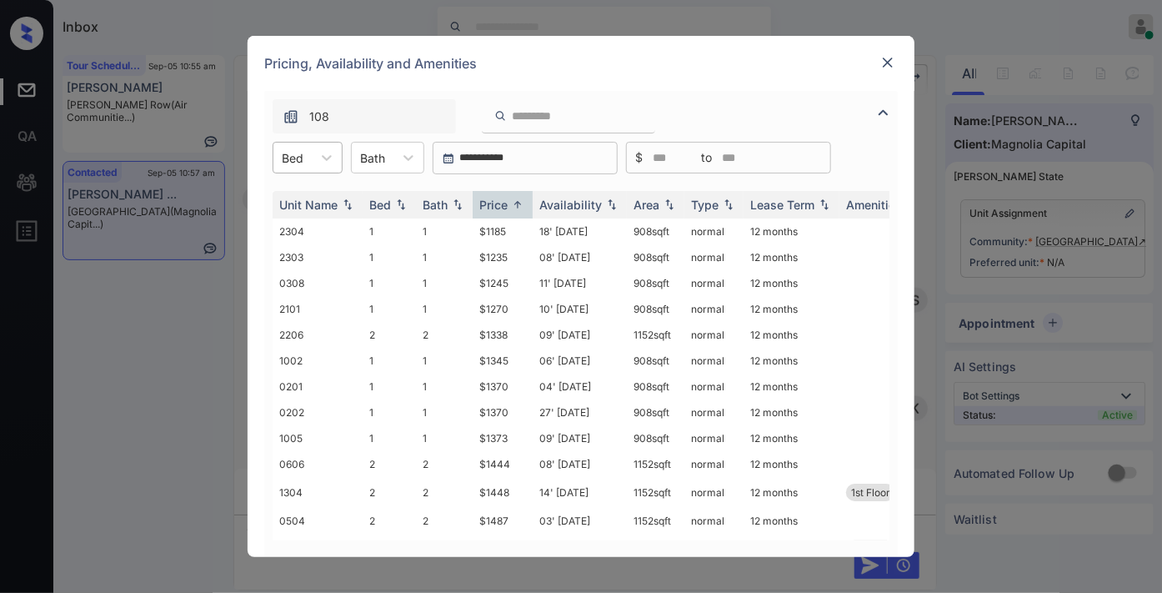
click at [302, 155] on div at bounding box center [293, 158] width 22 height 18
click at [313, 248] on div "3" at bounding box center [308, 258] width 70 height 30
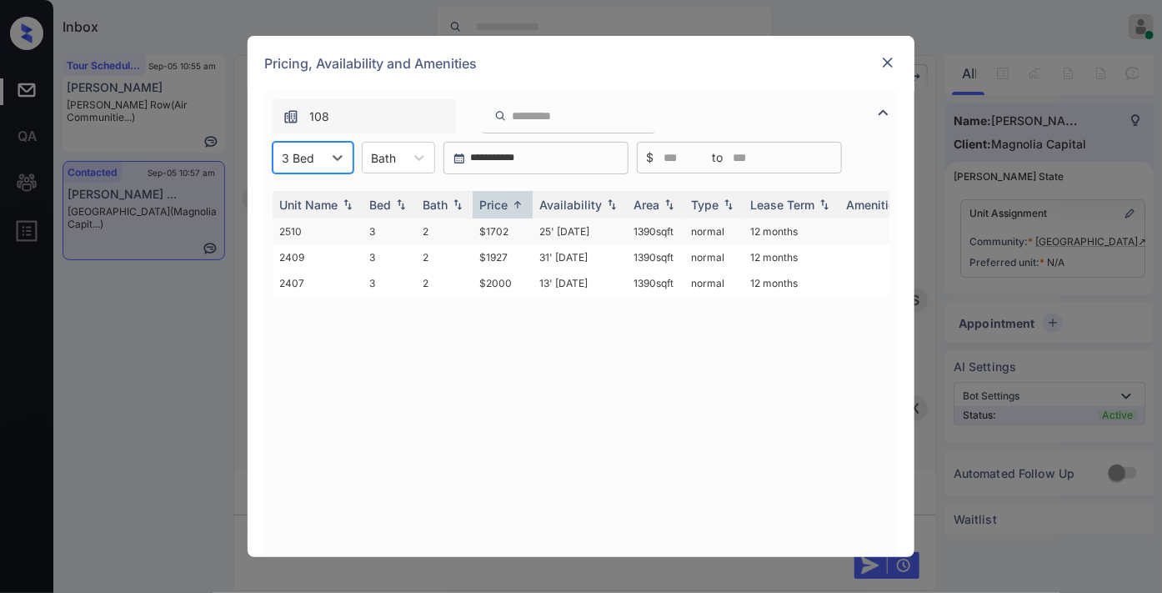
click at [518, 225] on td "$1702" at bounding box center [503, 231] width 60 height 26
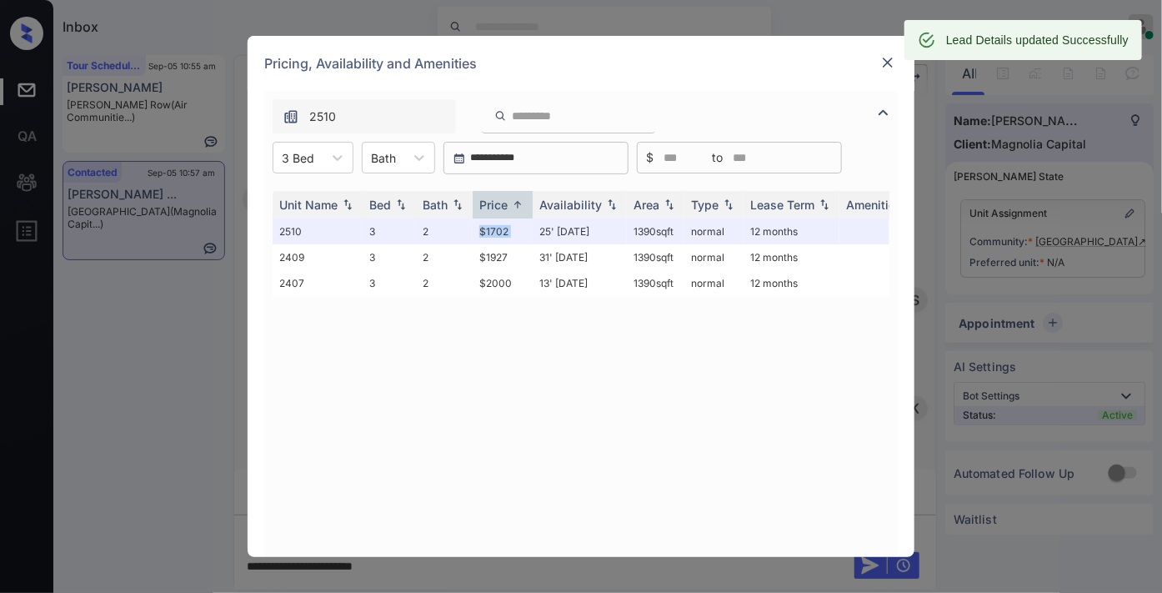
click at [885, 68] on img at bounding box center [888, 62] width 17 height 17
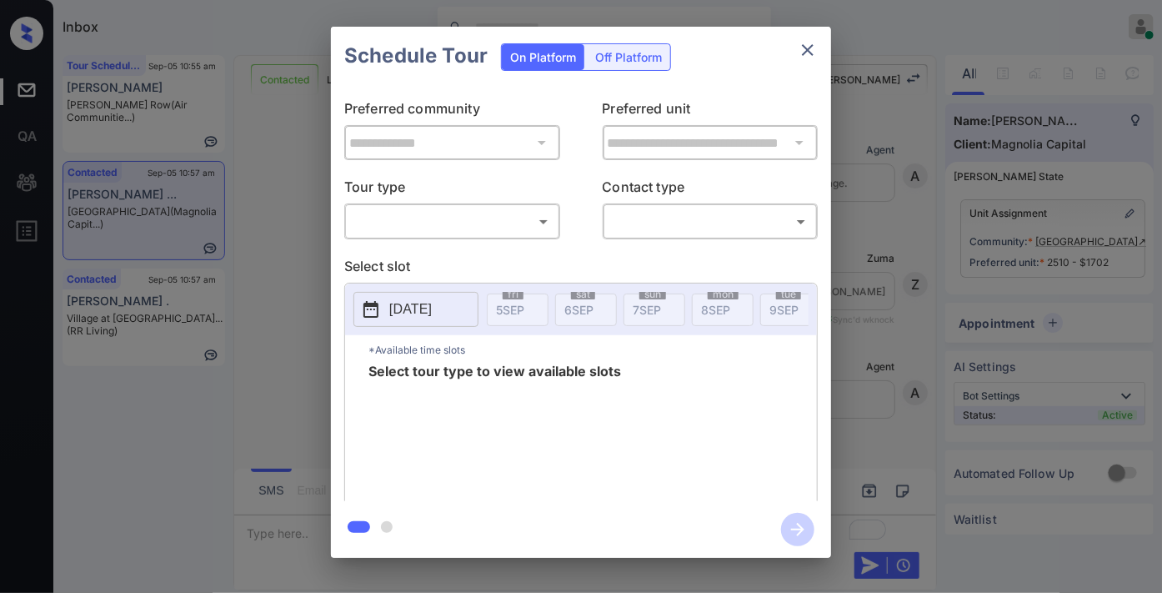
scroll to position [1588, 0]
click at [504, 226] on body "Inbox [PERSON_NAME] Online Set yourself offline Set yourself on break Profile S…" at bounding box center [581, 296] width 1162 height 593
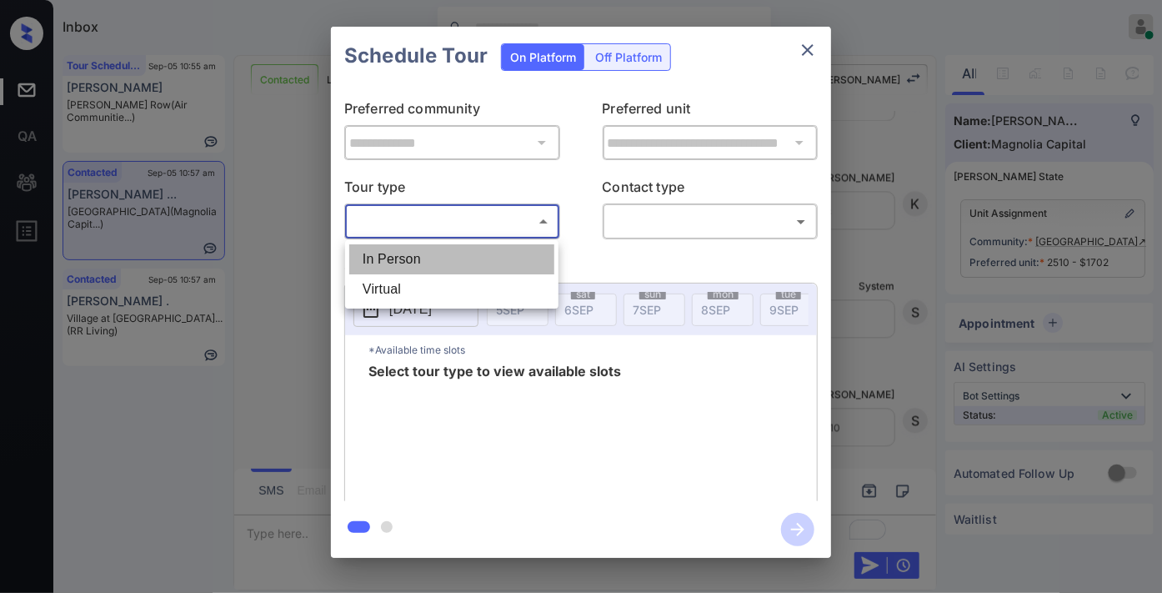
click at [504, 245] on li "In Person" at bounding box center [451, 259] width 205 height 30
type input "********"
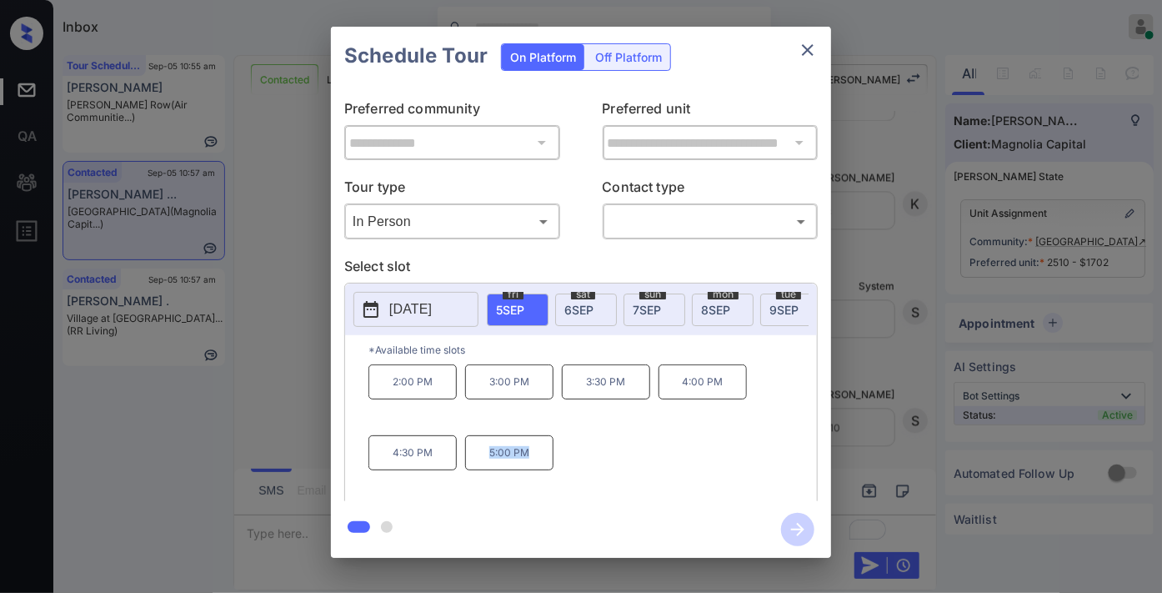
drag, startPoint x: 546, startPoint y: 471, endPoint x: 478, endPoint y: 469, distance: 68.4
click at [478, 469] on p "5:00 PM" at bounding box center [509, 452] width 88 height 35
copy p "5:00 PM"
click at [815, 48] on icon "close" at bounding box center [808, 50] width 20 height 20
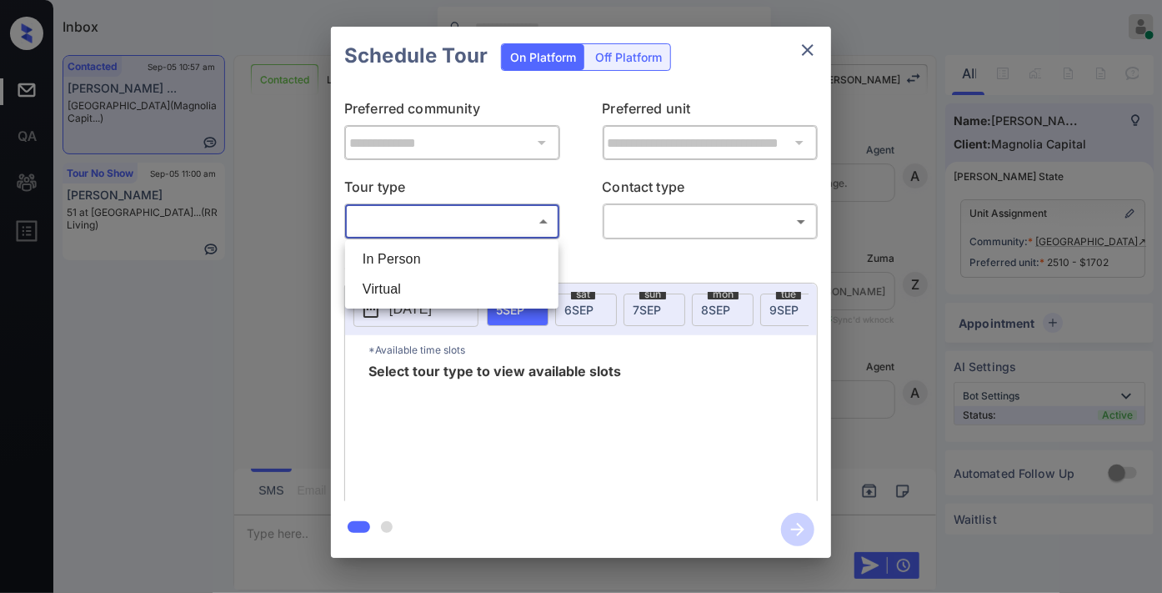
scroll to position [2441, 0]
click at [506, 248] on li "In Person" at bounding box center [451, 259] width 205 height 30
type input "********"
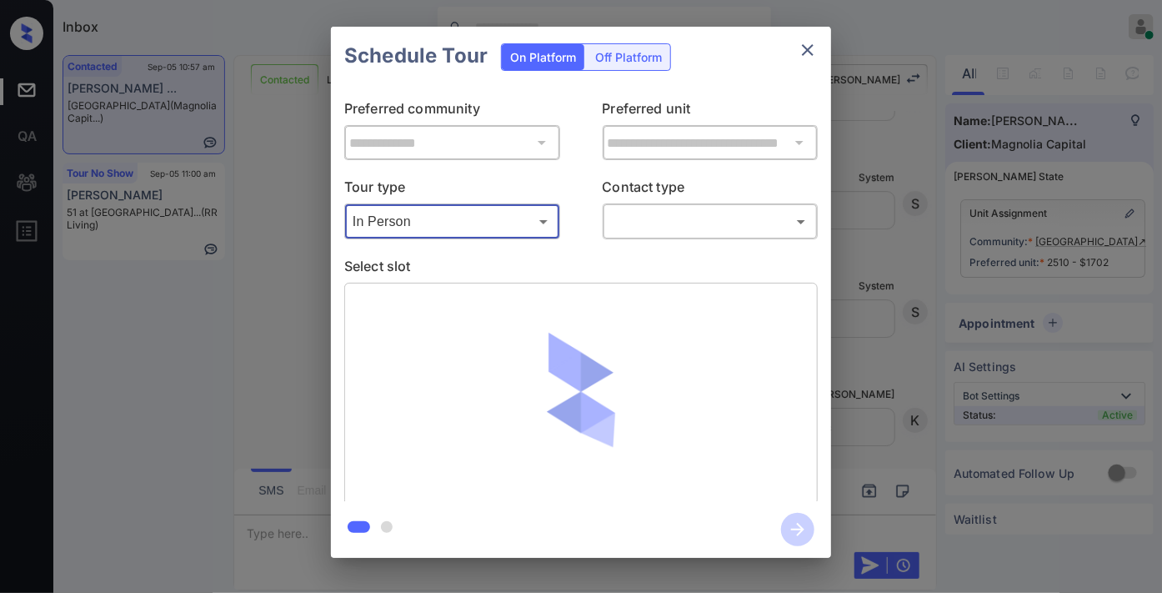
click at [697, 217] on div at bounding box center [581, 296] width 1162 height 593
click at [690, 235] on body "Inbox [PERSON_NAME] Online Set yourself offline Set yourself on break Profile S…" at bounding box center [581, 296] width 1162 height 593
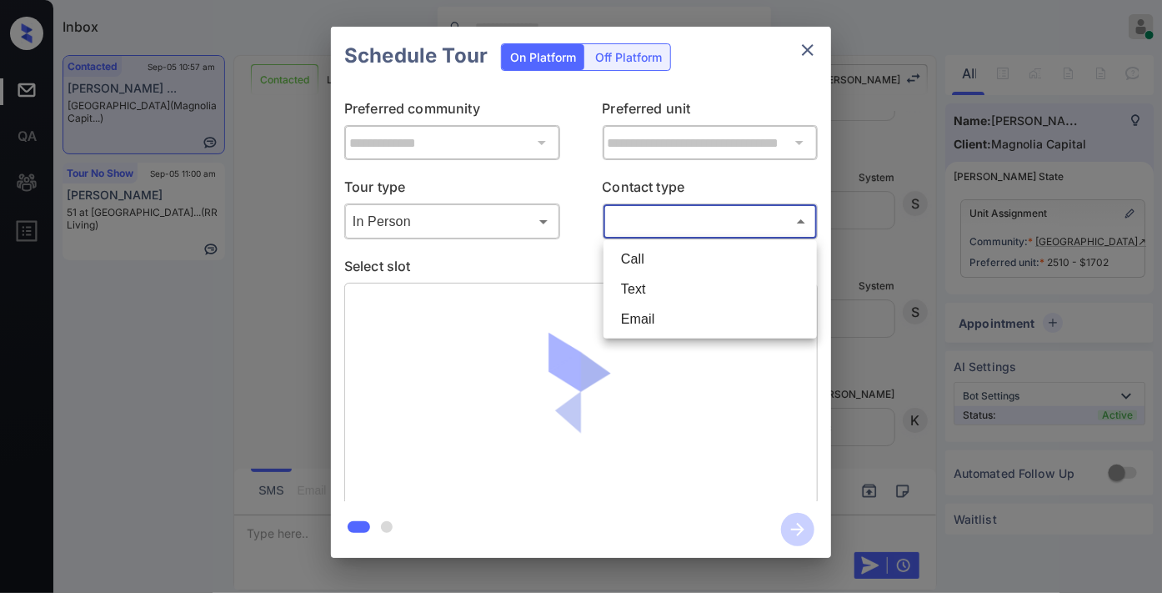
click at [660, 287] on li "Text" at bounding box center [710, 289] width 205 height 30
type input "****"
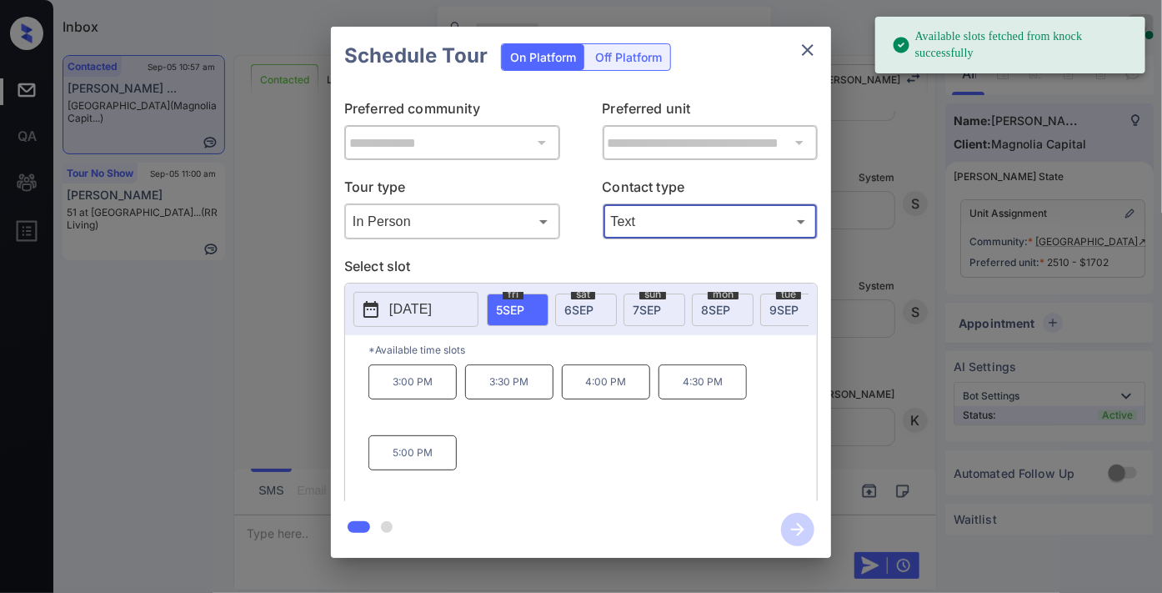
click at [569, 307] on span "[DATE]" at bounding box center [578, 310] width 29 height 14
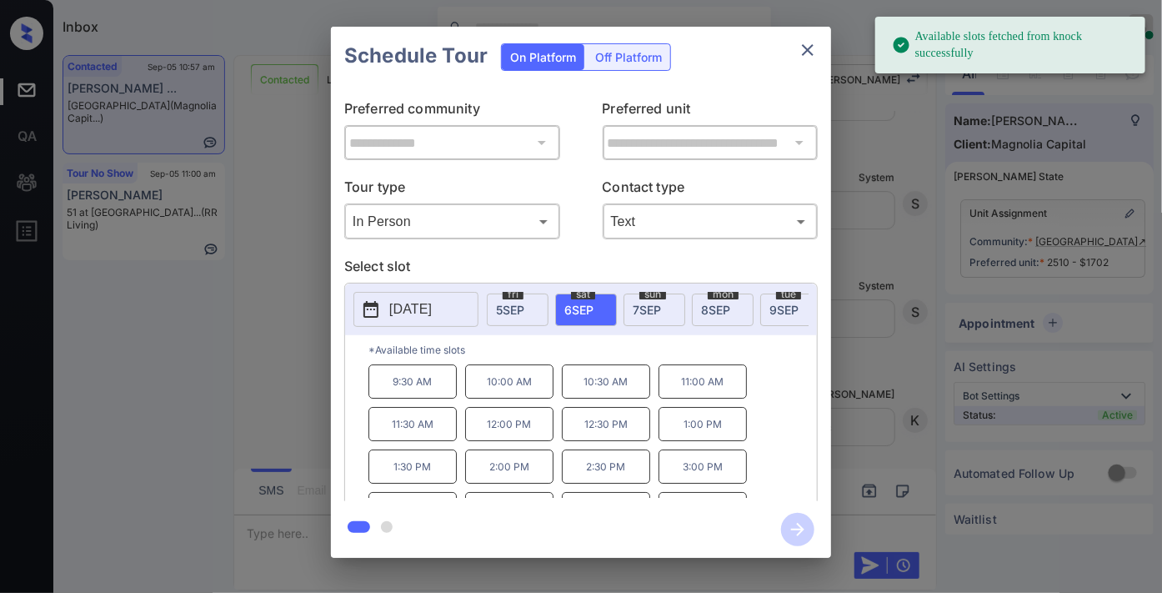
scroll to position [28, 0]
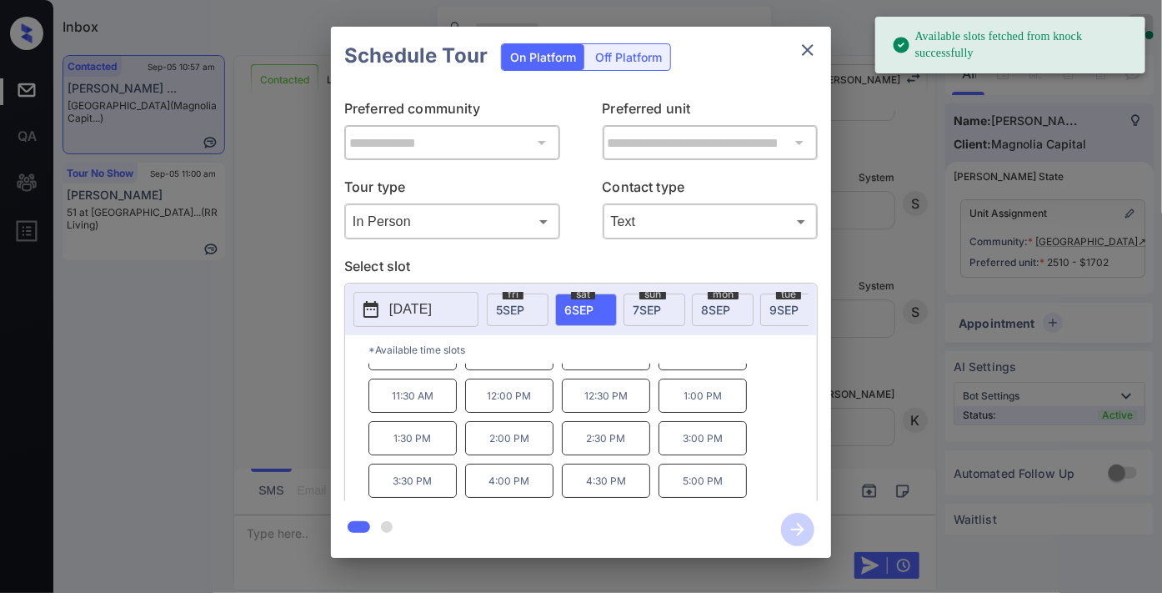
click at [686, 494] on p "5:00 PM" at bounding box center [703, 481] width 88 height 34
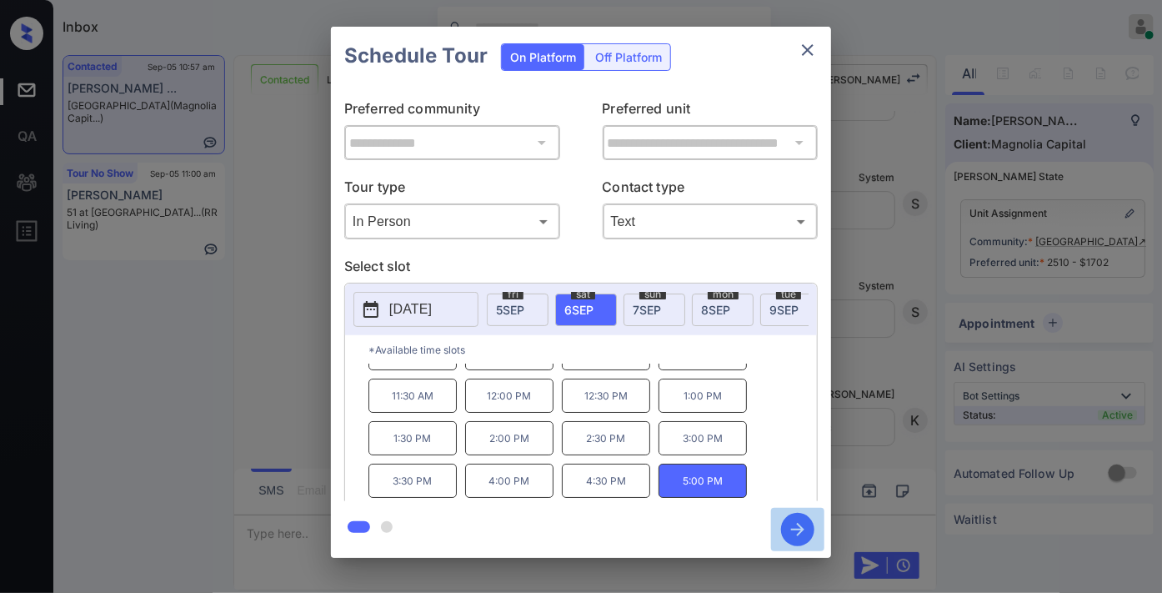
click at [789, 520] on icon "button" at bounding box center [797, 529] width 33 height 33
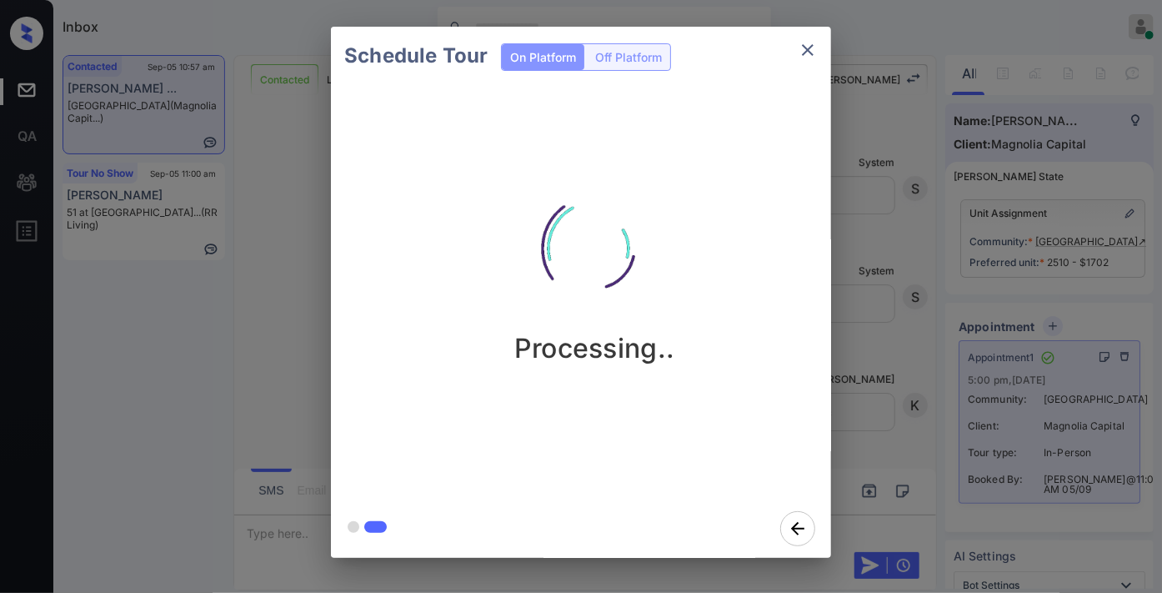
click at [795, 56] on button "close" at bounding box center [807, 49] width 33 height 33
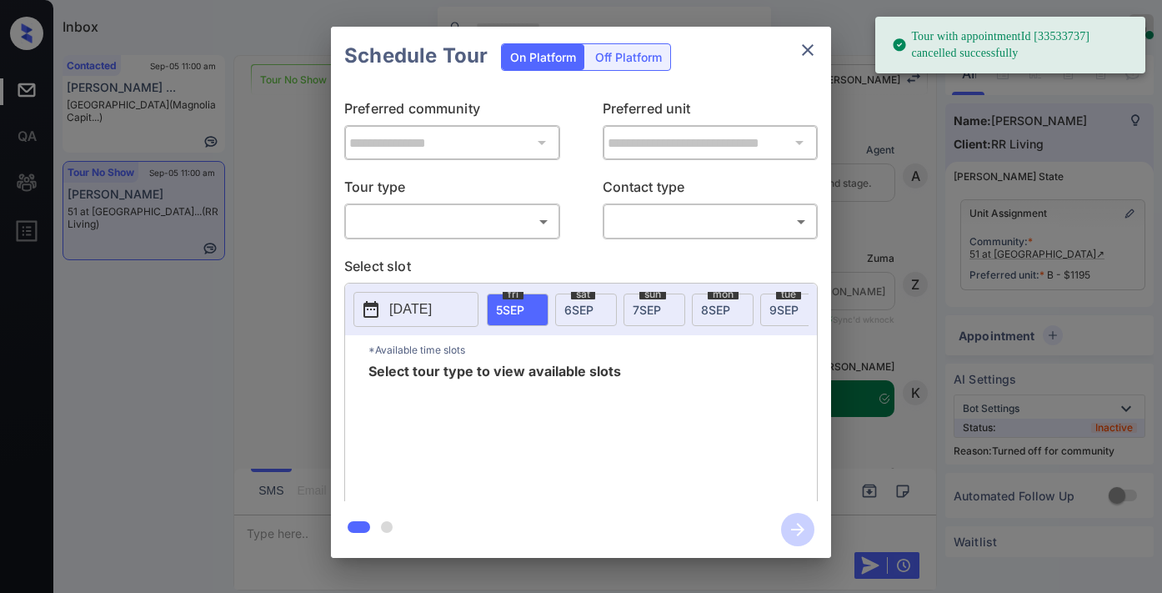
click at [431, 228] on body "Tour with appointmentId [33533737] cancelled successfully Inbox [PERSON_NAME] O…" at bounding box center [581, 296] width 1162 height 593
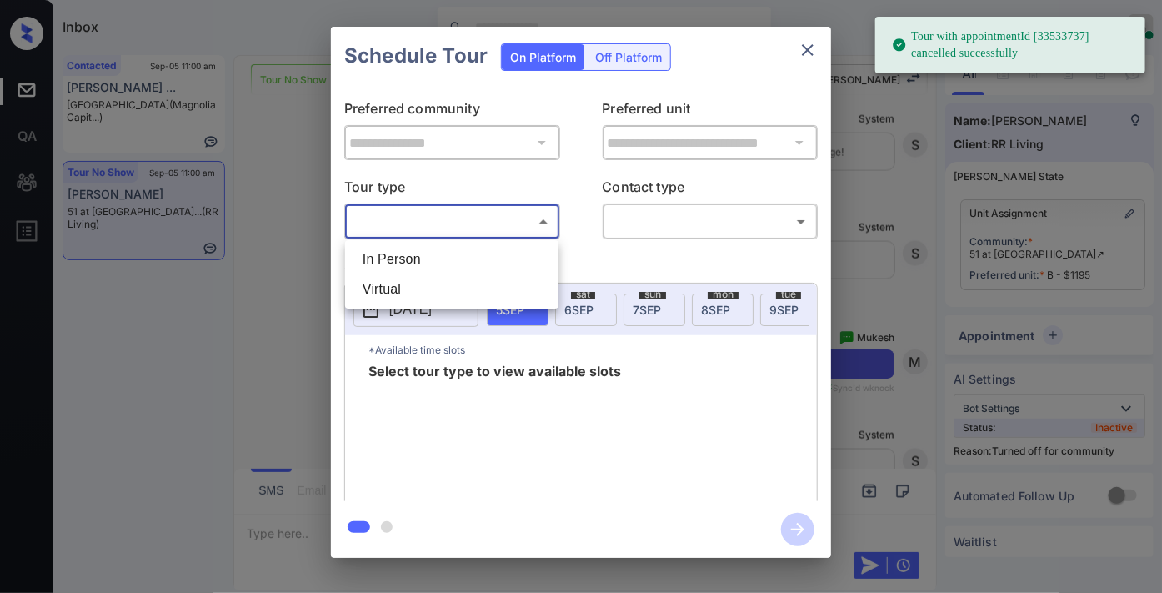
click at [431, 302] on li "Virtual" at bounding box center [451, 289] width 205 height 30
type input "*******"
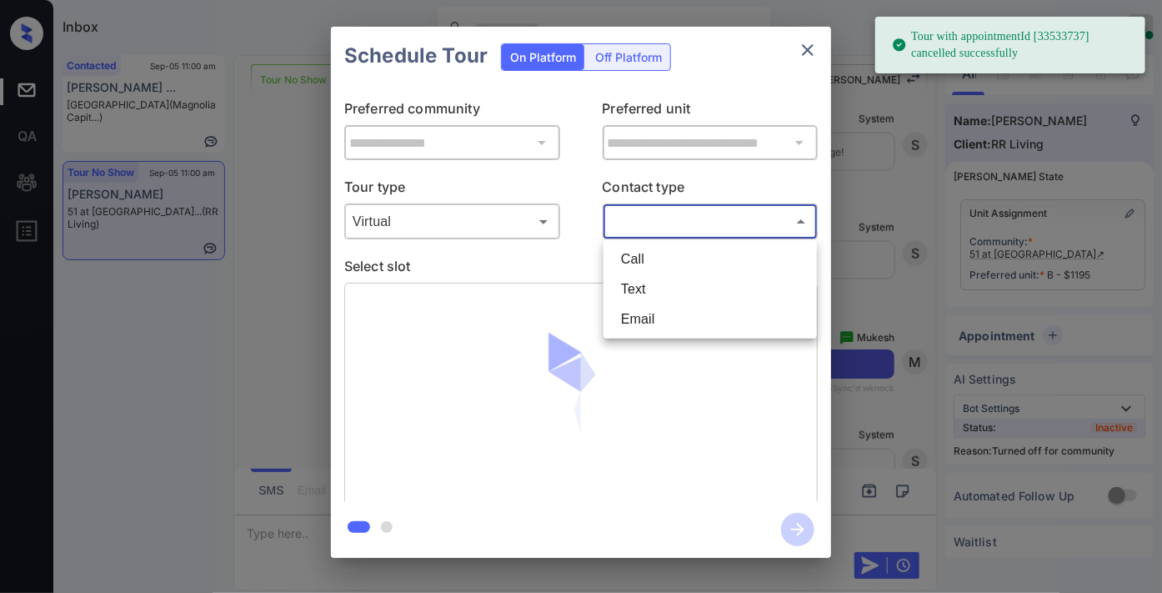
click at [677, 222] on body "Tour with appointmentId [33533737] cancelled successfully Inbox [PERSON_NAME] O…" at bounding box center [581, 296] width 1162 height 593
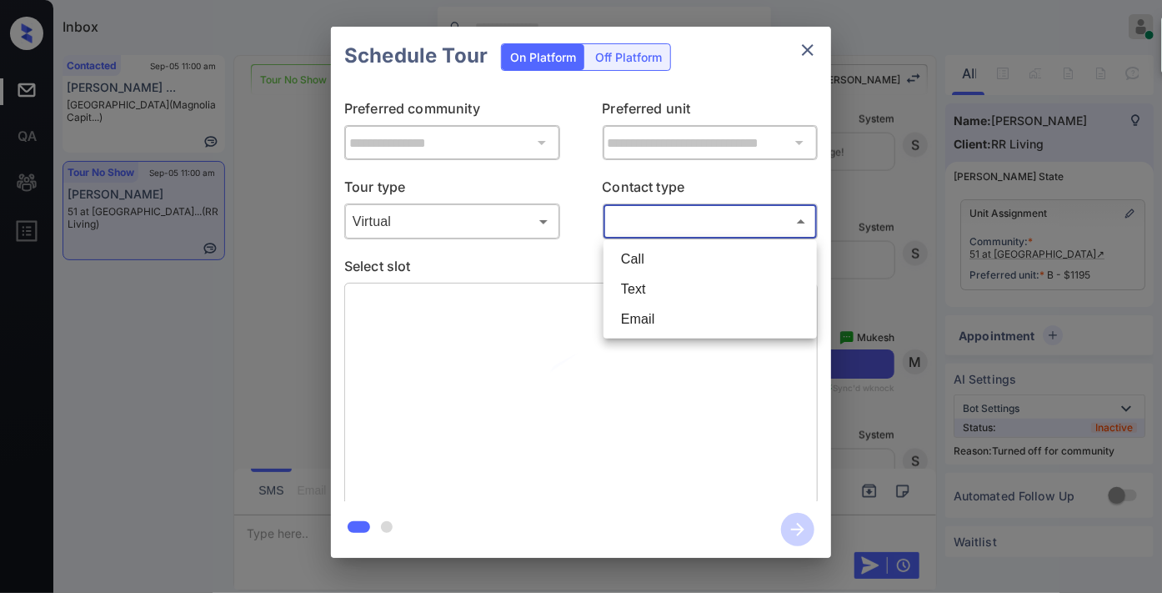
click at [682, 280] on li "Text" at bounding box center [710, 289] width 205 height 30
type input "****"
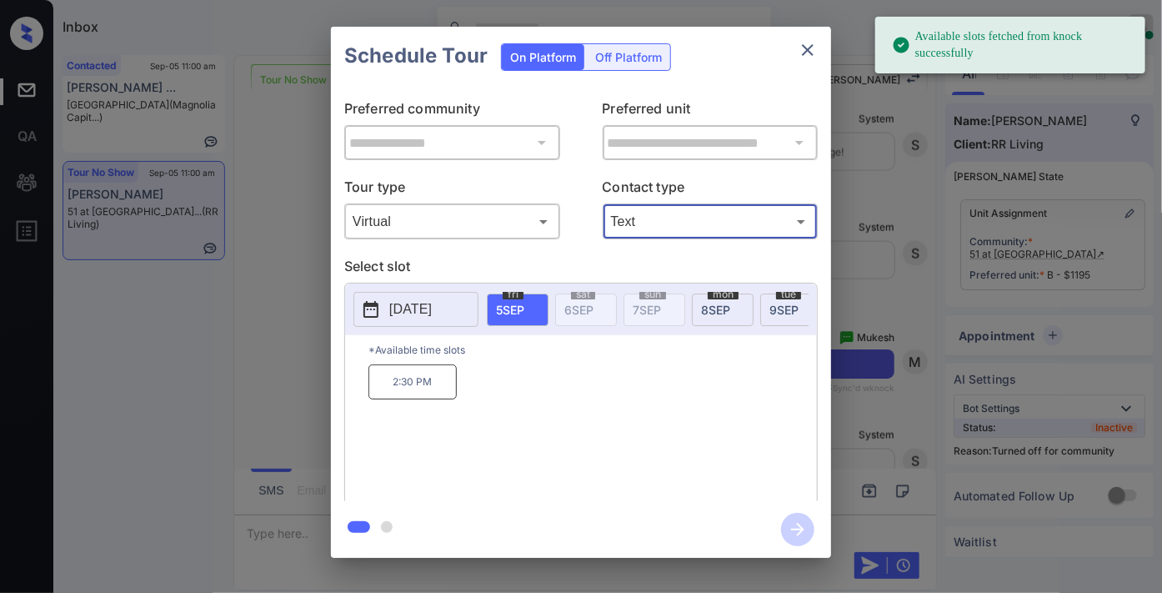
click at [442, 388] on p "2:30 PM" at bounding box center [413, 381] width 88 height 35
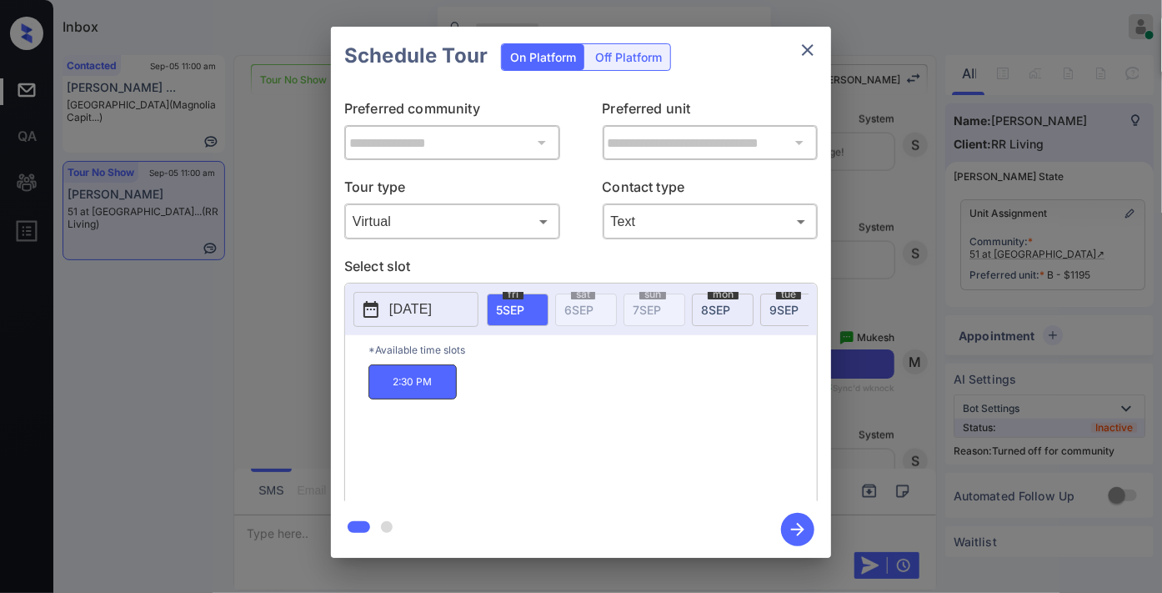
click at [803, 525] on icon "button" at bounding box center [797, 529] width 33 height 33
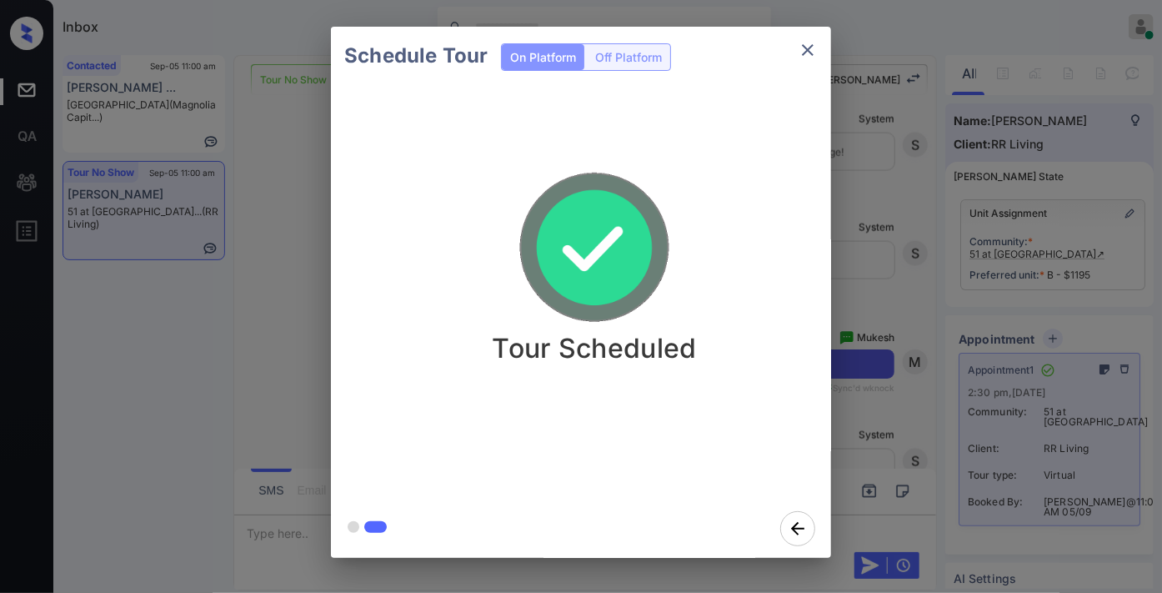
click at [804, 50] on icon "close" at bounding box center [808, 50] width 20 height 20
